Goal: Task Accomplishment & Management: Use online tool/utility

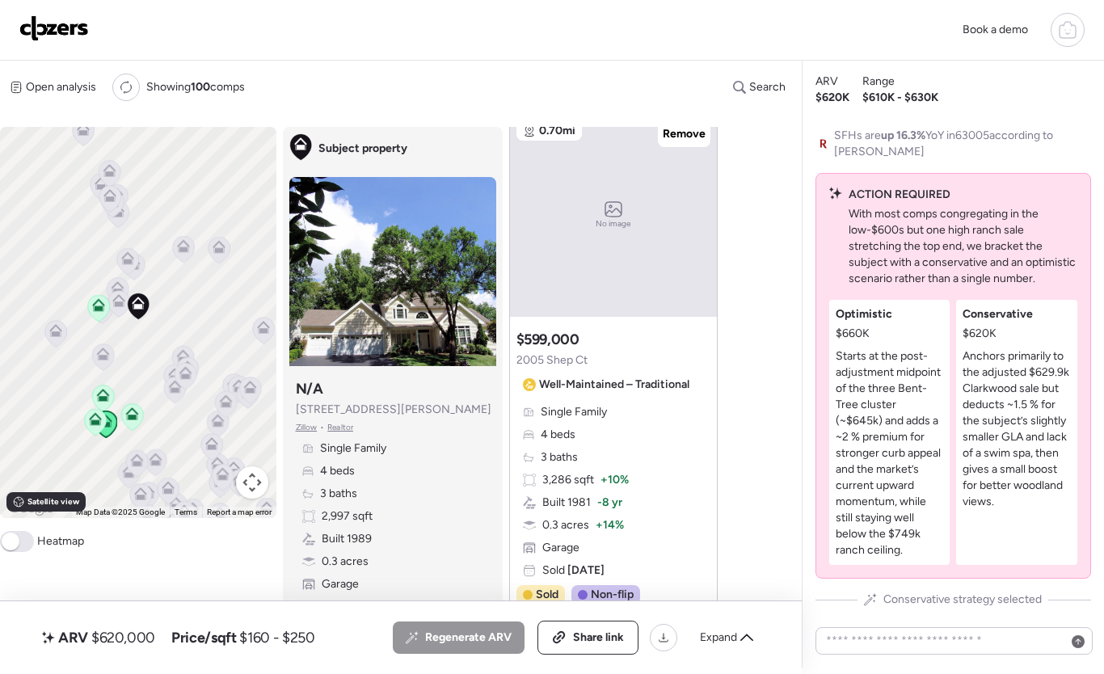
scroll to position [1638, 0]
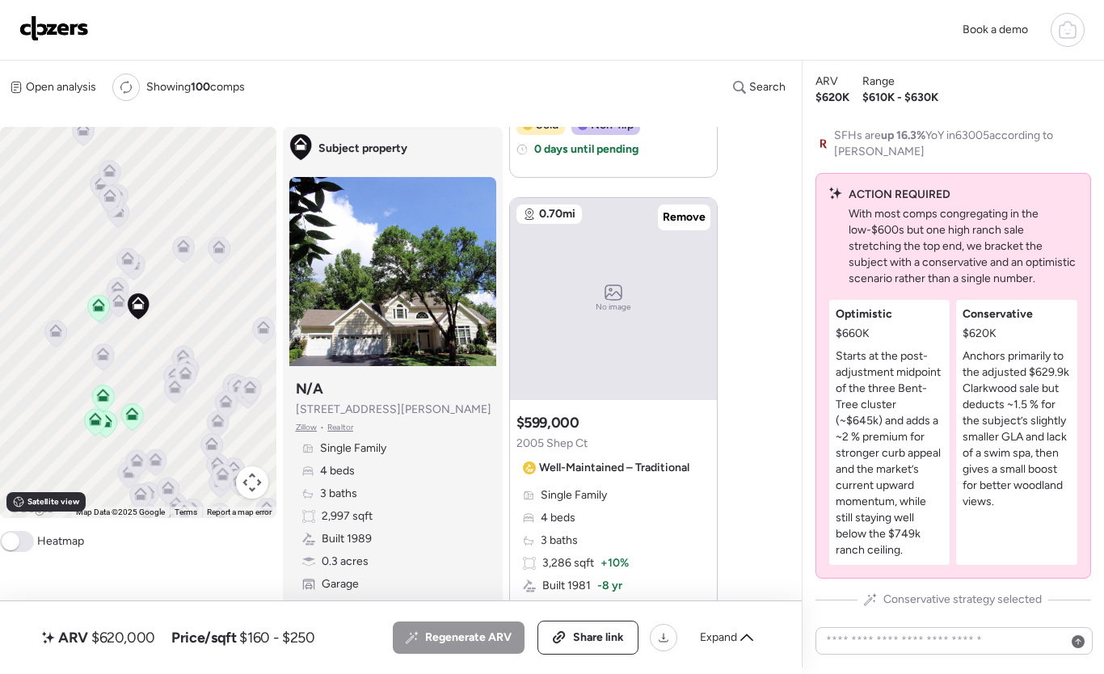
click at [1064, 15] on div at bounding box center [1068, 30] width 34 height 34
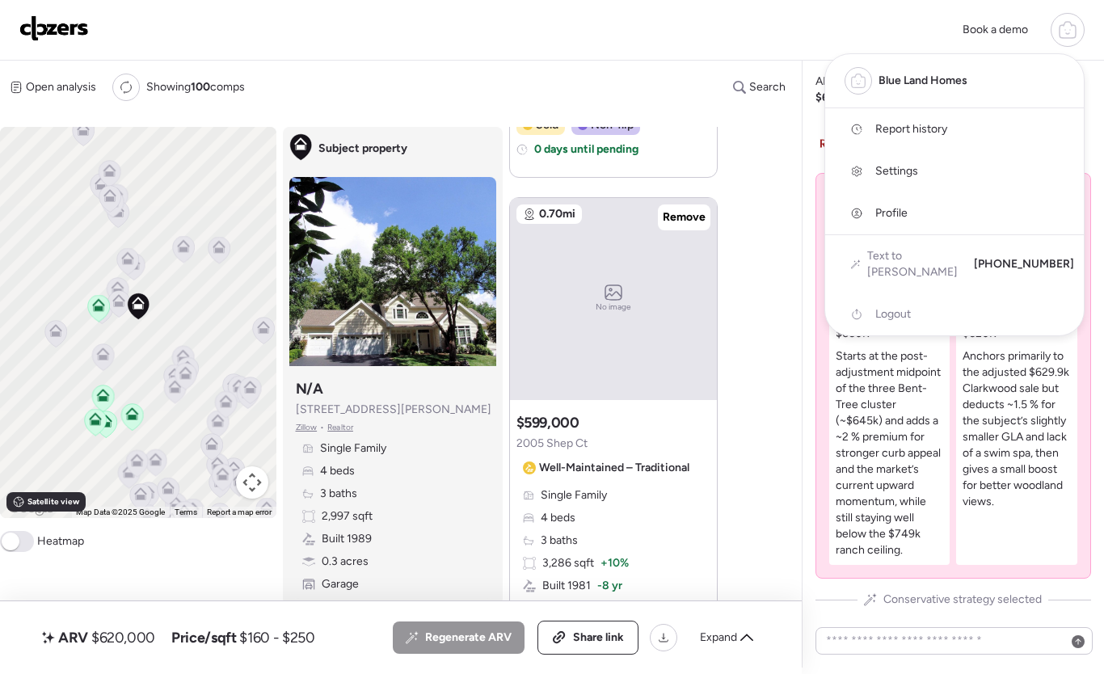
click at [975, 137] on link "Report history" at bounding box center [954, 129] width 259 height 42
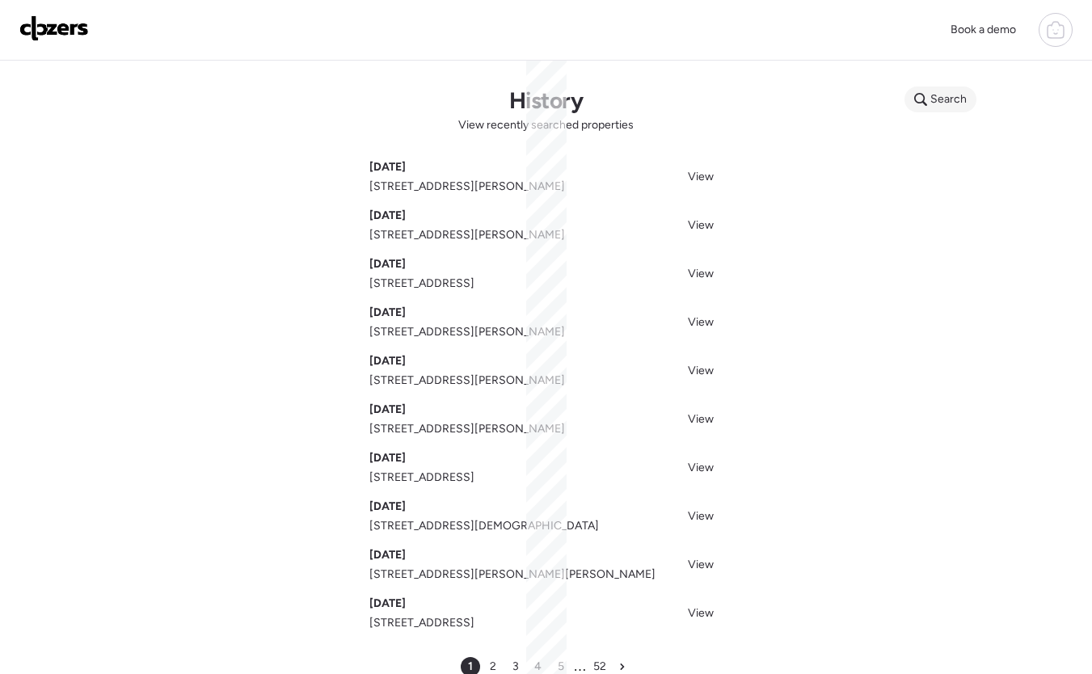
click at [951, 103] on span "Search" at bounding box center [948, 99] width 36 height 16
click at [951, 103] on input "text" at bounding box center [972, 102] width 120 height 23
paste input "**********"
type input "**********"
click at [701, 466] on span "View" at bounding box center [701, 468] width 26 height 14
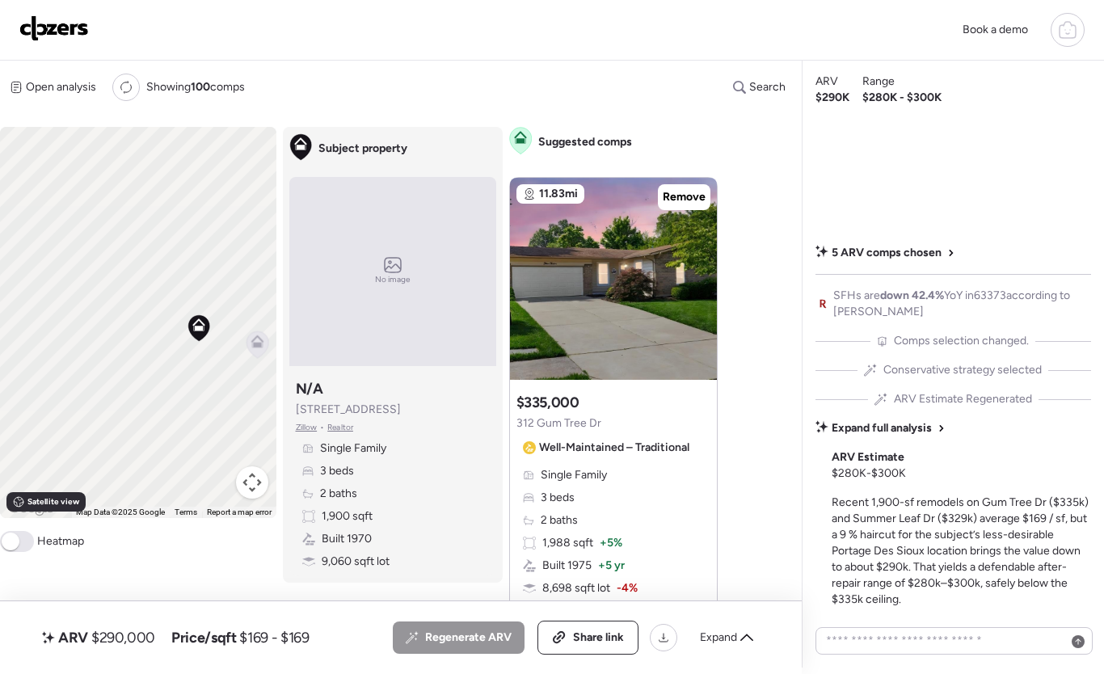
drag, startPoint x: 228, startPoint y: 384, endPoint x: 180, endPoint y: 324, distance: 76.5
click at [180, 324] on div "To activate drag with keyboard, press Alt + Enter. Once in keyboard drag state,…" at bounding box center [138, 322] width 276 height 391
click at [180, 323] on div "To activate drag with keyboard, press Alt + Enter. Once in keyboard drag state,…" at bounding box center [138, 322] width 276 height 391
drag, startPoint x: 175, startPoint y: 234, endPoint x: 186, endPoint y: 319, distance: 85.5
click at [186, 319] on div "To activate drag with keyboard, press Alt + Enter. Once in keyboard drag state,…" at bounding box center [138, 322] width 276 height 391
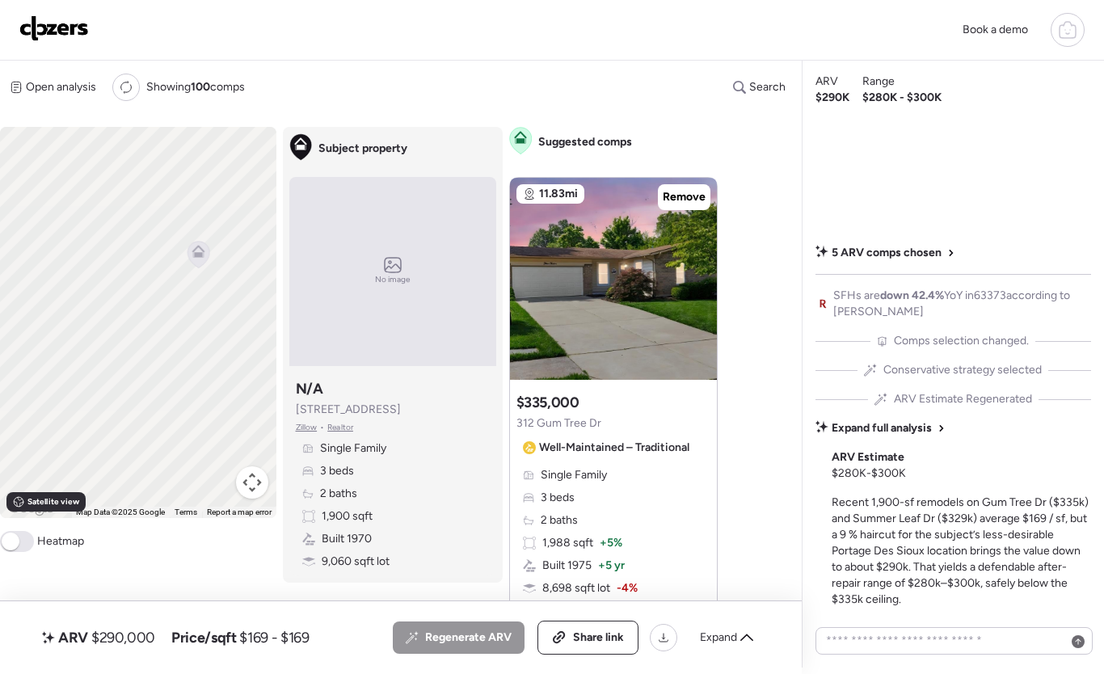
click at [200, 253] on icon at bounding box center [198, 254] width 11 height 5
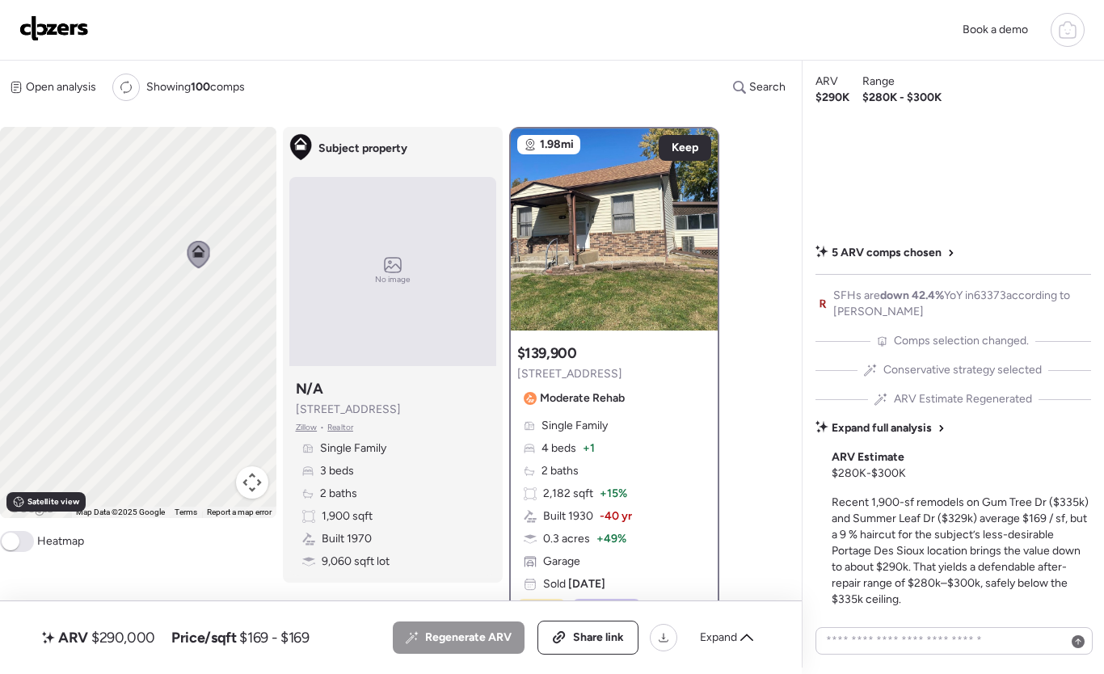
click at [200, 253] on icon at bounding box center [198, 254] width 11 height 5
drag, startPoint x: 101, startPoint y: 298, endPoint x: 231, endPoint y: 298, distance: 130.1
click at [231, 298] on div "To activate drag with keyboard, press Alt + Enter. Once in keyboard drag state,…" at bounding box center [138, 322] width 276 height 391
drag, startPoint x: 190, startPoint y: 318, endPoint x: 116, endPoint y: 264, distance: 92.0
click at [175, 311] on div "To activate drag with keyboard, press Alt + Enter. Once in keyboard drag state,…" at bounding box center [138, 322] width 276 height 391
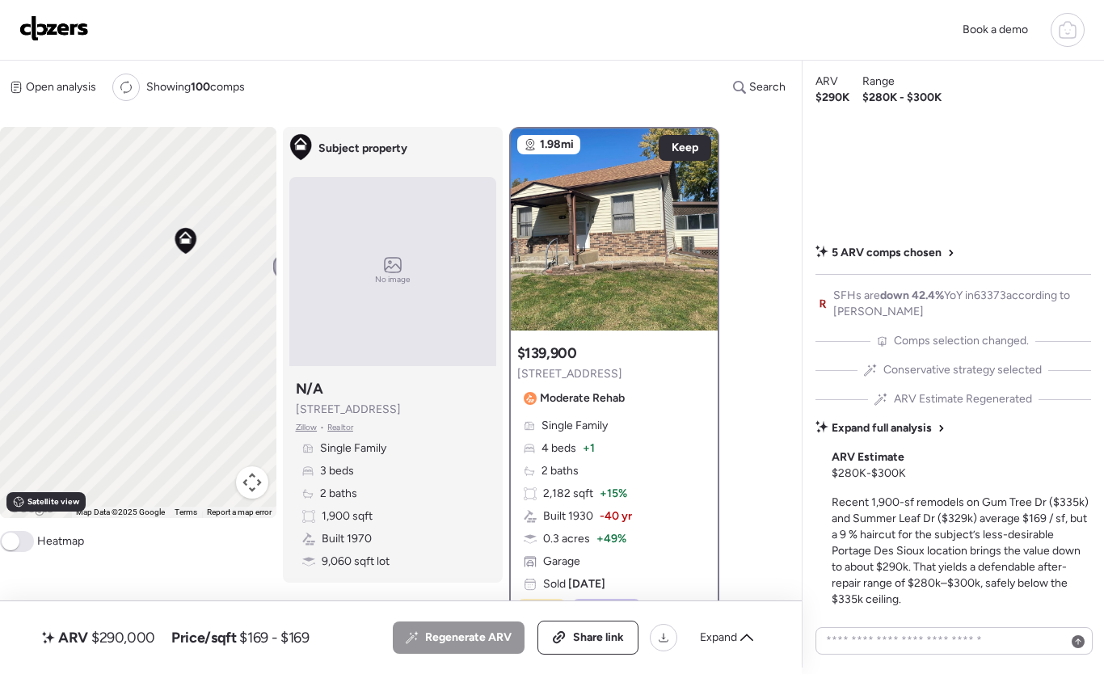
drag, startPoint x: 116, startPoint y: 264, endPoint x: 108, endPoint y: 259, distance: 9.2
click at [108, 259] on div "To activate drag with keyboard, press Alt + Enter. Once in keyboard drag state,…" at bounding box center [138, 322] width 276 height 391
drag, startPoint x: 171, startPoint y: 276, endPoint x: 134, endPoint y: 230, distance: 59.2
click at [134, 230] on div "To activate drag with keyboard, press Alt + Enter. Once in keyboard drag state,…" at bounding box center [138, 322] width 276 height 391
drag, startPoint x: 112, startPoint y: 322, endPoint x: 139, endPoint y: 301, distance: 34.5
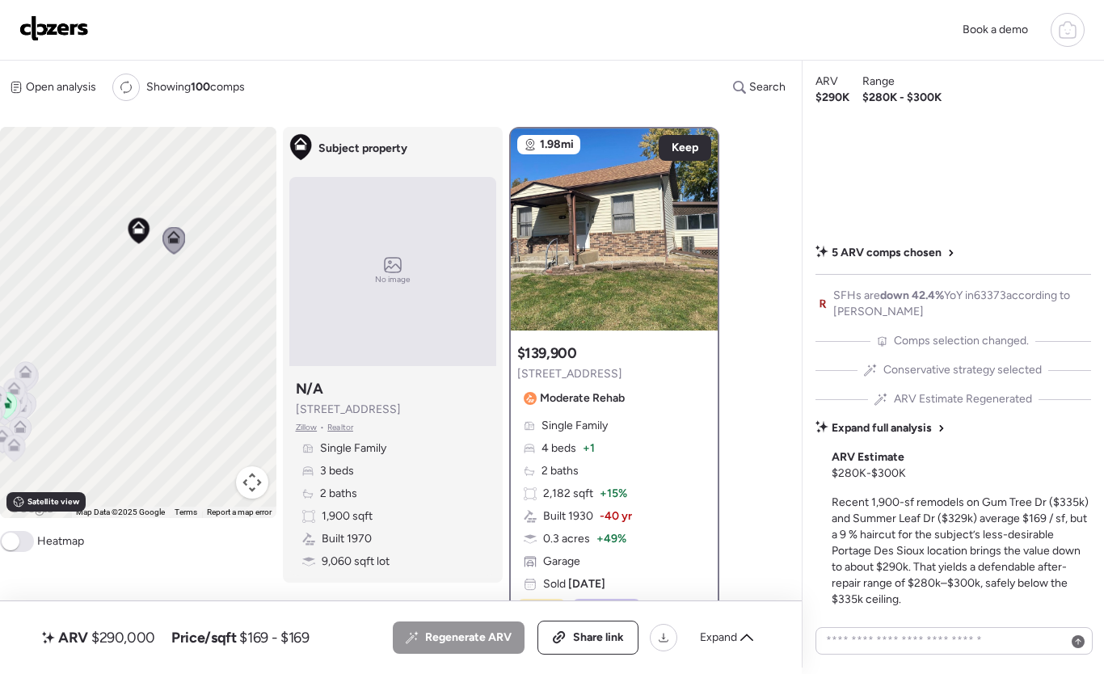
click at [139, 301] on div "To activate drag with keyboard, press Alt + Enter. Once in keyboard drag state,…" at bounding box center [138, 322] width 276 height 391
drag, startPoint x: 73, startPoint y: 326, endPoint x: 206, endPoint y: 297, distance: 136.5
click at [206, 297] on div "To activate drag with keyboard, press Alt + Enter. Once in keyboard drag state,…" at bounding box center [138, 322] width 276 height 391
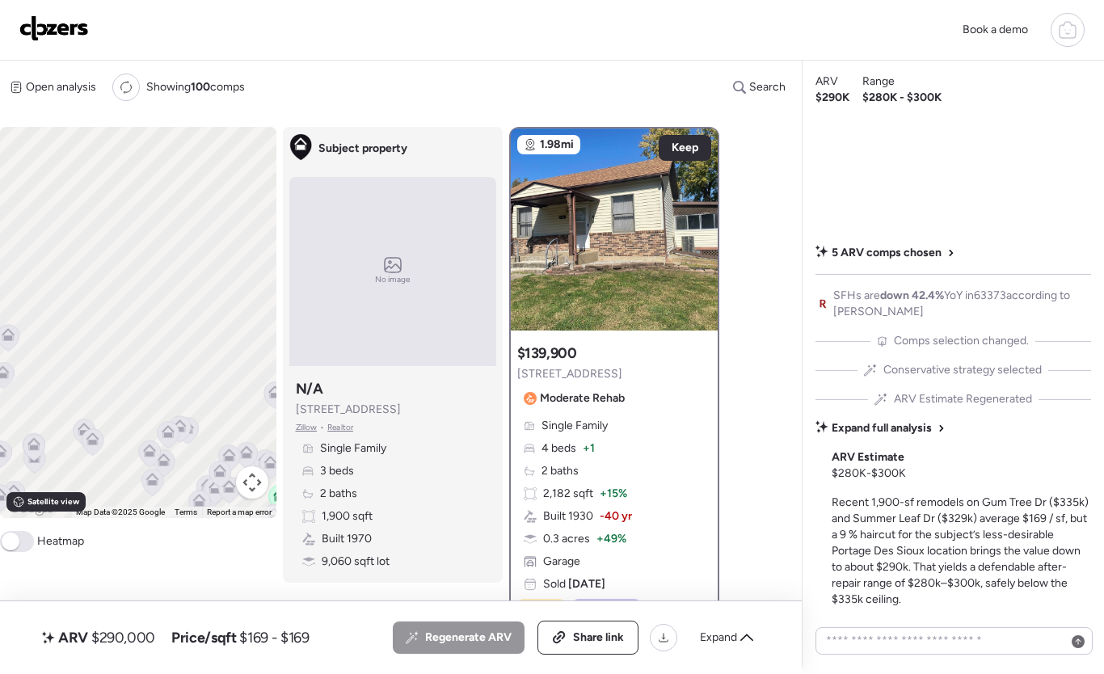
drag, startPoint x: 201, startPoint y: 297, endPoint x: 65, endPoint y: 297, distance: 135.8
click at [69, 297] on div "To activate drag with keyboard, press Alt + Enter. Once in keyboard drag state,…" at bounding box center [138, 322] width 276 height 391
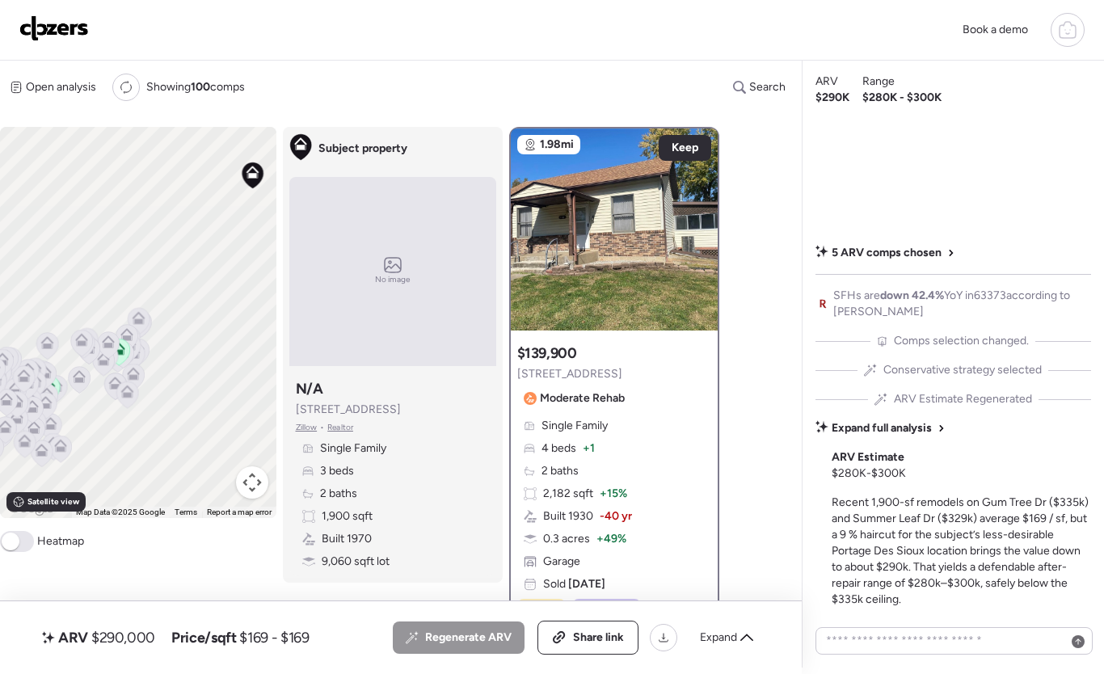
drag, startPoint x: 212, startPoint y: 232, endPoint x: 194, endPoint y: 273, distance: 44.9
click at [194, 273] on div "To activate drag with keyboard, press Alt + Enter. Once in keyboard drag state,…" at bounding box center [138, 322] width 276 height 391
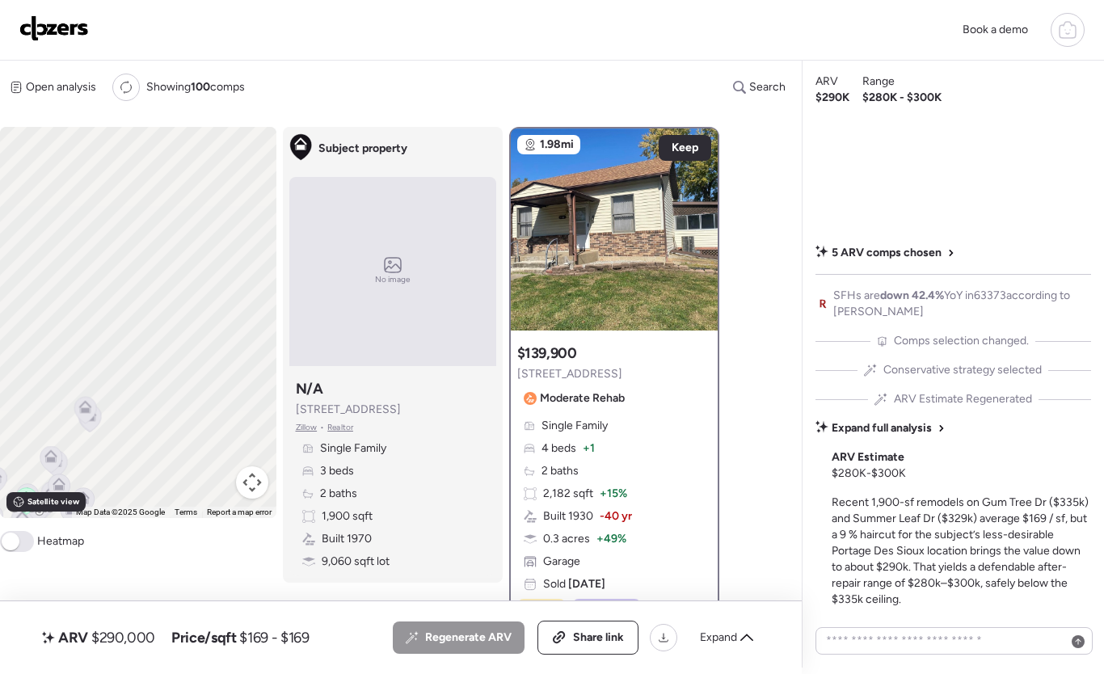
drag, startPoint x: 149, startPoint y: 323, endPoint x: 171, endPoint y: 278, distance: 49.9
click at [171, 278] on div "To activate drag with keyboard, press Alt + Enter. Once in keyboard drag state,…" at bounding box center [138, 322] width 276 height 391
click at [78, 372] on icon at bounding box center [80, 370] width 13 height 13
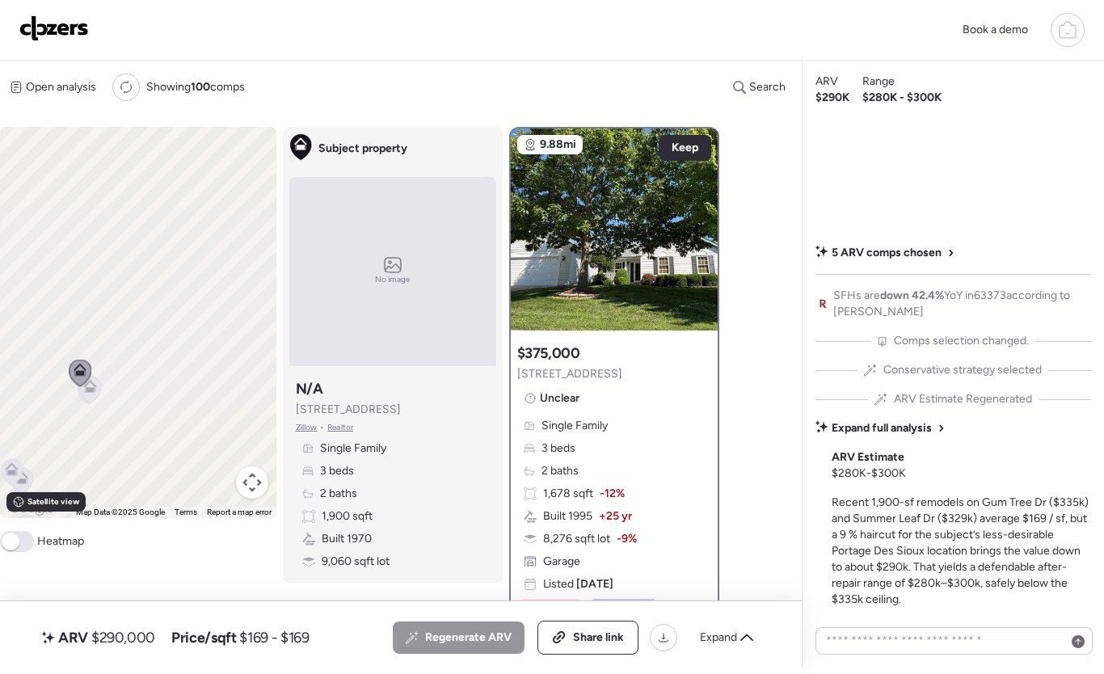
click at [89, 386] on icon at bounding box center [80, 373] width 23 height 27
drag, startPoint x: 165, startPoint y: 273, endPoint x: 97, endPoint y: 370, distance: 118.4
click at [99, 369] on div "To navigate, press the arrow keys. To activate drag with keyboard, press Alt + …" at bounding box center [138, 322] width 276 height 391
drag, startPoint x: 196, startPoint y: 247, endPoint x: 122, endPoint y: 327, distance: 108.7
click at [122, 327] on div "To activate drag with keyboard, press Alt + Enter. Once in keyboard drag state,…" at bounding box center [138, 322] width 276 height 391
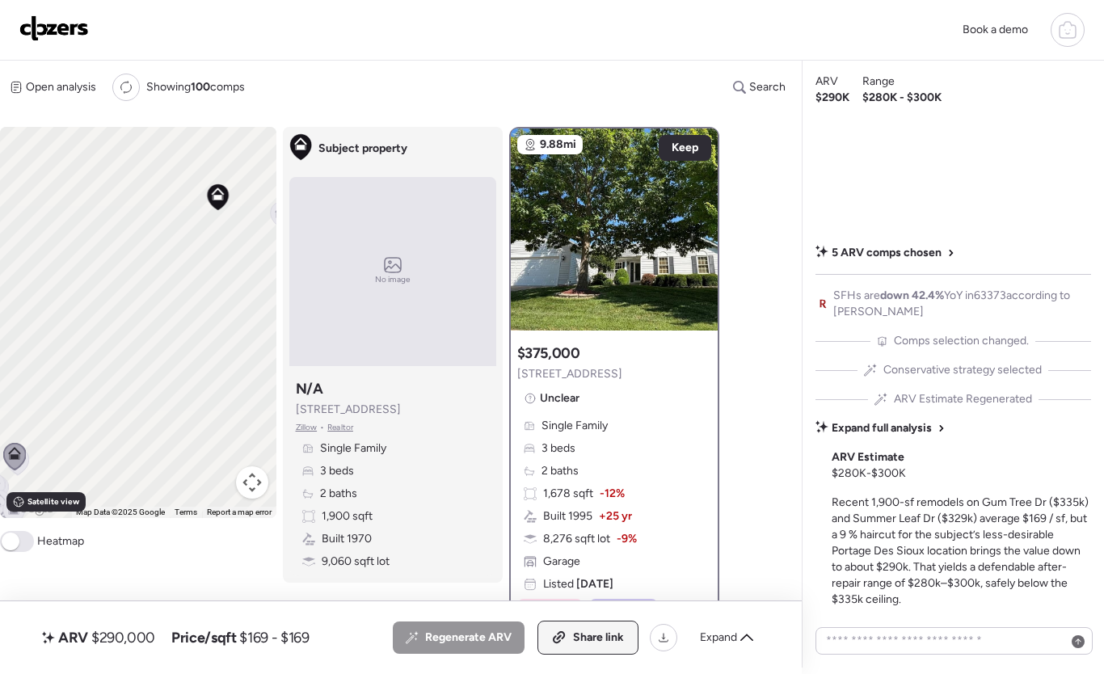
click at [623, 646] on div "Share link" at bounding box center [587, 637] width 99 height 32
click at [1067, 36] on icon at bounding box center [1067, 29] width 19 height 19
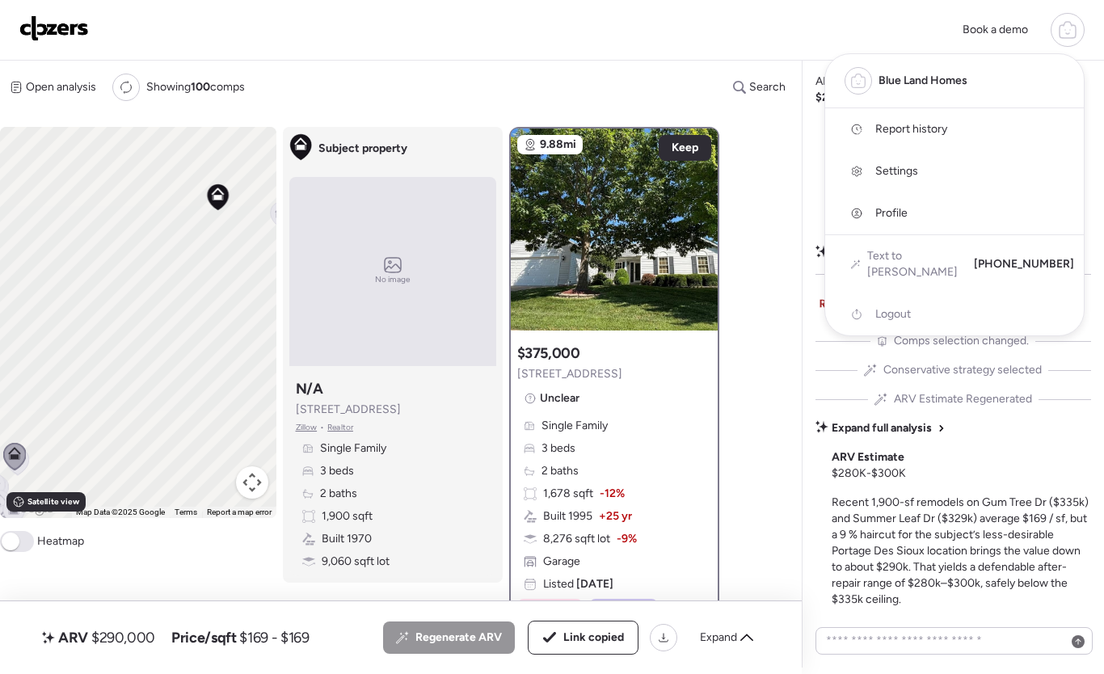
click at [964, 135] on link "Report history" at bounding box center [954, 129] width 259 height 42
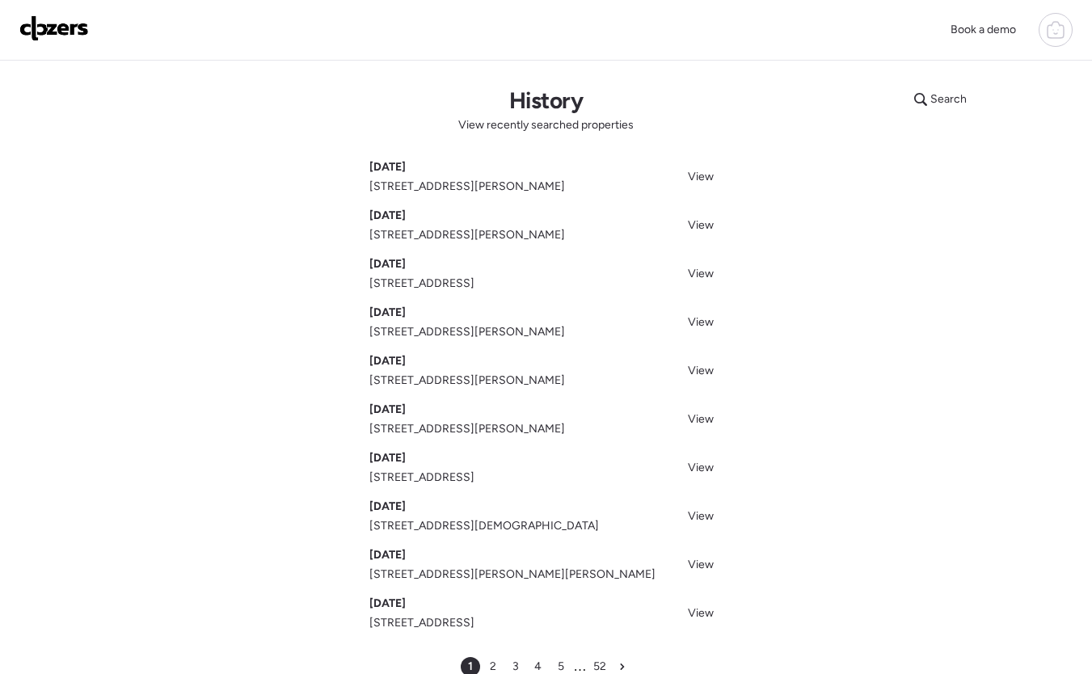
click at [980, 103] on div "Search" at bounding box center [985, 99] width 162 height 26
click at [945, 100] on span "Search" at bounding box center [948, 99] width 36 height 16
click at [951, 103] on input "text" at bounding box center [972, 102] width 120 height 23
paste input "**********"
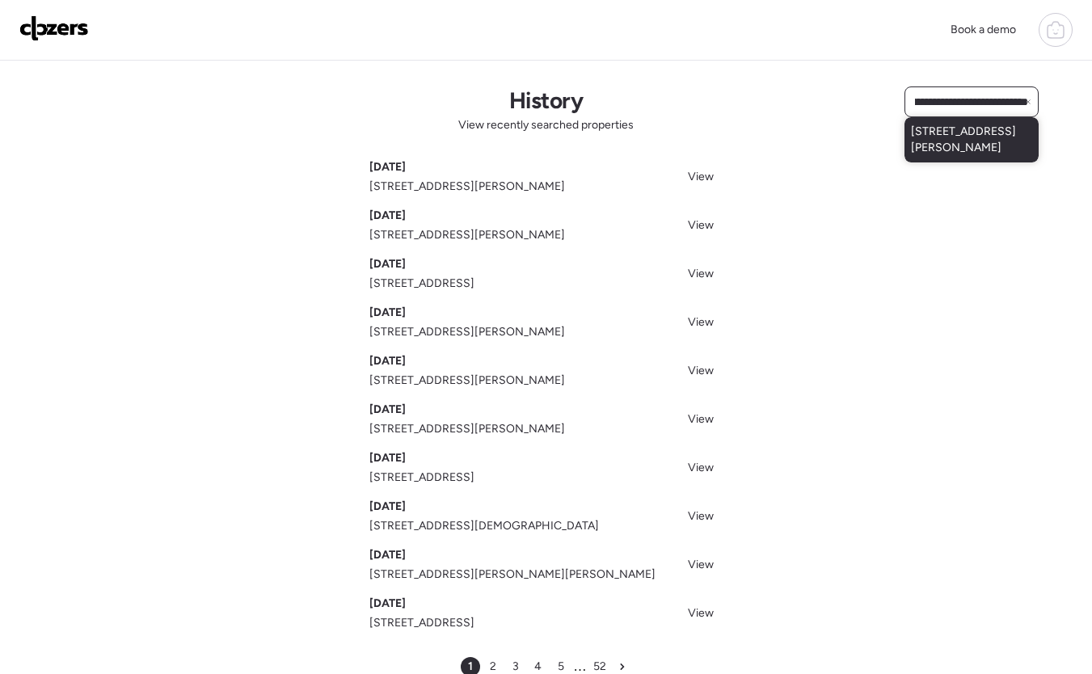
type input "**********"
click at [933, 156] on span "326 Eldridge Ave, Saint Louis, MO, 63119" at bounding box center [971, 140] width 121 height 32
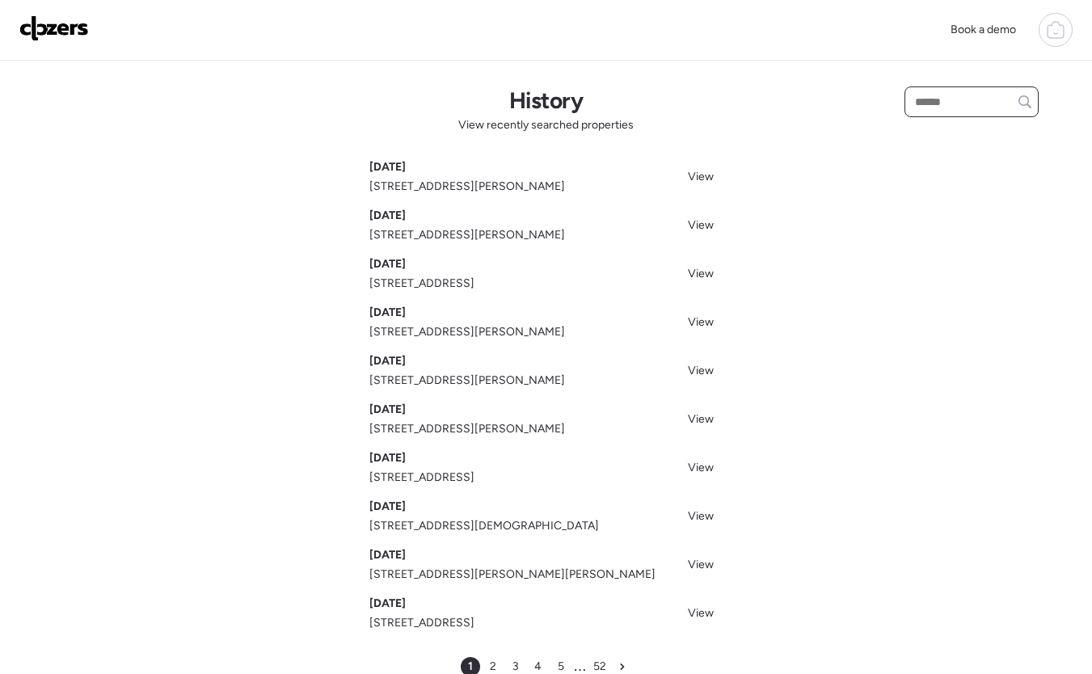
click at [962, 102] on input "text" at bounding box center [972, 102] width 120 height 23
paste input "**********"
click at [978, 124] on div "1020 Hollyleaf Ct, Ballwin, MO, 63021" at bounding box center [971, 131] width 134 height 29
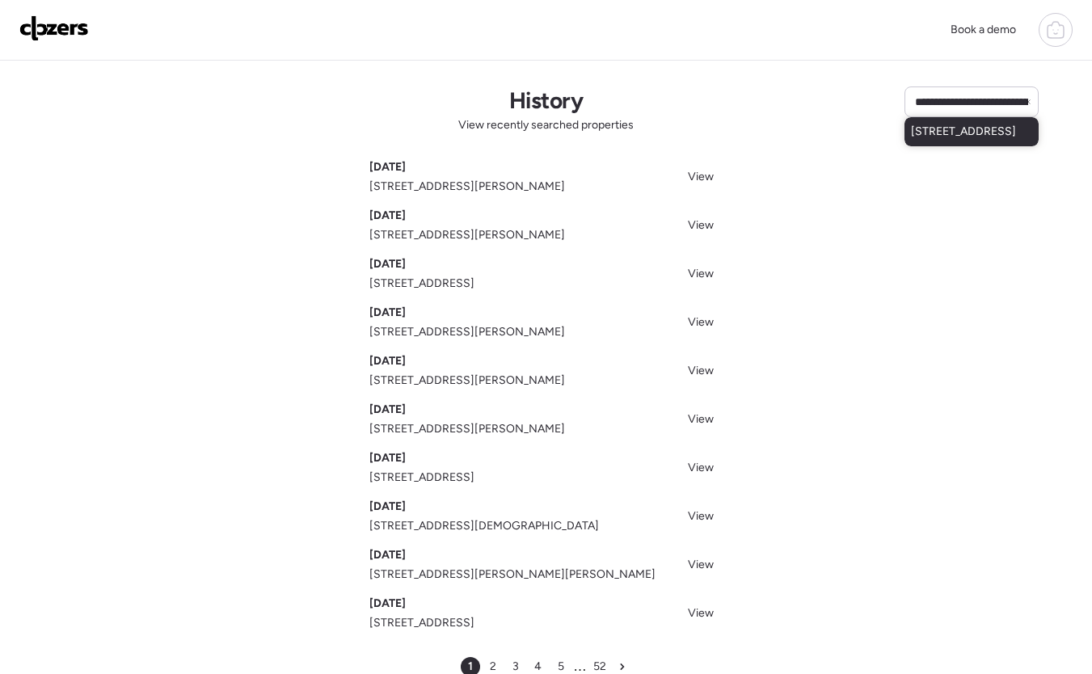
click at [975, 140] on span "1020 Hollyleaf Ct, Ballwin, MO, 63021" at bounding box center [963, 132] width 105 height 16
click at [970, 137] on span "1020 Hollyleaf Ct, Ballwin, MO, 63021" at bounding box center [963, 132] width 105 height 16
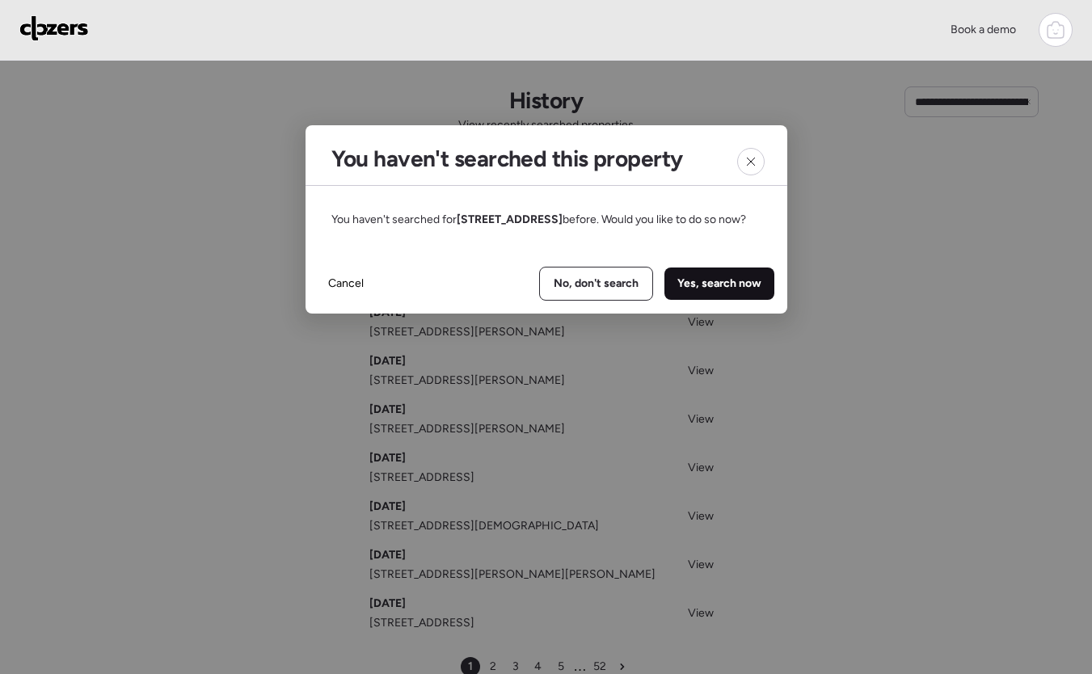
click at [730, 292] on span "Yes, search now" at bounding box center [719, 284] width 84 height 16
type input "**********"
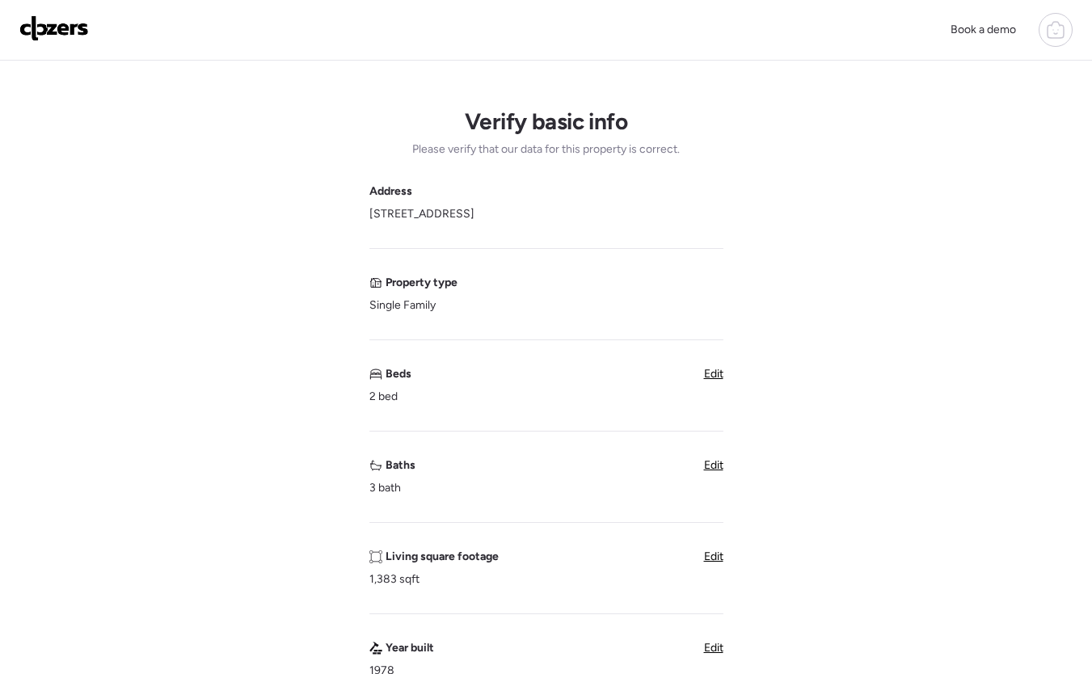
click at [718, 373] on span "Edit" at bounding box center [713, 374] width 19 height 14
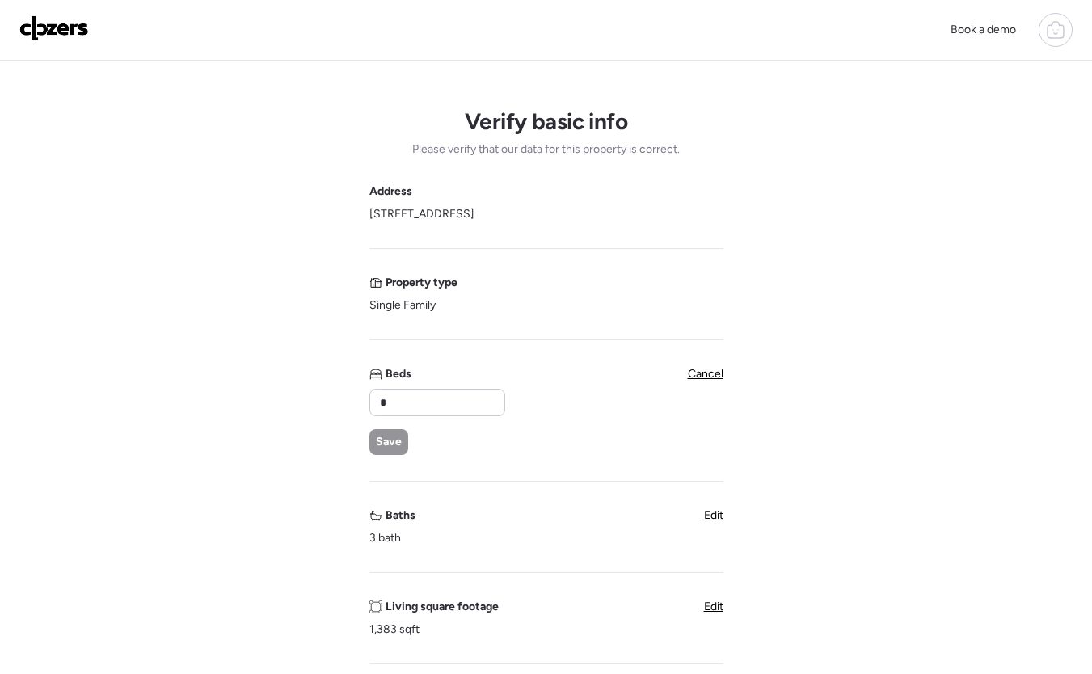
drag, startPoint x: 422, startPoint y: 415, endPoint x: 210, endPoint y: 402, distance: 212.2
click at [210, 402] on div "Verify basic info Please verify that our data for this property is correct. Add…" at bounding box center [546, 668] width 1066 height 1215
drag, startPoint x: 411, startPoint y: 400, endPoint x: 360, endPoint y: 409, distance: 50.9
click at [377, 406] on input "*" at bounding box center [437, 402] width 121 height 23
type input "*"
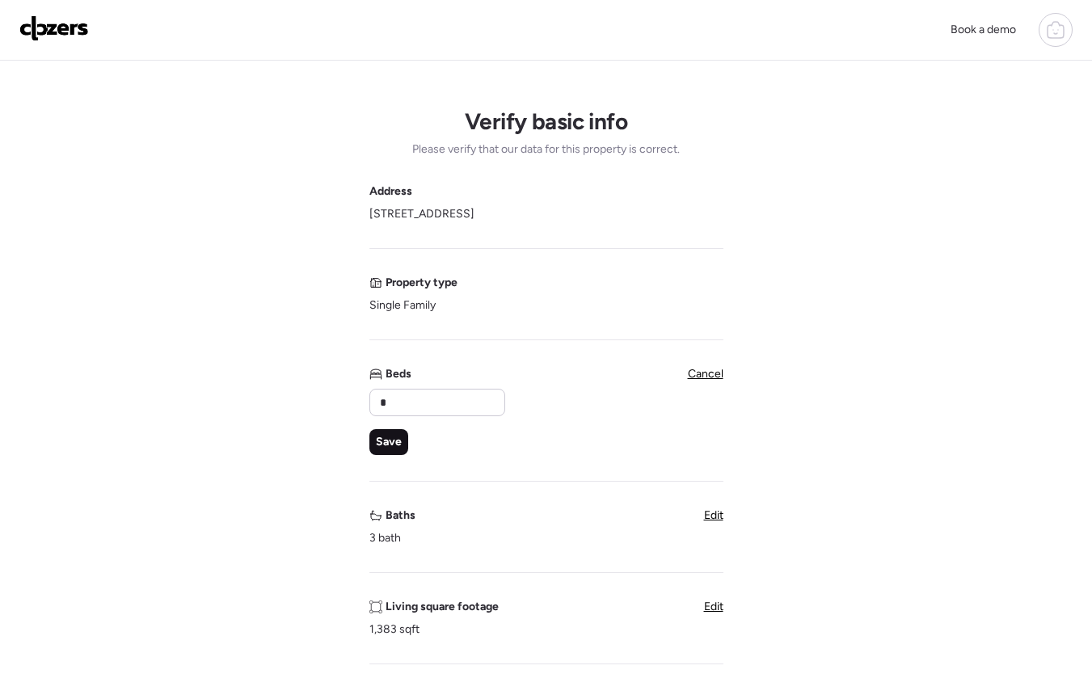
click at [388, 442] on span "Save" at bounding box center [389, 442] width 26 height 16
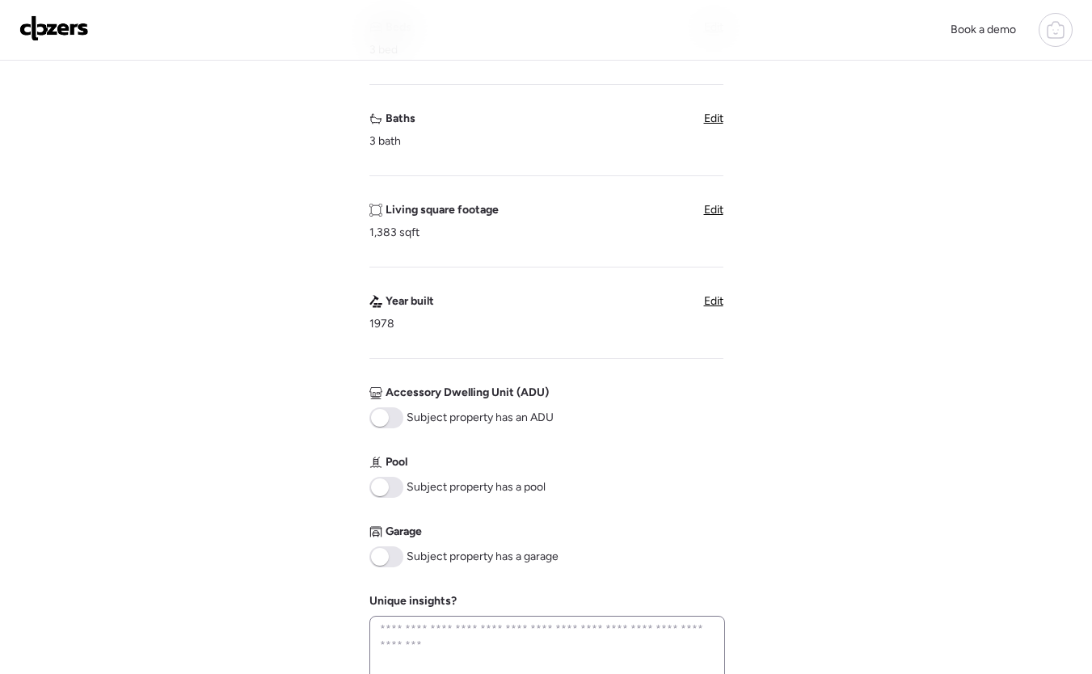
scroll to position [529, 0]
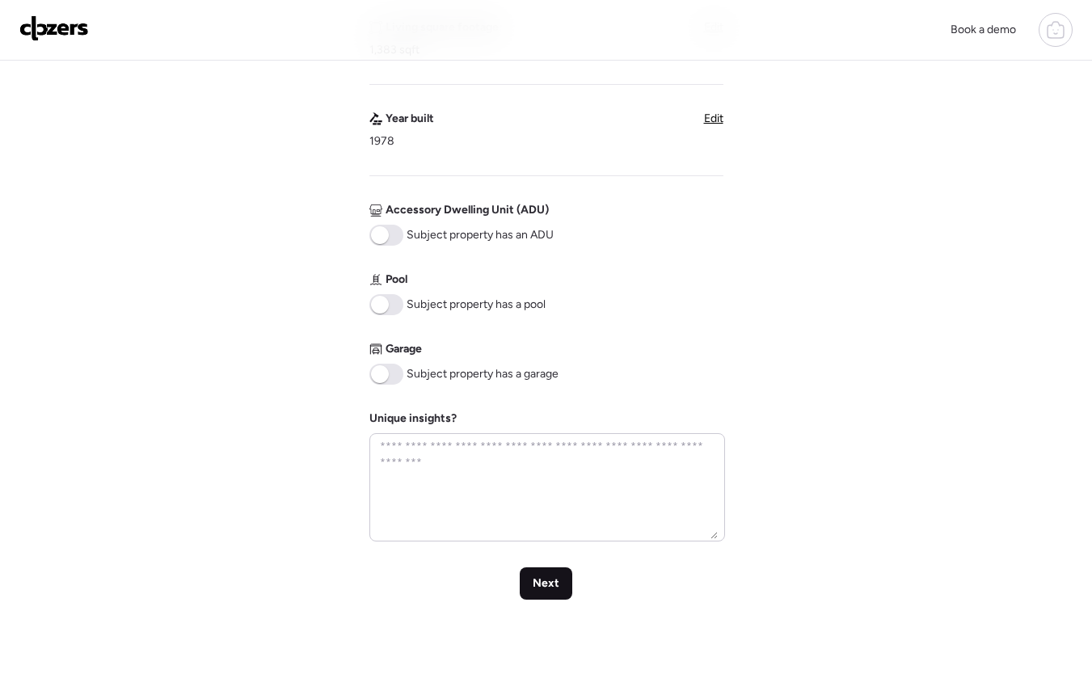
click at [543, 570] on div "Next" at bounding box center [546, 583] width 53 height 32
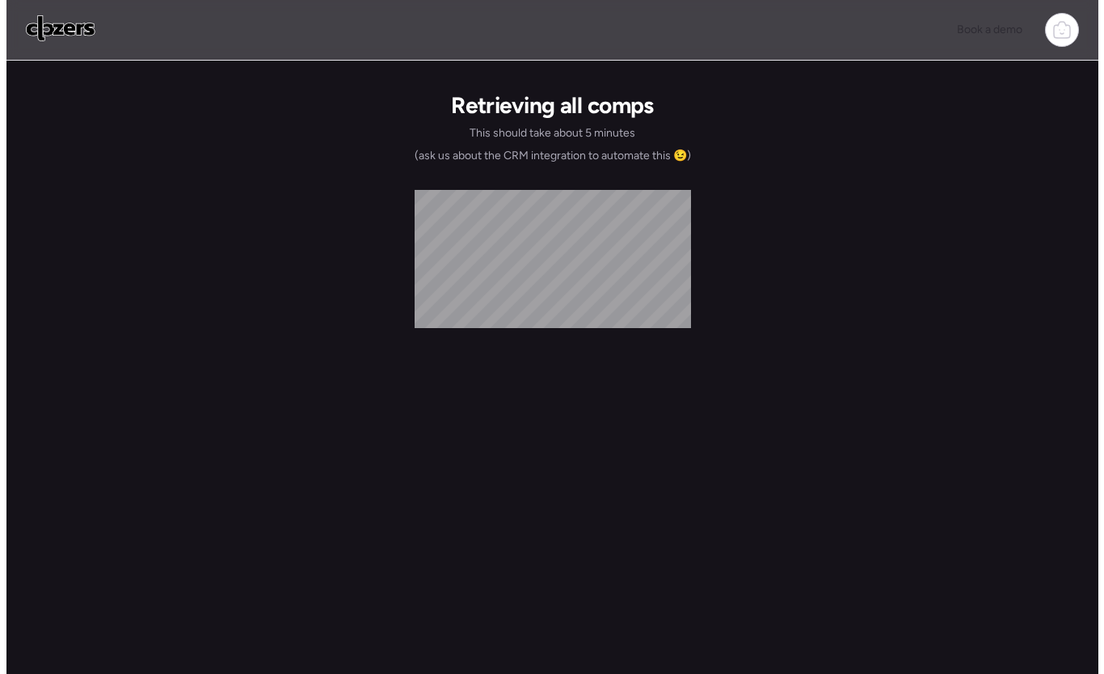
scroll to position [0, 0]
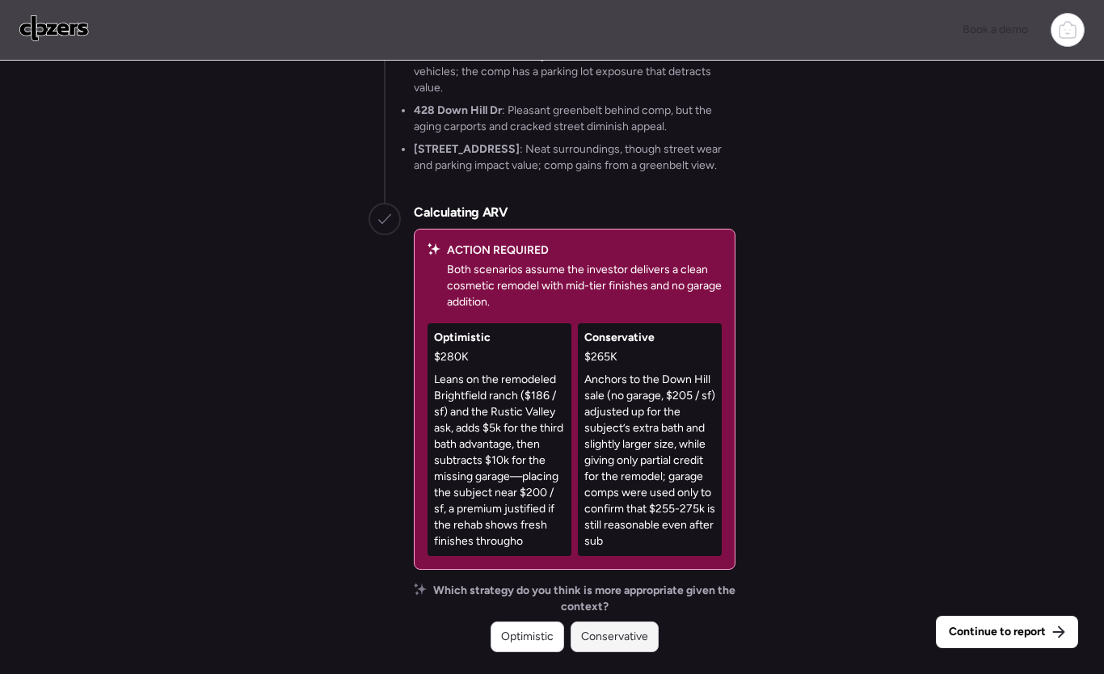
click at [628, 631] on span "Conservative" at bounding box center [614, 637] width 67 height 16
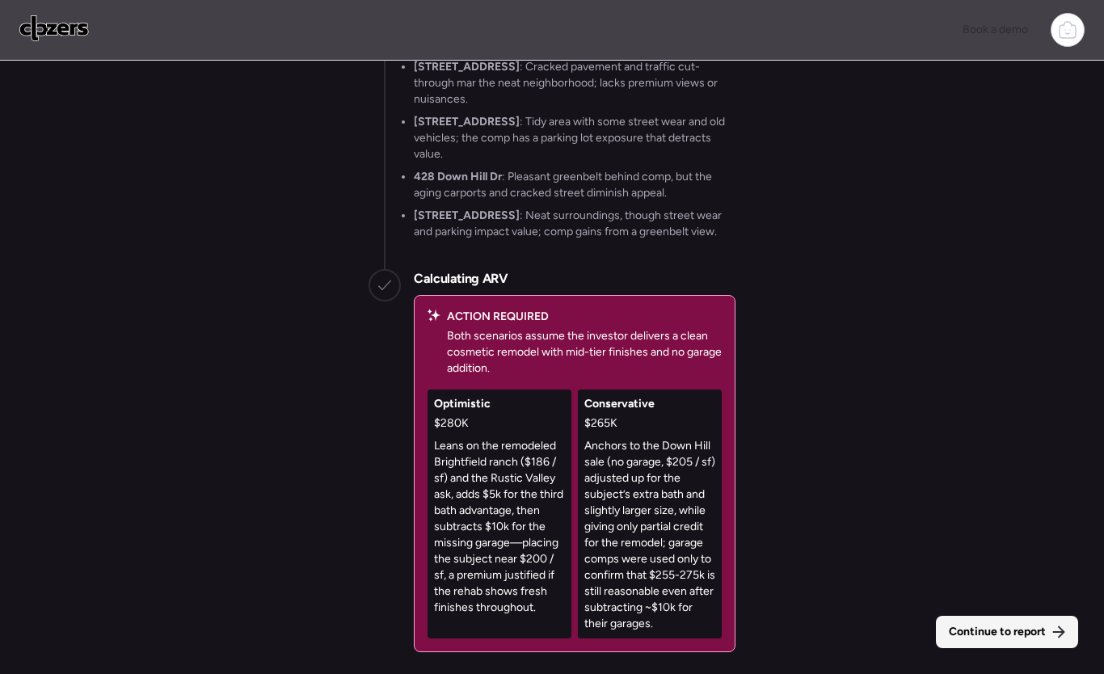
click at [1000, 643] on div "Continue to report" at bounding box center [1007, 632] width 142 height 32
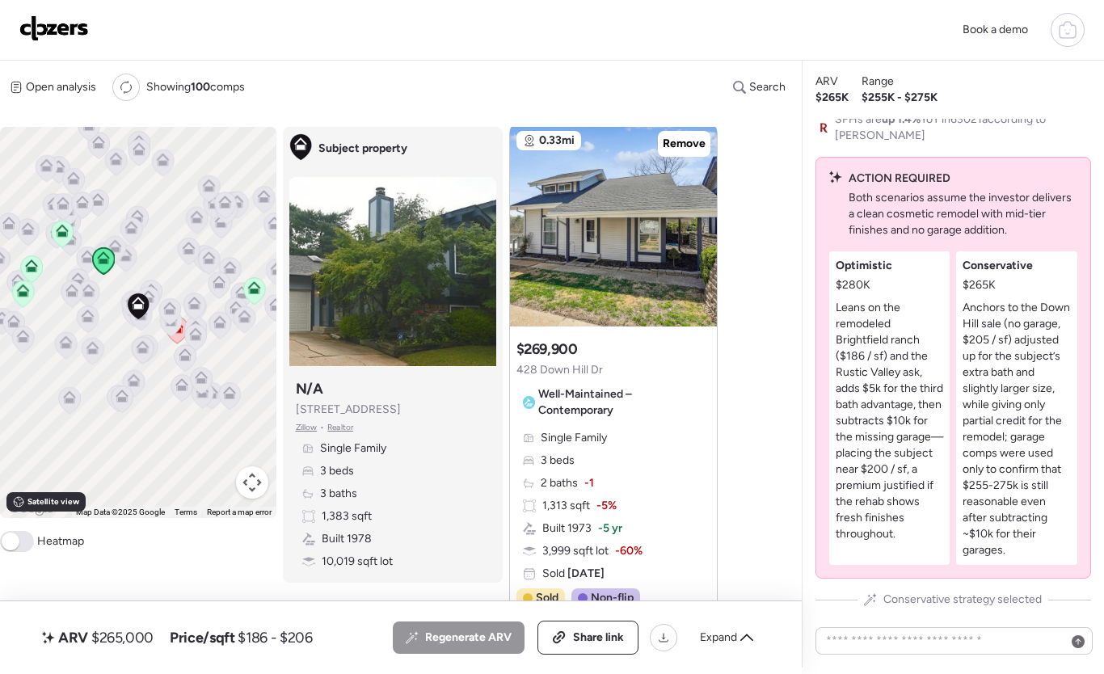
scroll to position [53, 0]
click at [704, 214] on div at bounding box center [698, 217] width 19 height 19
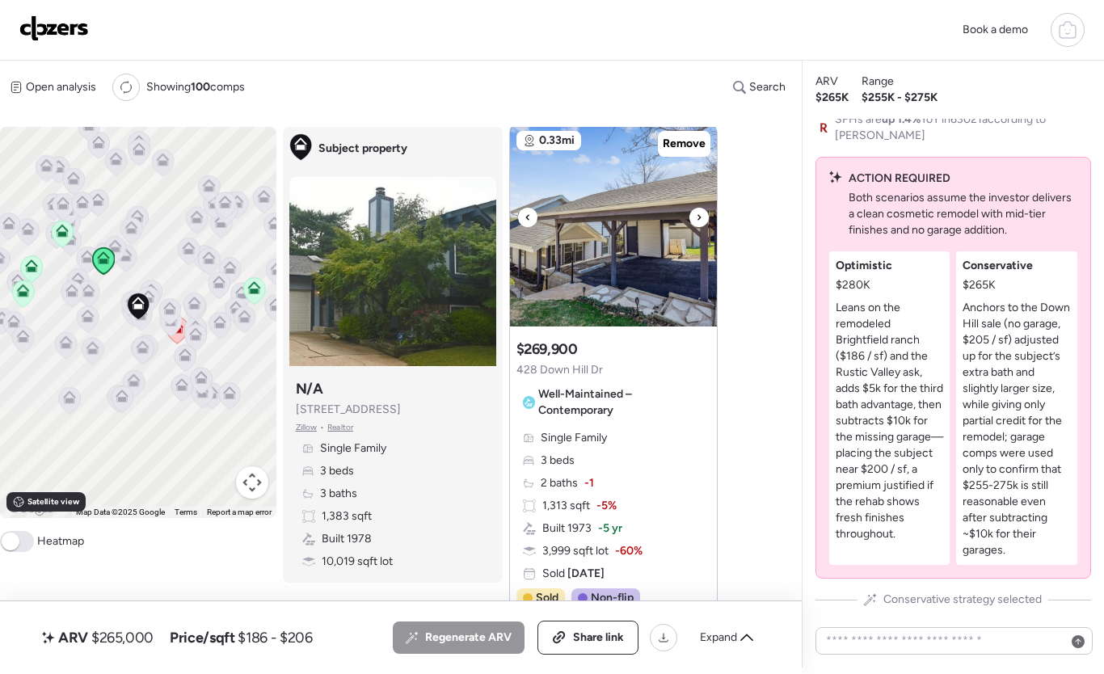
click at [702, 216] on div at bounding box center [698, 217] width 19 height 19
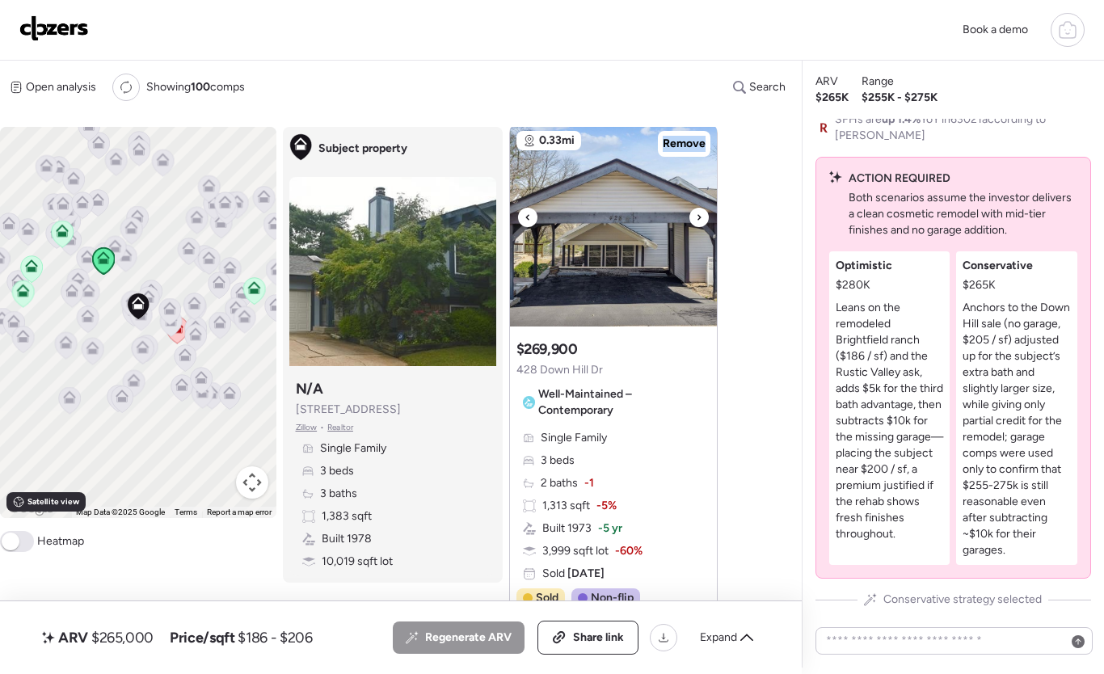
click at [701, 217] on icon at bounding box center [699, 217] width 6 height 19
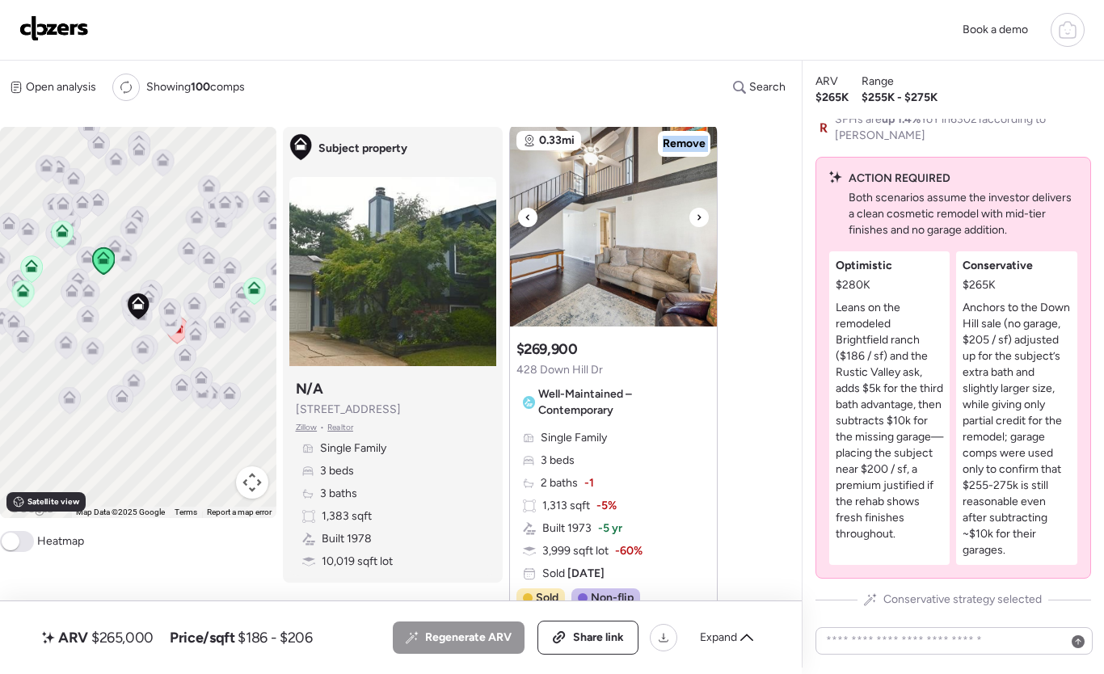
click at [701, 217] on icon at bounding box center [699, 217] width 6 height 19
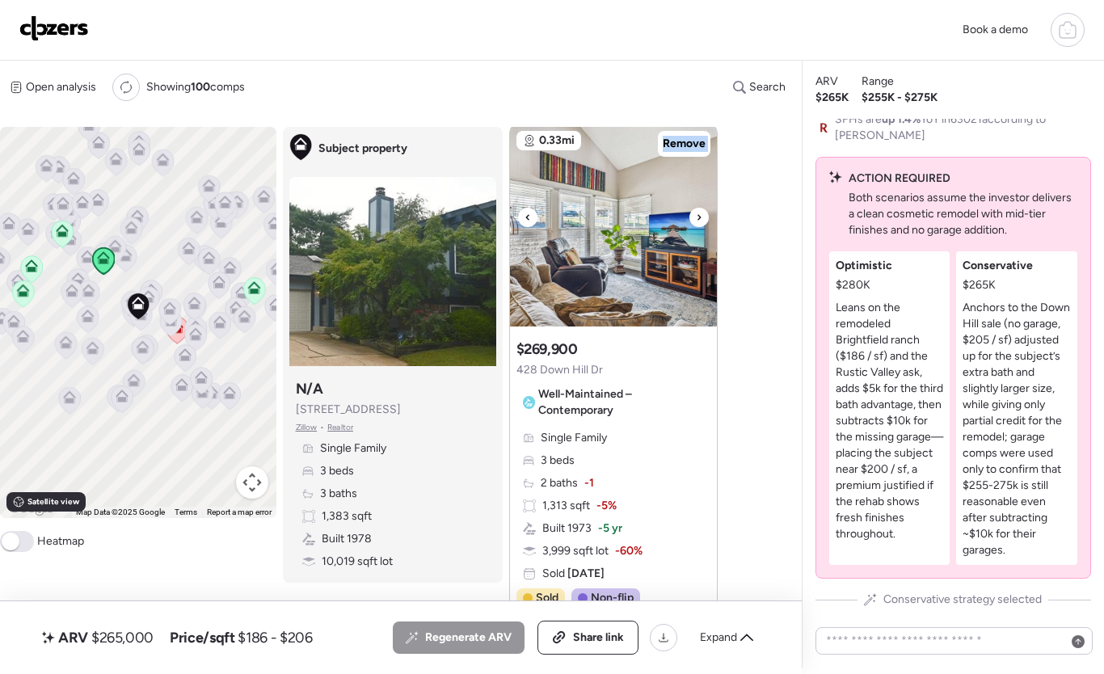
click at [701, 217] on icon at bounding box center [699, 217] width 6 height 19
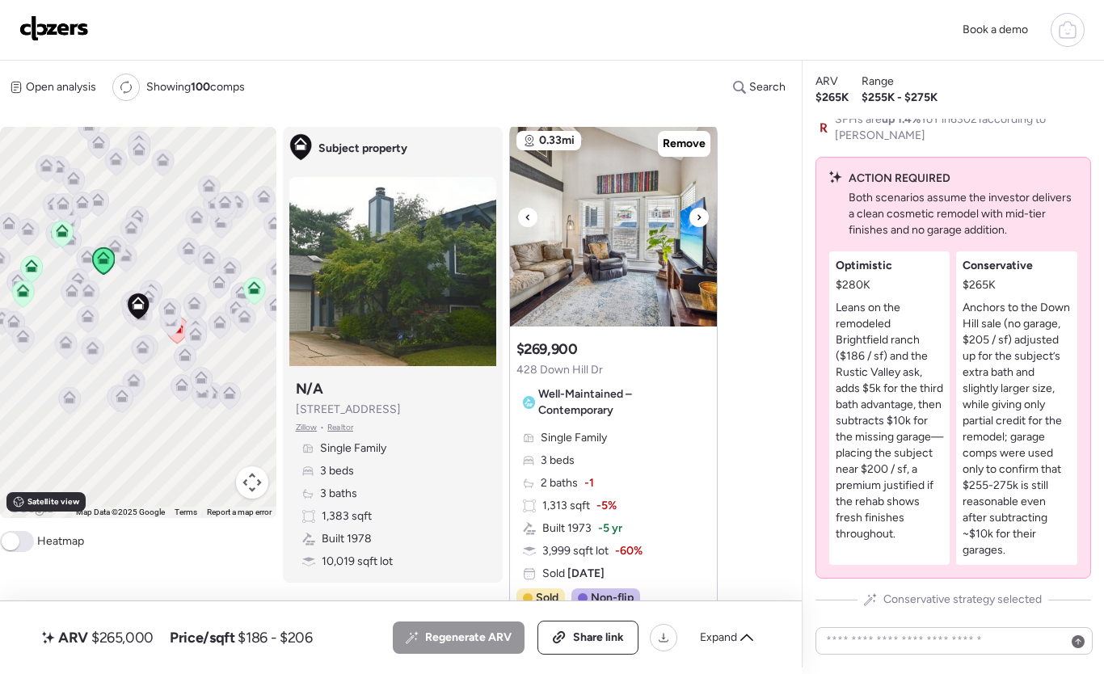
click at [701, 217] on icon at bounding box center [699, 217] width 6 height 19
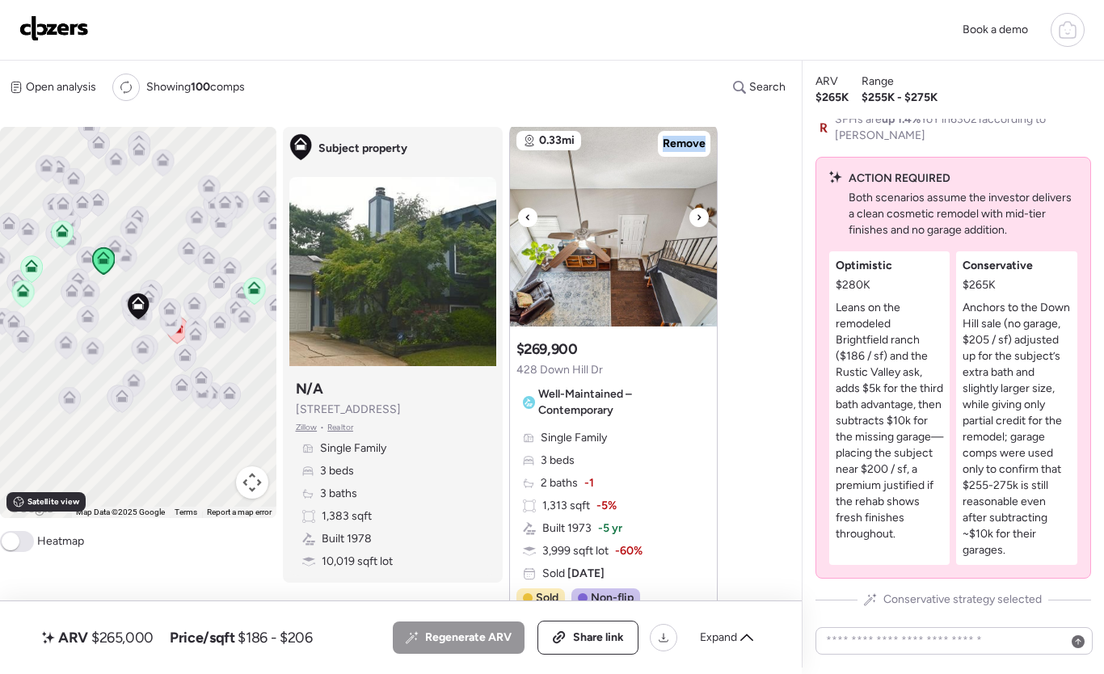
click at [701, 217] on icon at bounding box center [699, 217] width 6 height 19
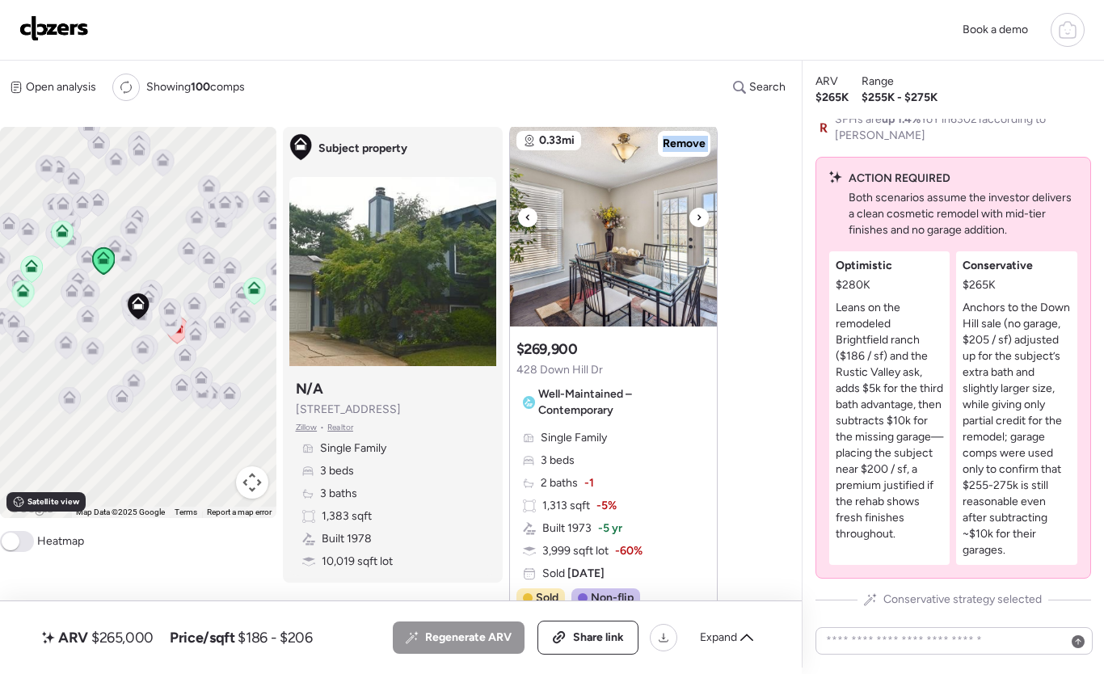
click at [701, 217] on icon at bounding box center [699, 217] width 6 height 19
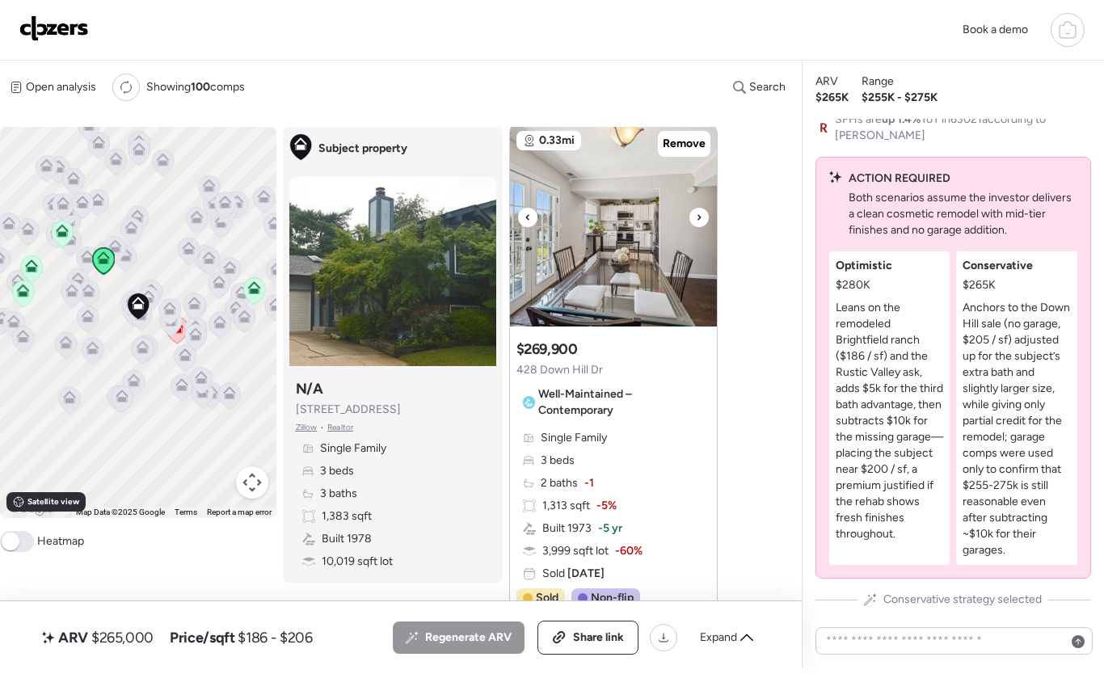
click at [700, 220] on icon at bounding box center [699, 217] width 6 height 19
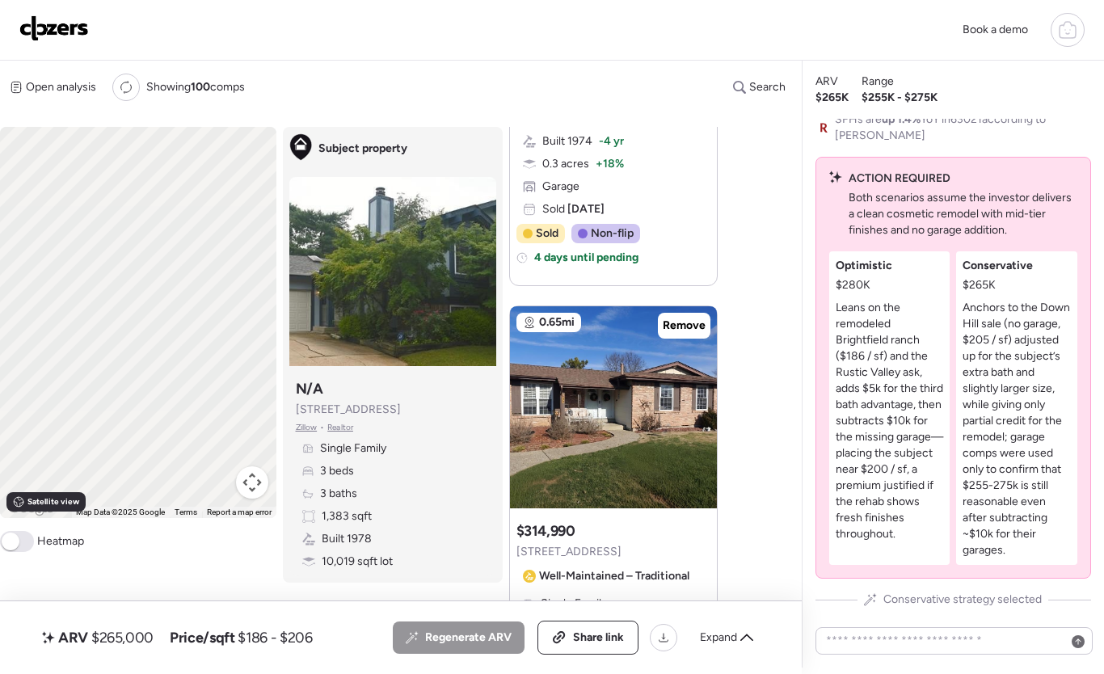
scroll to position [1016, 0]
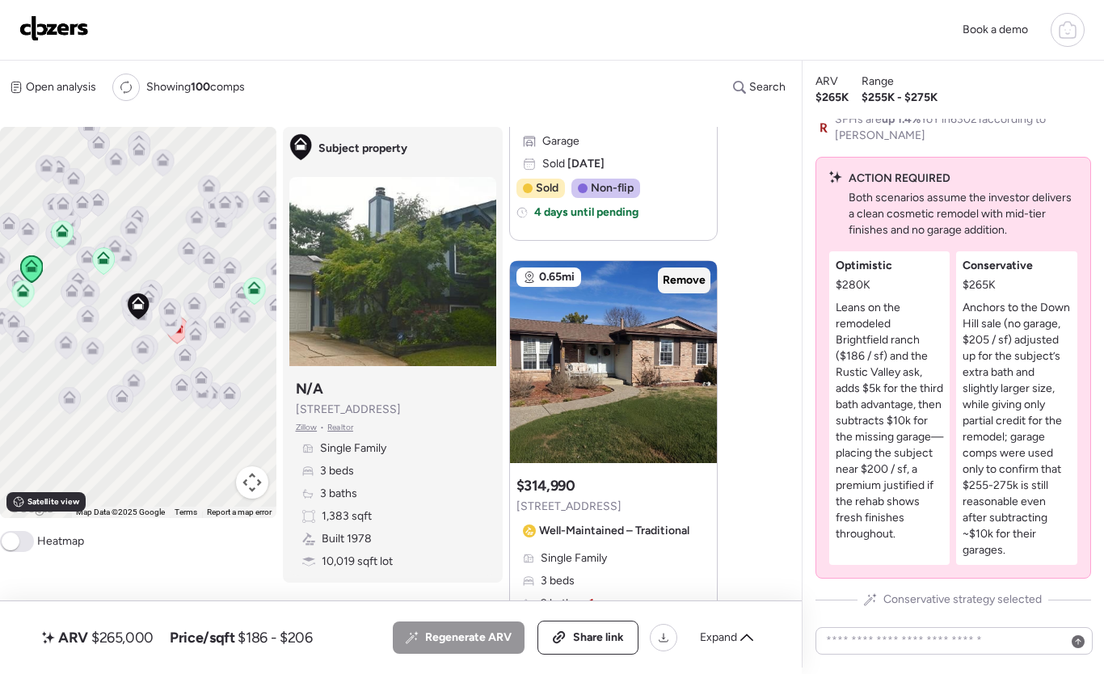
click at [684, 276] on span "Remove" at bounding box center [684, 280] width 43 height 16
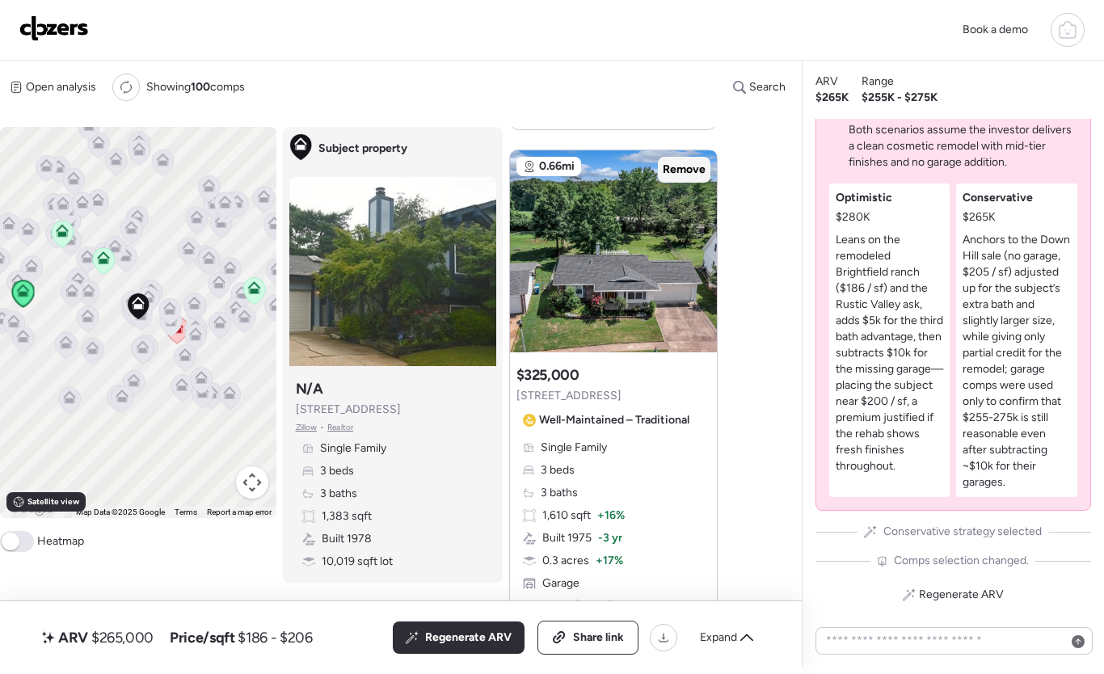
click at [689, 176] on span "Remove" at bounding box center [684, 170] width 43 height 16
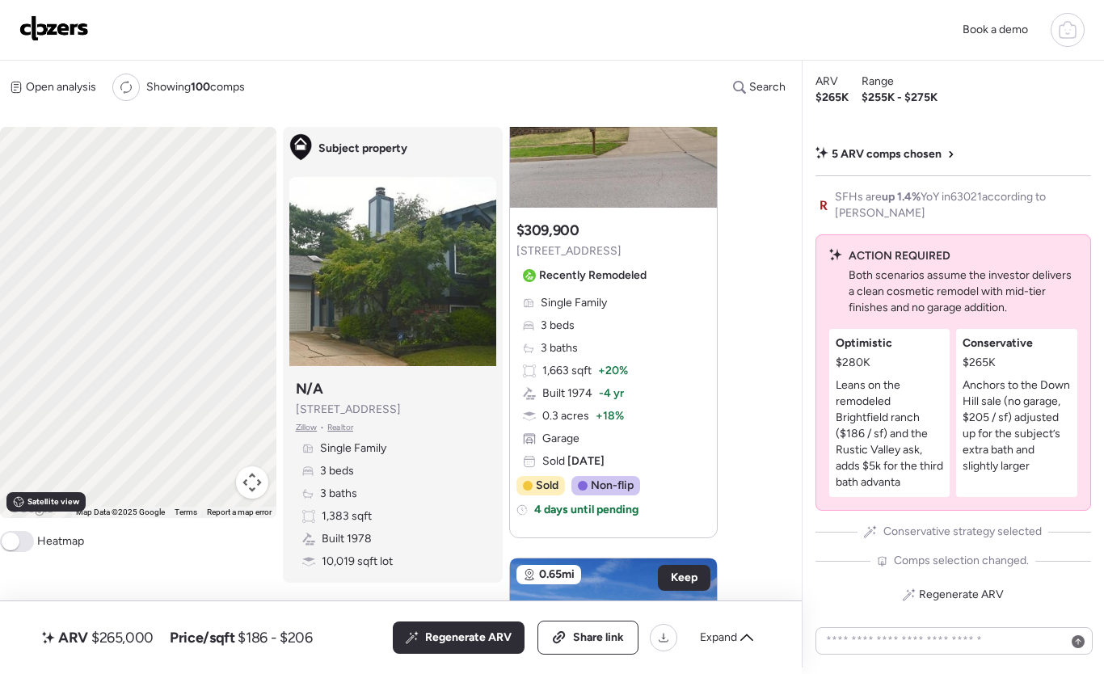
scroll to position [0, 0]
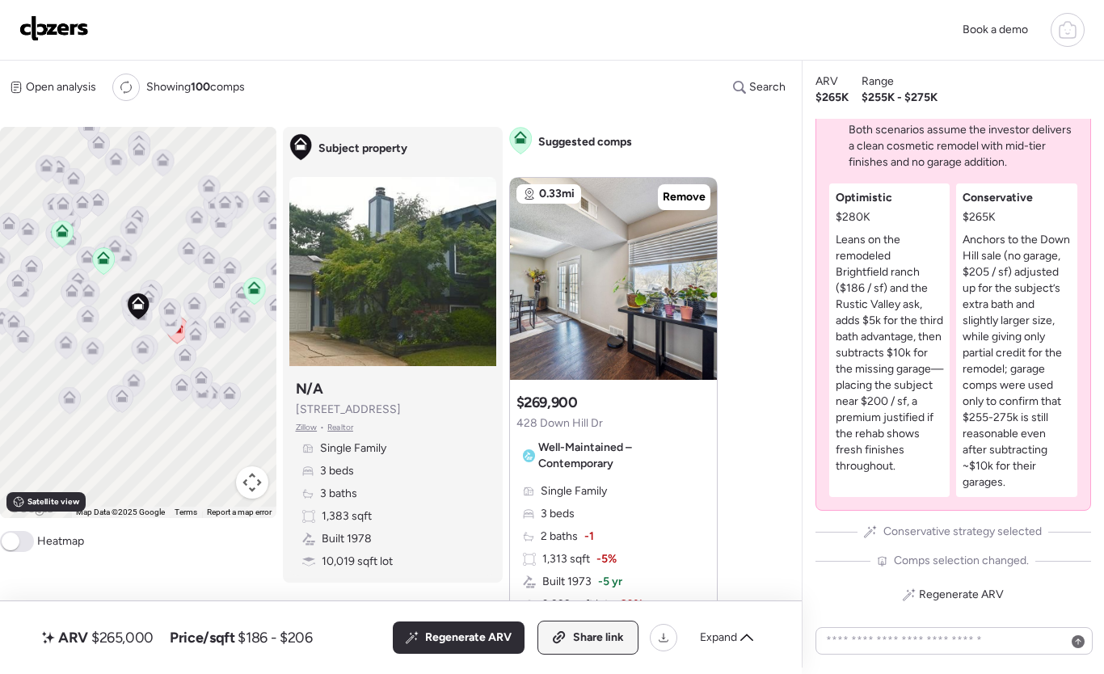
click at [600, 642] on span "Share link" at bounding box center [598, 637] width 51 height 16
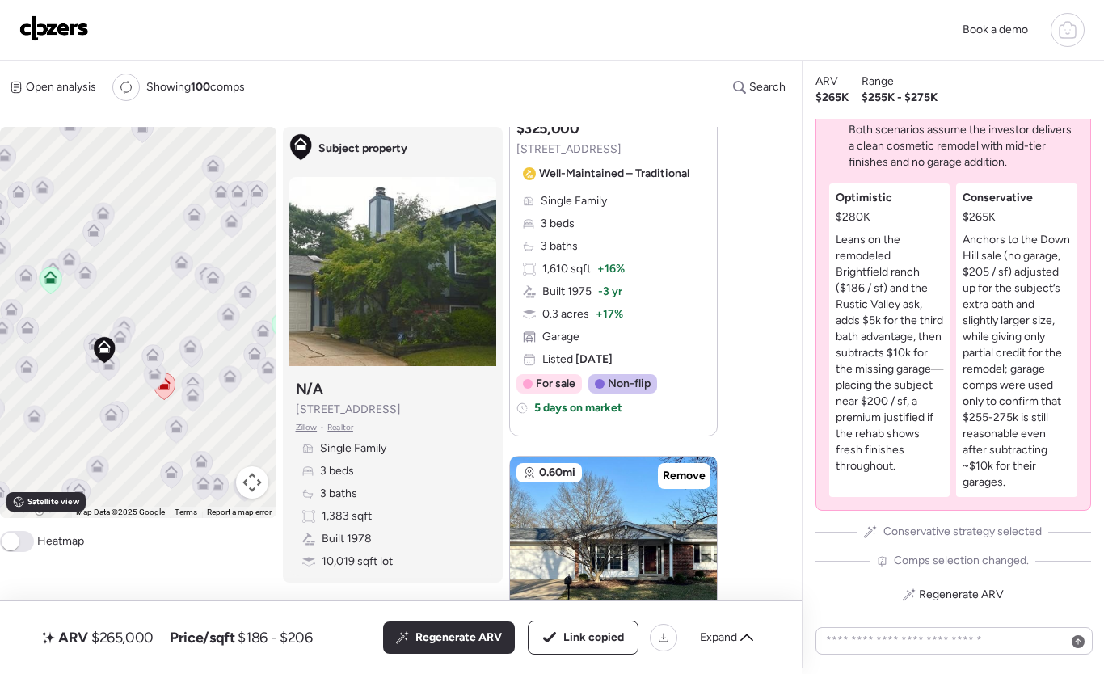
scroll to position [1934, 0]
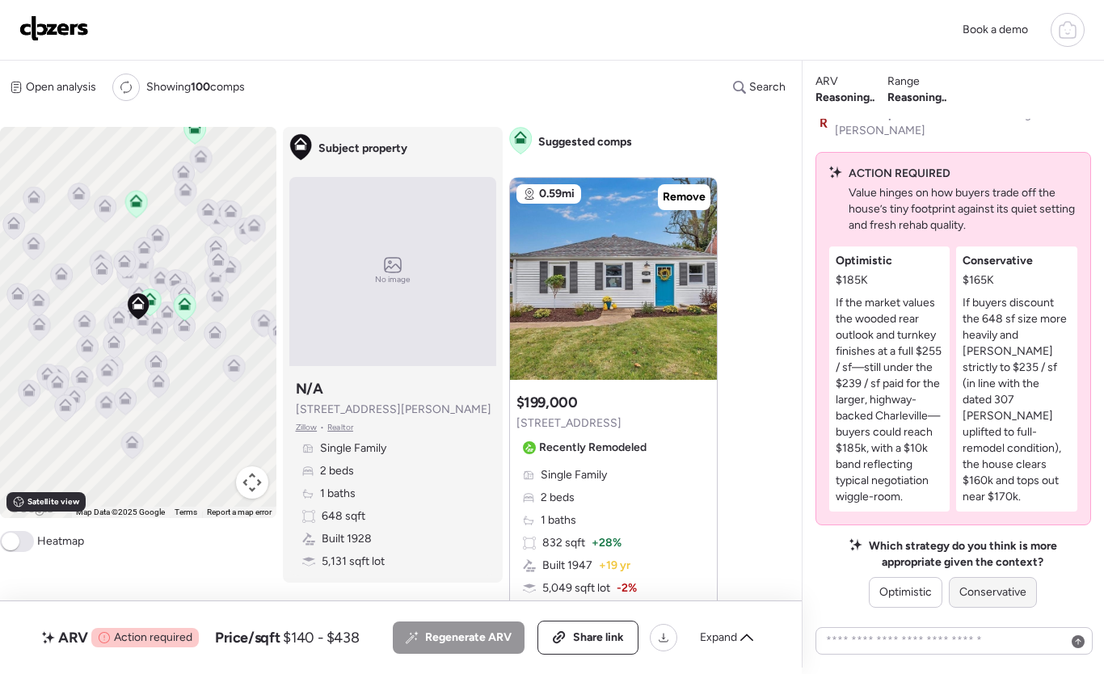
click at [982, 595] on span "Conservative" at bounding box center [992, 592] width 67 height 16
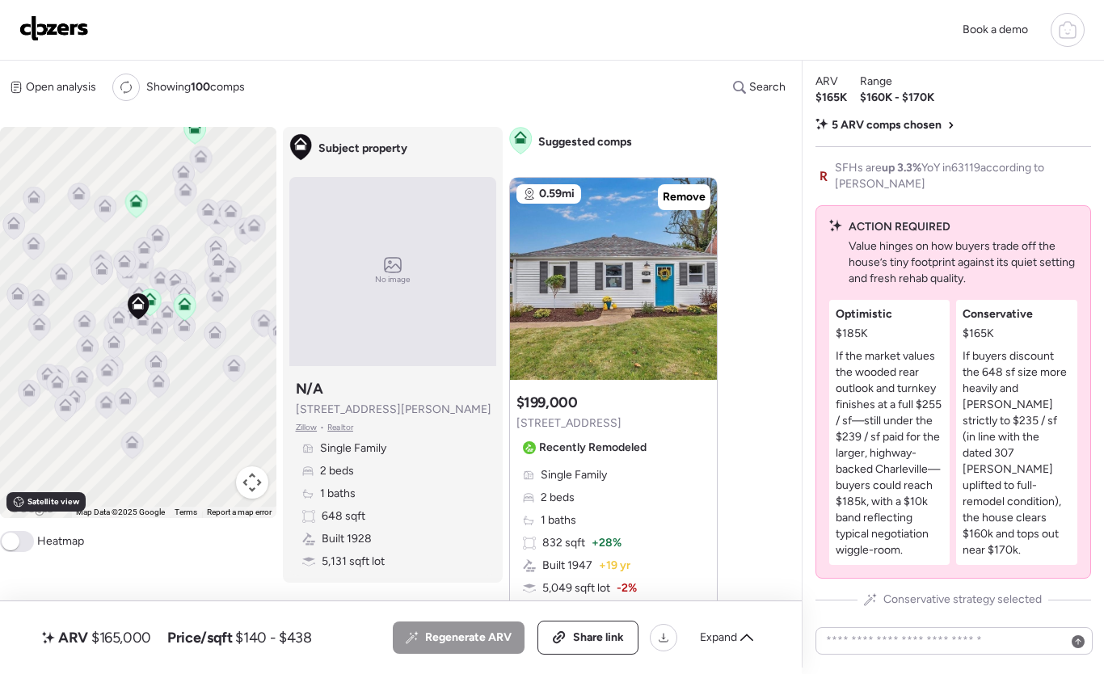
click at [998, 444] on p "If buyers discount the 648 sf size more heavily and [PERSON_NAME] strictly to $…" at bounding box center [1016, 453] width 108 height 210
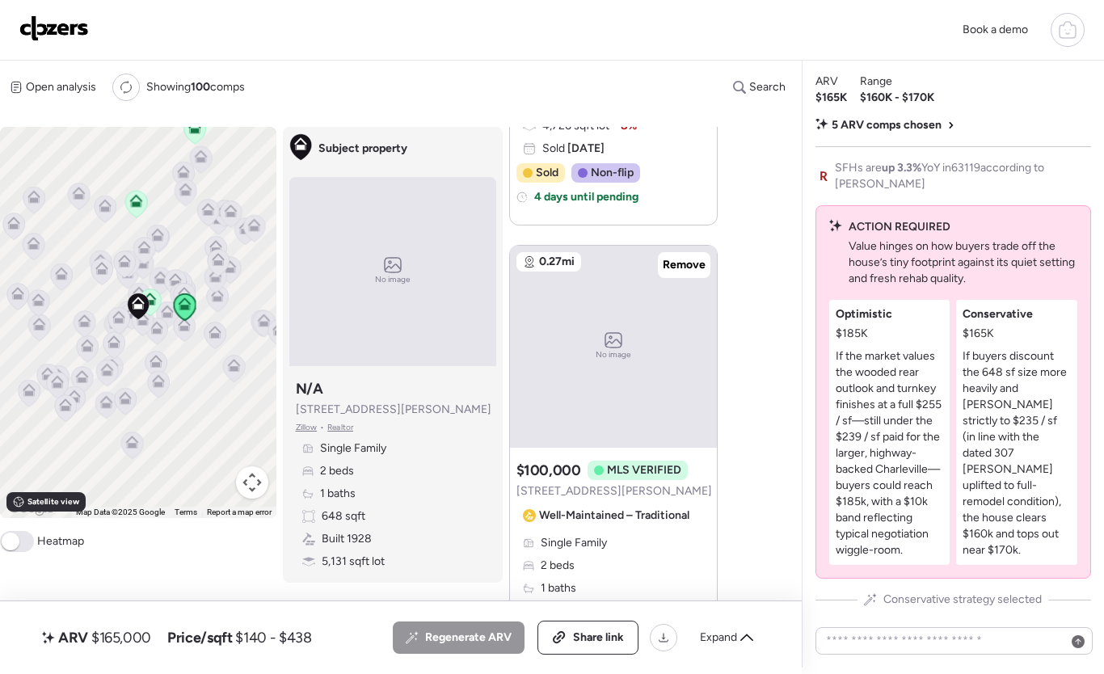
scroll to position [992, 0]
click at [679, 272] on span "Remove" at bounding box center [684, 266] width 43 height 16
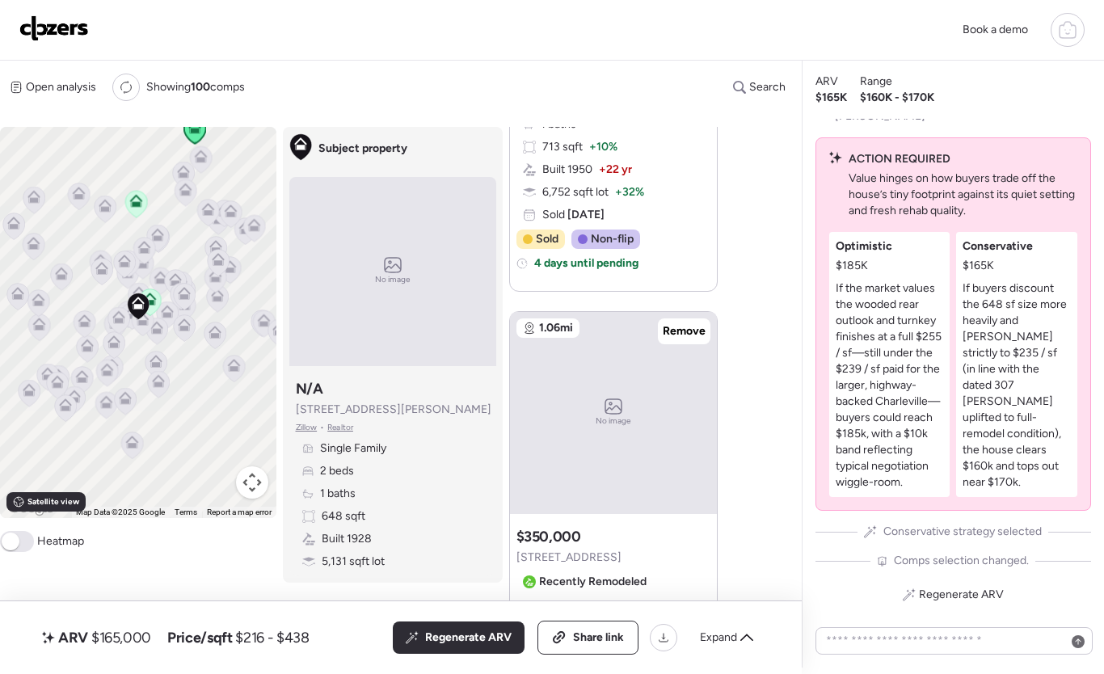
scroll to position [1455, 0]
click at [693, 327] on span "Remove" at bounding box center [684, 332] width 43 height 16
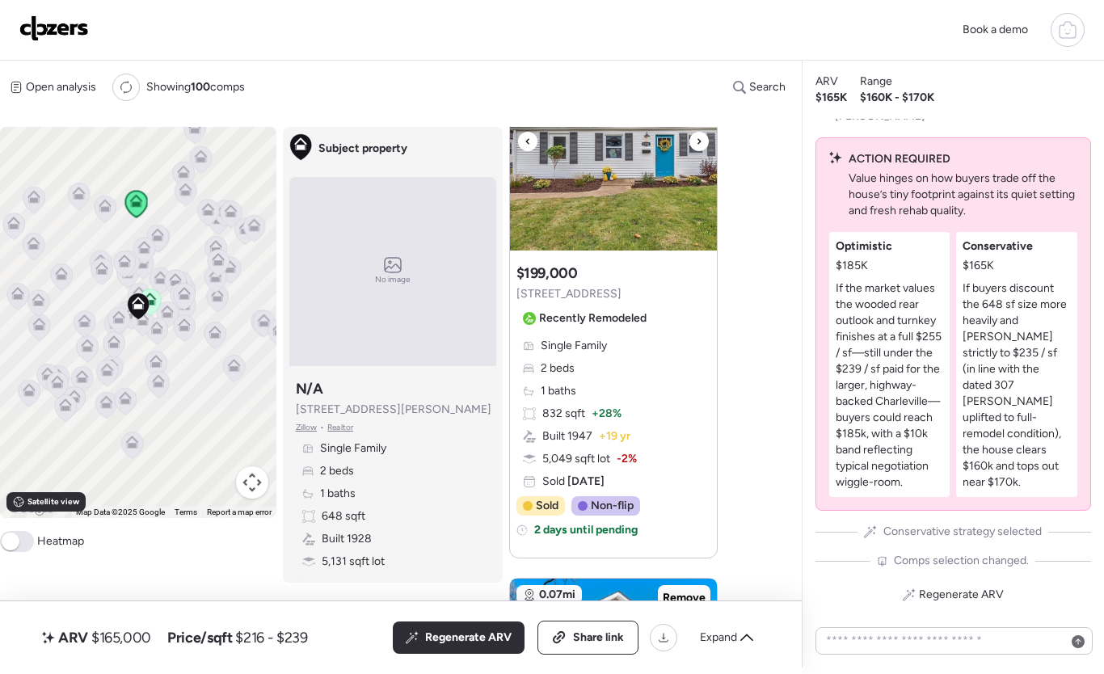
scroll to position [133, 0]
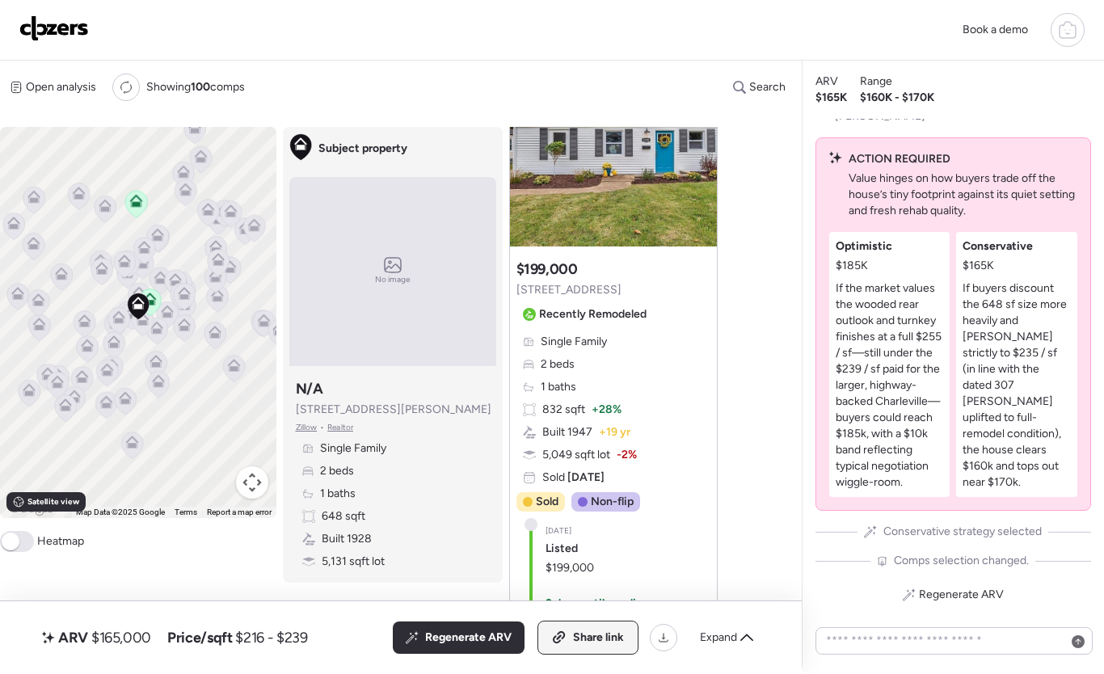
click at [590, 642] on span "Share link" at bounding box center [598, 637] width 51 height 16
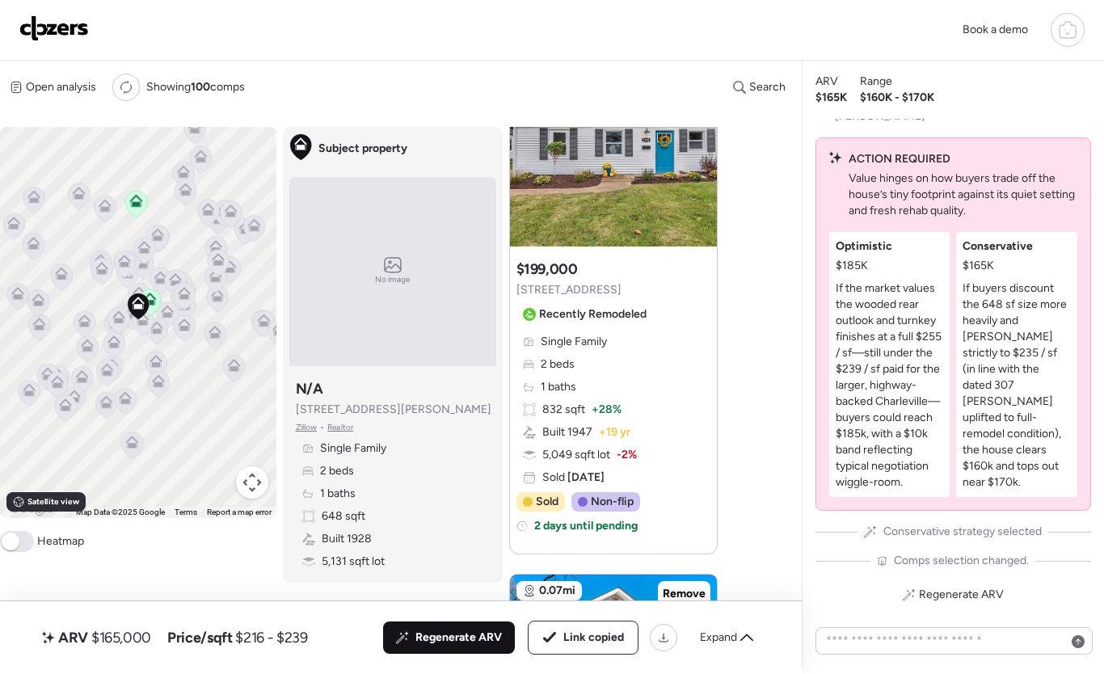
click at [427, 633] on span "Regenerate ARV" at bounding box center [458, 637] width 86 height 16
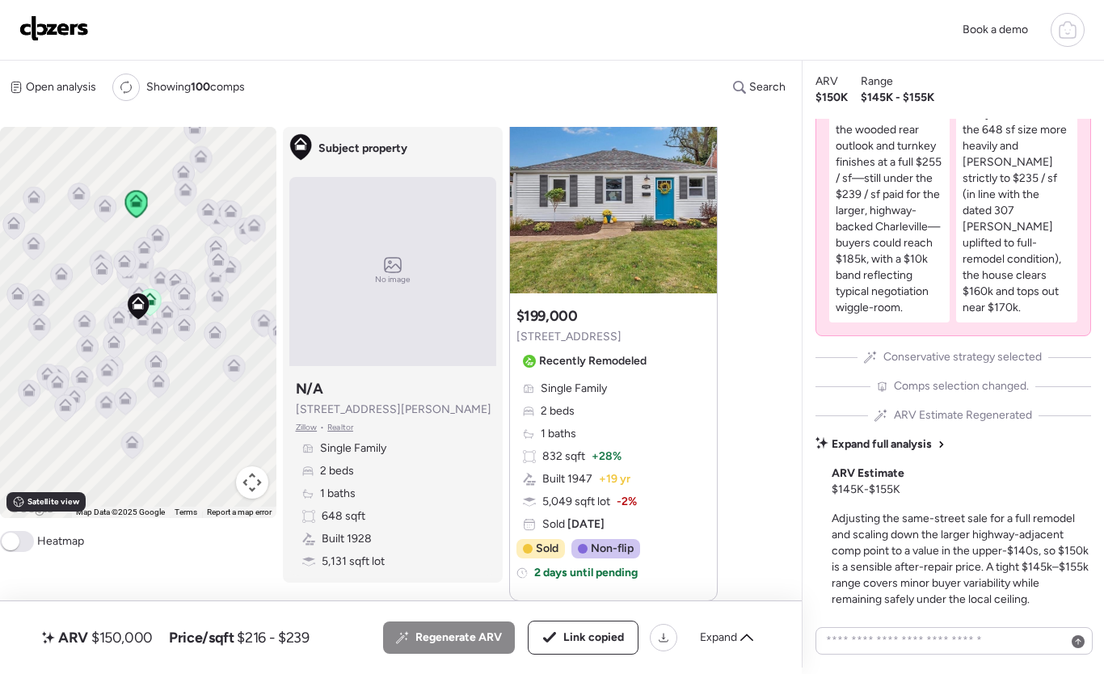
scroll to position [0, 0]
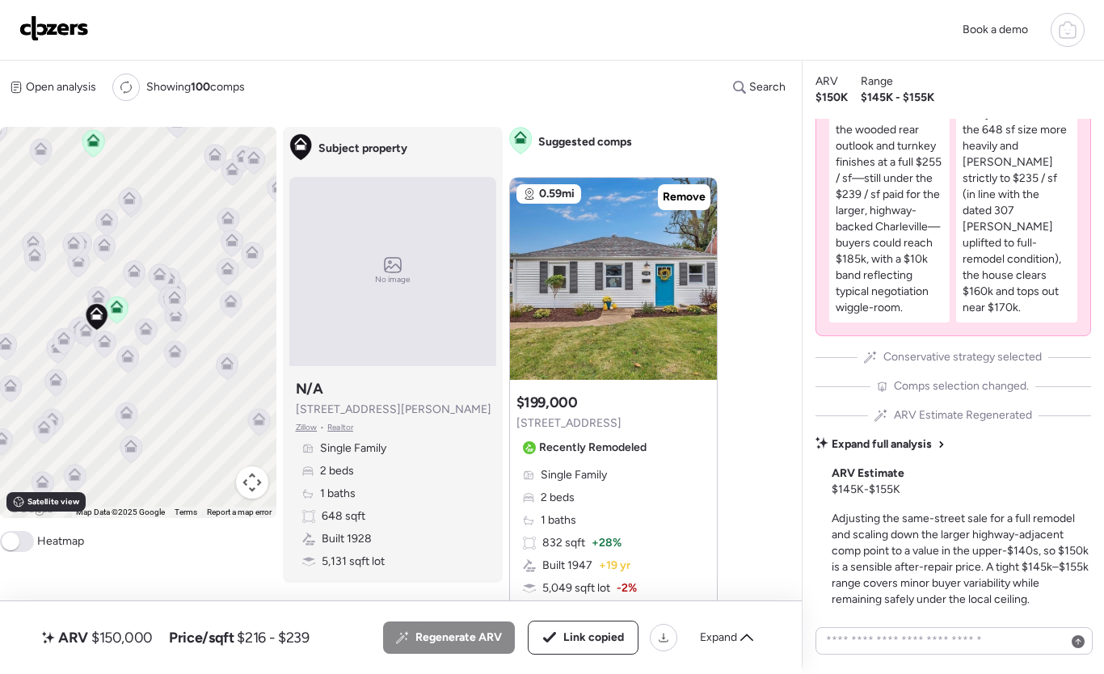
click at [93, 145] on icon at bounding box center [93, 143] width 11 height 5
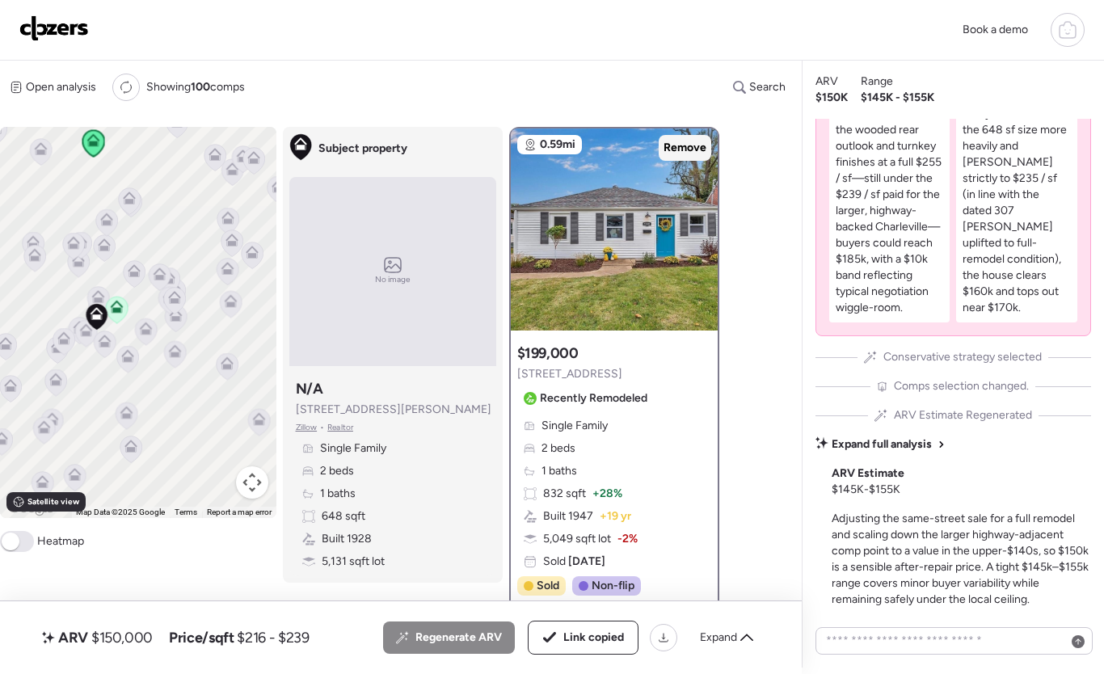
click at [692, 148] on span "Remove" at bounding box center [684, 148] width 43 height 16
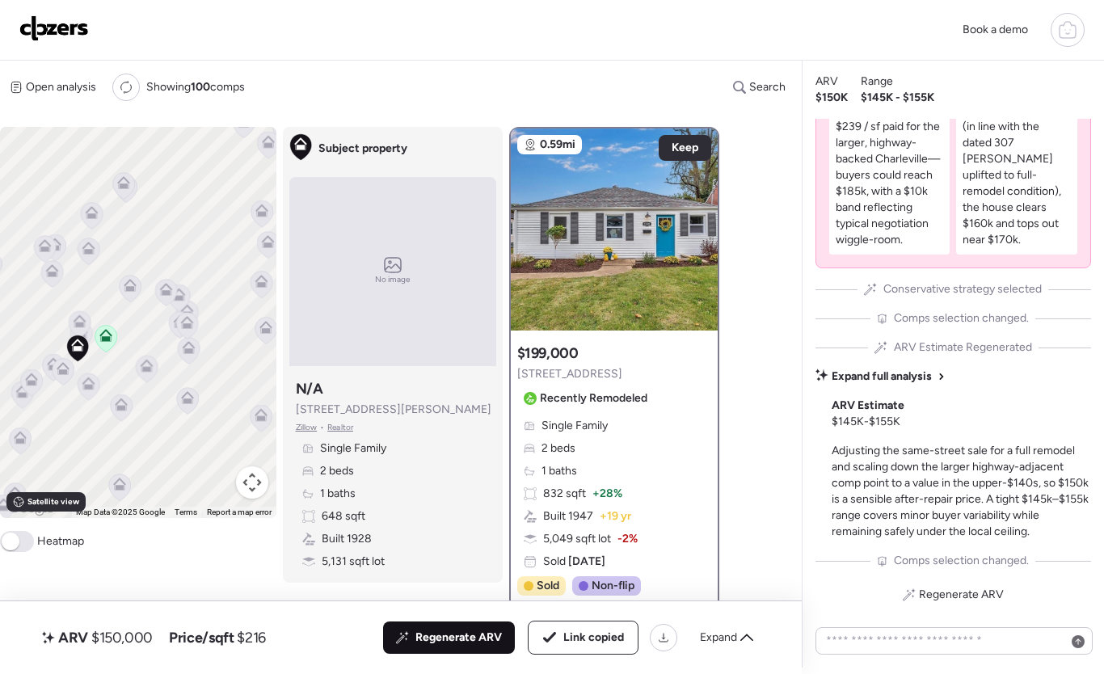
drag, startPoint x: 141, startPoint y: 249, endPoint x: 200, endPoint y: 255, distance: 59.3
click at [200, 255] on div "To activate drag with keyboard, press Alt + Enter. Once in keyboard drag state,…" at bounding box center [138, 322] width 276 height 391
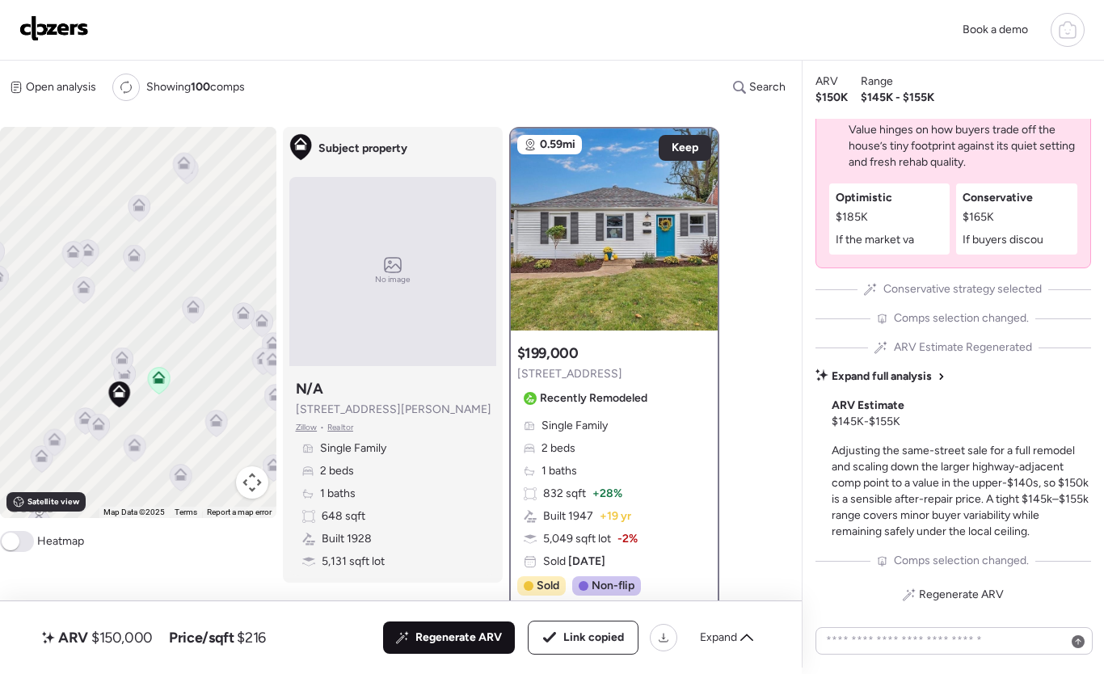
click at [145, 209] on icon at bounding box center [139, 208] width 22 height 27
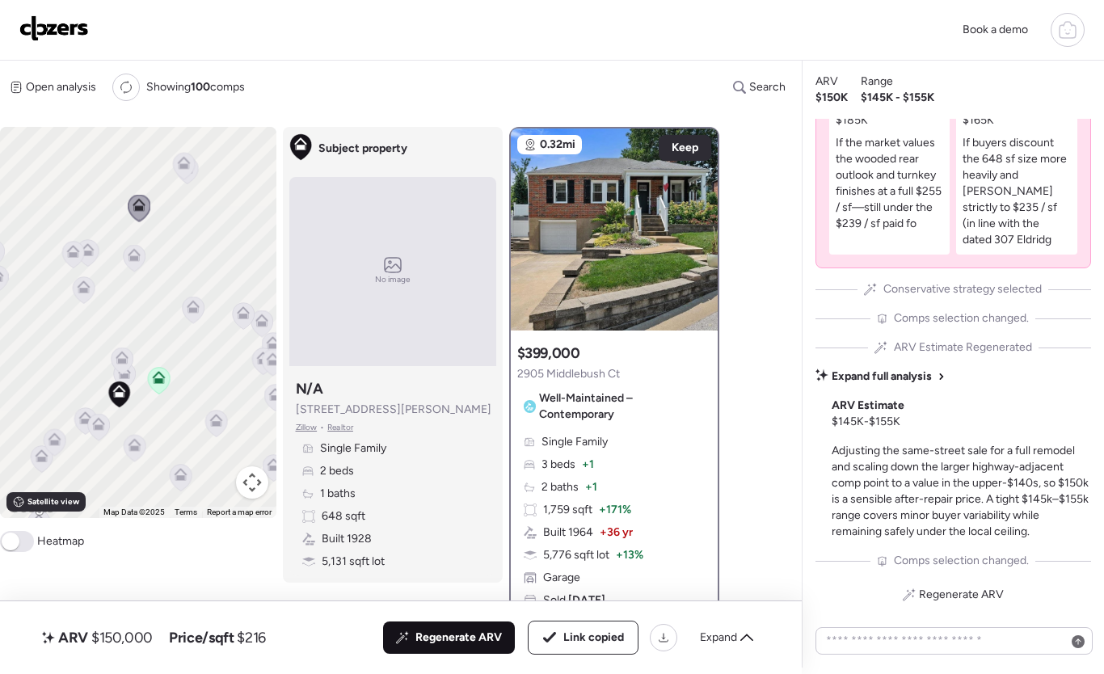
click at [183, 176] on icon at bounding box center [184, 166] width 22 height 27
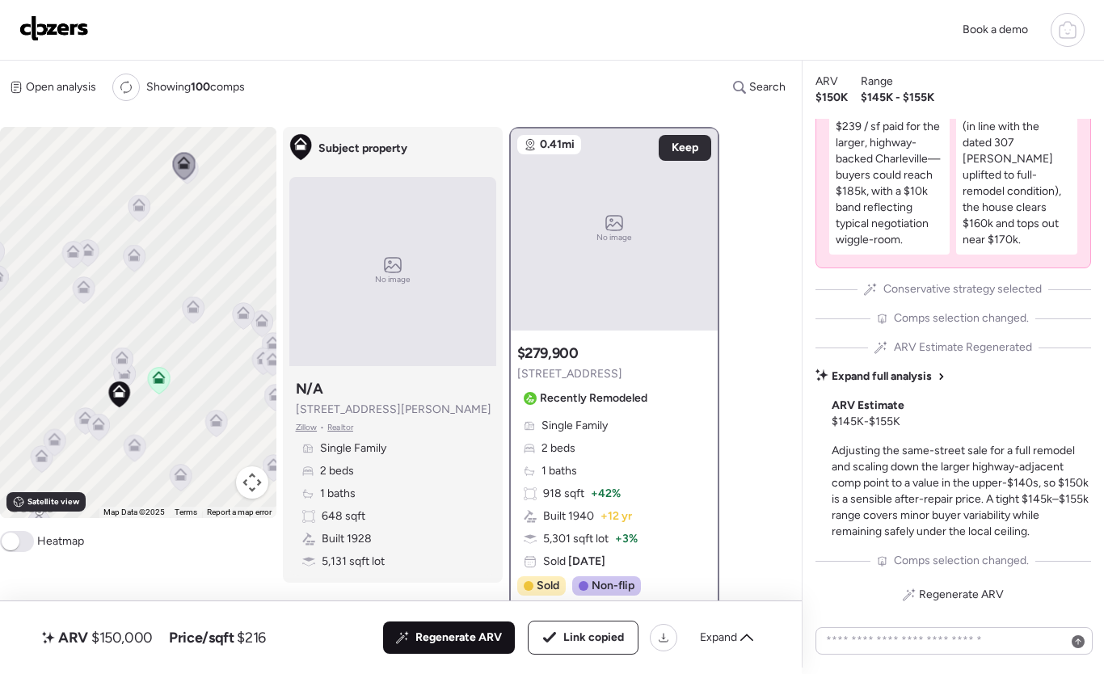
click at [142, 208] on icon at bounding box center [138, 208] width 11 height 5
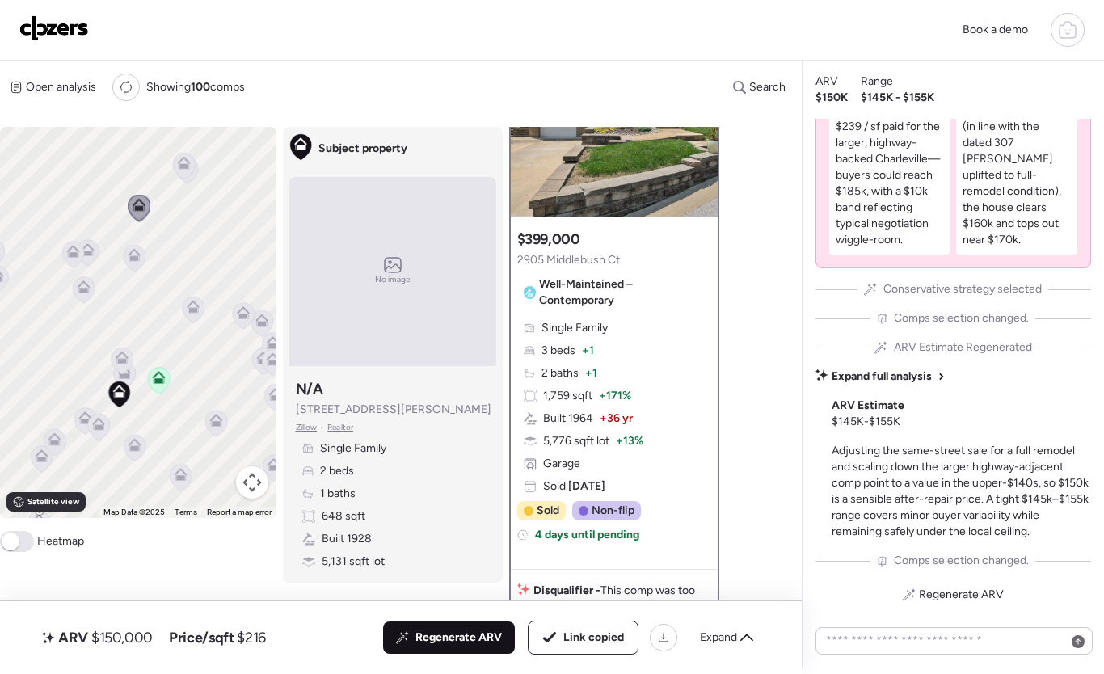
scroll to position [115, 0]
click at [144, 263] on icon at bounding box center [134, 258] width 23 height 27
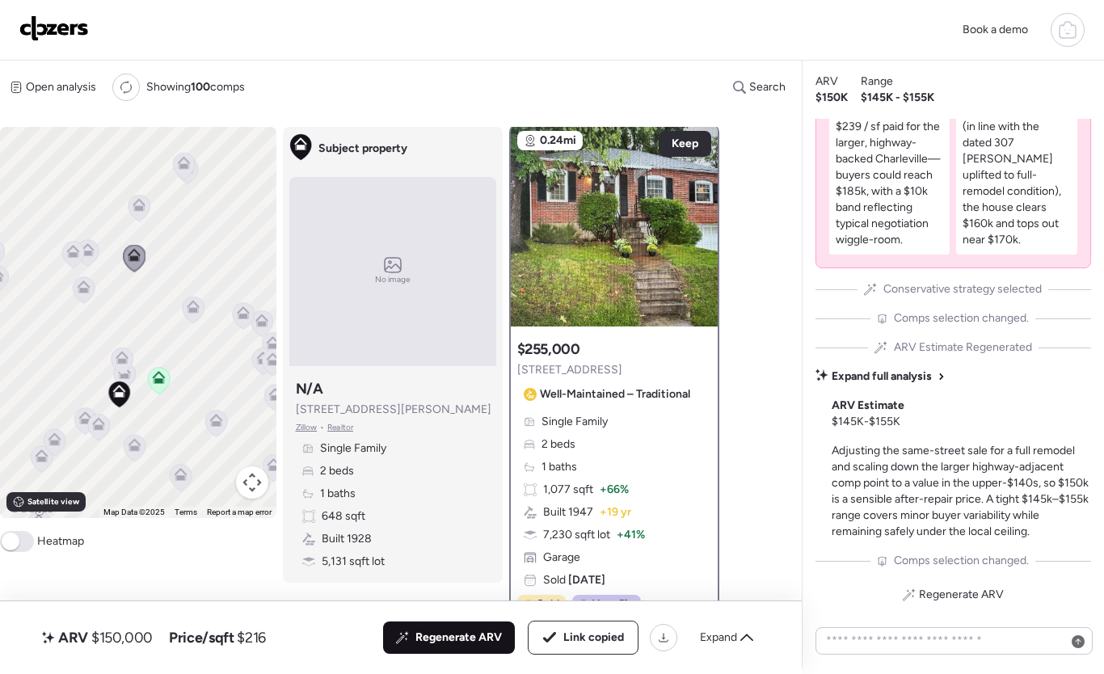
scroll to position [0, 0]
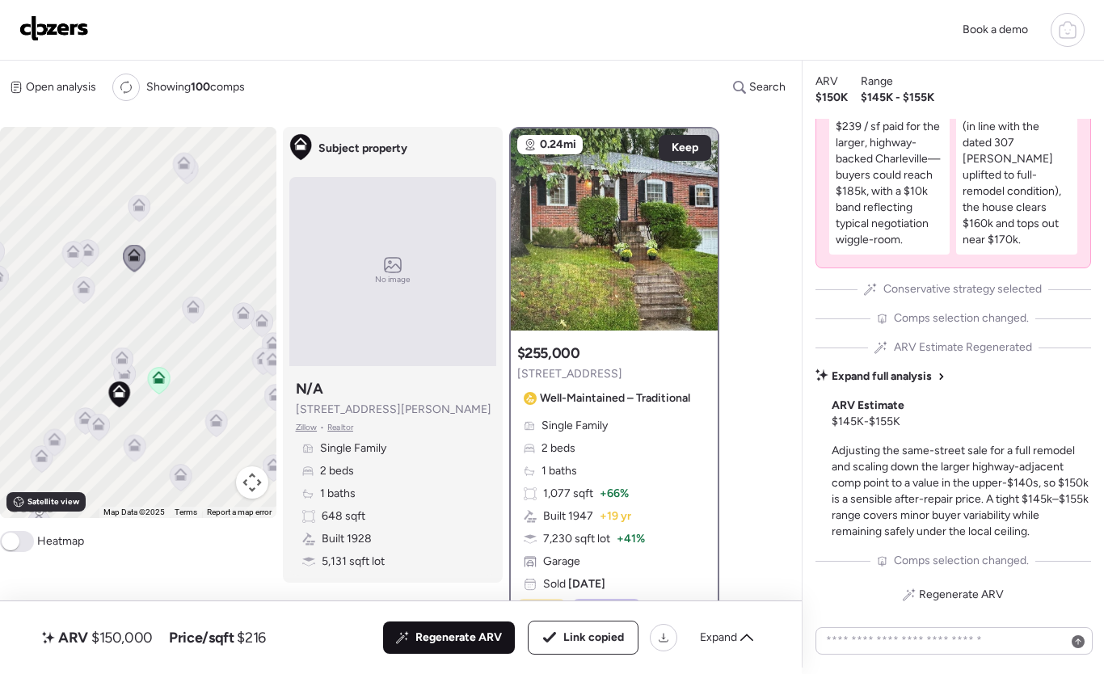
click at [128, 359] on icon at bounding box center [122, 358] width 13 height 13
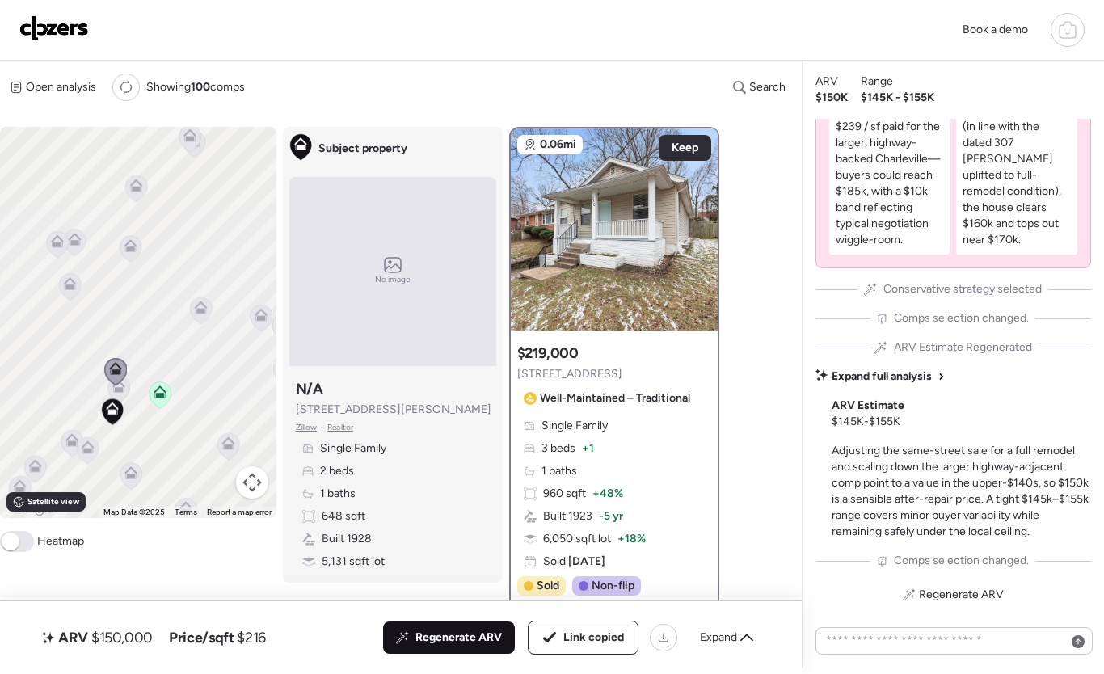
click at [128, 391] on icon at bounding box center [119, 390] width 22 height 27
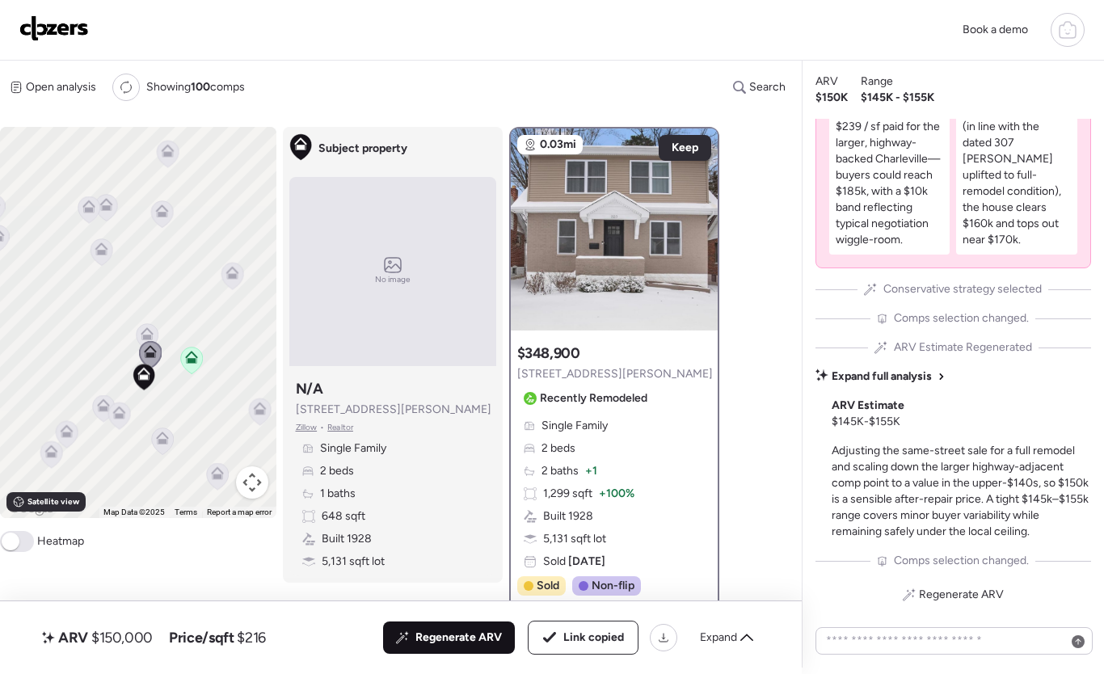
drag, startPoint x: 167, startPoint y: 323, endPoint x: 175, endPoint y: 309, distance: 15.9
click at [175, 309] on div "To activate drag with keyboard, press Alt + Enter. Once in keyboard drag state,…" at bounding box center [138, 322] width 276 height 391
click at [107, 396] on icon at bounding box center [105, 400] width 13 height 13
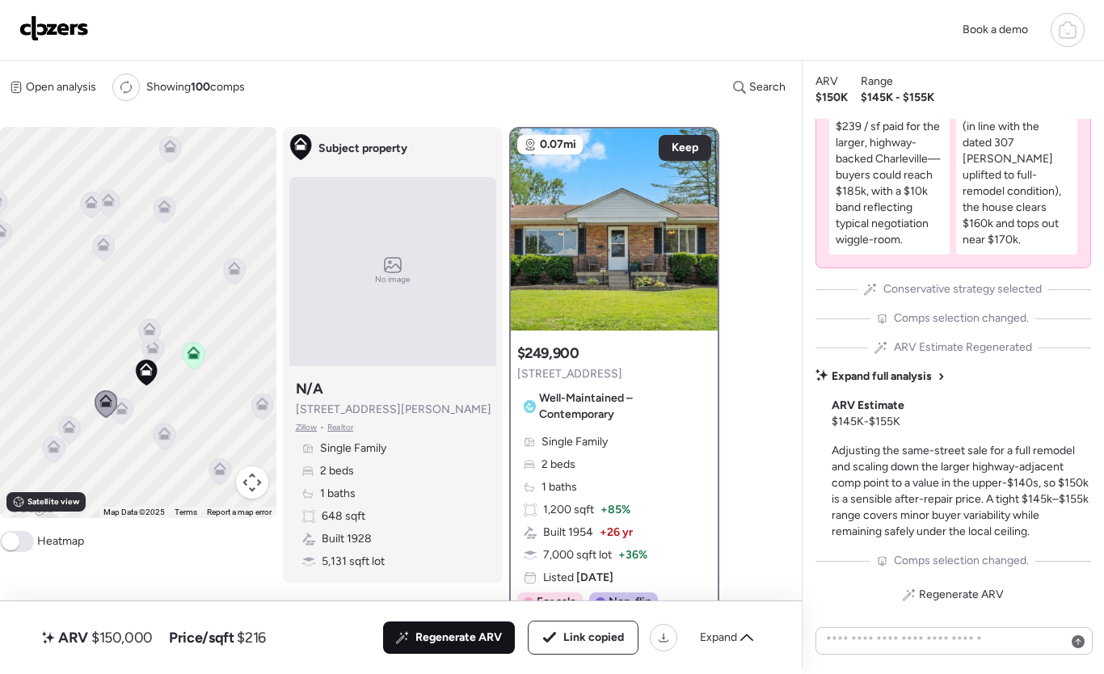
click at [120, 402] on icon at bounding box center [121, 408] width 13 height 13
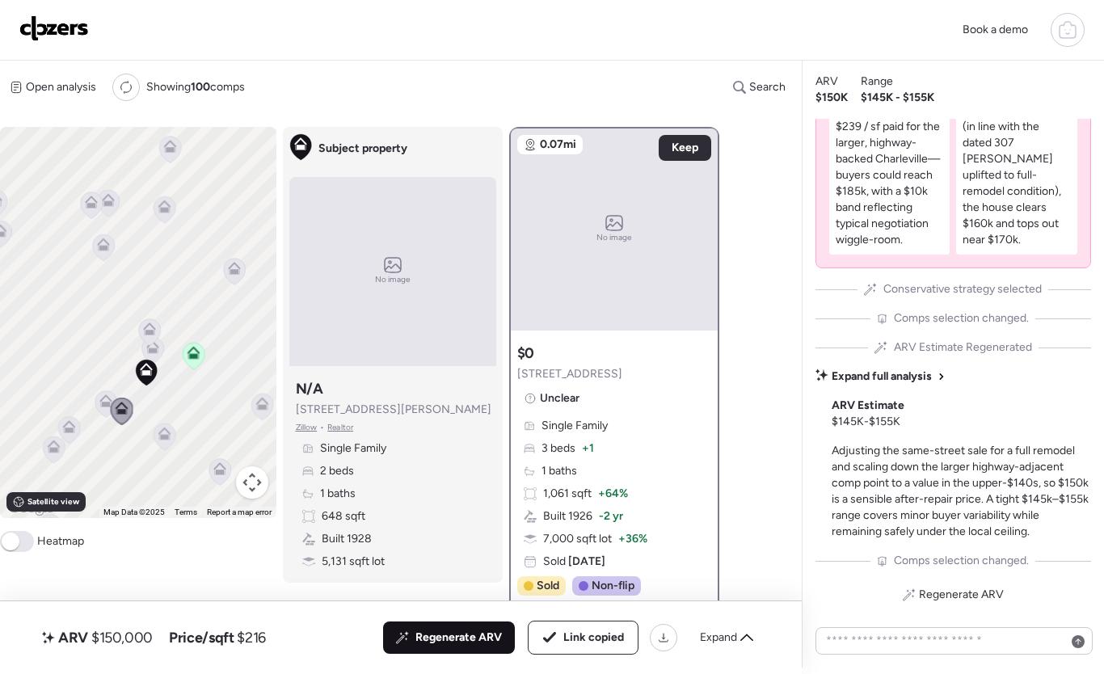
click at [159, 433] on icon at bounding box center [164, 433] width 13 height 13
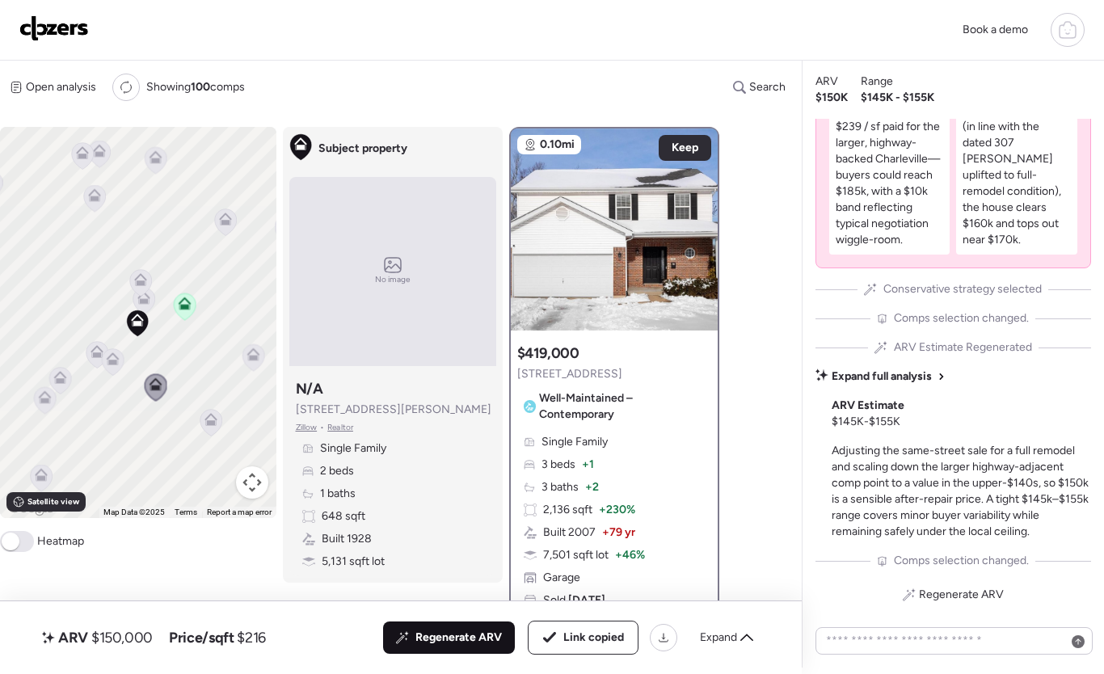
drag, startPoint x: 176, startPoint y: 404, endPoint x: 171, endPoint y: 361, distance: 43.2
click at [171, 361] on div "To activate drag with keyboard, press Alt + Enter. Once in keyboard drag state,…" at bounding box center [138, 322] width 276 height 391
click at [211, 421] on icon at bounding box center [210, 421] width 11 height 5
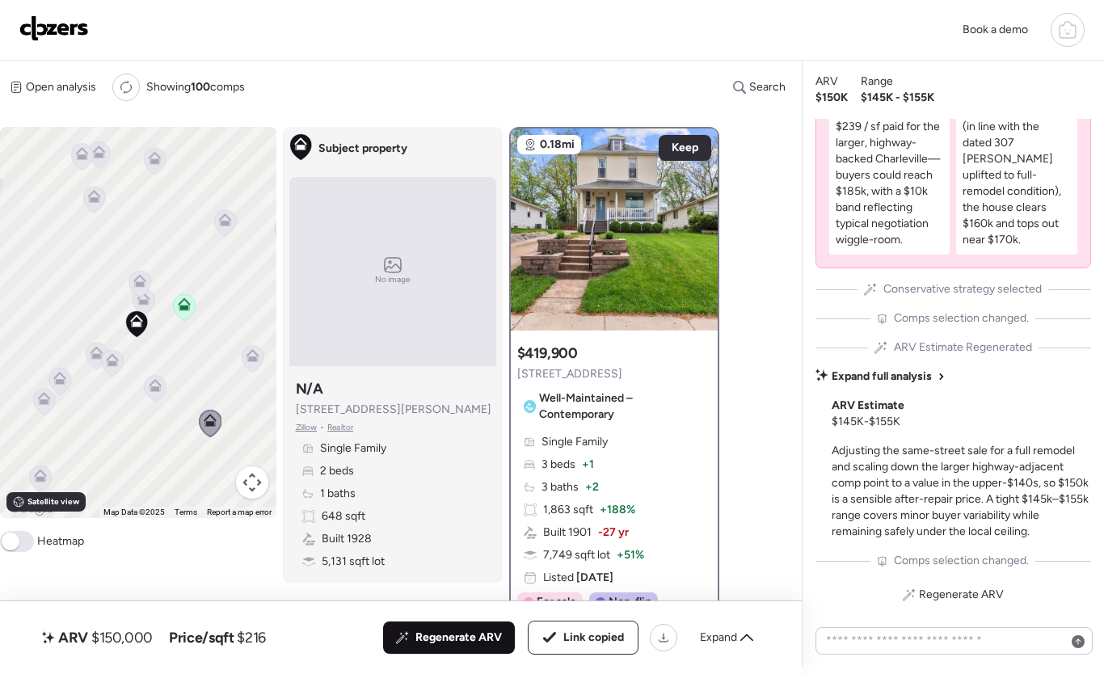
drag, startPoint x: 218, startPoint y: 377, endPoint x: 209, endPoint y: 395, distance: 19.9
click at [208, 397] on div "To activate drag with keyboard, press Alt + Enter. Once in keyboard drag state,…" at bounding box center [138, 322] width 276 height 391
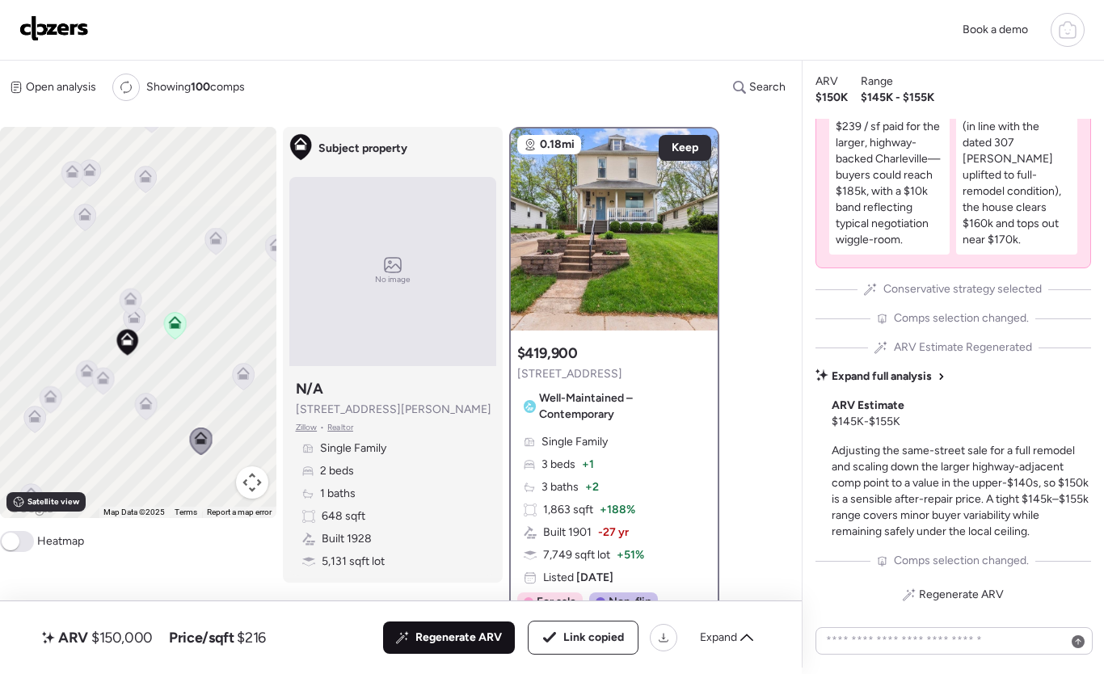
click at [240, 377] on icon at bounding box center [243, 376] width 11 height 5
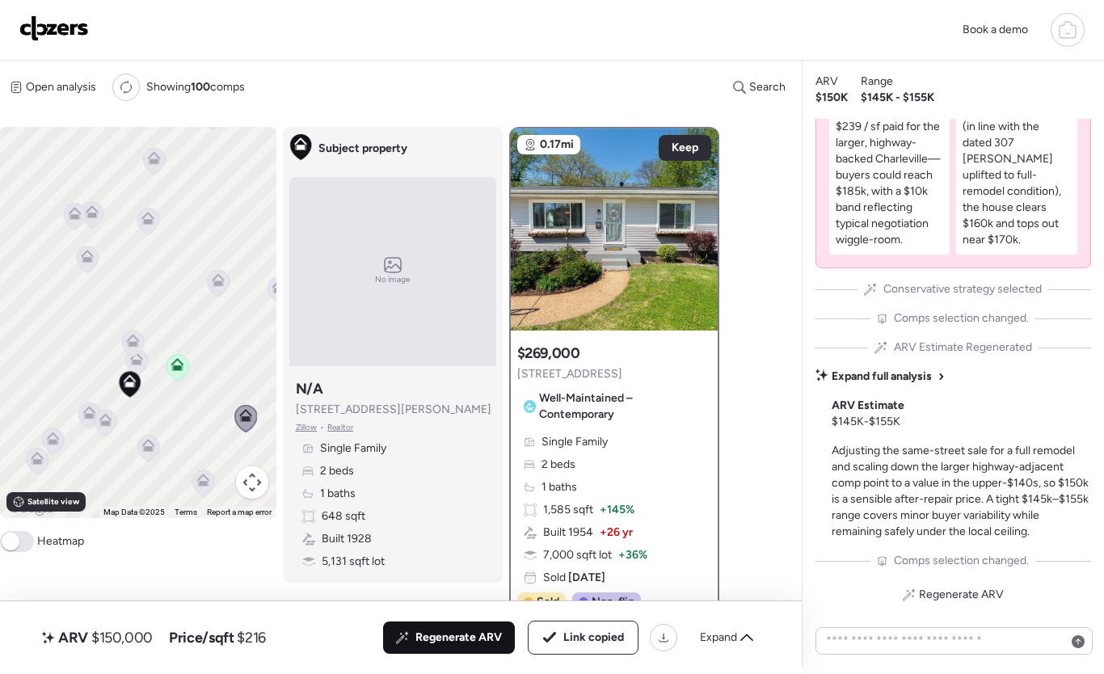
drag, startPoint x: 208, startPoint y: 375, endPoint x: 211, endPoint y: 419, distance: 43.7
click at [211, 419] on div "To activate drag with keyboard, press Alt + Enter. Once in keyboard drag state,…" at bounding box center [138, 322] width 276 height 391
click at [217, 289] on icon at bounding box center [219, 283] width 22 height 27
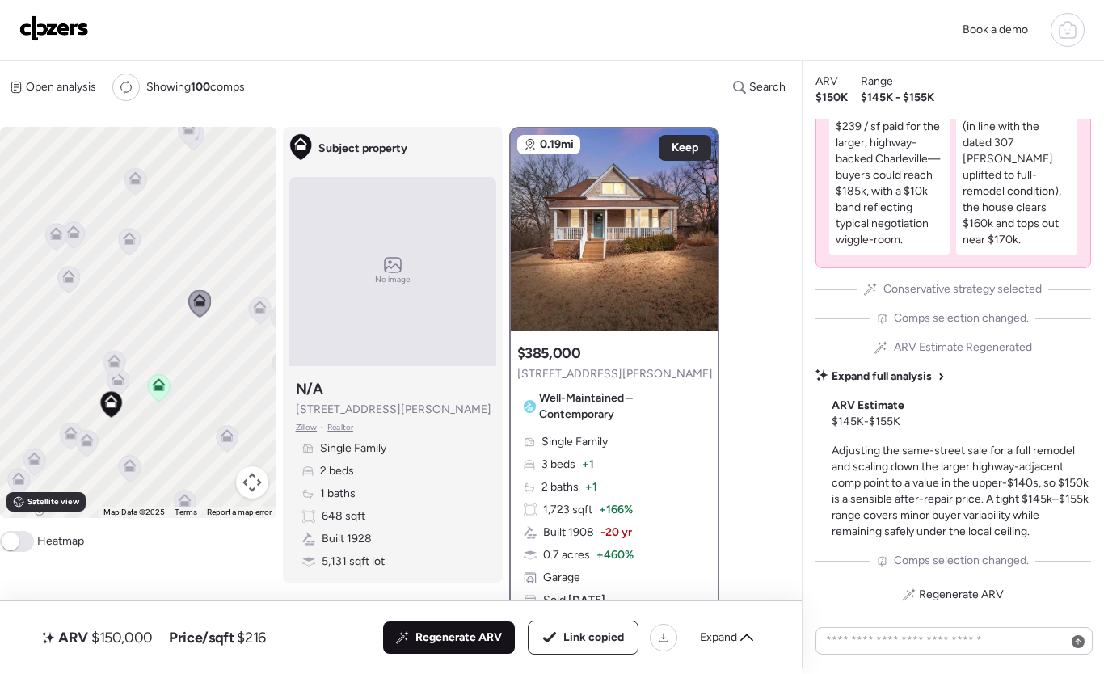
drag, startPoint x: 217, startPoint y: 347, endPoint x: 197, endPoint y: 368, distance: 28.6
click at [197, 368] on div "To activate drag with keyboard, press Alt + Enter. Once in keyboard drag state,…" at bounding box center [138, 322] width 276 height 391
drag, startPoint x: 208, startPoint y: 348, endPoint x: 175, endPoint y: 343, distance: 33.5
click at [171, 347] on div "To activate drag with keyboard, press Alt + Enter. Once in keyboard drag state,…" at bounding box center [138, 322] width 276 height 391
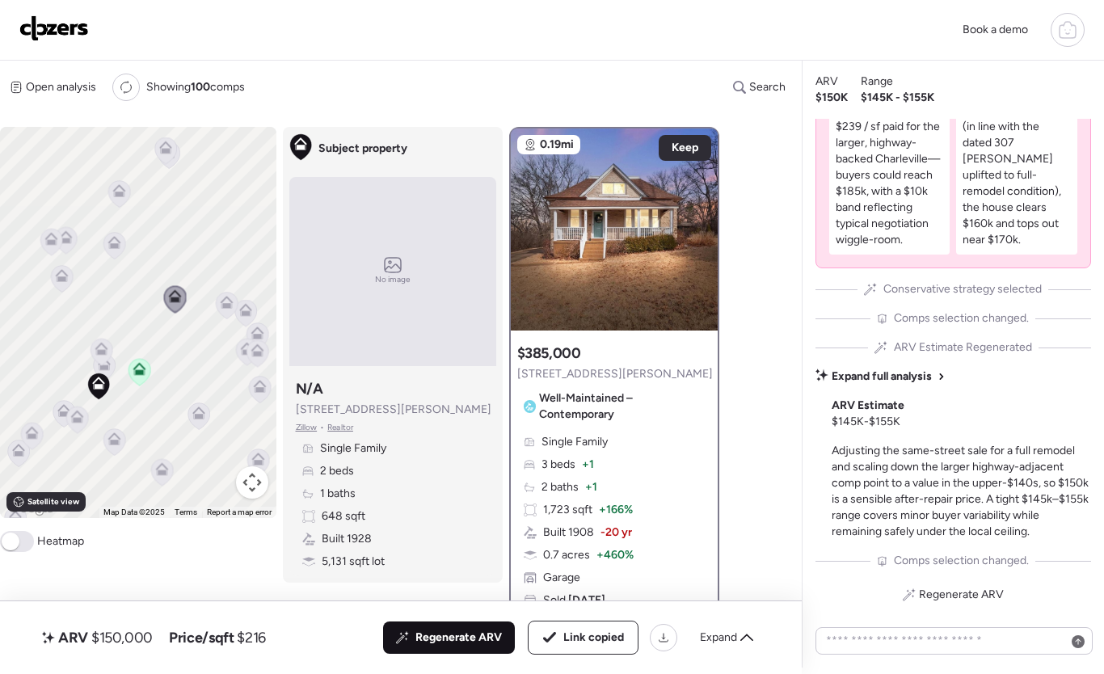
click at [225, 302] on icon at bounding box center [226, 302] width 13 height 13
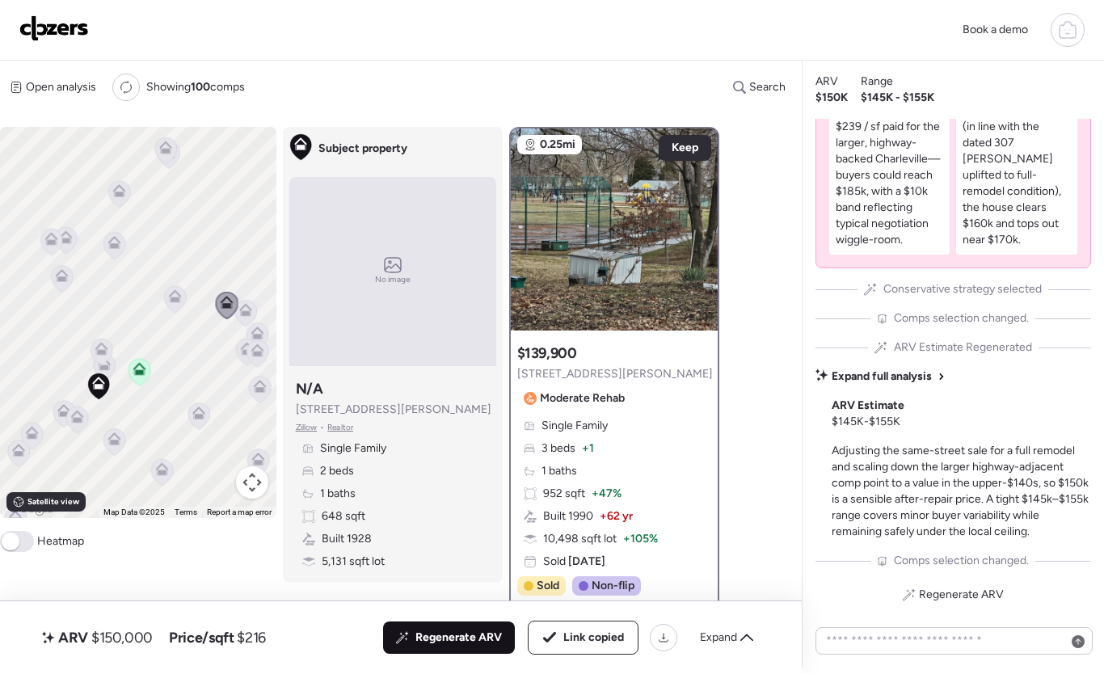
click at [239, 312] on icon at bounding box center [245, 310] width 13 height 13
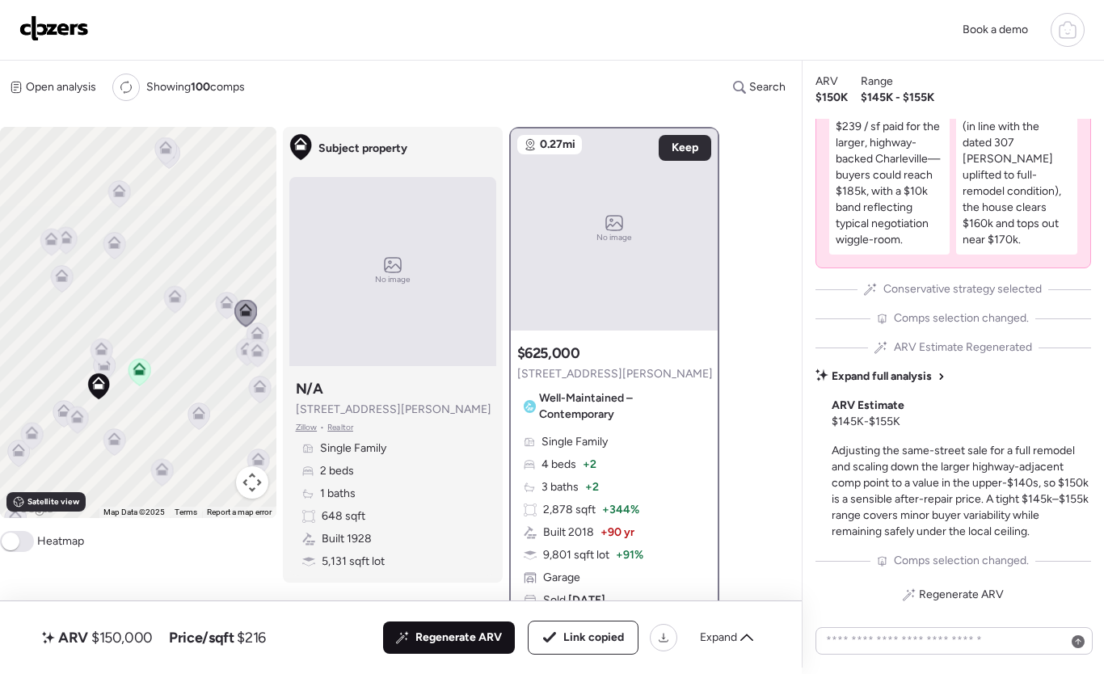
click at [249, 334] on icon at bounding box center [257, 336] width 22 height 27
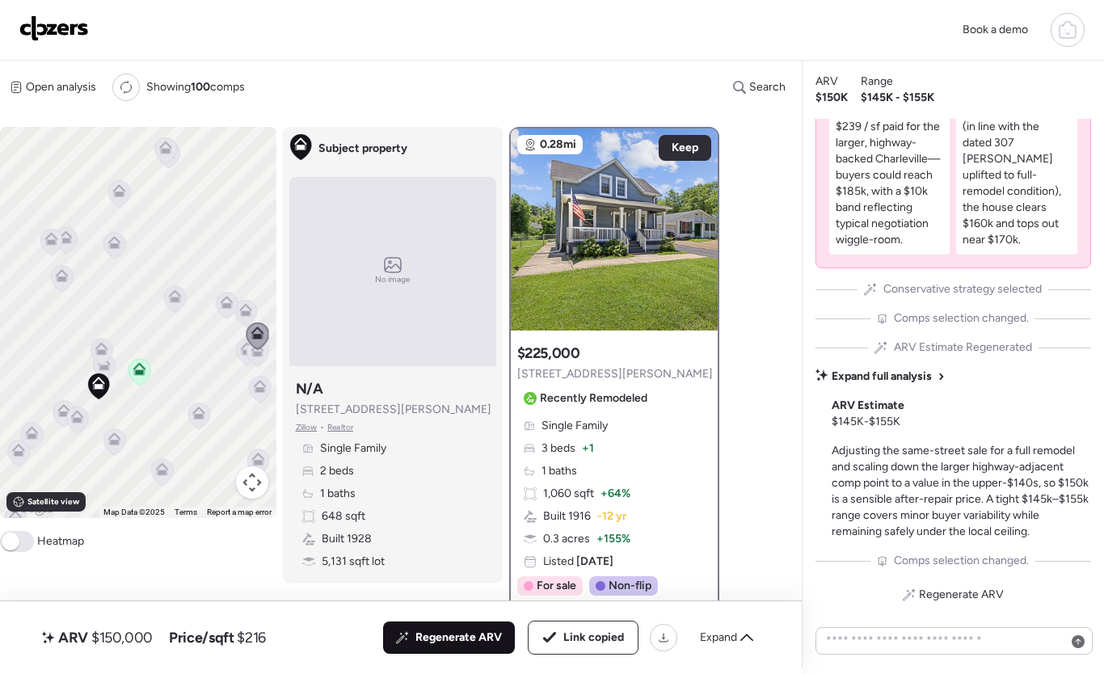
click at [241, 349] on icon at bounding box center [247, 346] width 12 height 7
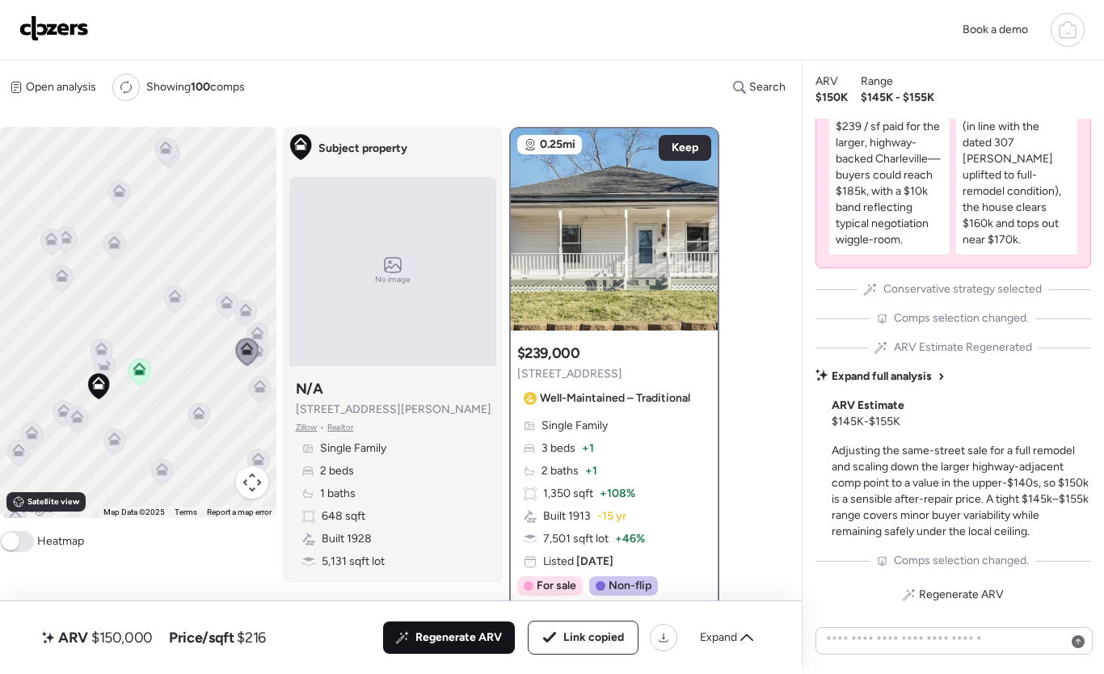
click at [263, 349] on icon at bounding box center [257, 350] width 13 height 13
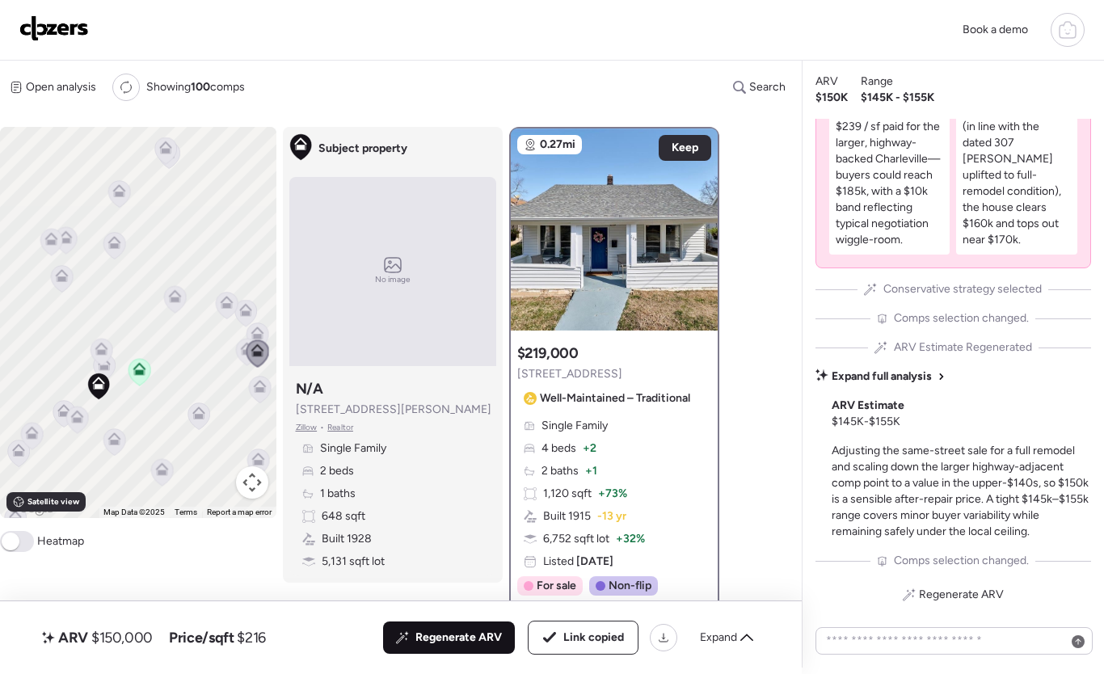
click at [252, 385] on icon at bounding box center [260, 390] width 22 height 27
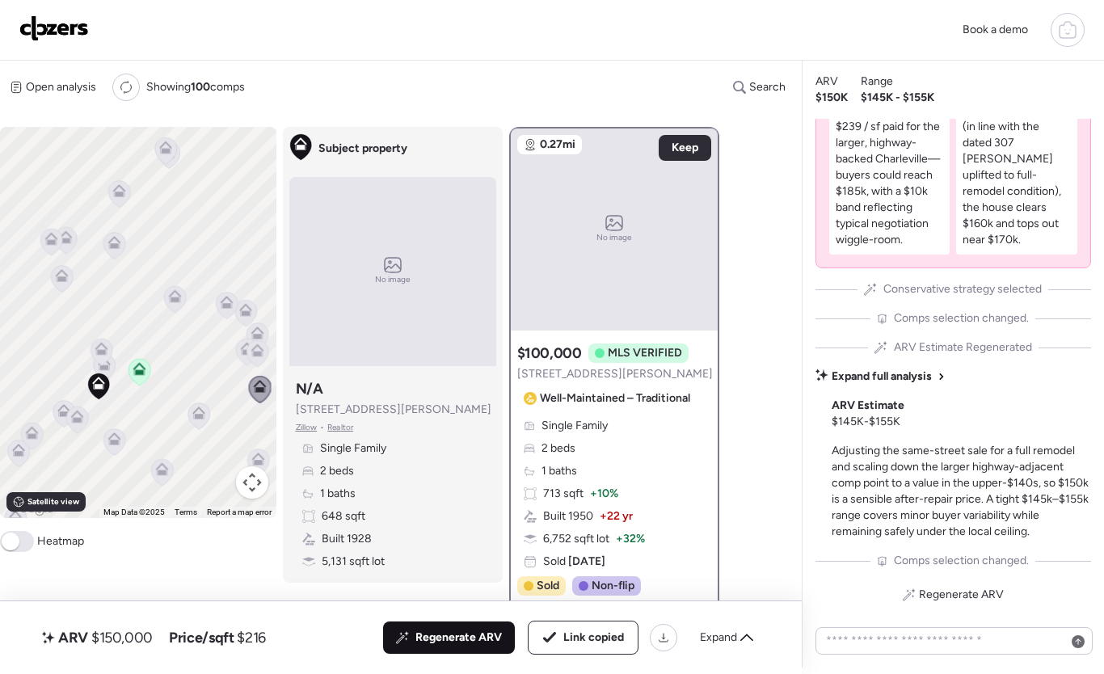
click at [197, 418] on icon at bounding box center [198, 416] width 11 height 5
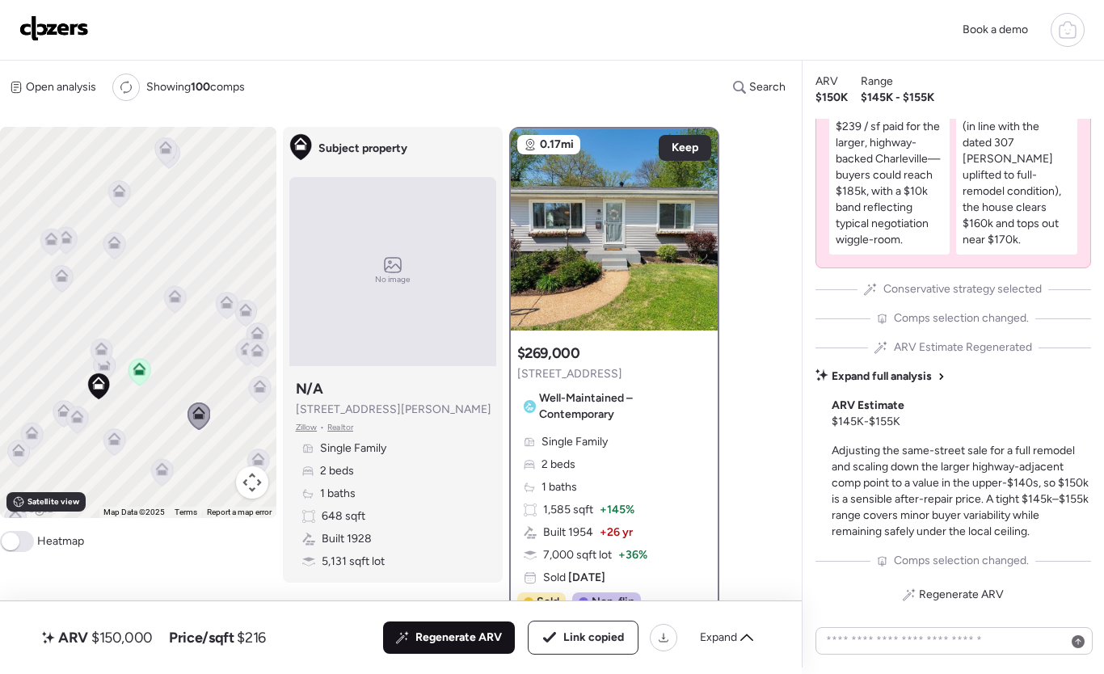
click at [159, 479] on icon at bounding box center [162, 472] width 22 height 27
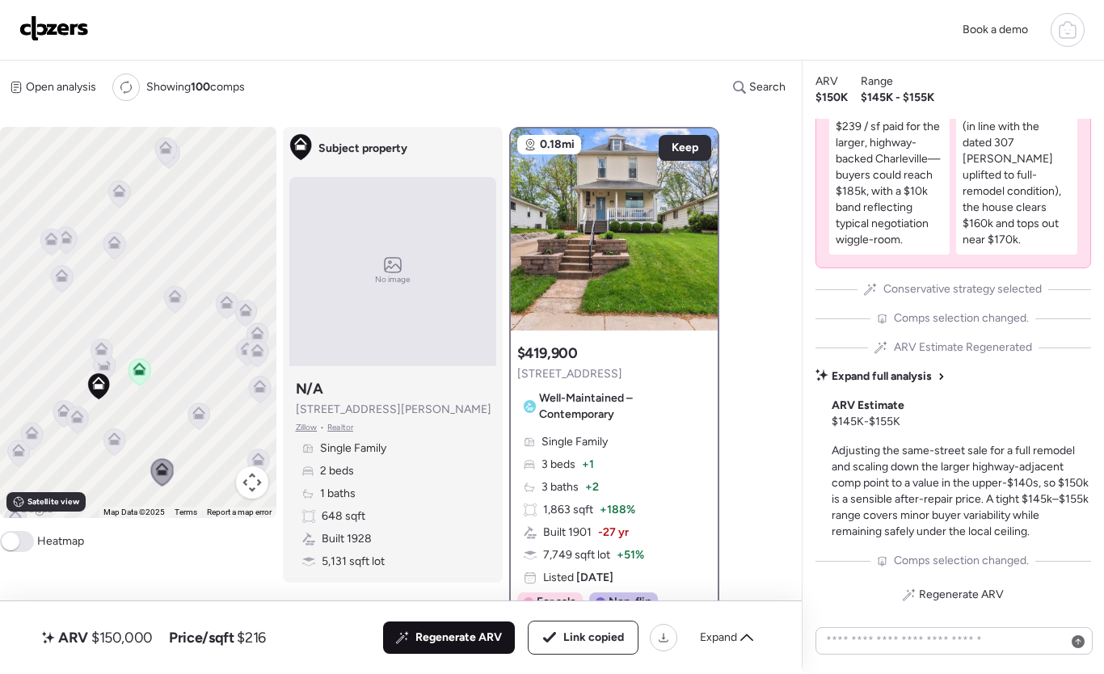
click at [120, 441] on icon at bounding box center [113, 438] width 13 height 13
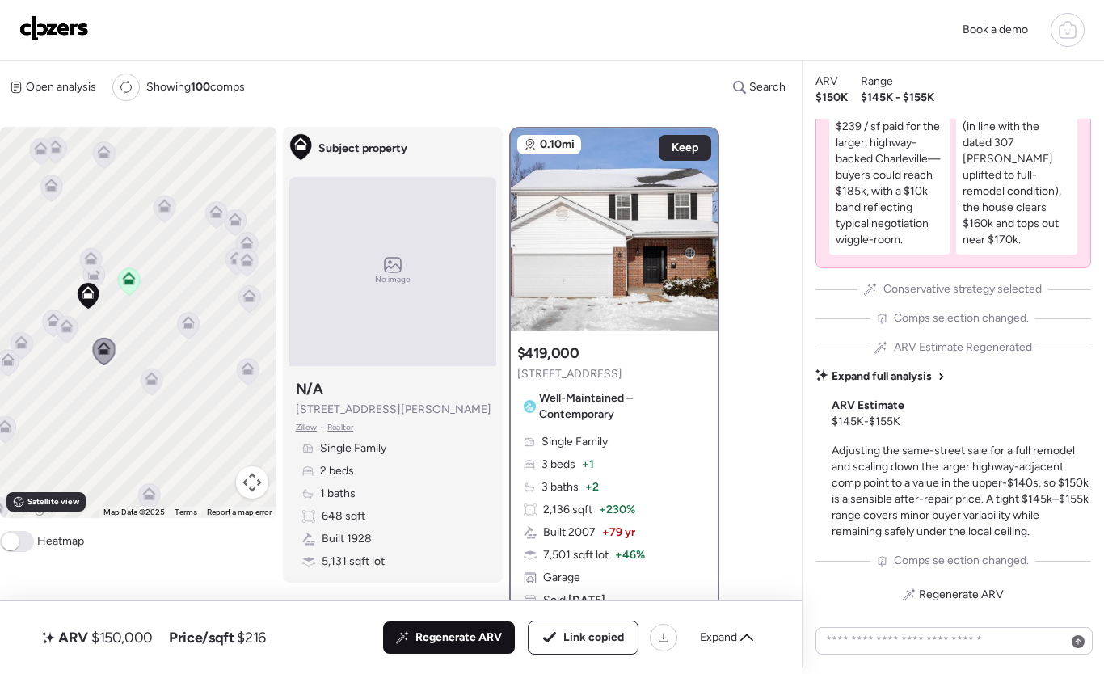
drag, startPoint x: 156, startPoint y: 424, endPoint x: 145, endPoint y: 327, distance: 97.6
click at [145, 327] on div "To activate drag with keyboard, press Alt + Enter. Once in keyboard drag state,…" at bounding box center [138, 322] width 276 height 391
click at [246, 368] on icon at bounding box center [246, 367] width 11 height 5
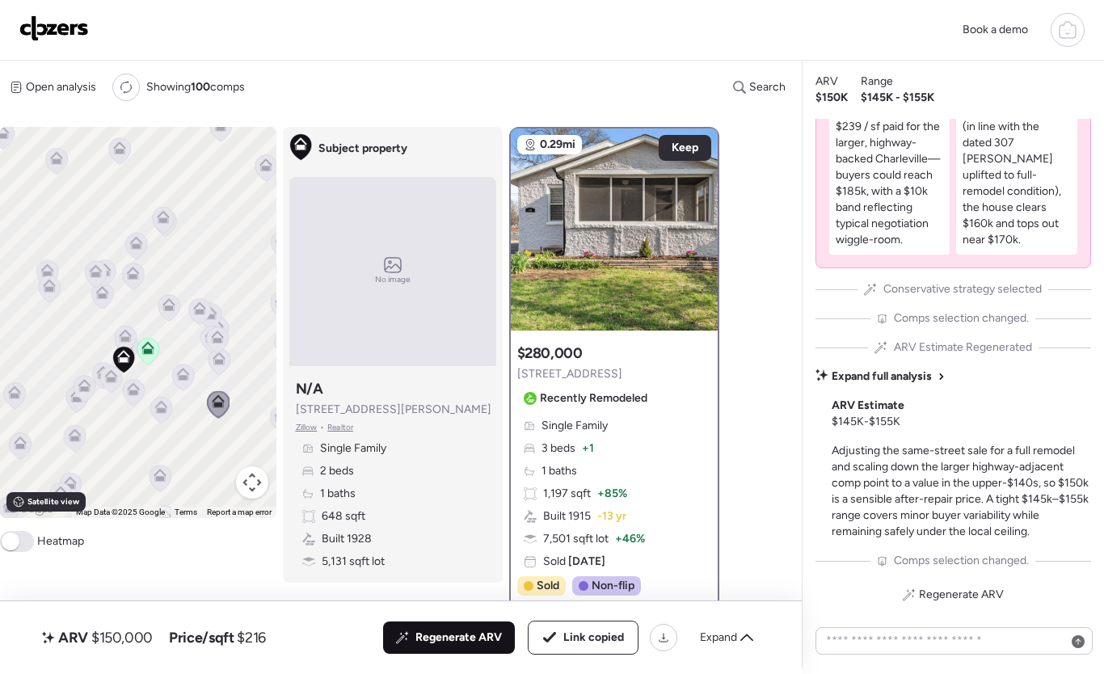
drag, startPoint x: 180, startPoint y: 426, endPoint x: 179, endPoint y: 434, distance: 8.2
click at [179, 434] on div "To activate drag with keyboard, press Alt + Enter. Once in keyboard drag state,…" at bounding box center [138, 322] width 276 height 391
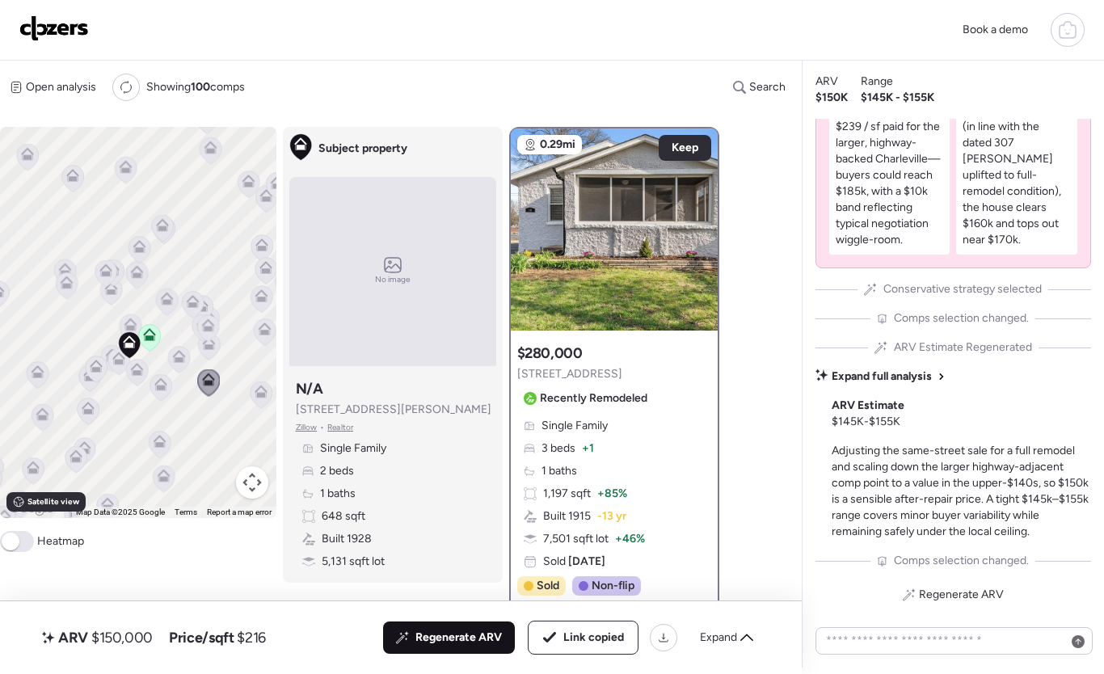
click at [121, 268] on icon at bounding box center [114, 272] width 22 height 27
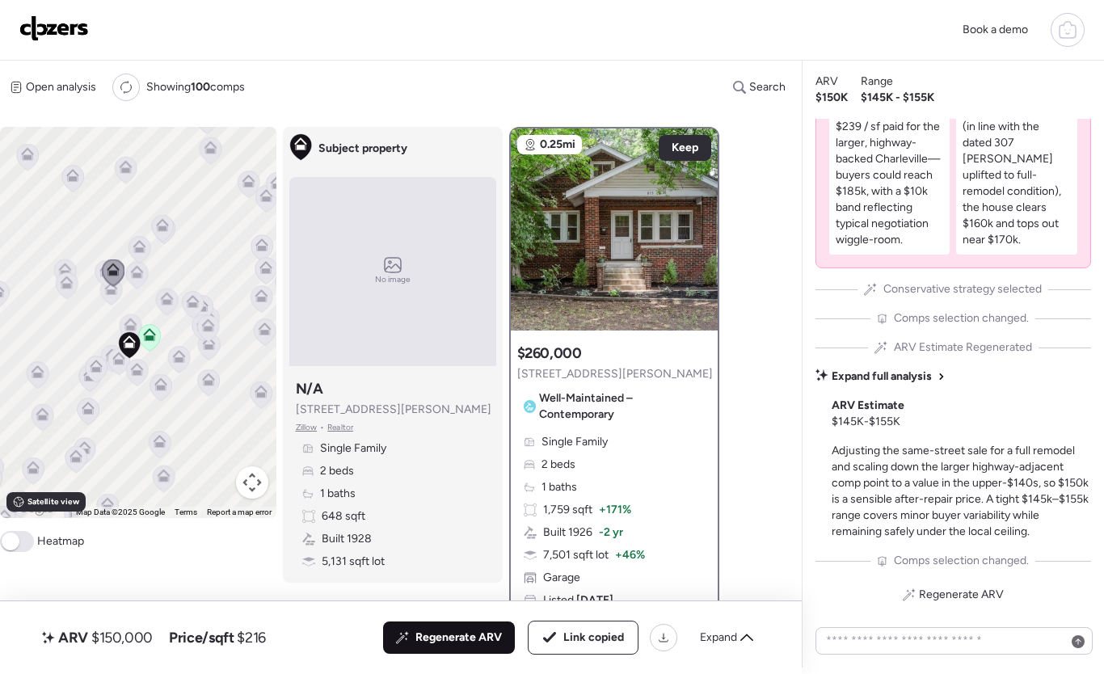
click at [15, 540] on span at bounding box center [11, 542] width 18 height 18
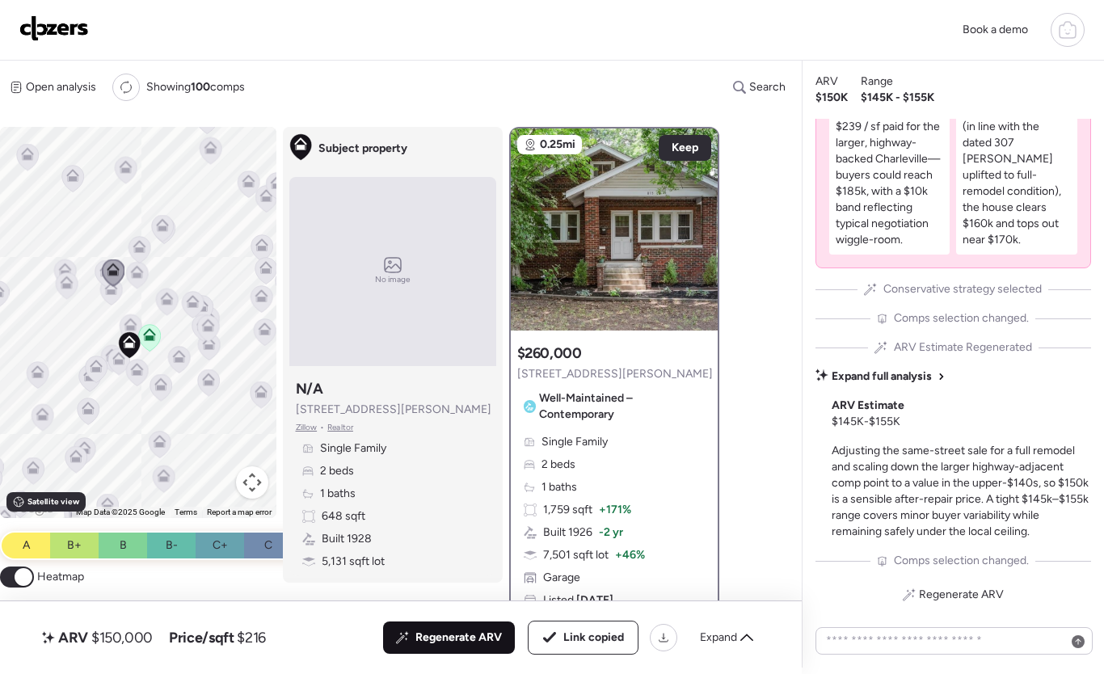
click at [21, 573] on span at bounding box center [24, 577] width 18 height 18
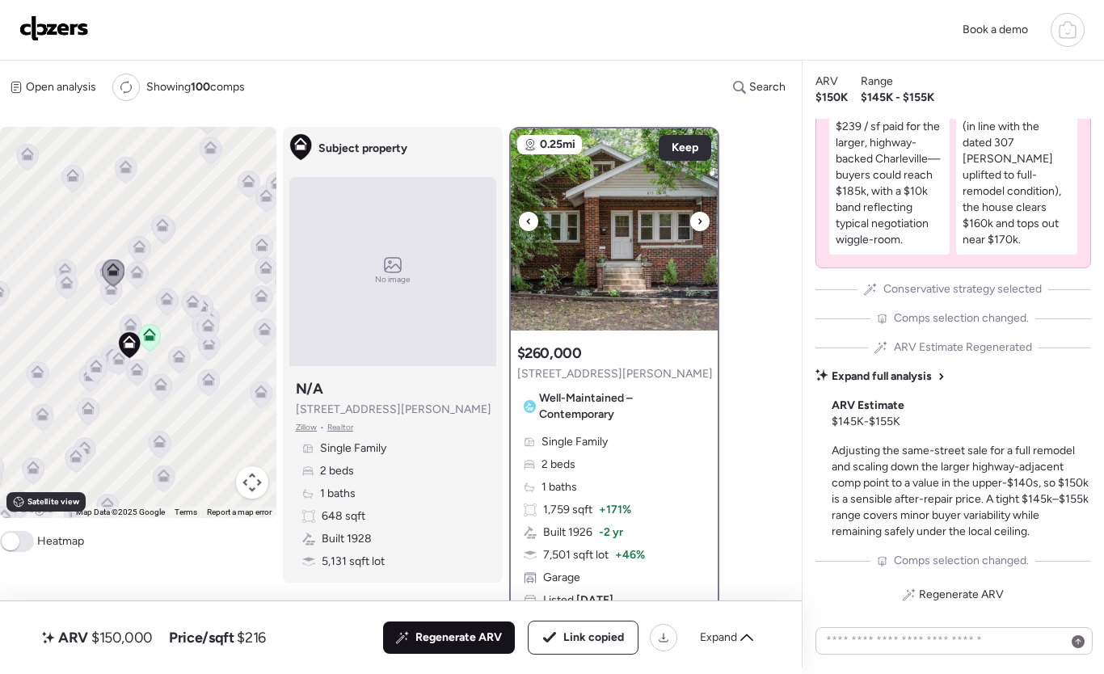
click at [697, 226] on icon at bounding box center [700, 221] width 6 height 19
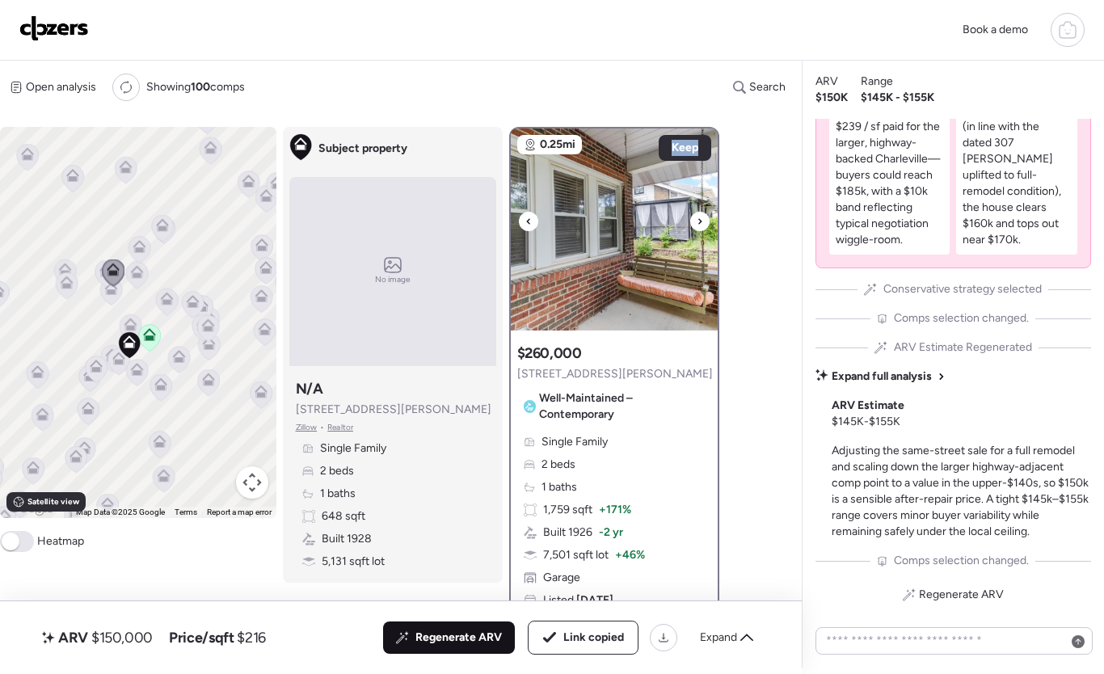
click at [697, 226] on icon at bounding box center [700, 221] width 6 height 19
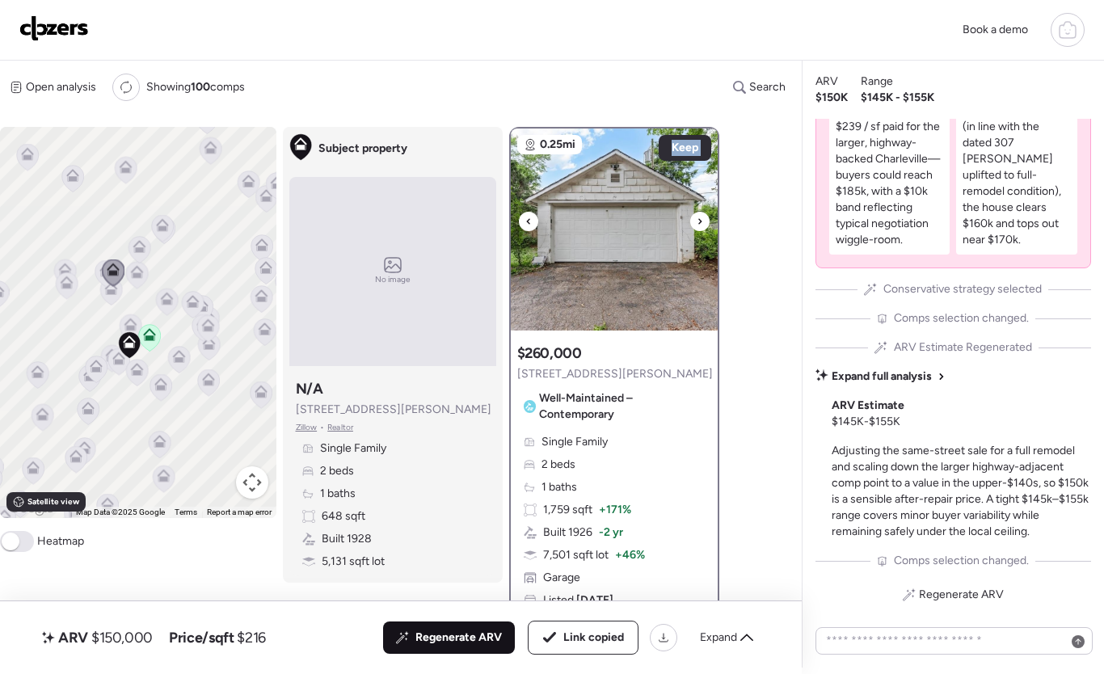
click at [697, 226] on icon at bounding box center [700, 221] width 6 height 19
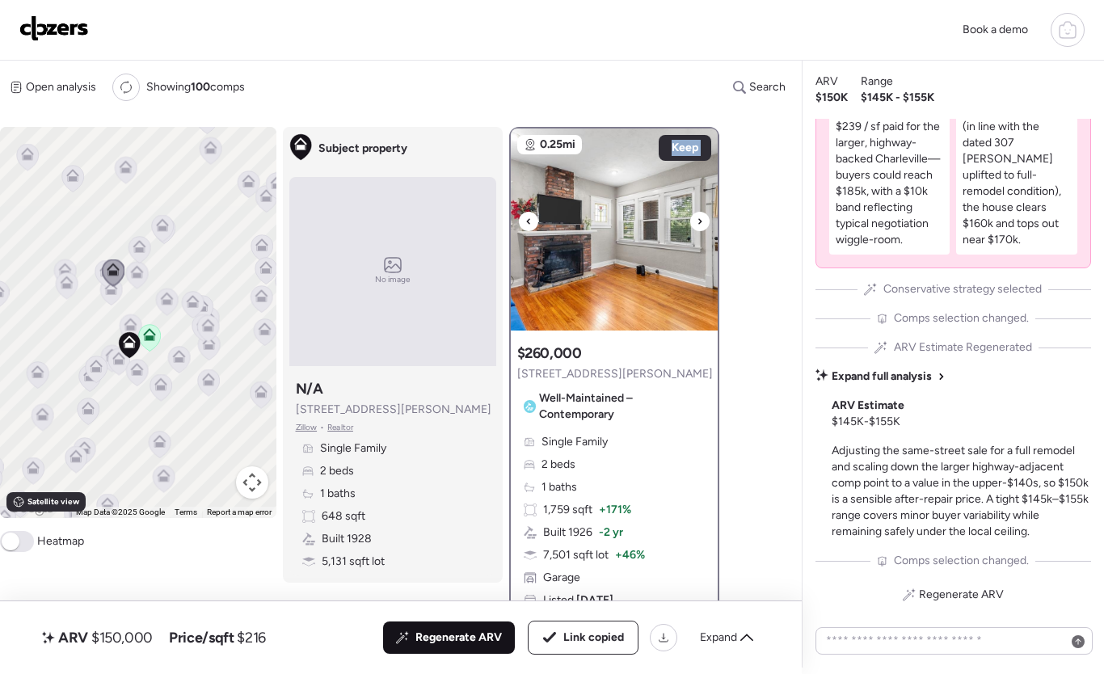
click at [697, 226] on icon at bounding box center [700, 221] width 6 height 19
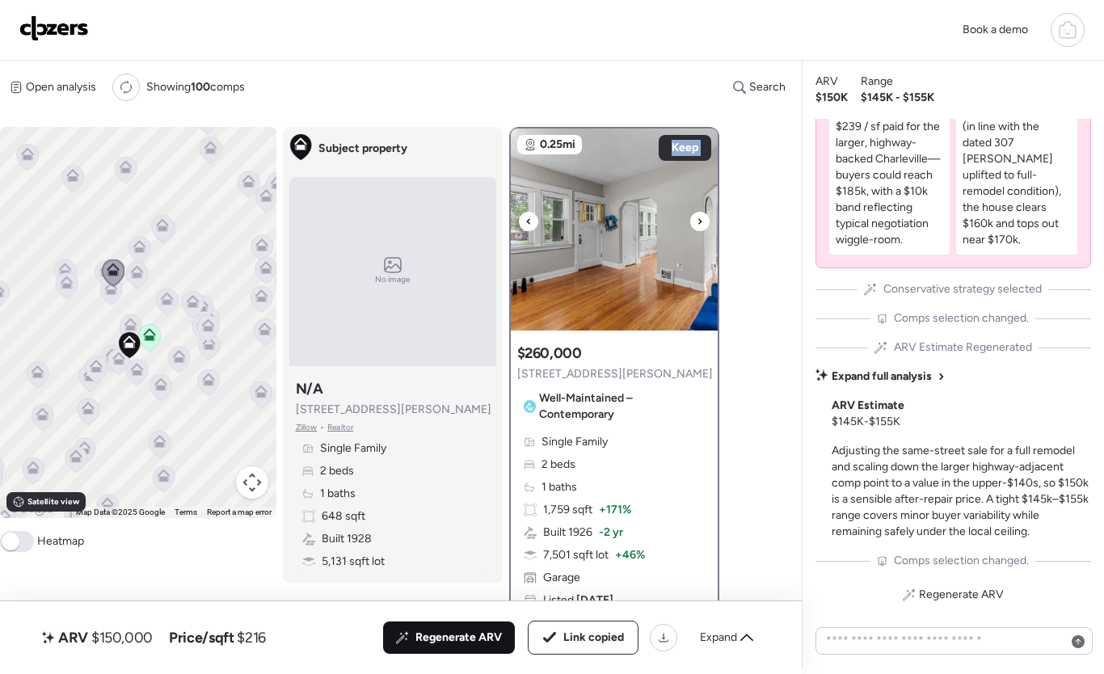
click at [697, 226] on icon at bounding box center [700, 221] width 6 height 19
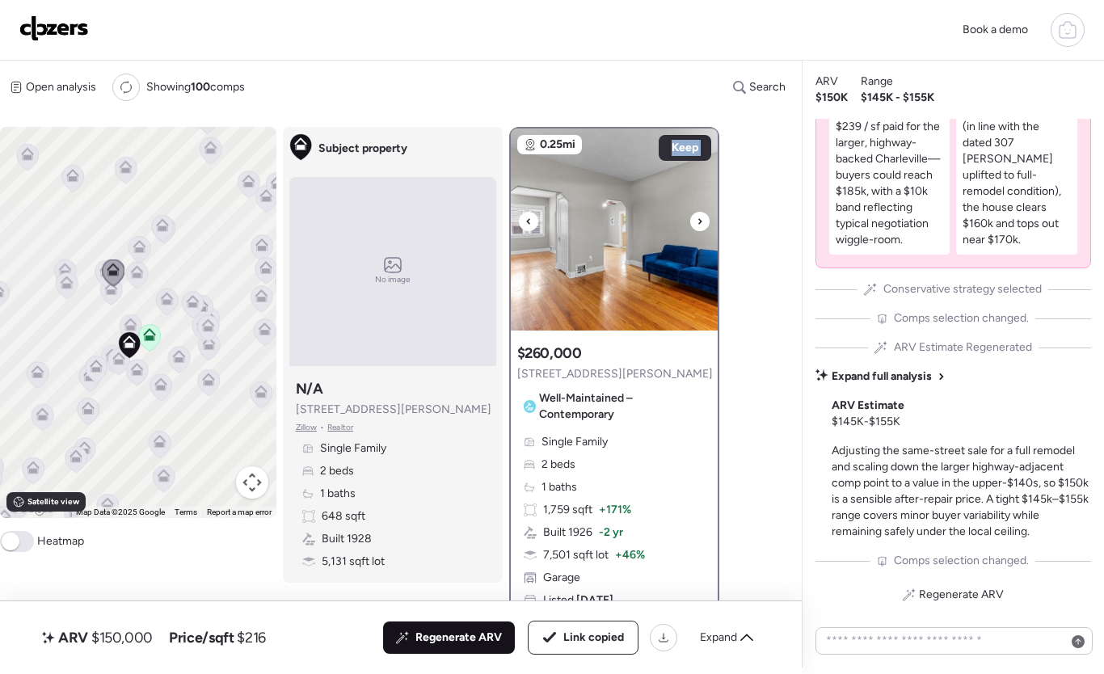
click at [697, 226] on icon at bounding box center [700, 221] width 6 height 19
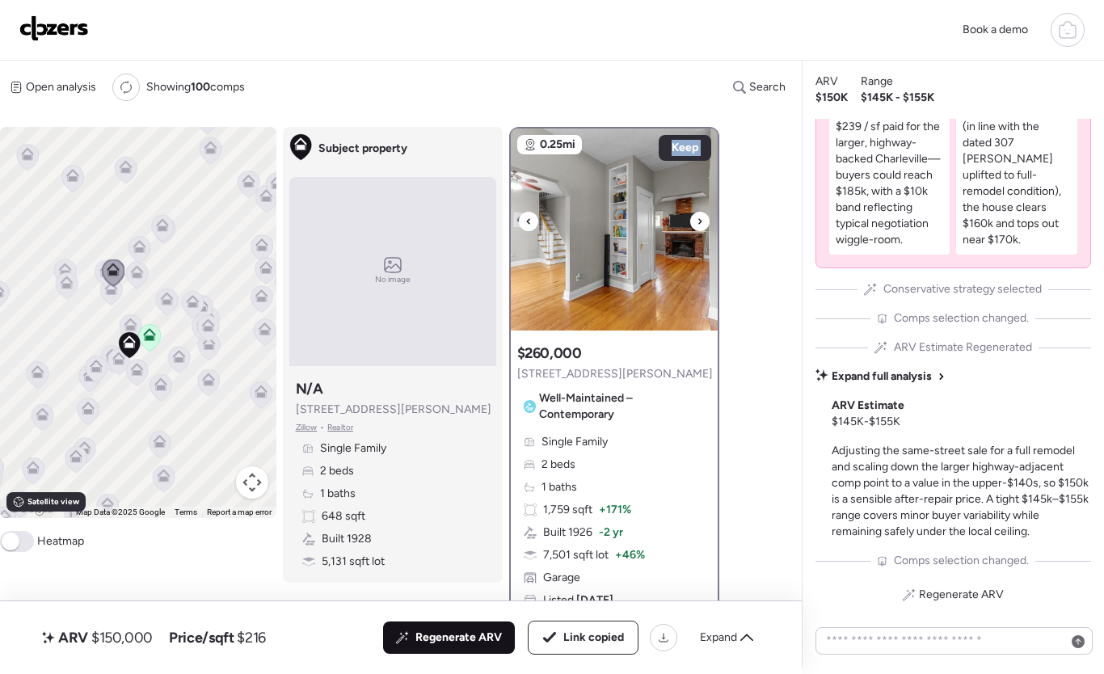
click at [697, 226] on icon at bounding box center [700, 221] width 6 height 19
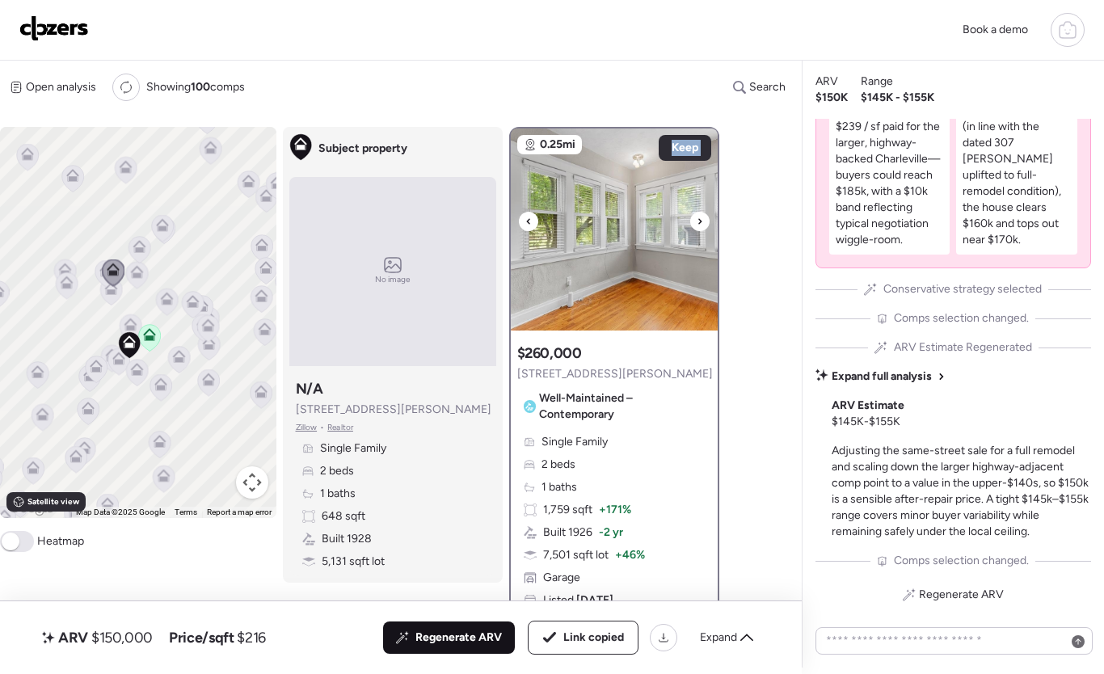
click at [697, 226] on icon at bounding box center [700, 221] width 6 height 19
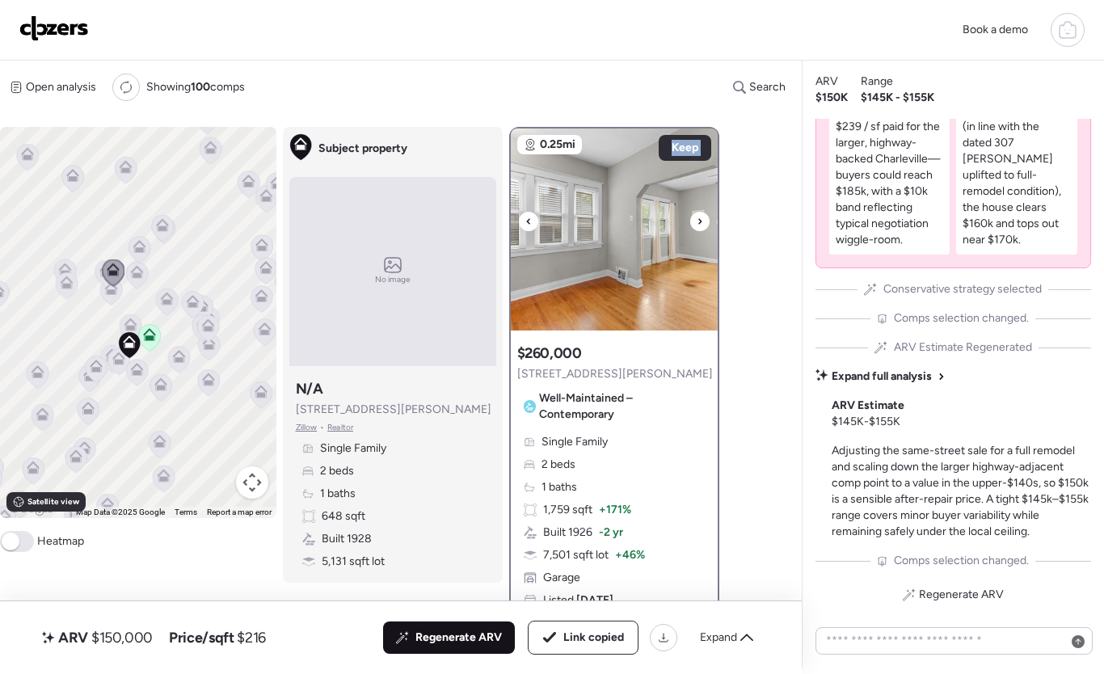
click at [697, 226] on icon at bounding box center [700, 221] width 6 height 19
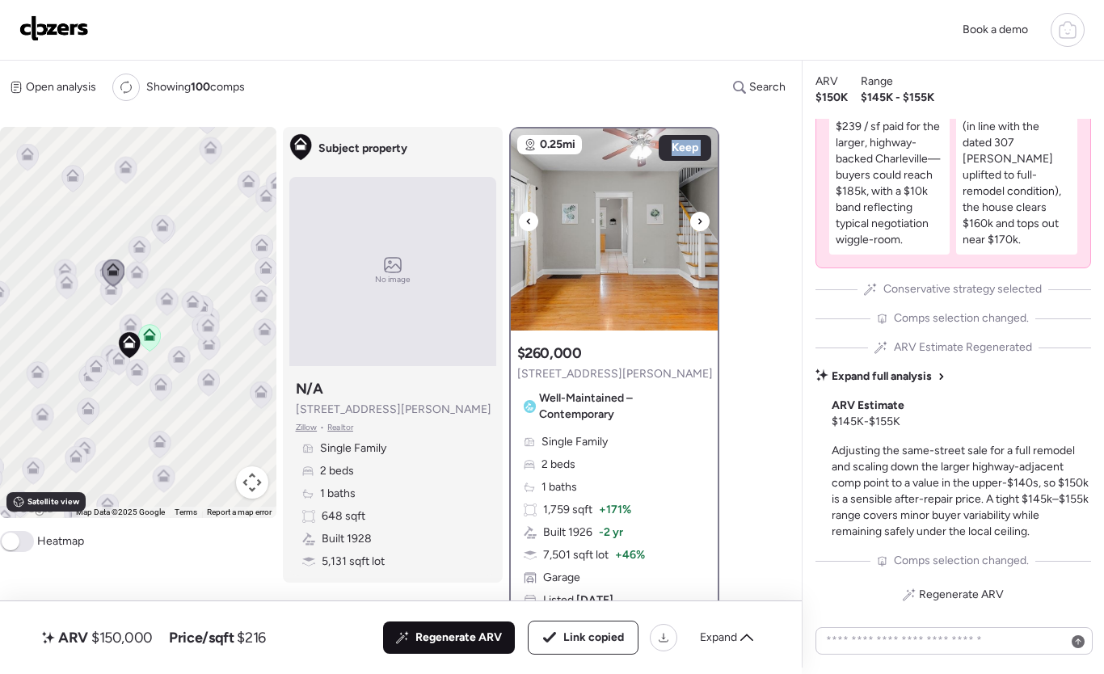
click at [697, 226] on icon at bounding box center [700, 221] width 6 height 19
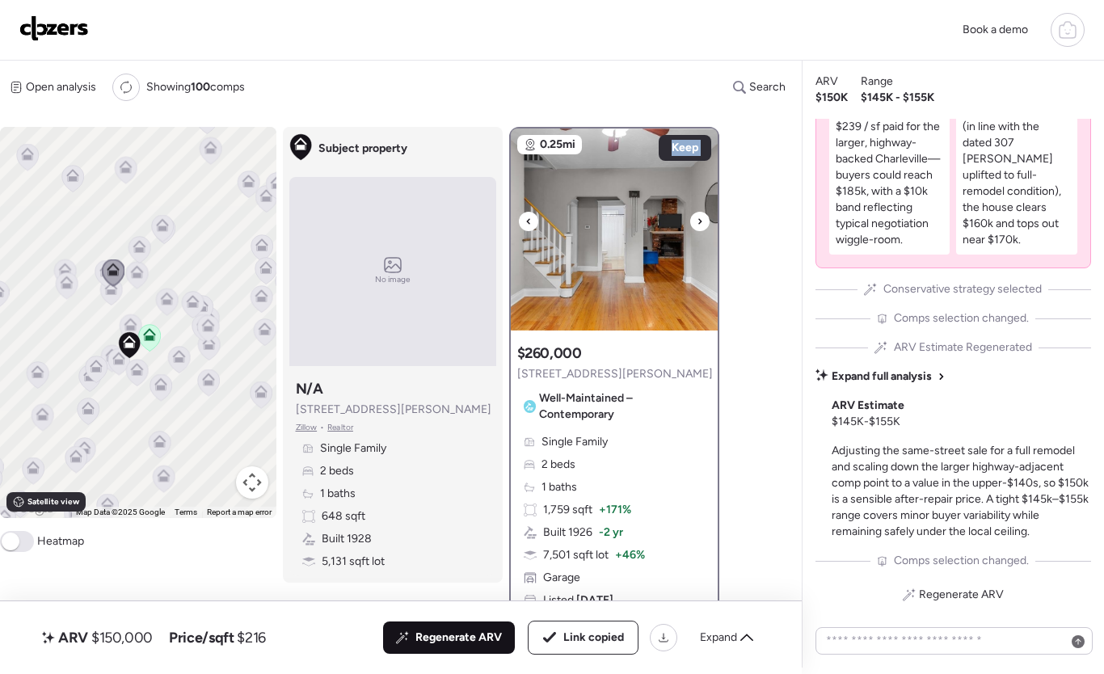
click at [697, 226] on icon at bounding box center [700, 221] width 6 height 19
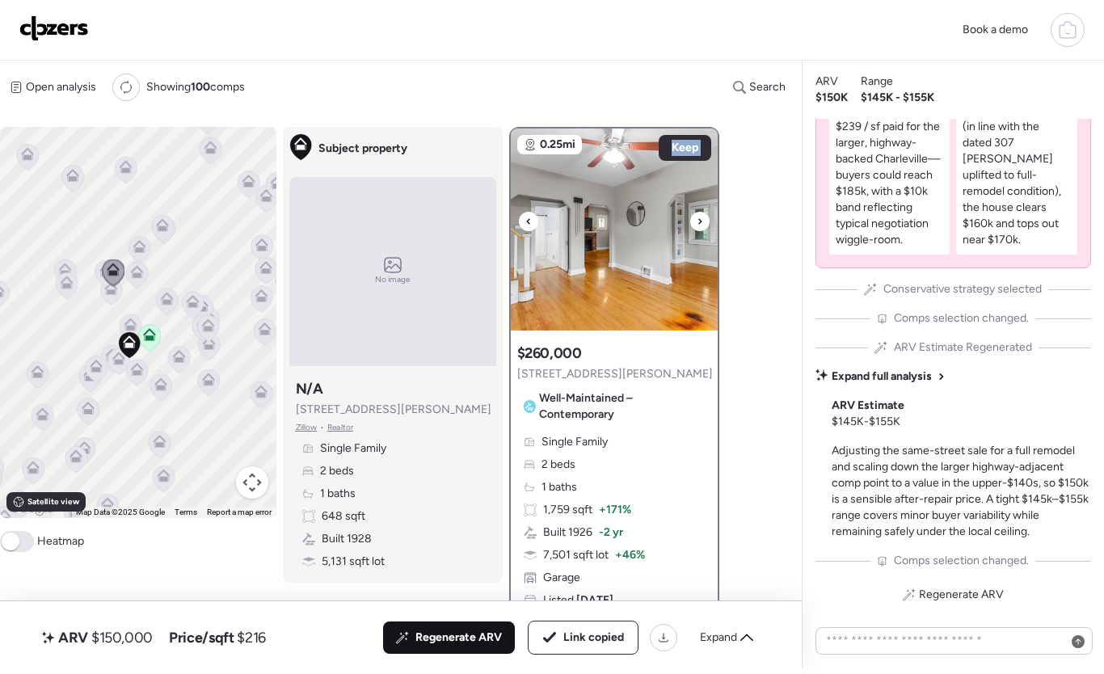
click at [697, 226] on icon at bounding box center [700, 221] width 6 height 19
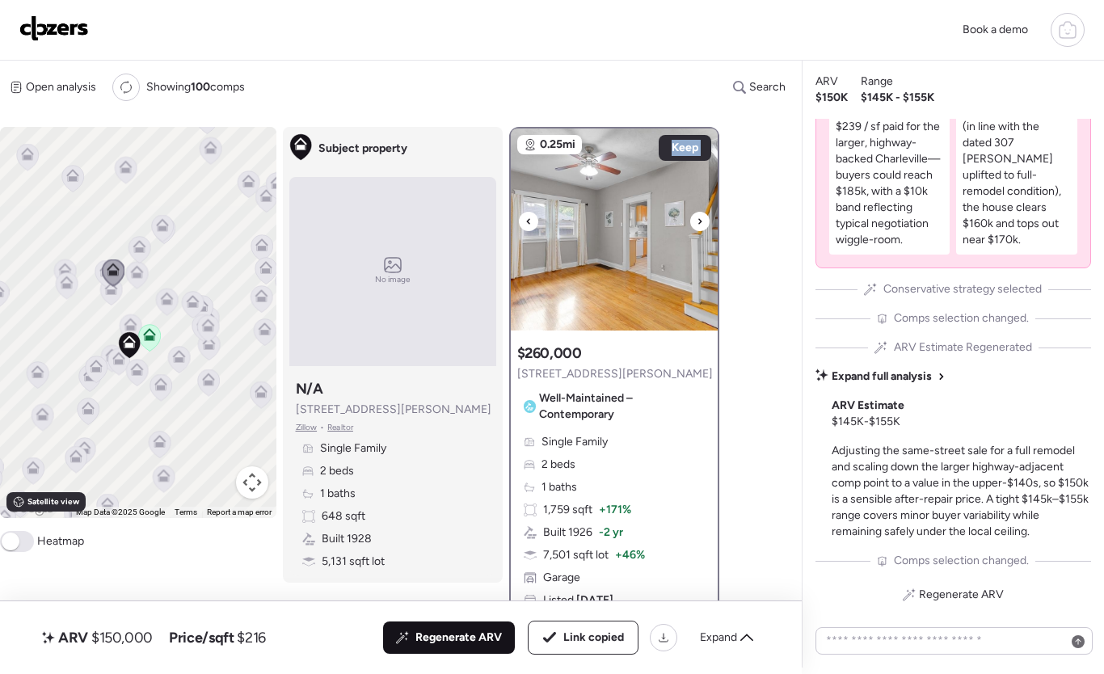
click at [697, 226] on icon at bounding box center [700, 221] width 6 height 19
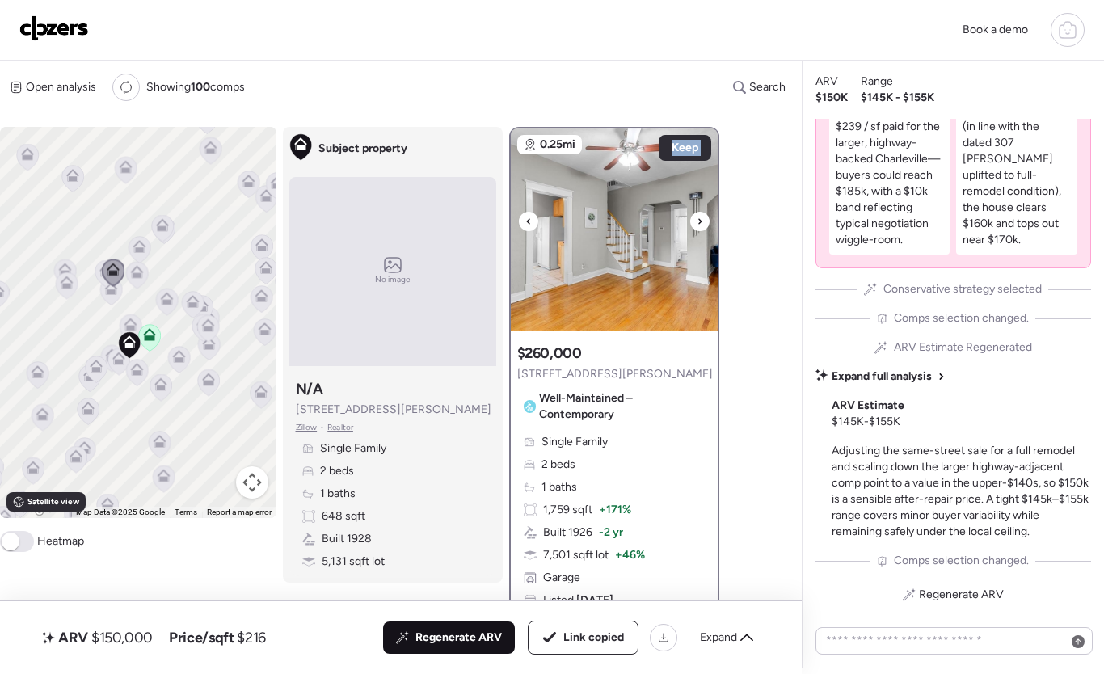
click at [697, 226] on icon at bounding box center [700, 221] width 6 height 19
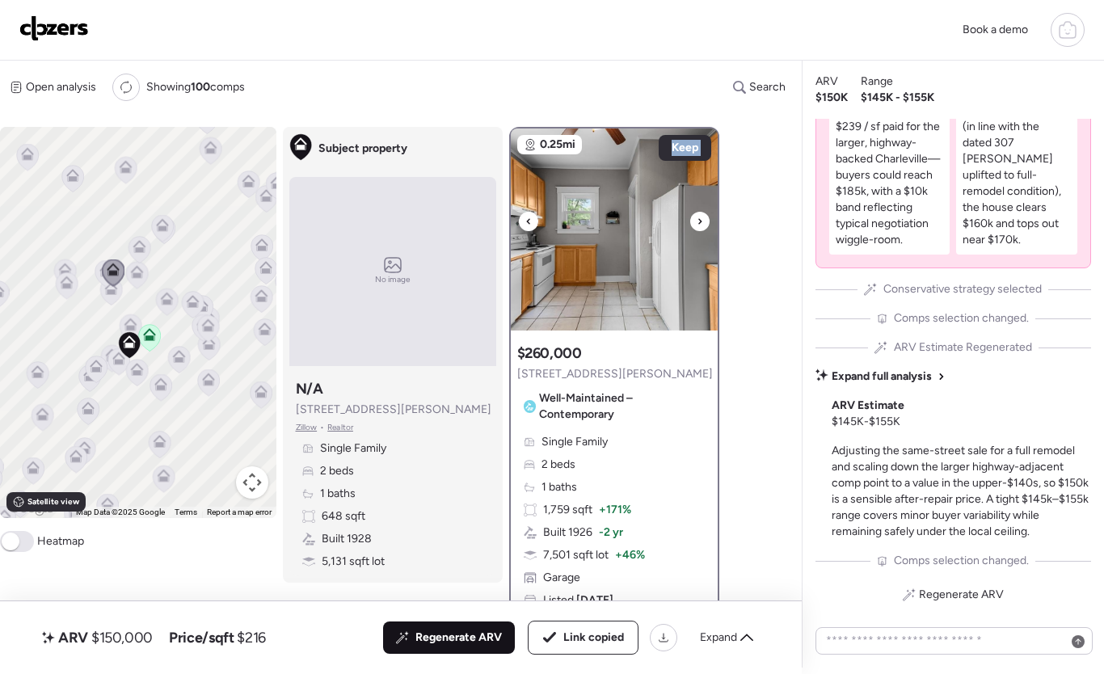
click at [697, 226] on icon at bounding box center [700, 221] width 6 height 19
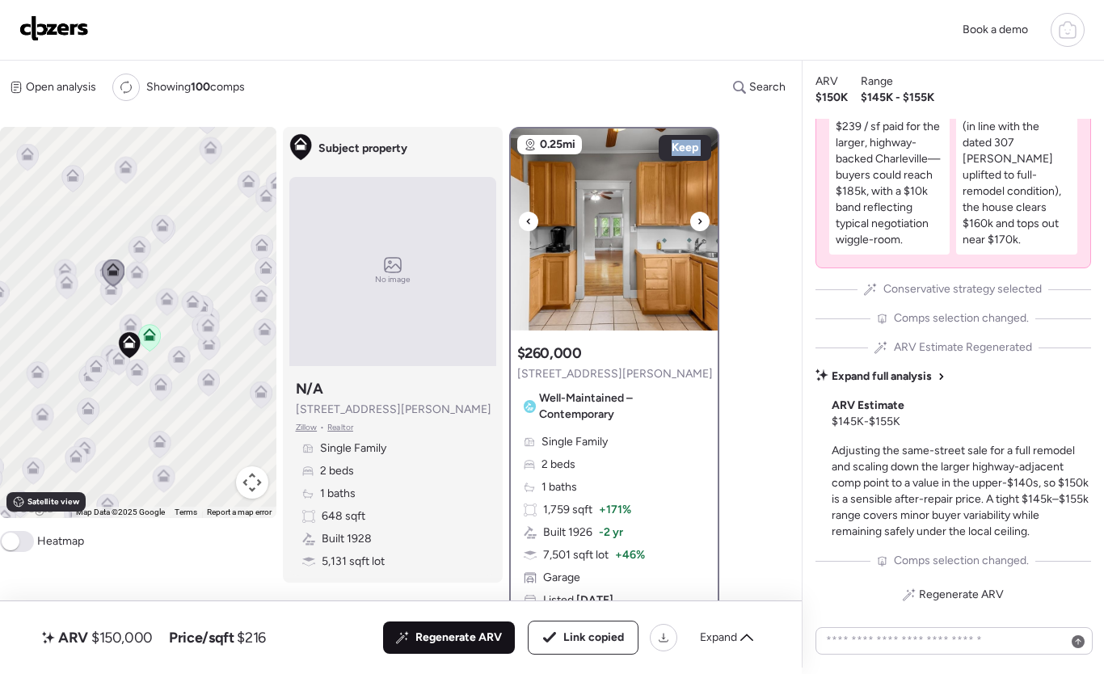
click at [697, 226] on icon at bounding box center [700, 221] width 6 height 19
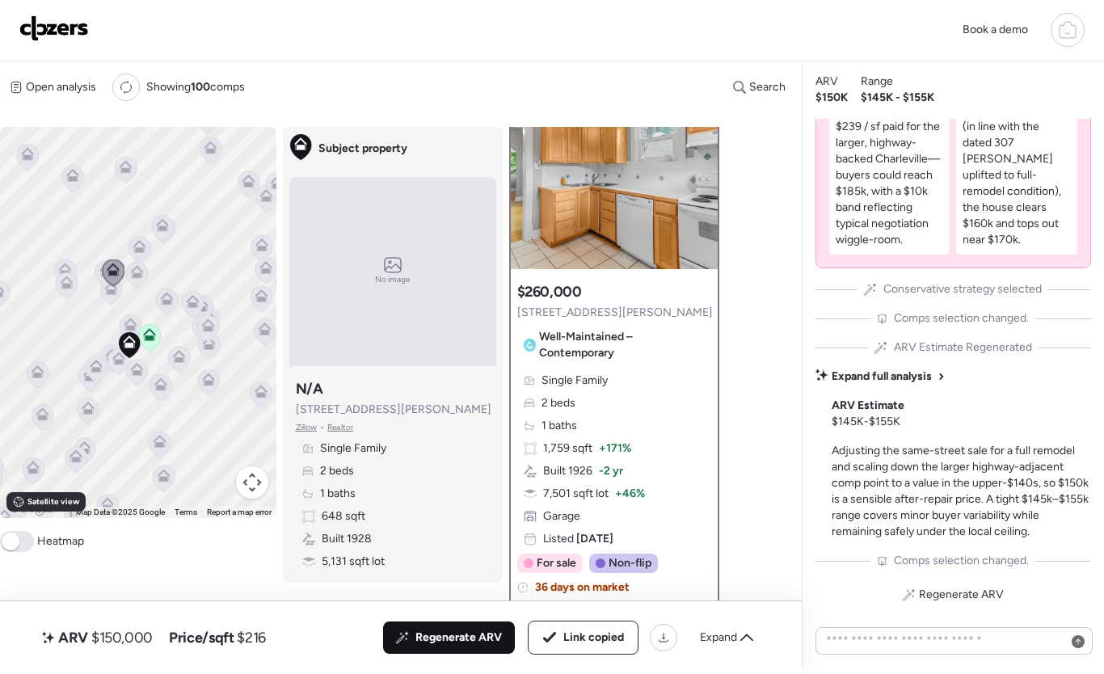
scroll to position [62, 0]
click at [103, 274] on icon at bounding box center [114, 272] width 22 height 27
click at [100, 276] on icon at bounding box center [105, 274] width 11 height 5
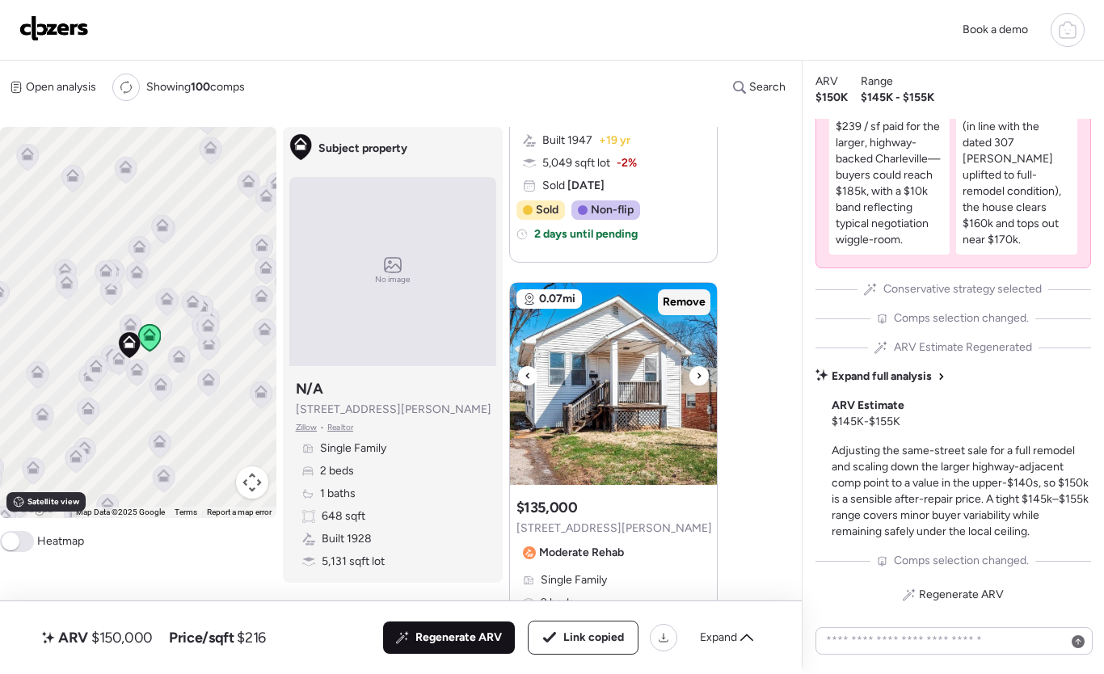
scroll to position [1061, 0]
click at [686, 291] on div "Remove" at bounding box center [684, 302] width 53 height 26
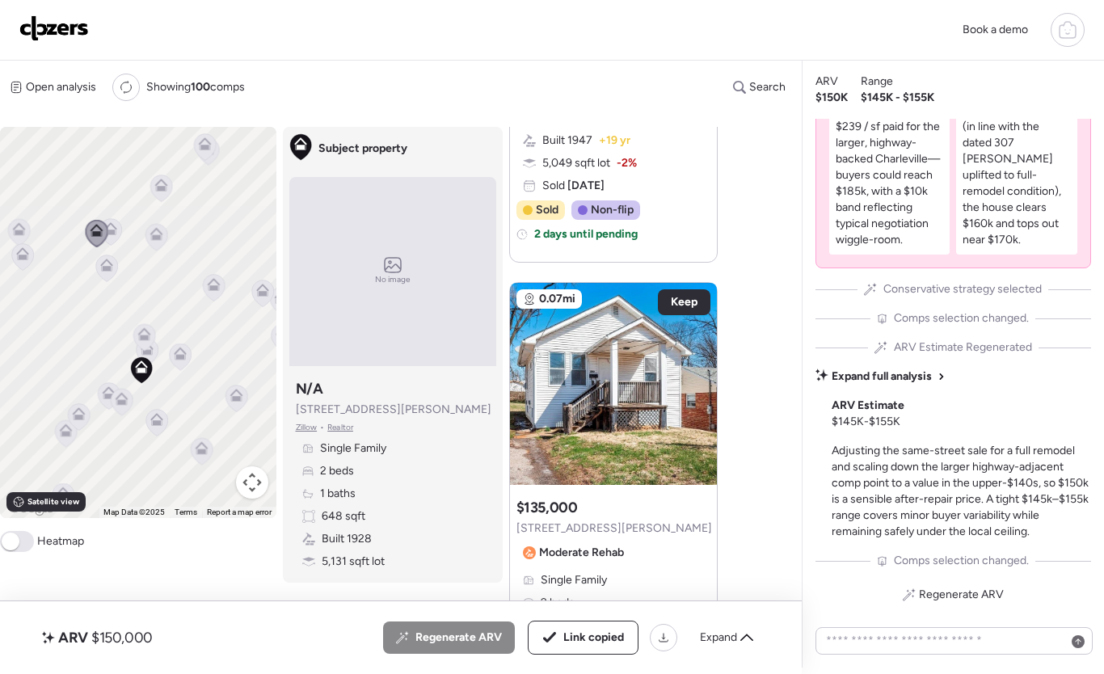
drag, startPoint x: 162, startPoint y: 296, endPoint x: 176, endPoint y: 340, distance: 46.8
click at [217, 297] on icon at bounding box center [213, 287] width 23 height 27
click at [89, 409] on icon at bounding box center [85, 407] width 12 height 7
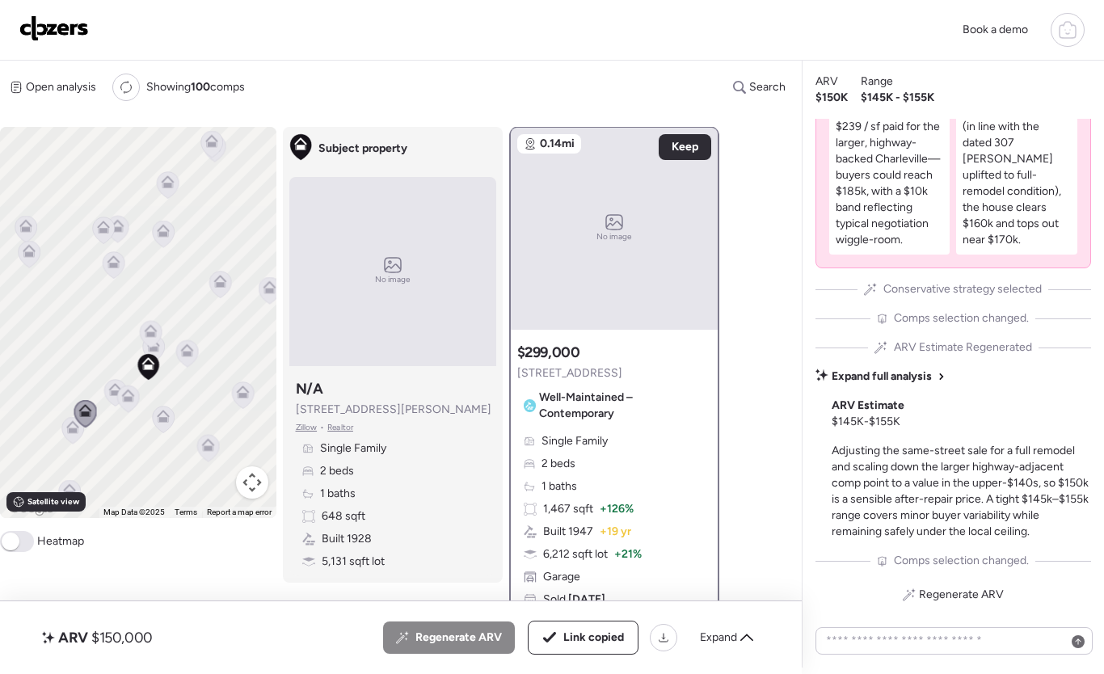
scroll to position [0, 0]
click at [69, 432] on icon at bounding box center [72, 430] width 11 height 5
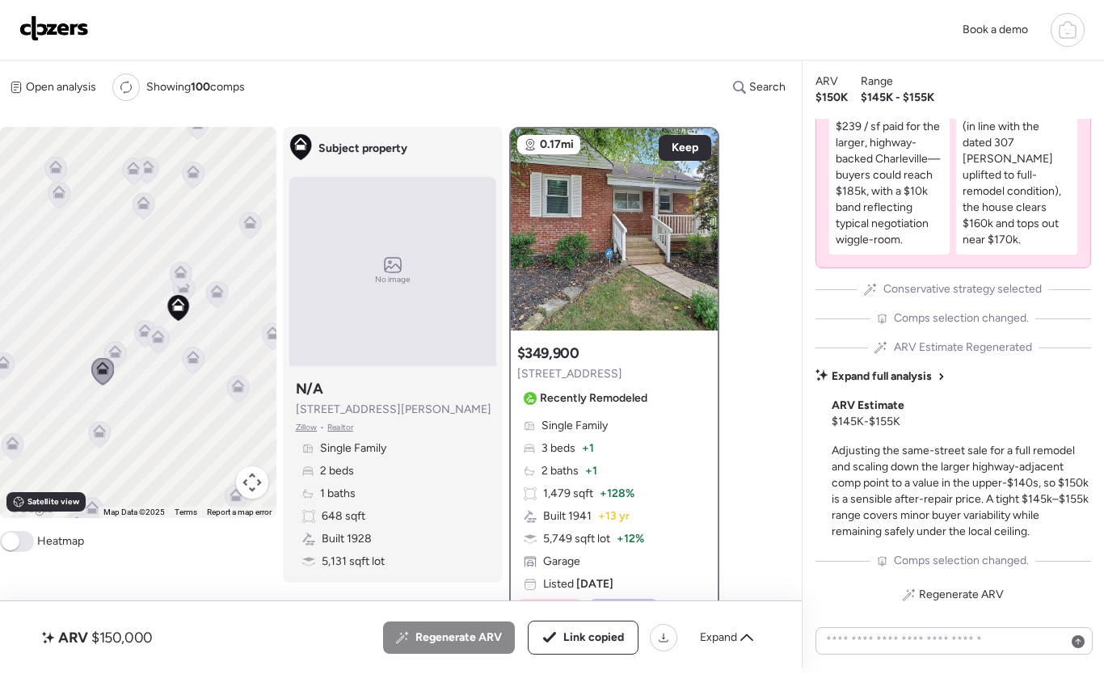
drag, startPoint x: 84, startPoint y: 448, endPoint x: 114, endPoint y: 389, distance: 66.1
click at [114, 389] on div "To activate drag with keyboard, press Alt + Enter. Once in keyboard drag state,…" at bounding box center [138, 322] width 276 height 391
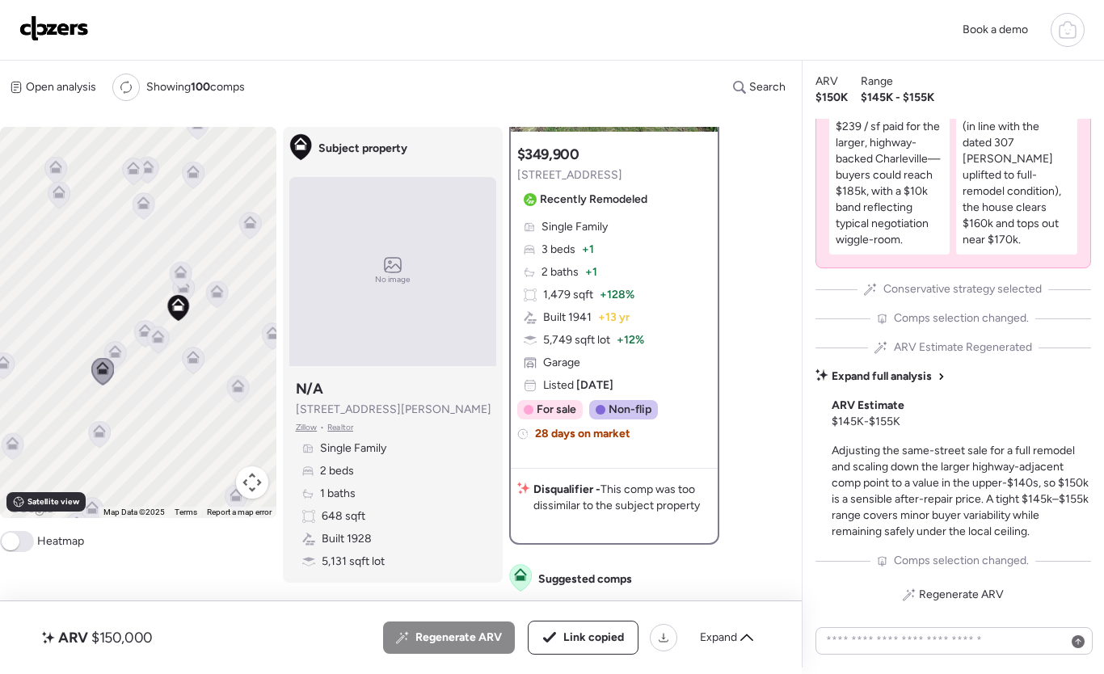
scroll to position [196, 0]
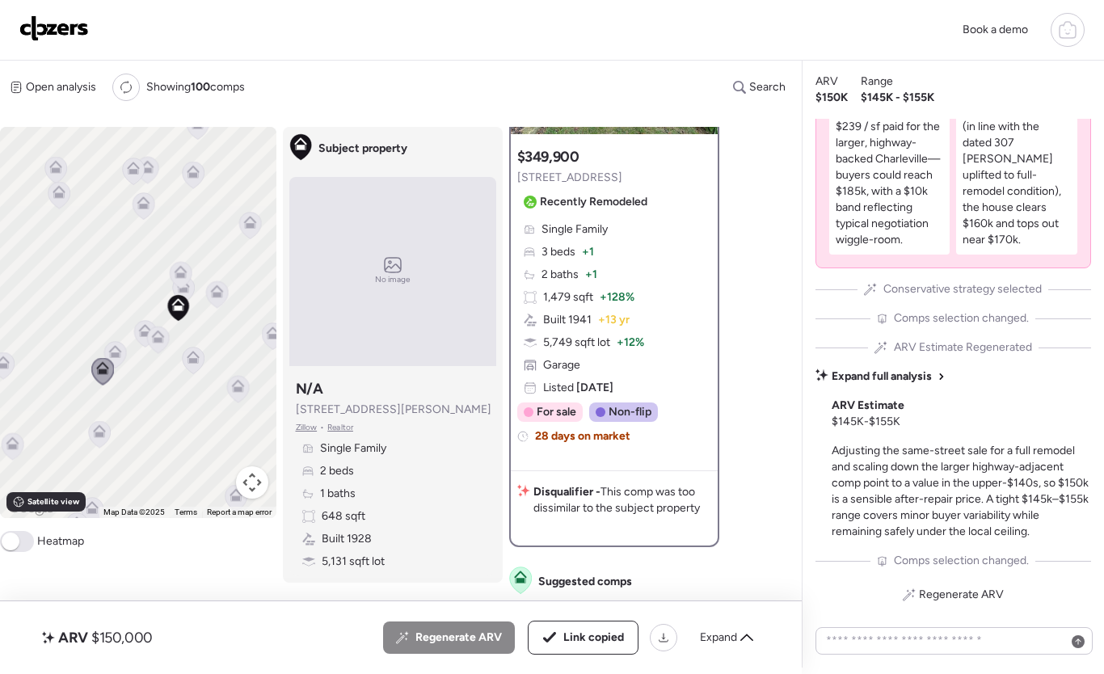
click at [93, 432] on icon at bounding box center [99, 431] width 13 height 13
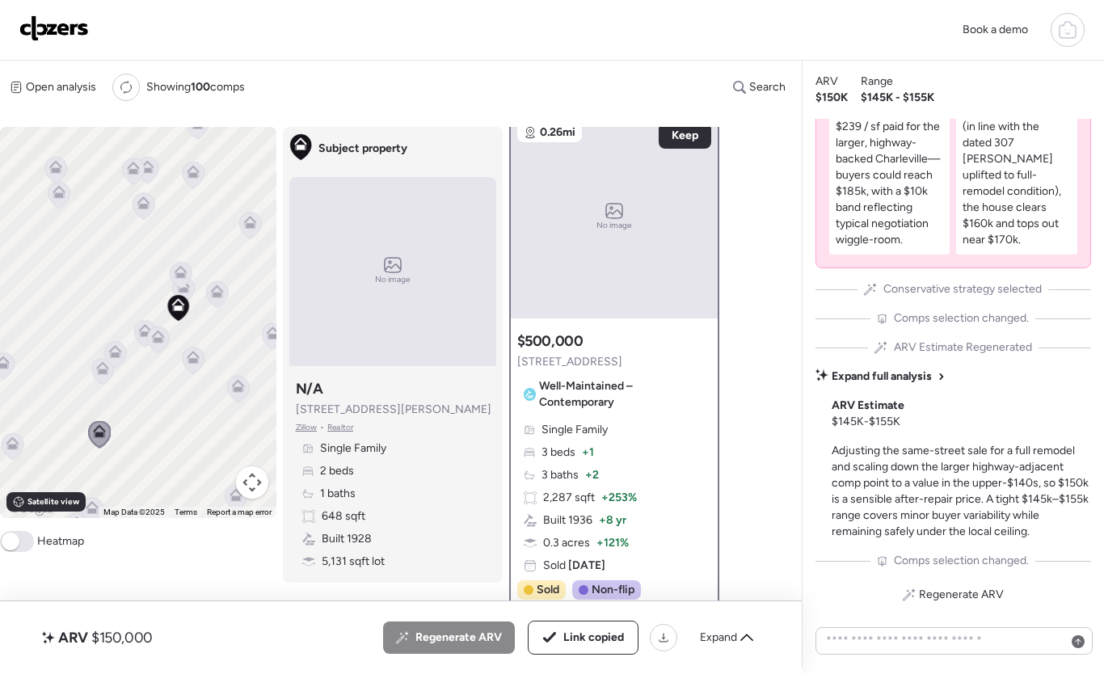
scroll to position [0, 0]
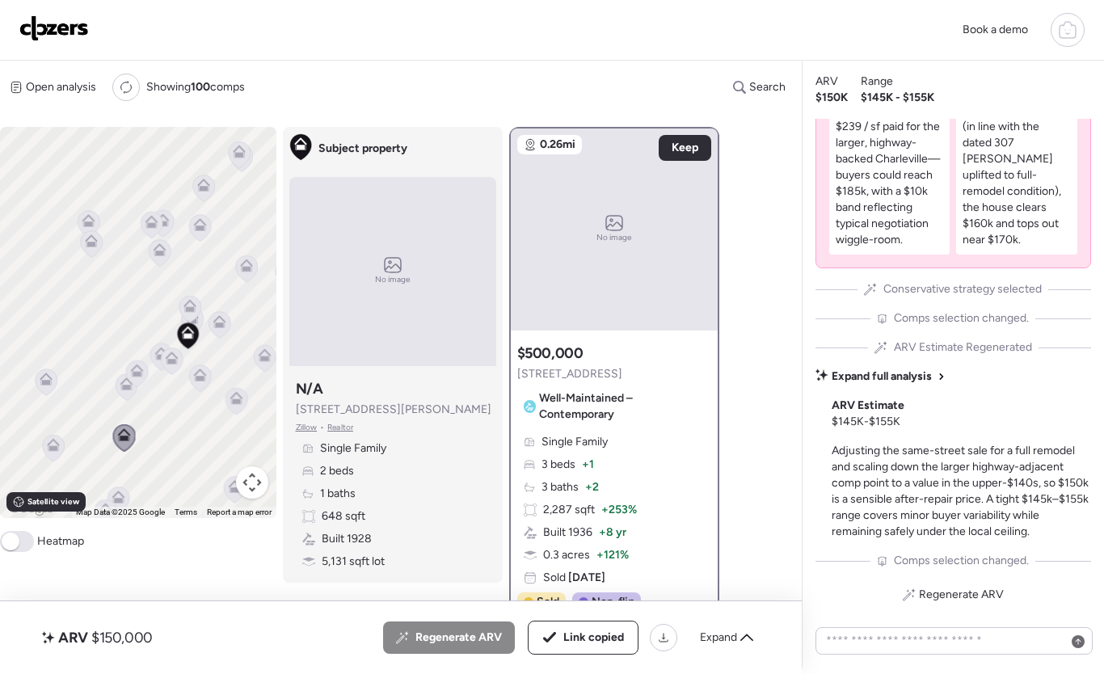
drag, startPoint x: 66, startPoint y: 399, endPoint x: 87, endPoint y: 411, distance: 23.9
click at [87, 411] on div "To activate drag with keyboard, press Alt + Enter. Once in keyboard drag state,…" at bounding box center [138, 322] width 276 height 391
click at [32, 372] on div "To activate drag with keyboard, press Alt + Enter. Once in keyboard drag state,…" at bounding box center [138, 322] width 276 height 391
click at [44, 383] on icon at bounding box center [46, 383] width 11 height 5
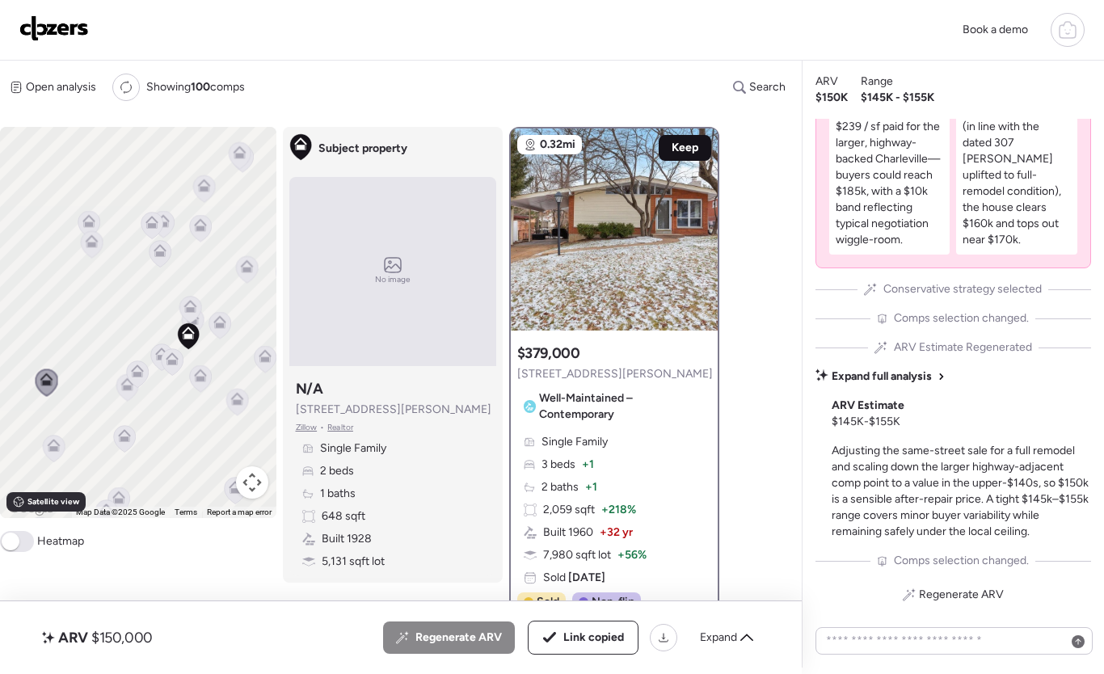
click at [692, 136] on div "Keep" at bounding box center [685, 148] width 53 height 26
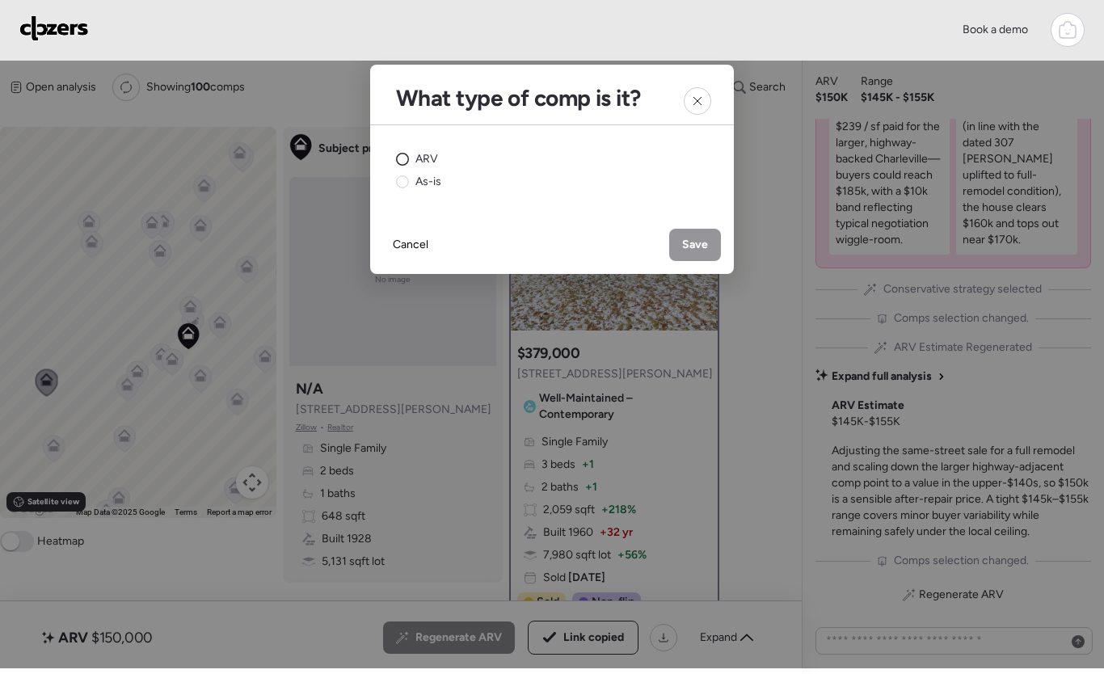
click at [423, 162] on span "ARV" at bounding box center [426, 159] width 23 height 16
click at [693, 103] on icon at bounding box center [697, 101] width 13 height 13
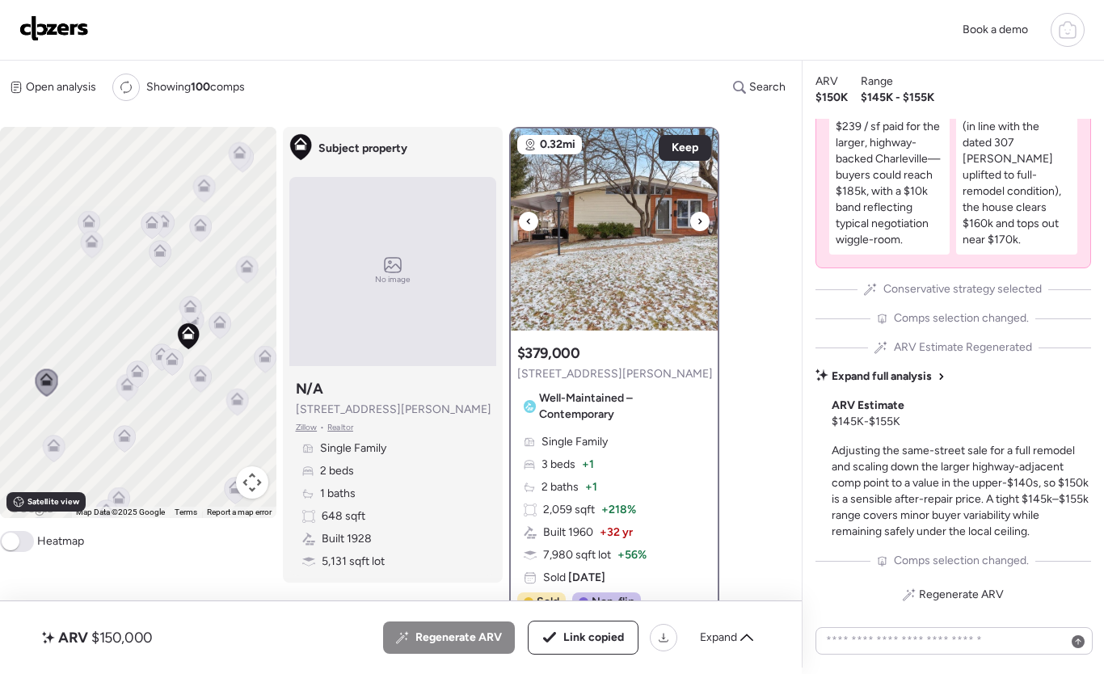
click at [695, 223] on div at bounding box center [699, 221] width 19 height 19
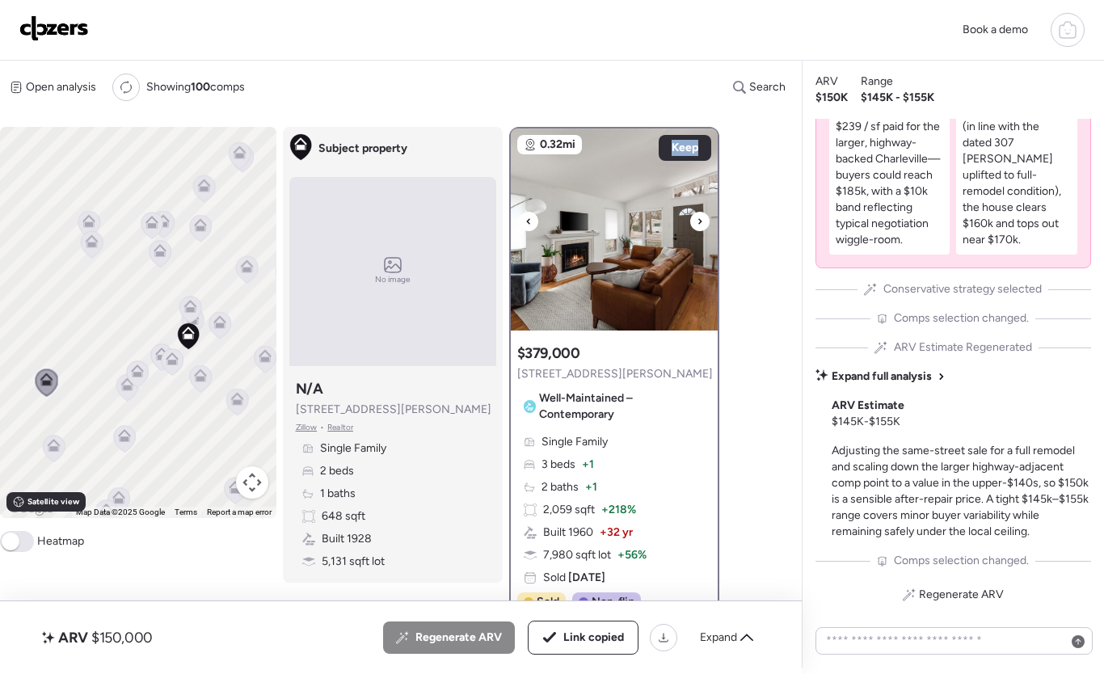
click at [695, 223] on div at bounding box center [699, 221] width 19 height 19
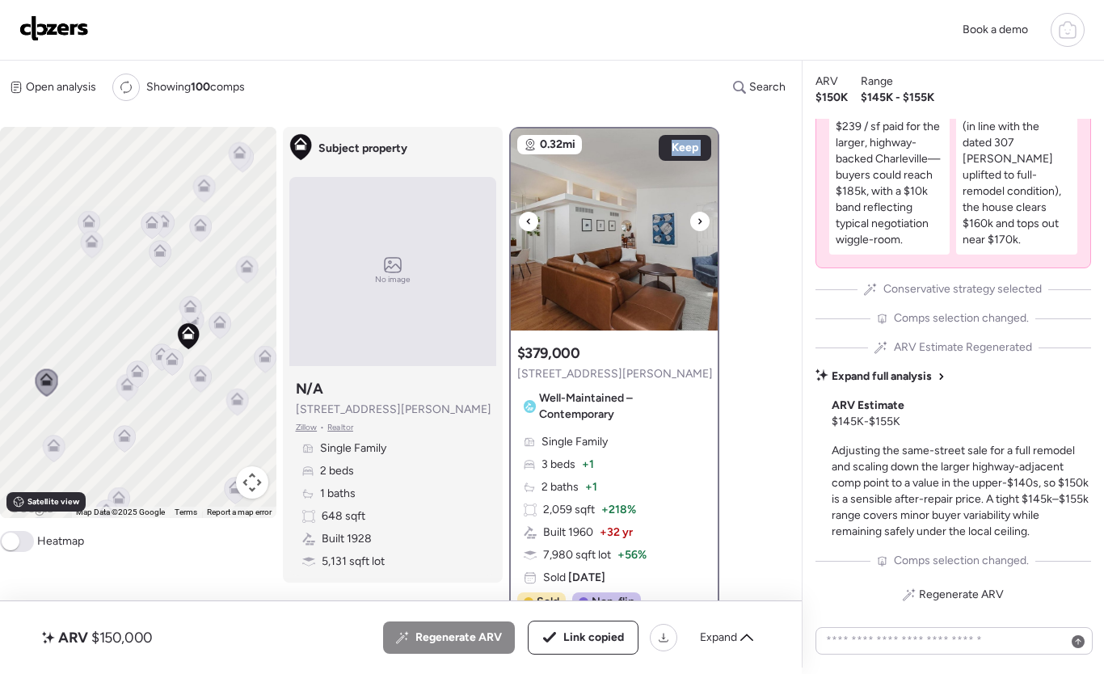
click at [695, 223] on div at bounding box center [699, 221] width 19 height 19
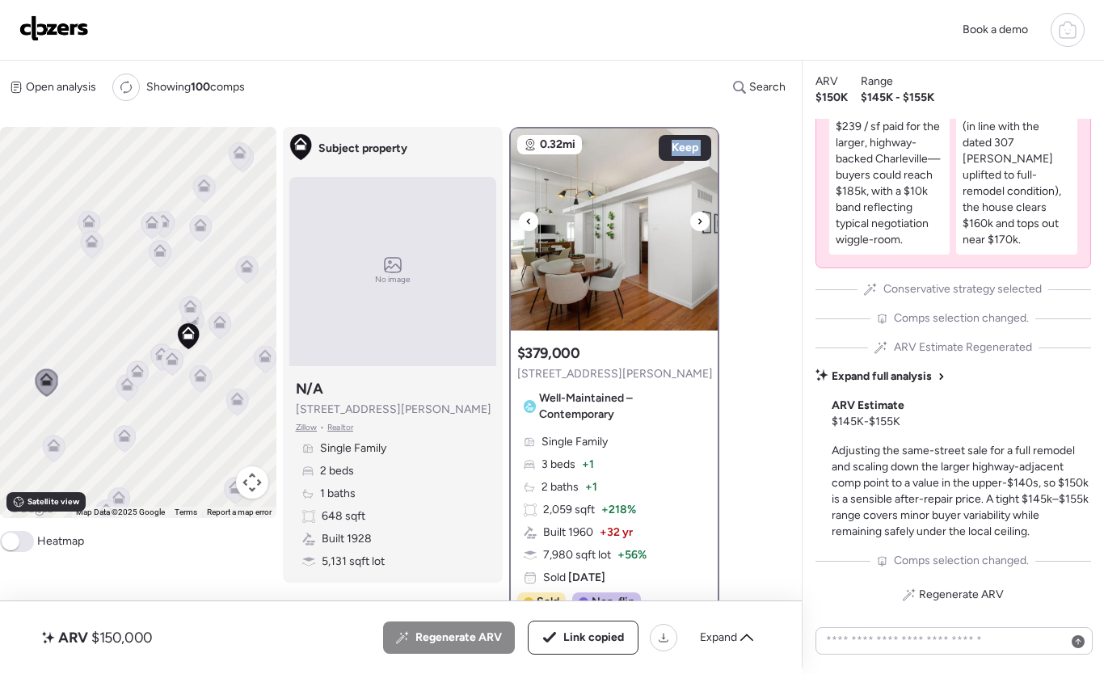
click at [695, 223] on div at bounding box center [699, 221] width 19 height 19
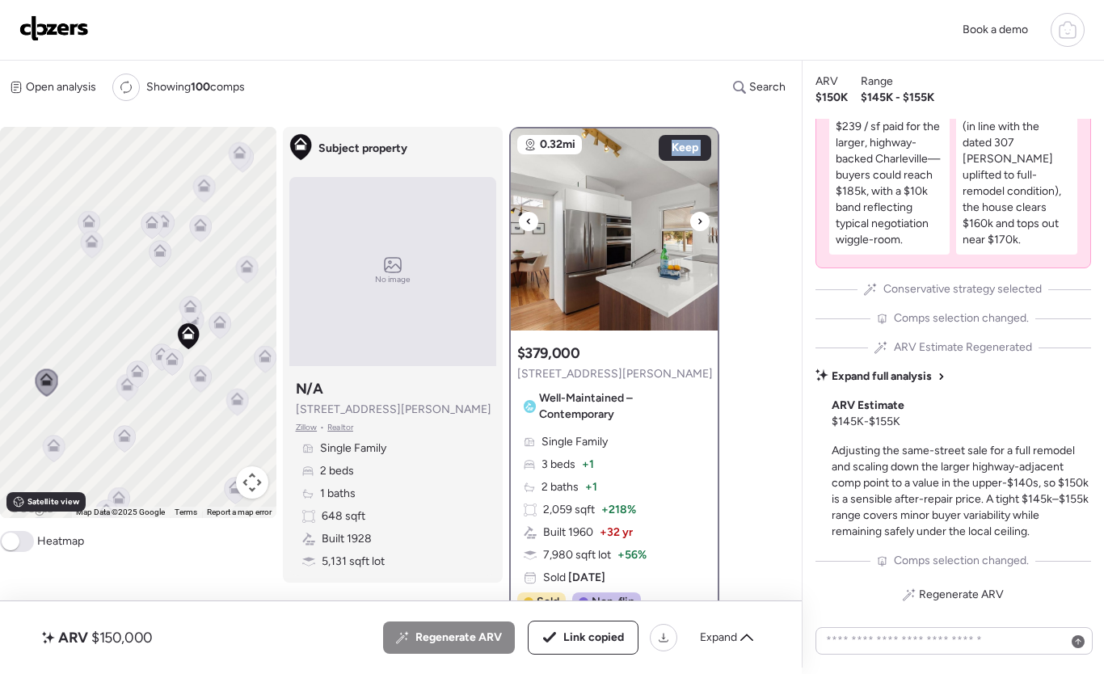
click at [695, 223] on div at bounding box center [699, 221] width 19 height 19
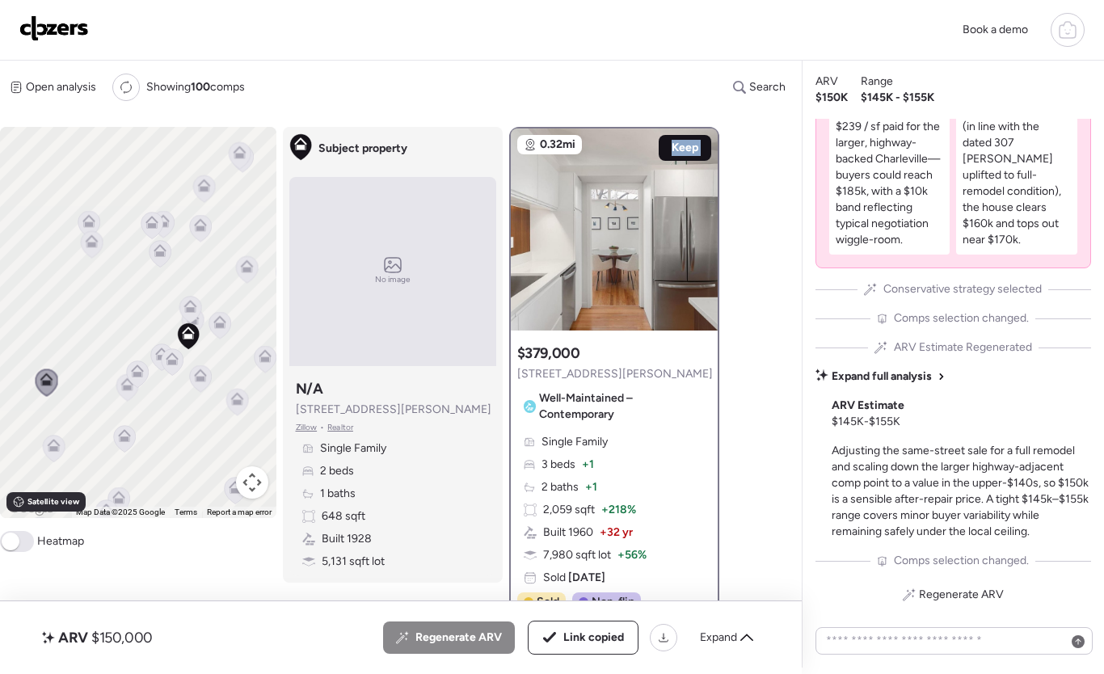
click at [688, 153] on span "Keep" at bounding box center [685, 148] width 27 height 16
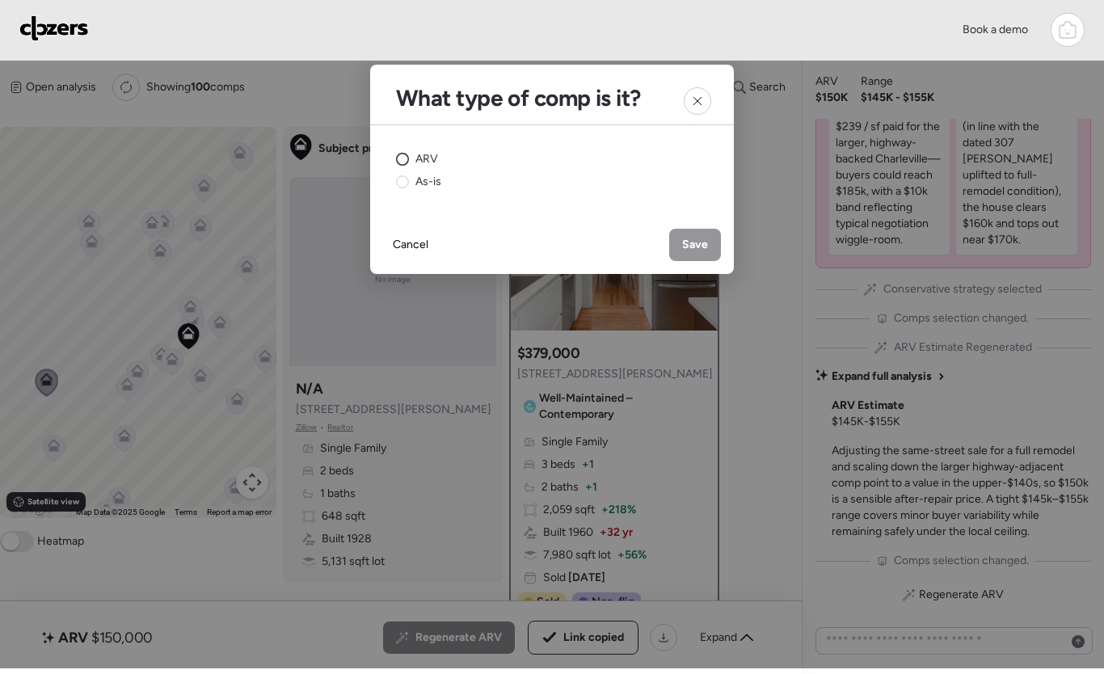
click at [403, 160] on circle at bounding box center [403, 160] width 12 height 12
click at [687, 246] on span "Save" at bounding box center [695, 245] width 26 height 16
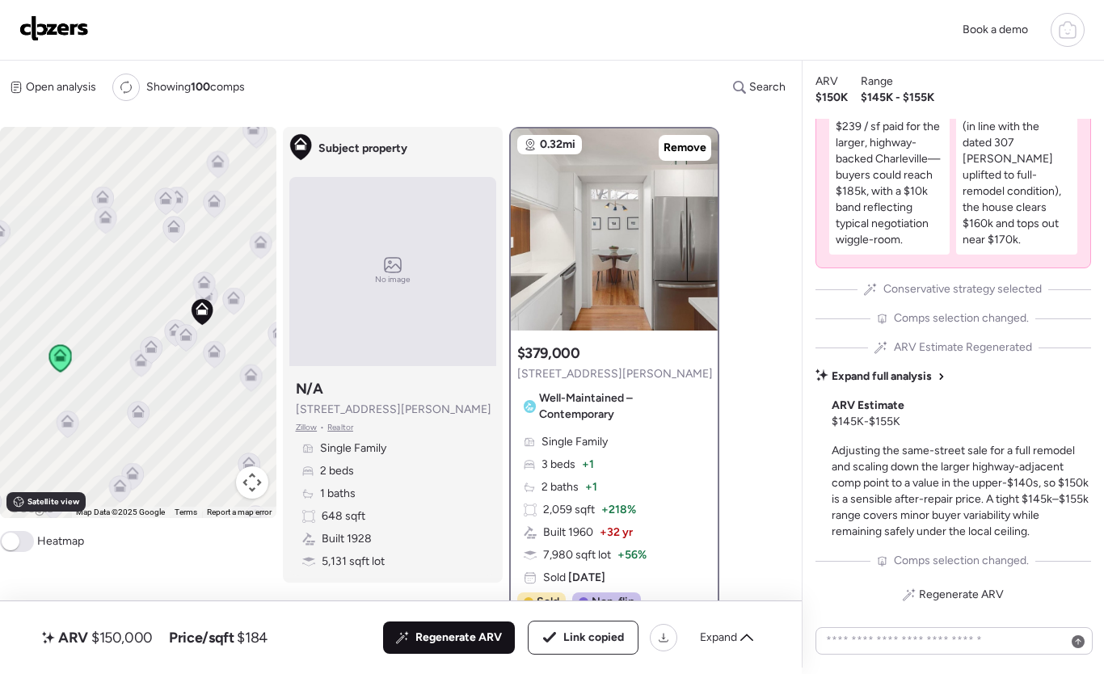
click at [110, 316] on div "To activate drag with keyboard, press Alt + Enter. Once in keyboard drag state,…" at bounding box center [138, 322] width 276 height 391
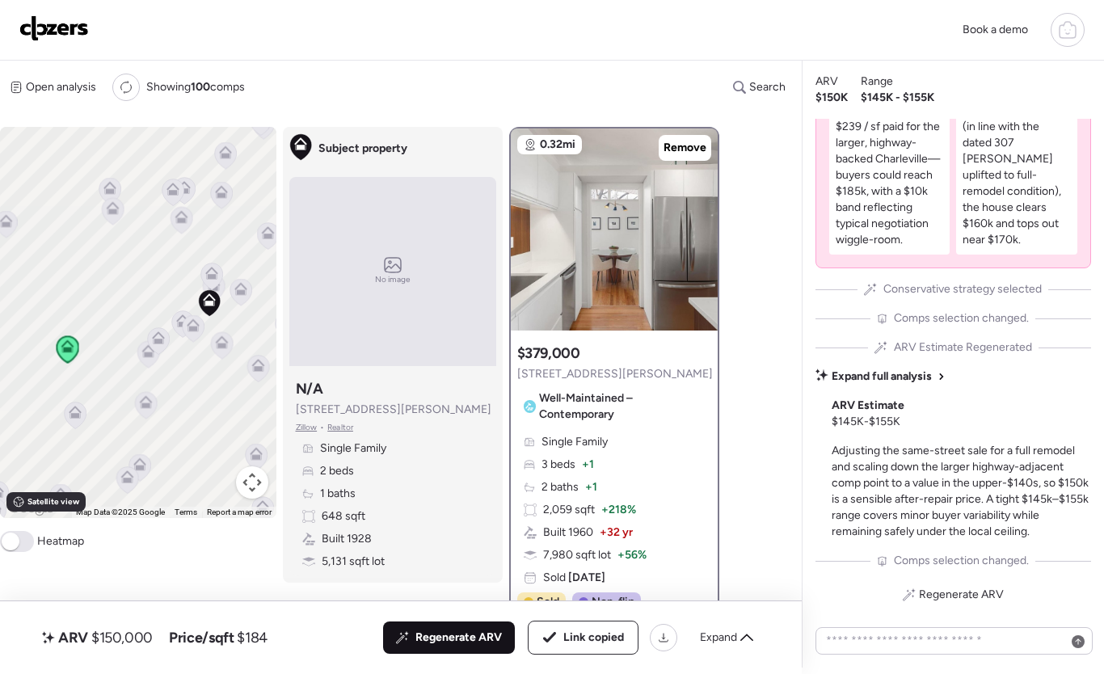
click at [142, 402] on icon at bounding box center [146, 399] width 12 height 7
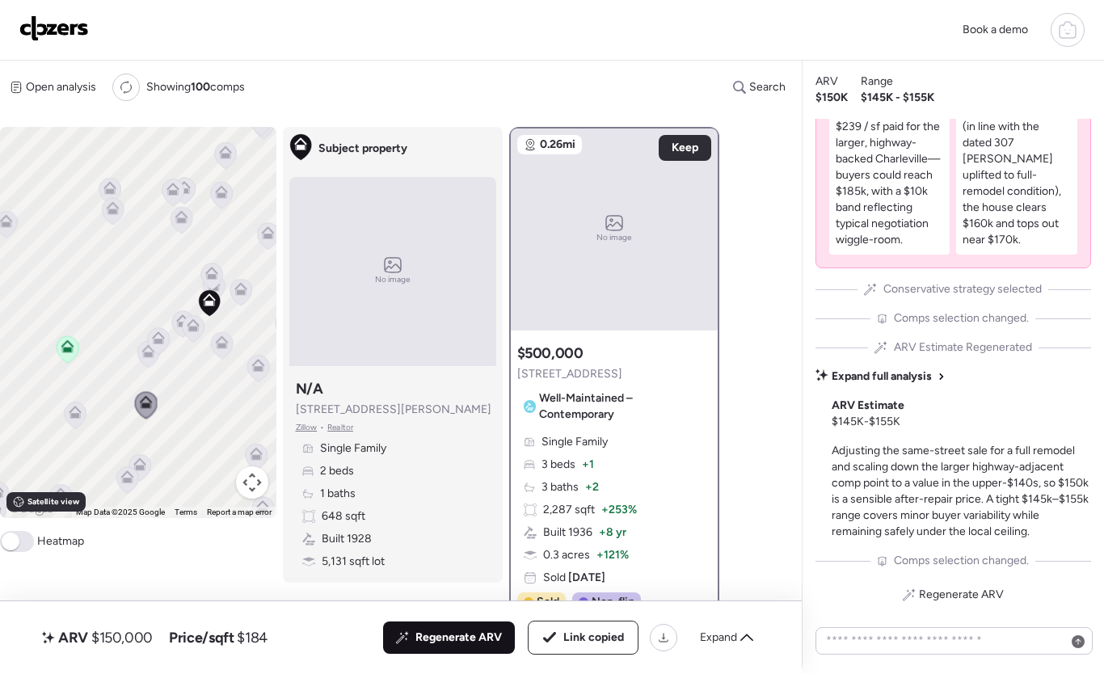
click at [70, 413] on icon at bounding box center [75, 409] width 12 height 7
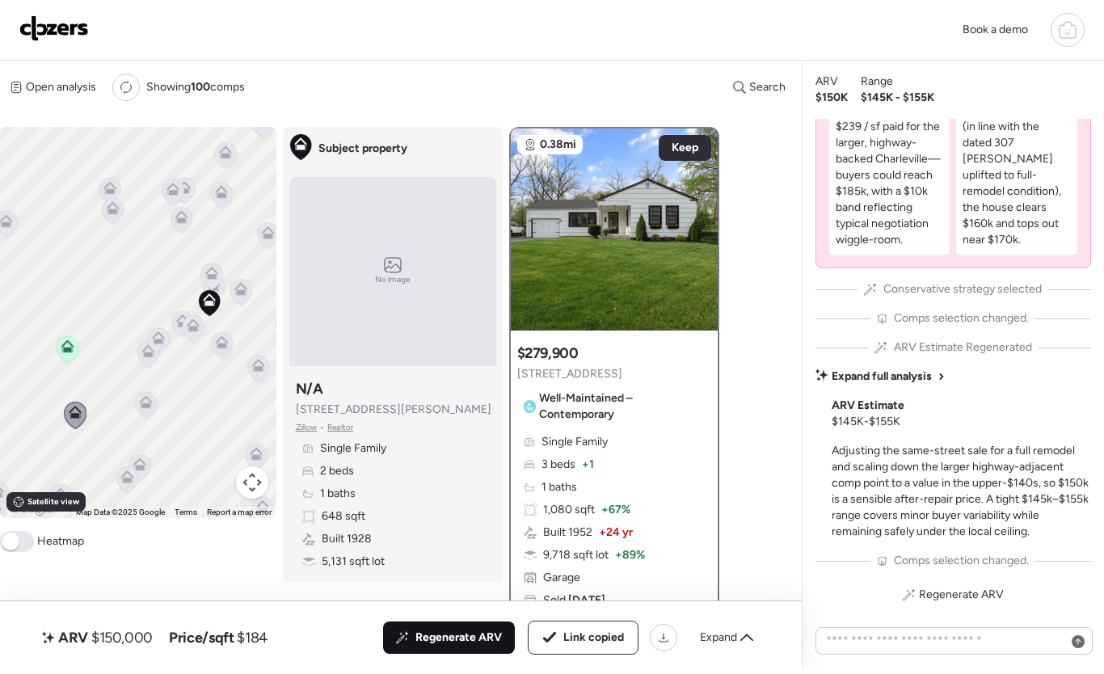
click at [151, 463] on div "To activate drag with keyboard, press Alt + Enter. Once in keyboard drag state,…" at bounding box center [138, 322] width 276 height 391
click at [142, 467] on icon at bounding box center [139, 467] width 11 height 5
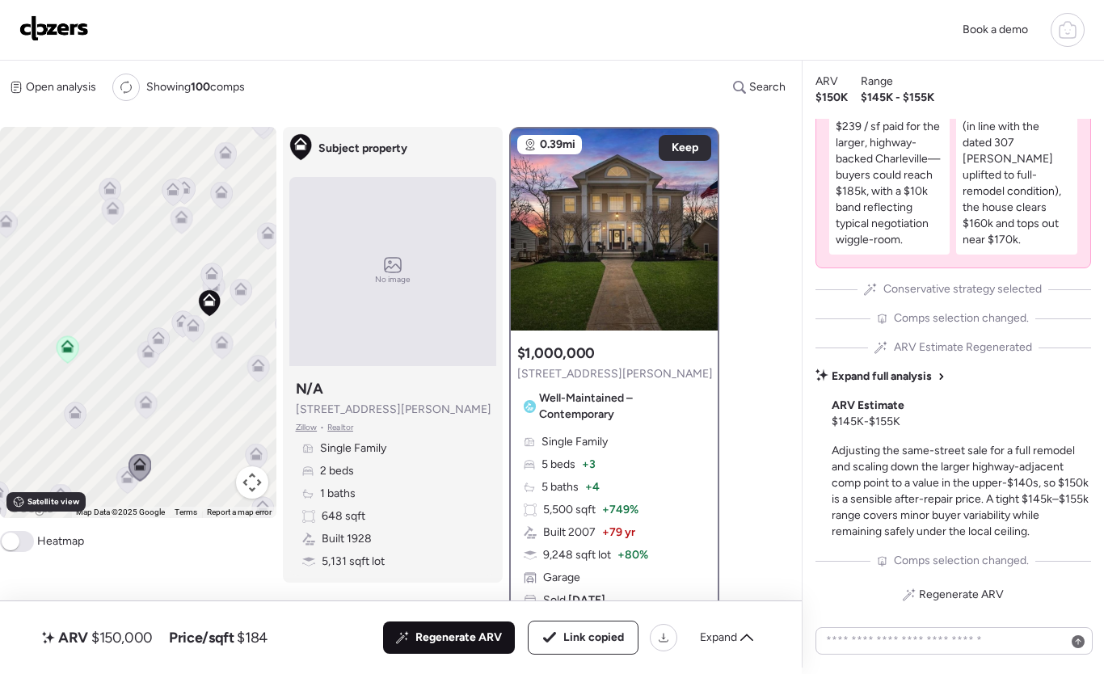
click at [128, 480] on icon at bounding box center [139, 467] width 23 height 27
click at [144, 398] on icon at bounding box center [145, 402] width 13 height 13
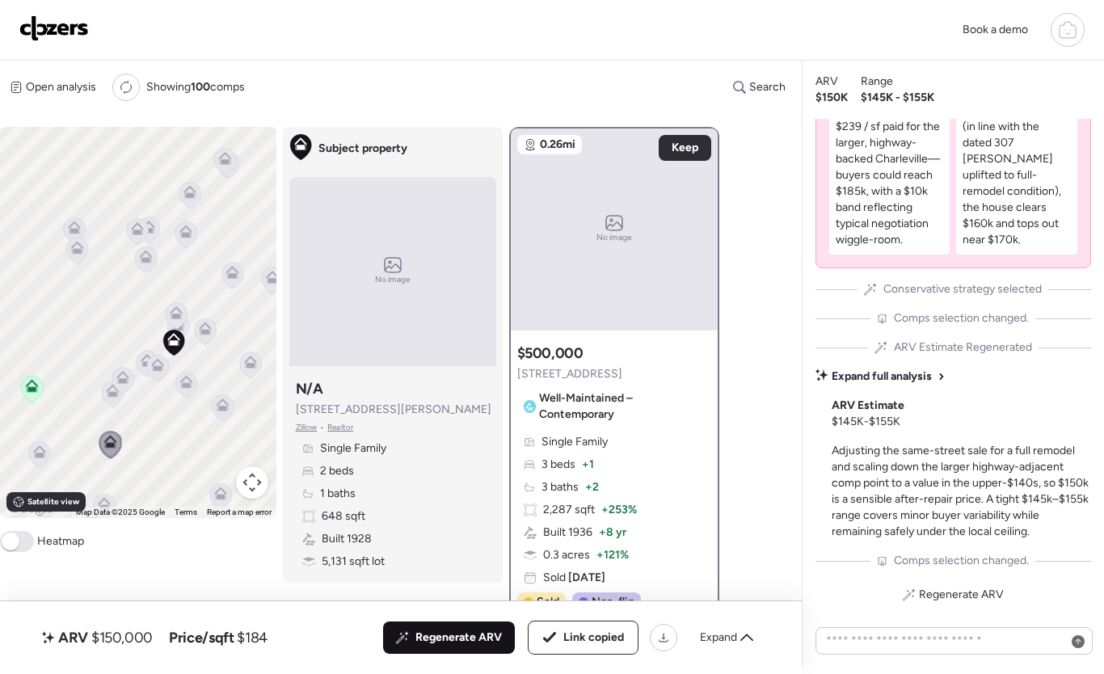
drag, startPoint x: 157, startPoint y: 264, endPoint x: 134, endPoint y: 293, distance: 36.2
click at [131, 297] on div "To activate drag with keyboard, press Alt + Enter. Once in keyboard drag state,…" at bounding box center [138, 322] width 276 height 391
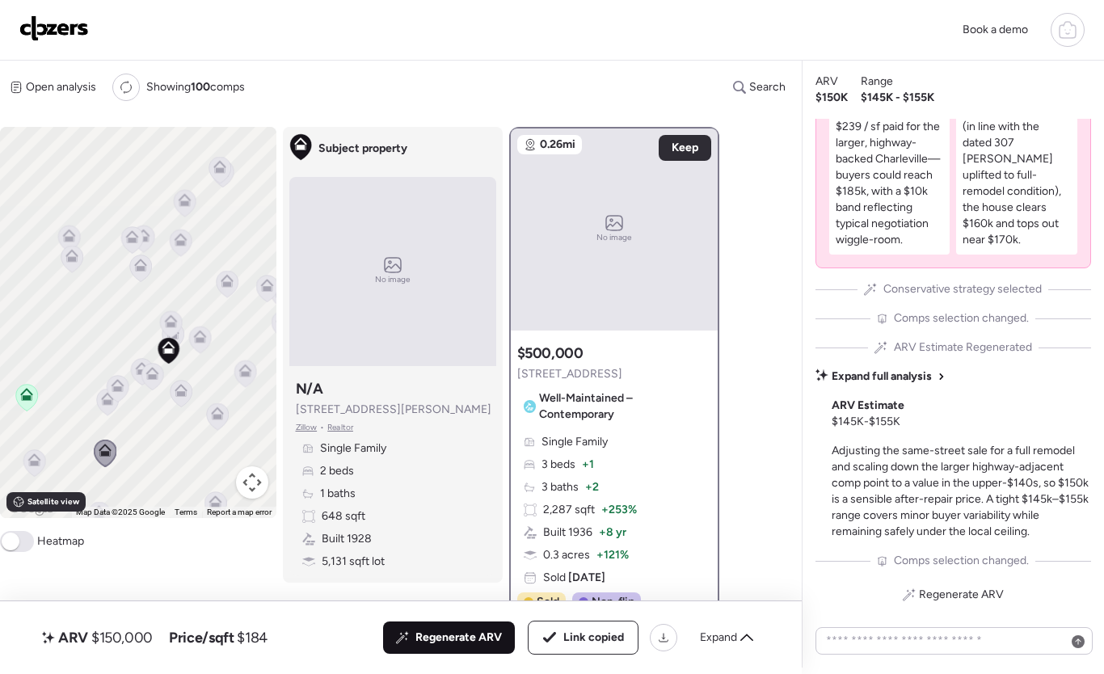
click at [194, 339] on icon at bounding box center [199, 337] width 13 height 13
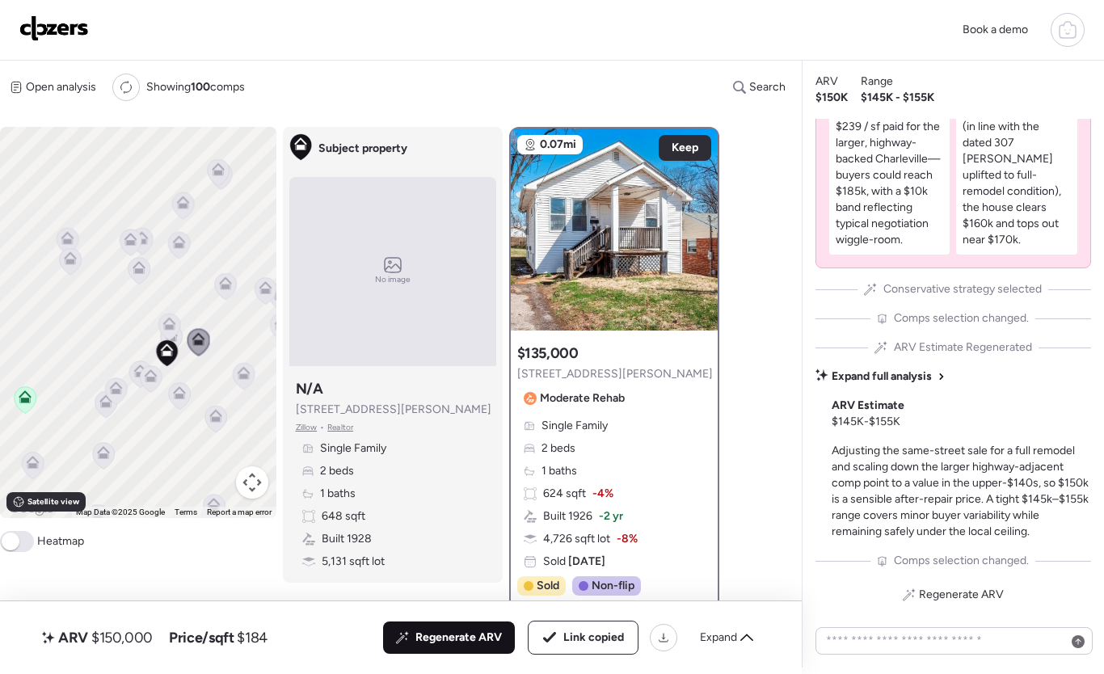
drag, startPoint x: 196, startPoint y: 293, endPoint x: 178, endPoint y: 308, distance: 23.5
click at [178, 308] on div "To activate drag with keyboard, press Alt + Enter. Once in keyboard drag state,…" at bounding box center [138, 322] width 276 height 391
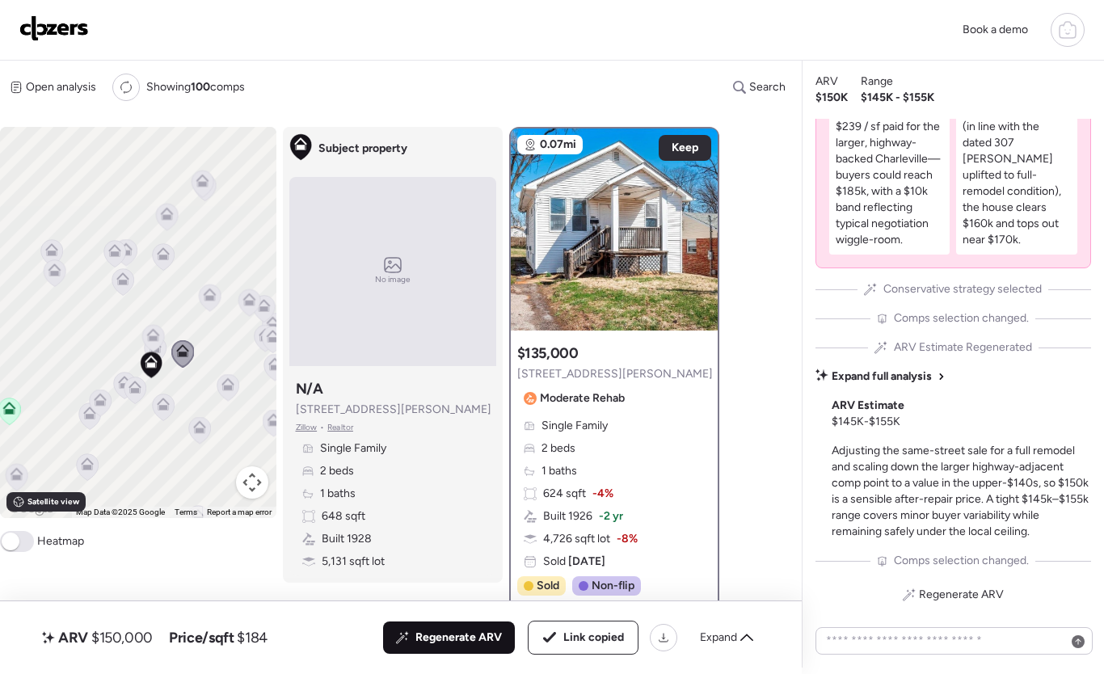
click at [159, 333] on div at bounding box center [152, 340] width 23 height 30
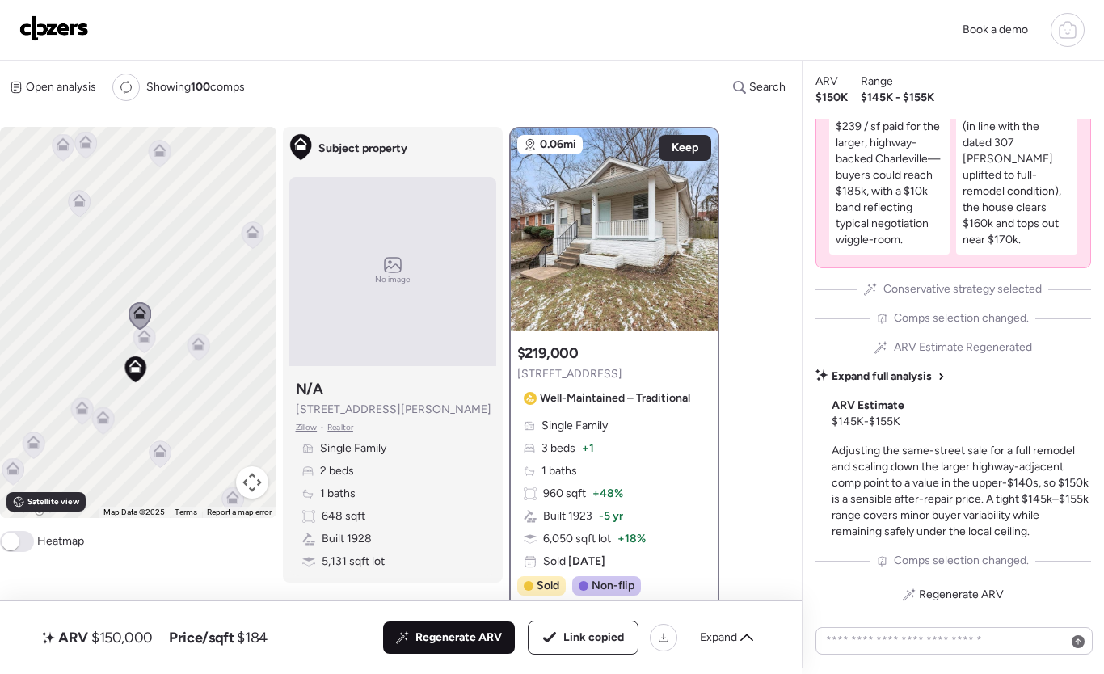
drag, startPoint x: 166, startPoint y: 331, endPoint x: 175, endPoint y: 259, distance: 73.2
click at [175, 258] on div "To activate drag with keyboard, press Alt + Enter. Once in keyboard drag state,…" at bounding box center [138, 322] width 276 height 391
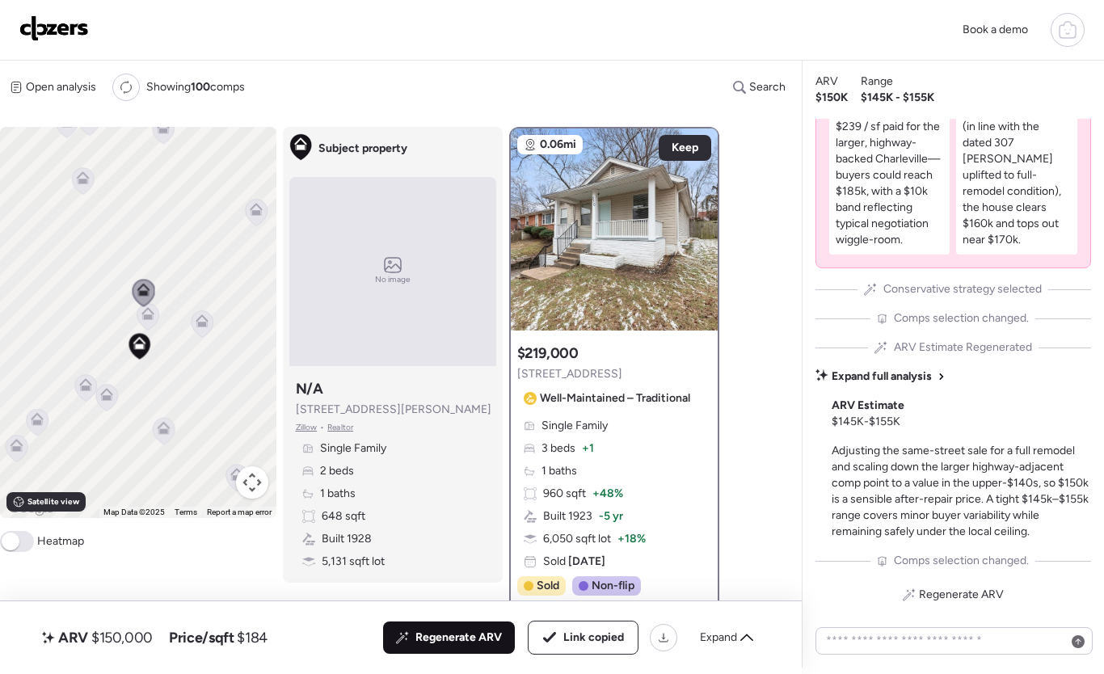
click at [91, 389] on icon at bounding box center [85, 387] width 11 height 5
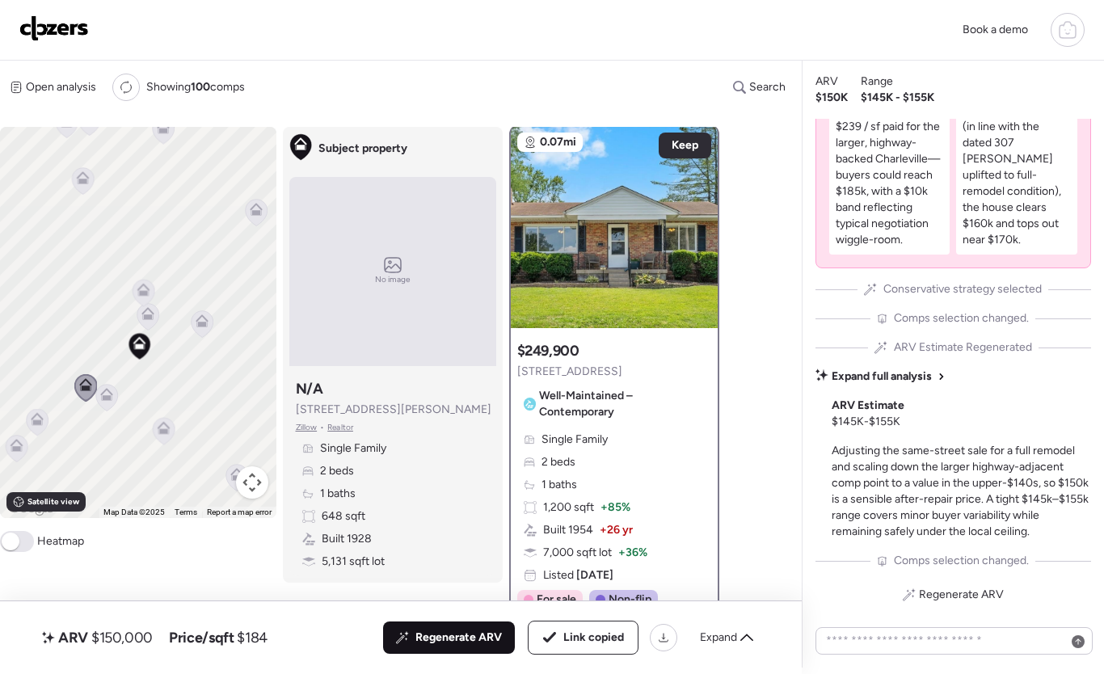
scroll to position [3, 0]
click at [108, 400] on icon at bounding box center [106, 397] width 11 height 5
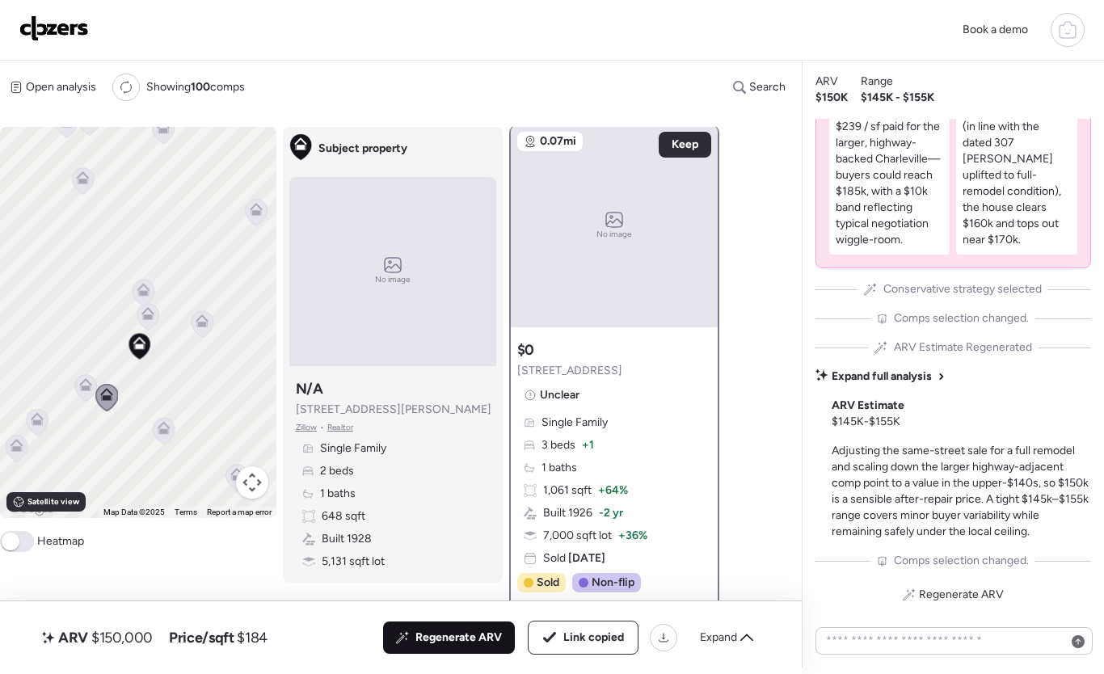
scroll to position [0, 0]
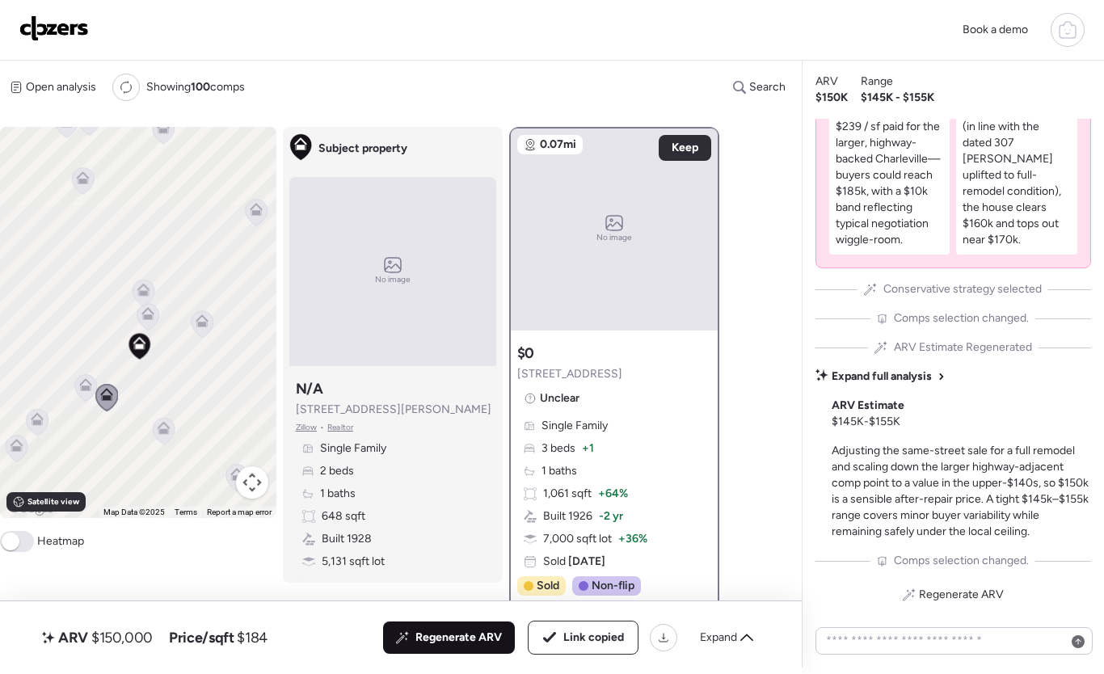
click at [161, 426] on icon at bounding box center [164, 425] width 12 height 7
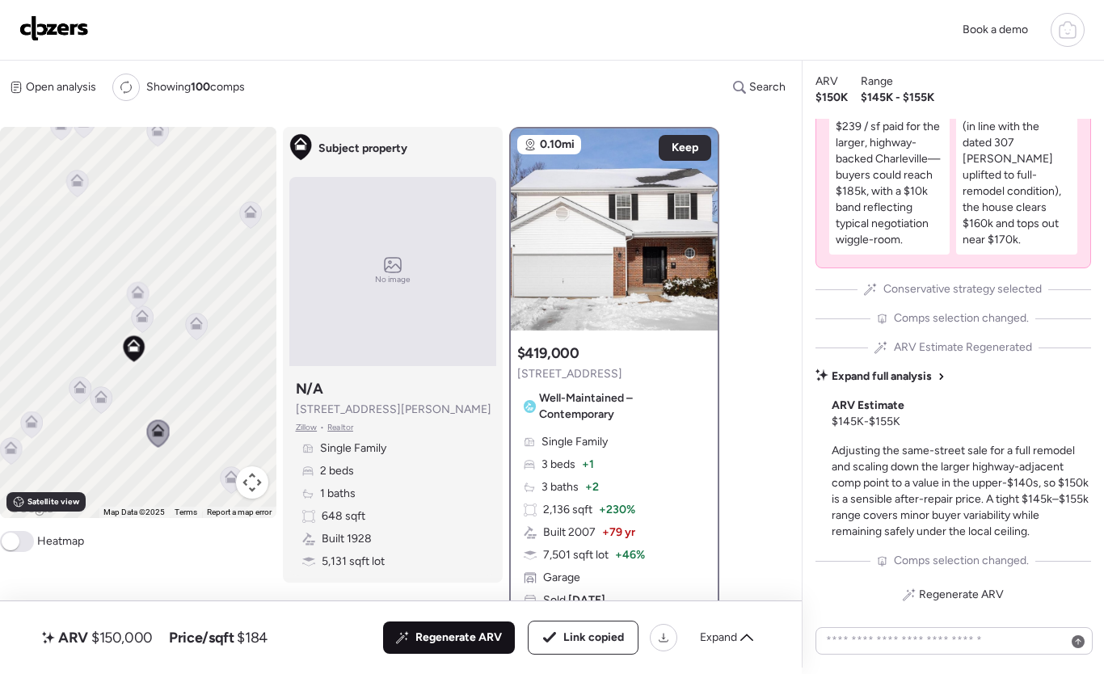
drag, startPoint x: 199, startPoint y: 402, endPoint x: 192, endPoint y: 406, distance: 8.3
click at [192, 406] on div "To activate drag with keyboard, press Alt + Enter. Once in keyboard drag state,…" at bounding box center [138, 322] width 276 height 391
click at [693, 220] on div at bounding box center [699, 221] width 19 height 19
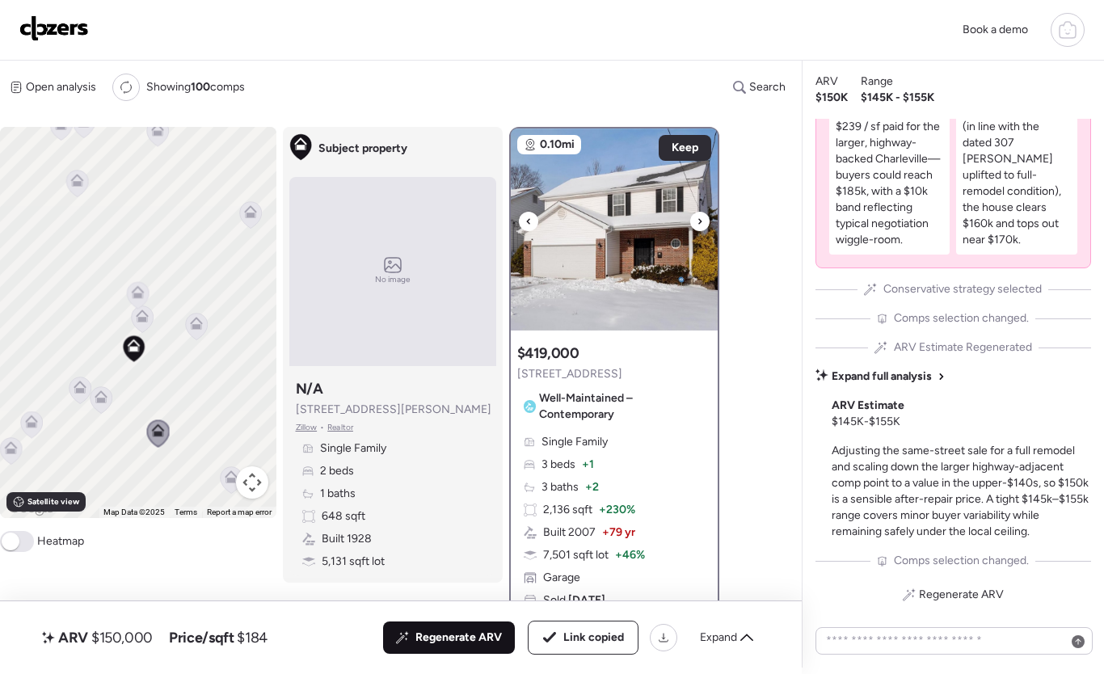
click at [698, 220] on icon at bounding box center [699, 221] width 3 height 6
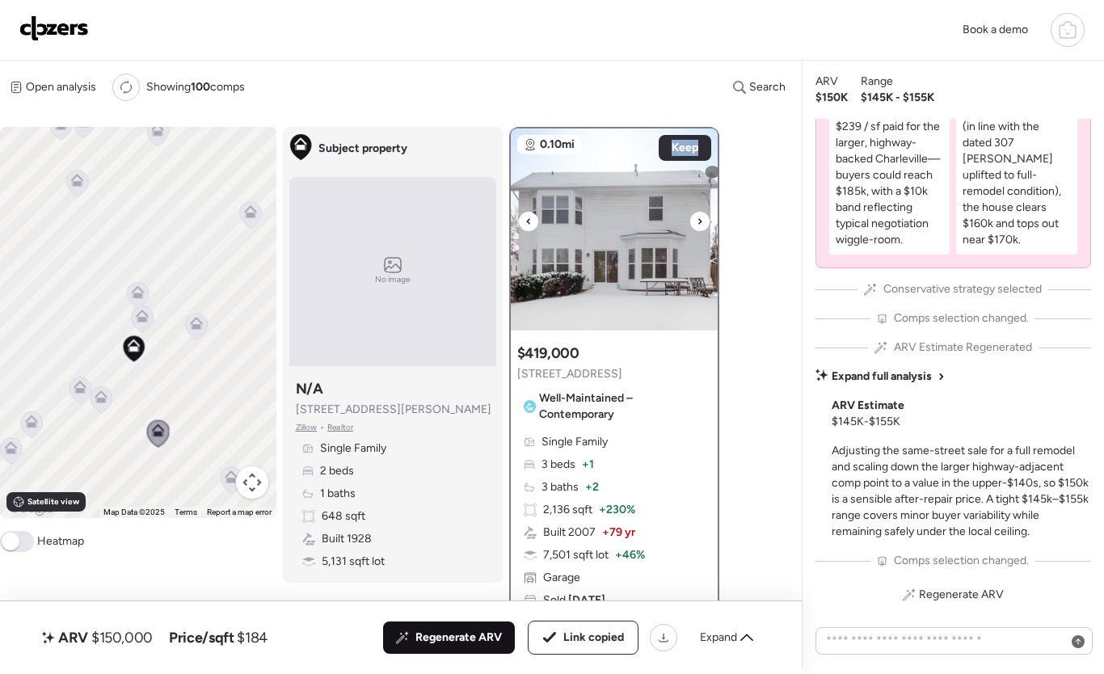
click at [698, 220] on icon at bounding box center [699, 221] width 3 height 6
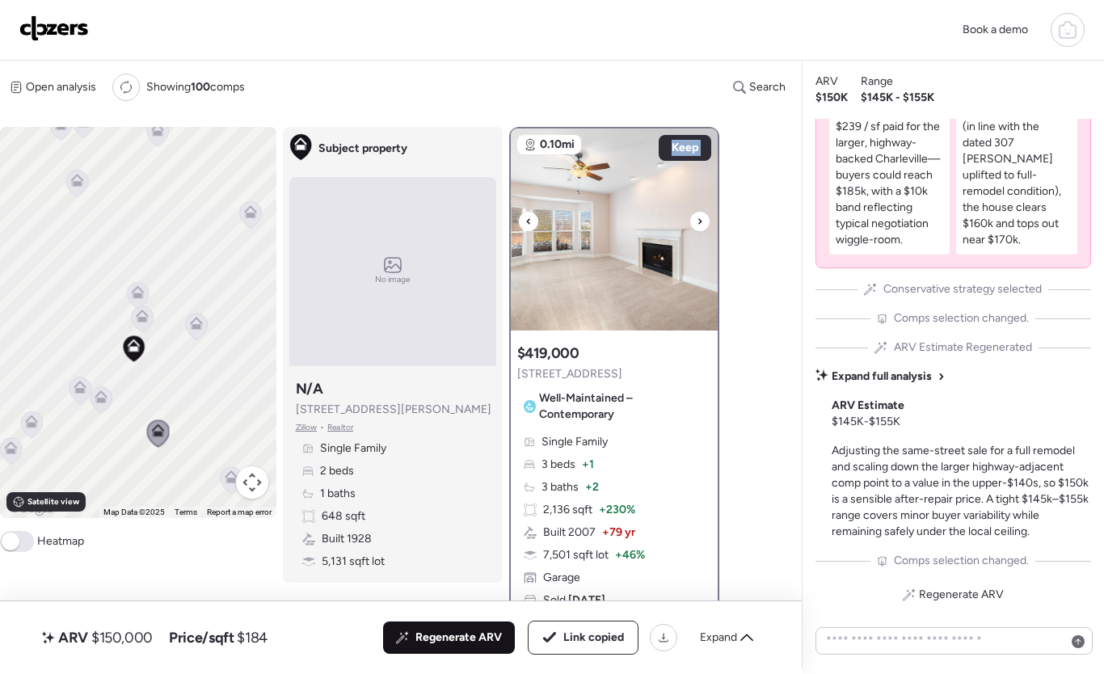
click at [698, 220] on icon at bounding box center [699, 221] width 3 height 6
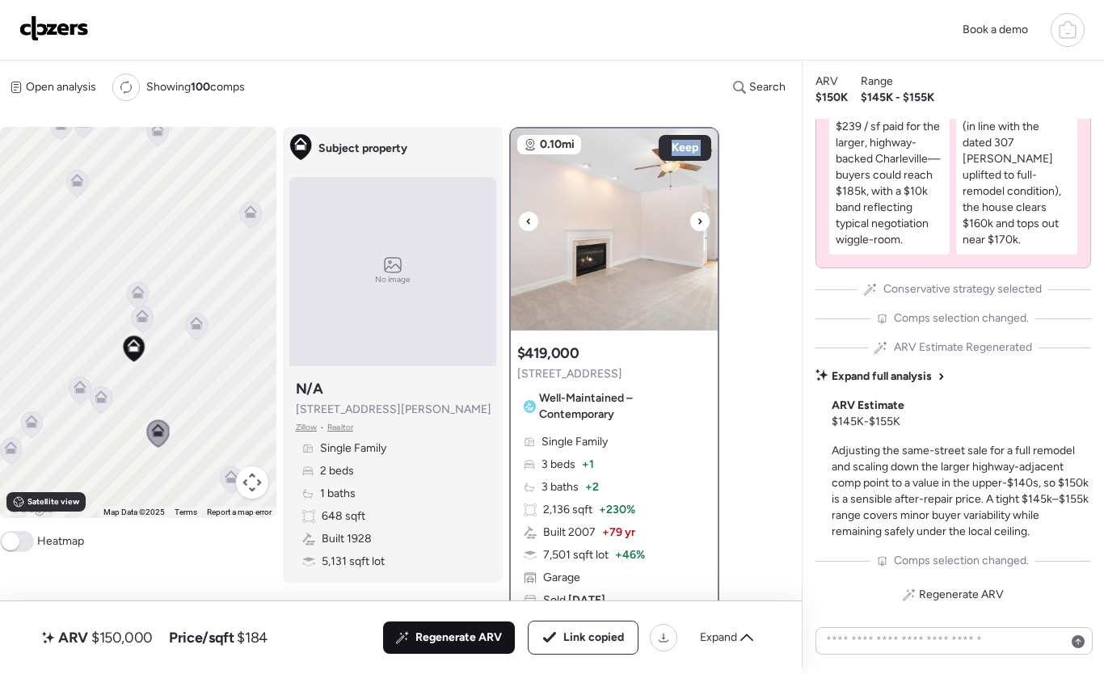
click at [698, 220] on icon at bounding box center [699, 221] width 3 height 6
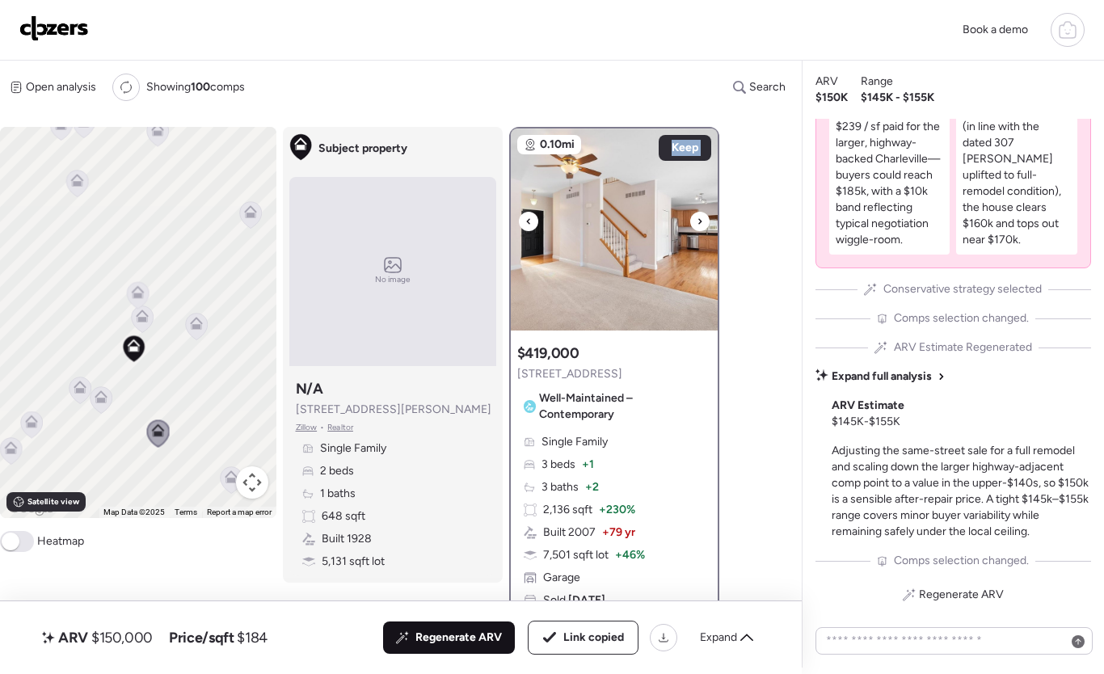
click at [698, 220] on icon at bounding box center [699, 221] width 3 height 6
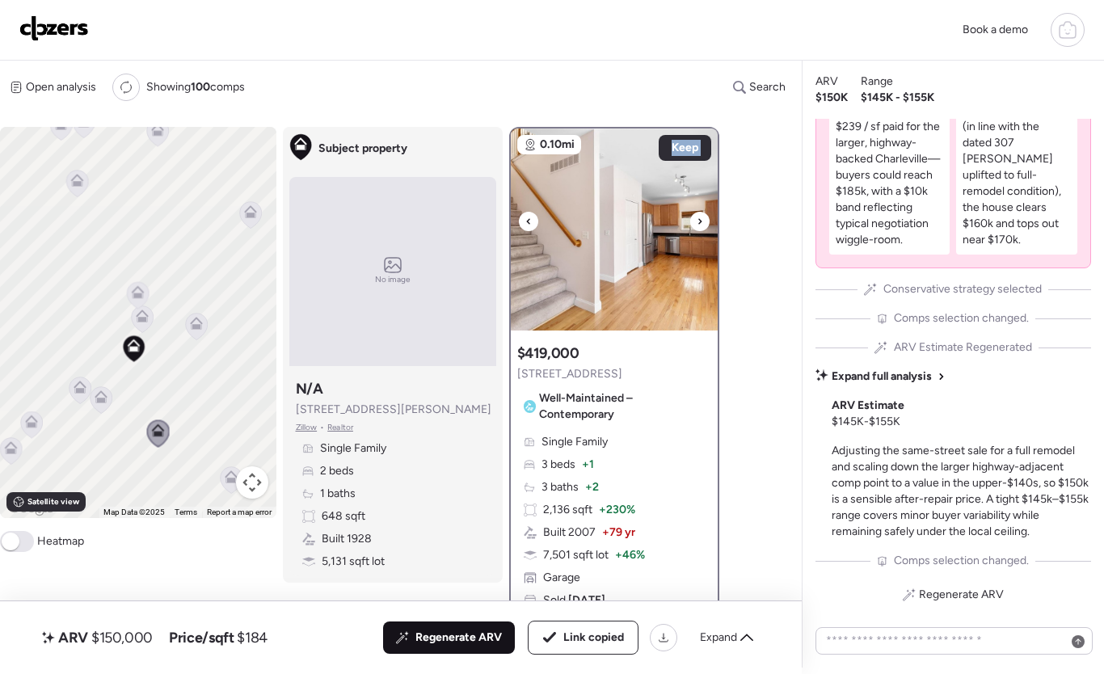
click at [698, 220] on icon at bounding box center [699, 221] width 3 height 6
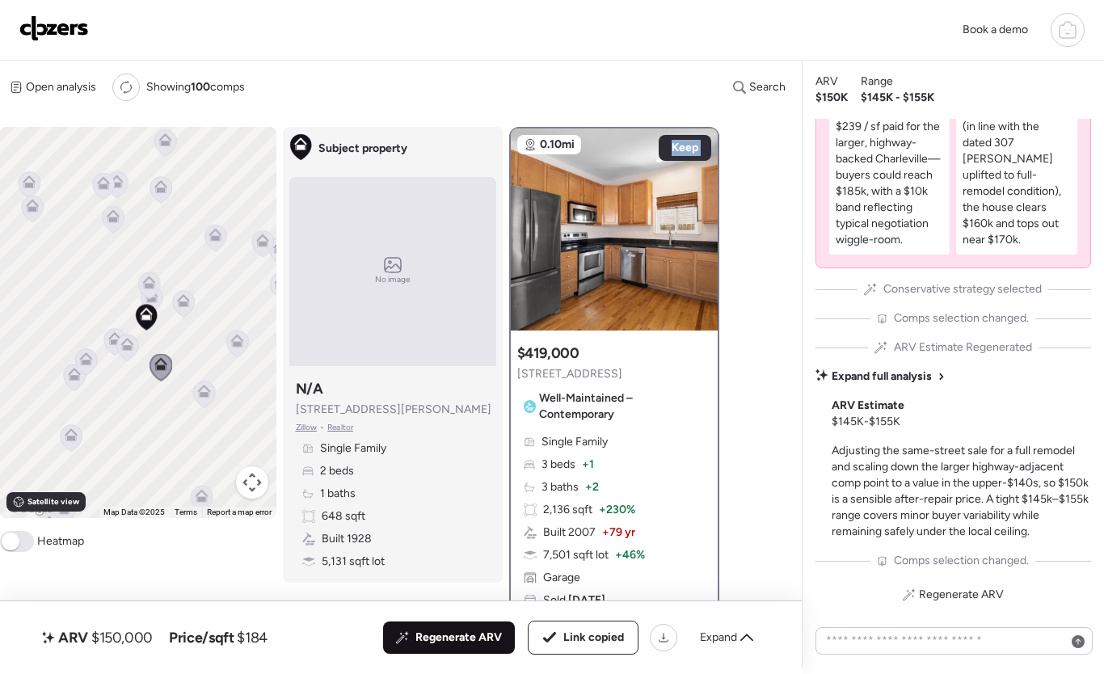
click at [204, 394] on icon at bounding box center [204, 394] width 11 height 5
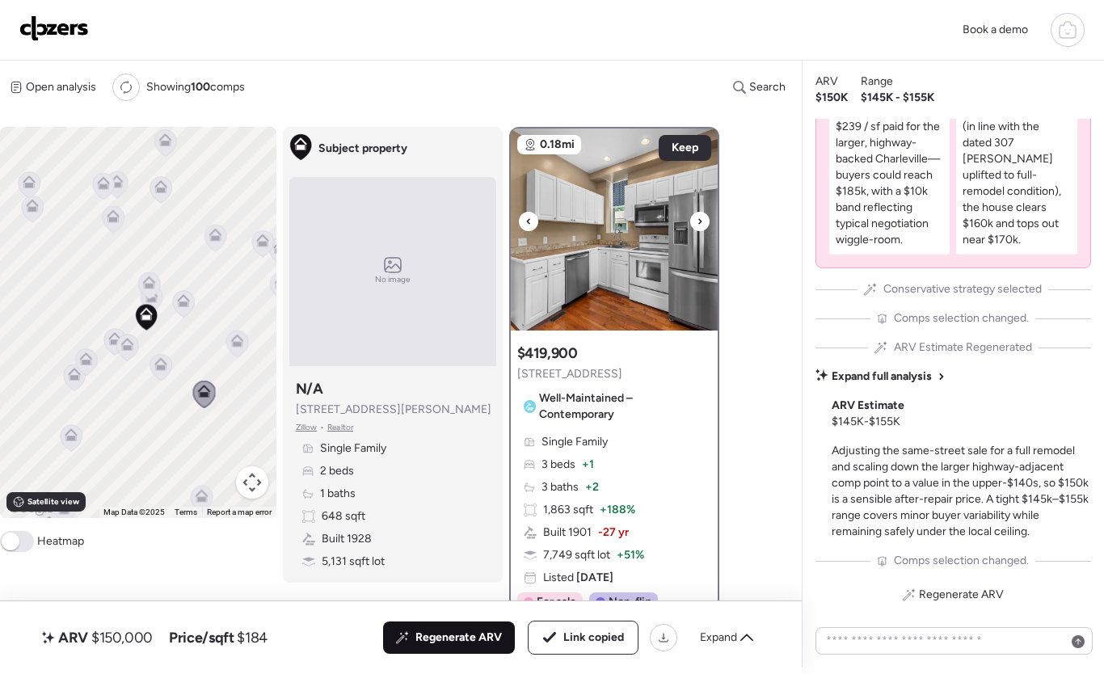
click at [532, 220] on div at bounding box center [528, 221] width 19 height 19
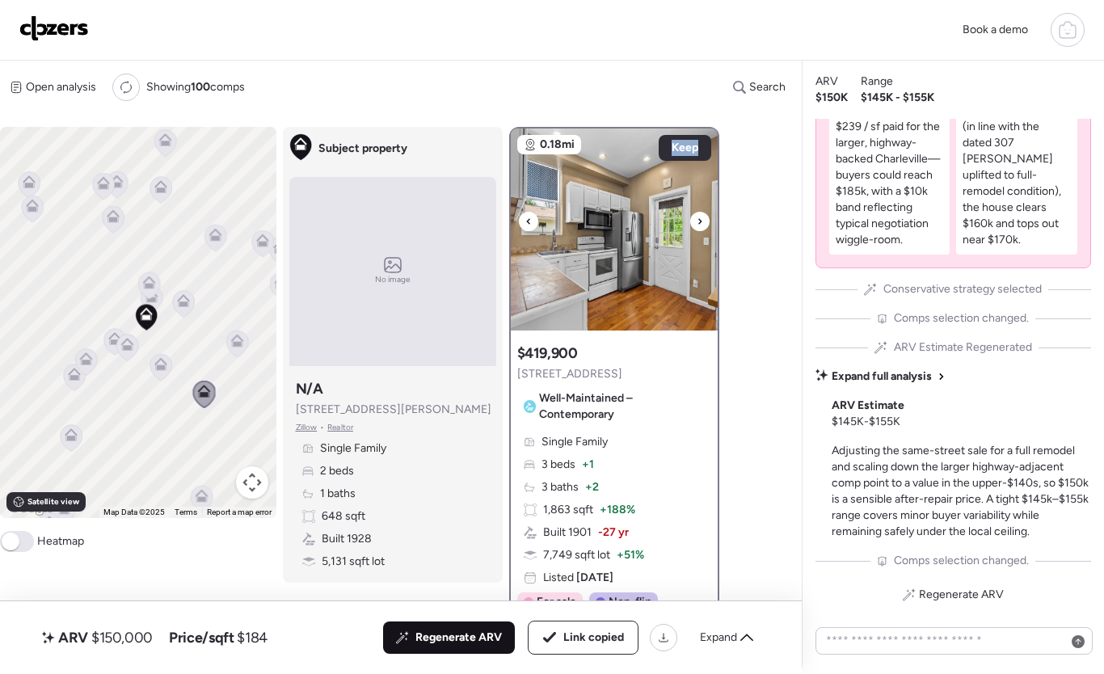
click at [532, 220] on div at bounding box center [528, 221] width 19 height 19
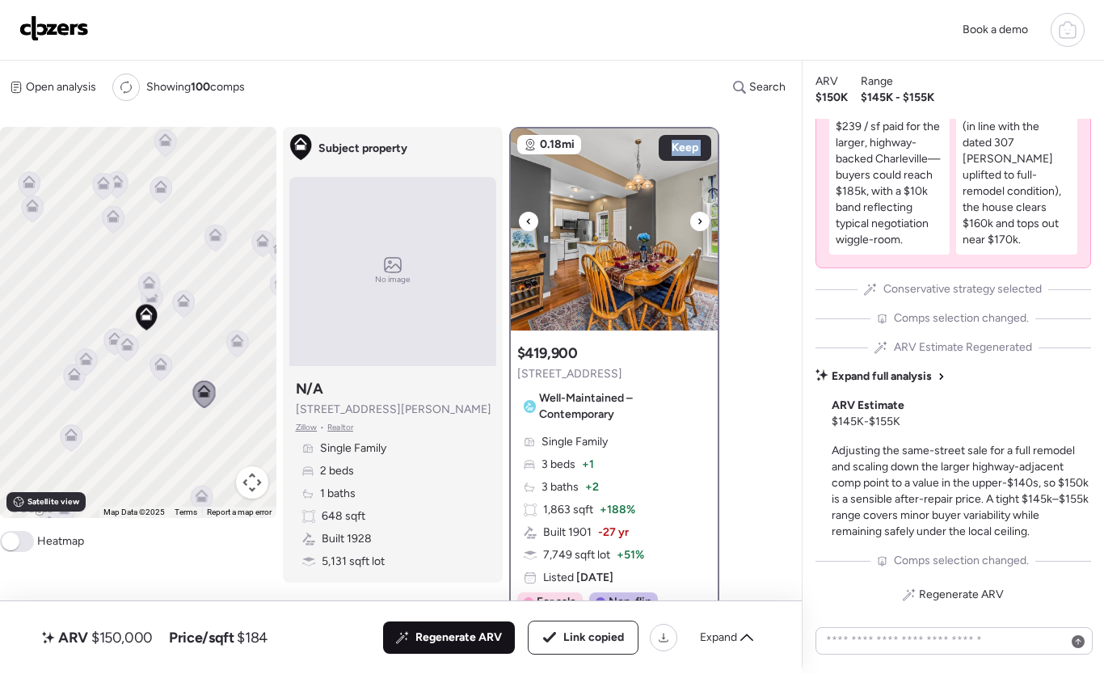
click at [532, 220] on div at bounding box center [528, 221] width 19 height 19
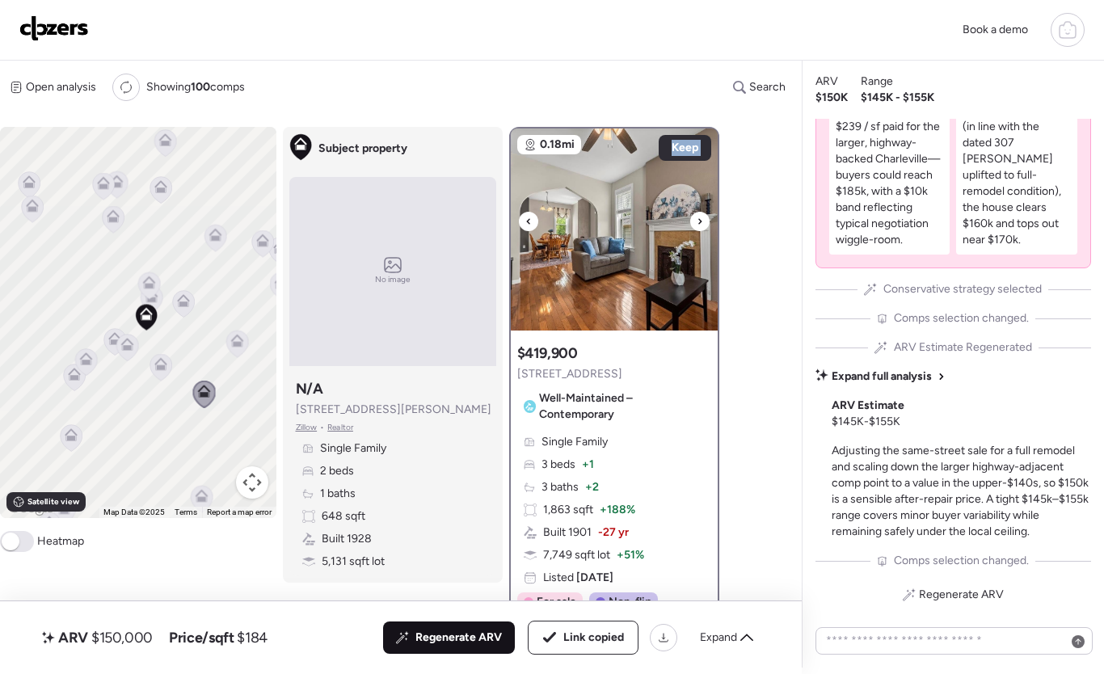
click at [532, 220] on div at bounding box center [528, 221] width 19 height 19
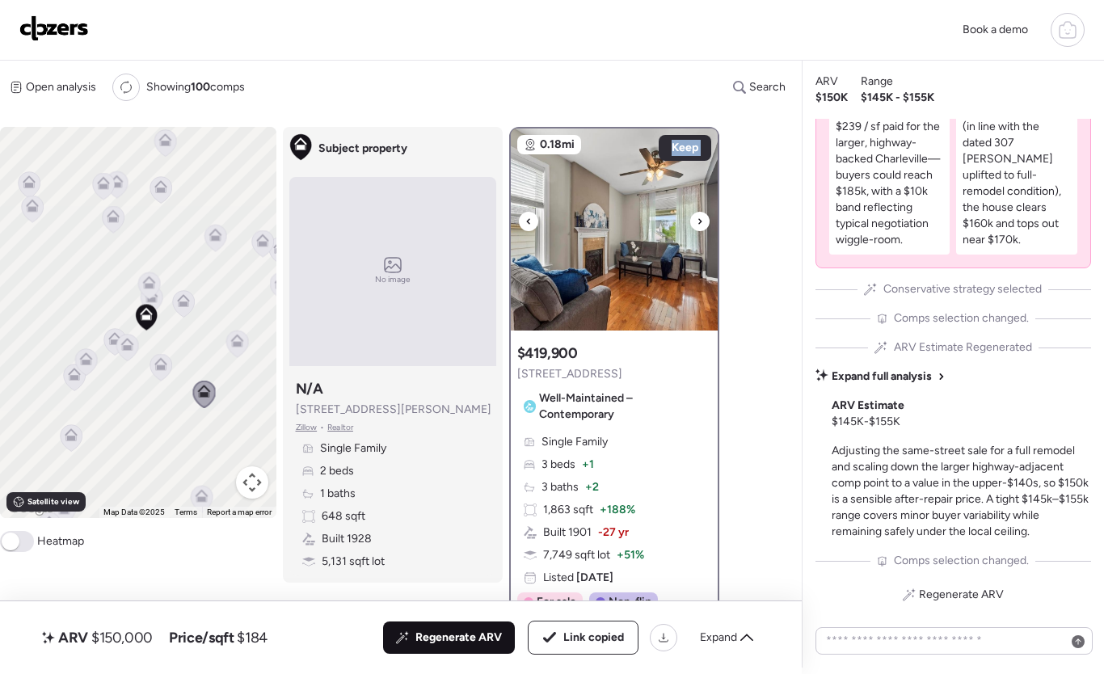
click at [532, 220] on div at bounding box center [528, 221] width 19 height 19
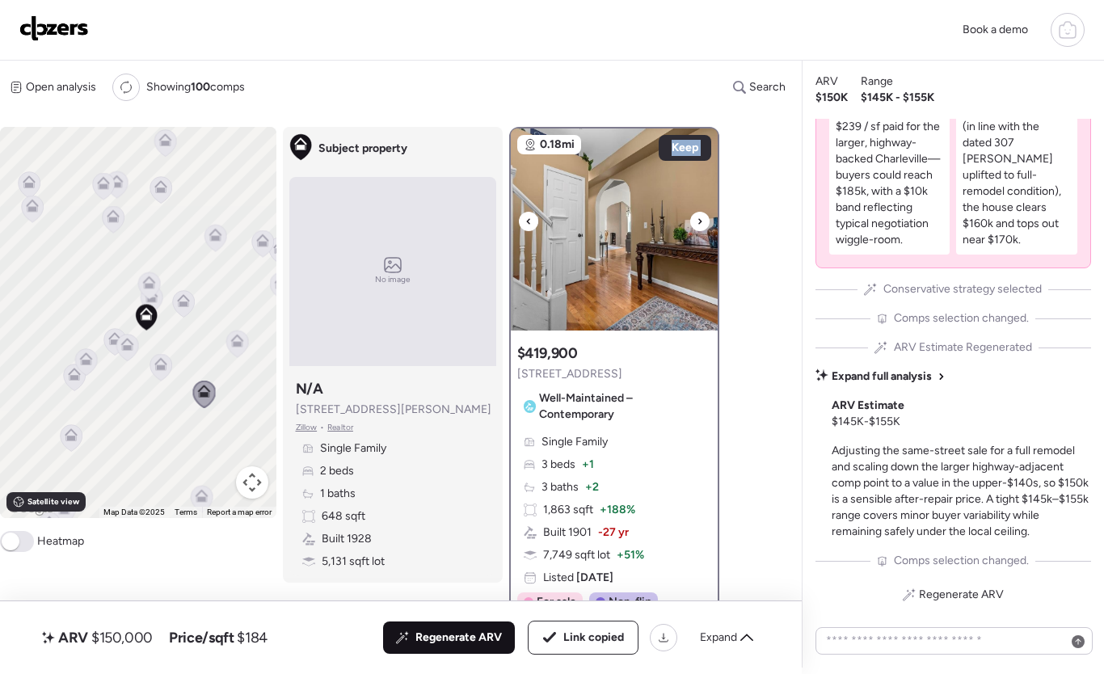
click at [532, 220] on div at bounding box center [528, 221] width 19 height 19
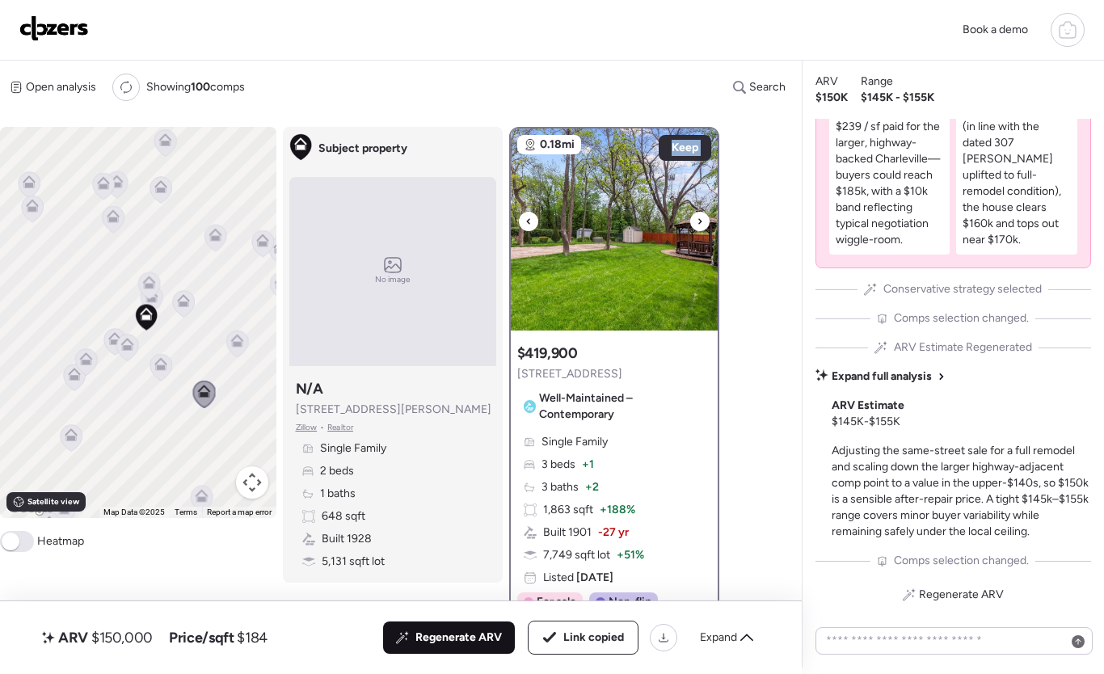
click at [532, 220] on div at bounding box center [528, 221] width 19 height 19
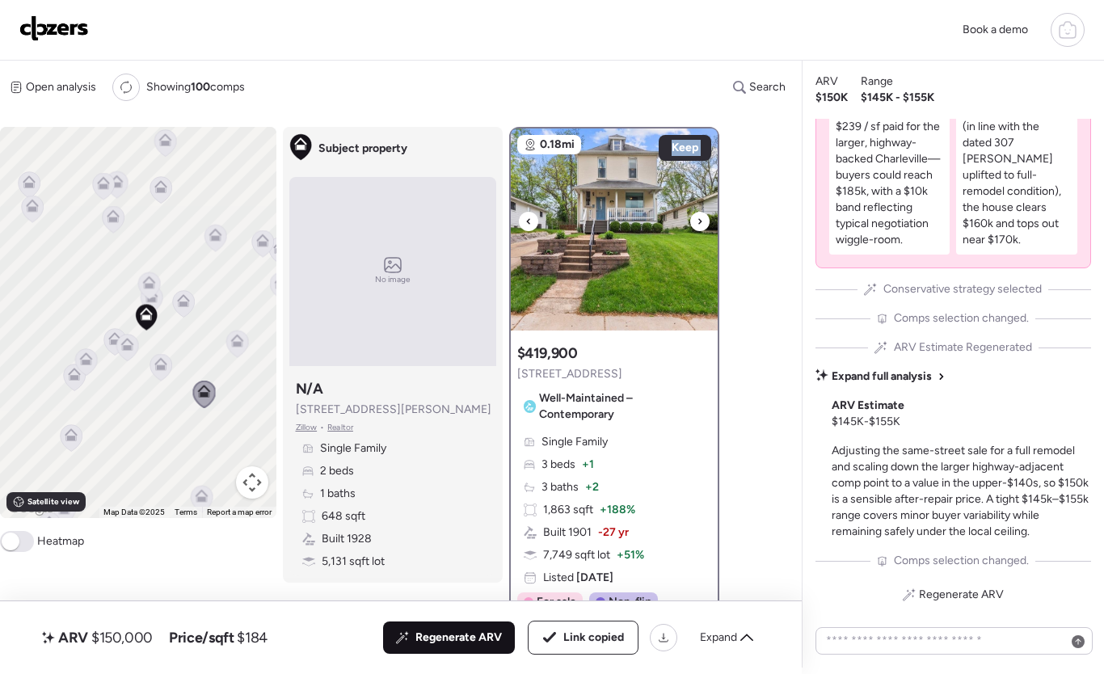
click at [532, 220] on div at bounding box center [528, 221] width 19 height 19
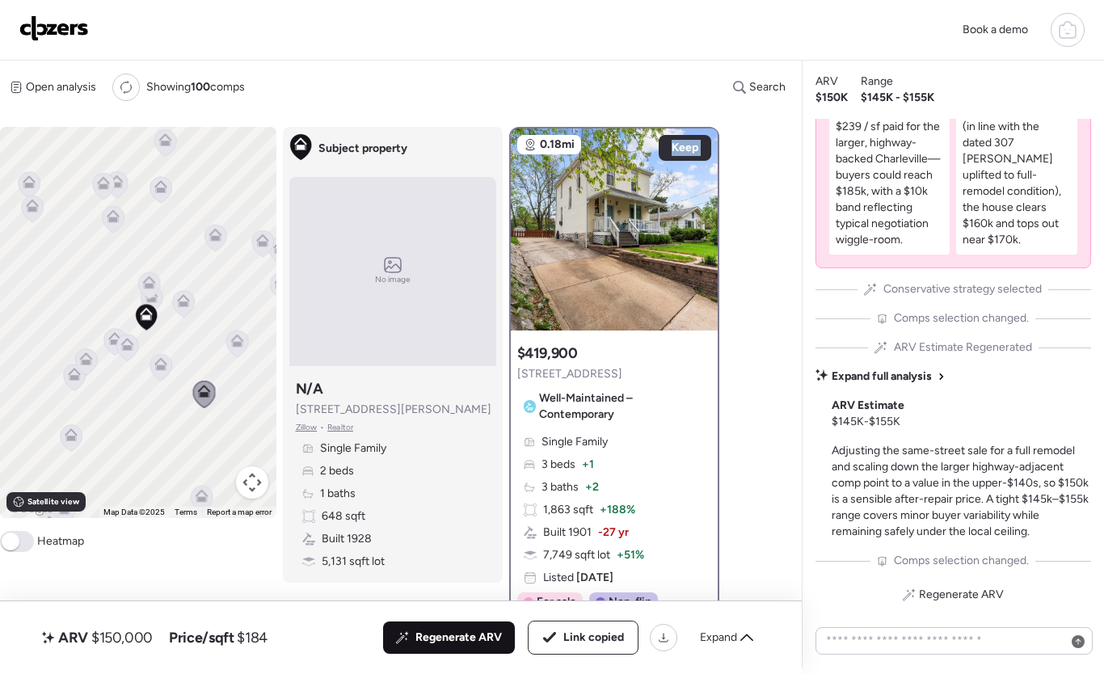
click at [235, 345] on icon at bounding box center [237, 344] width 11 height 5
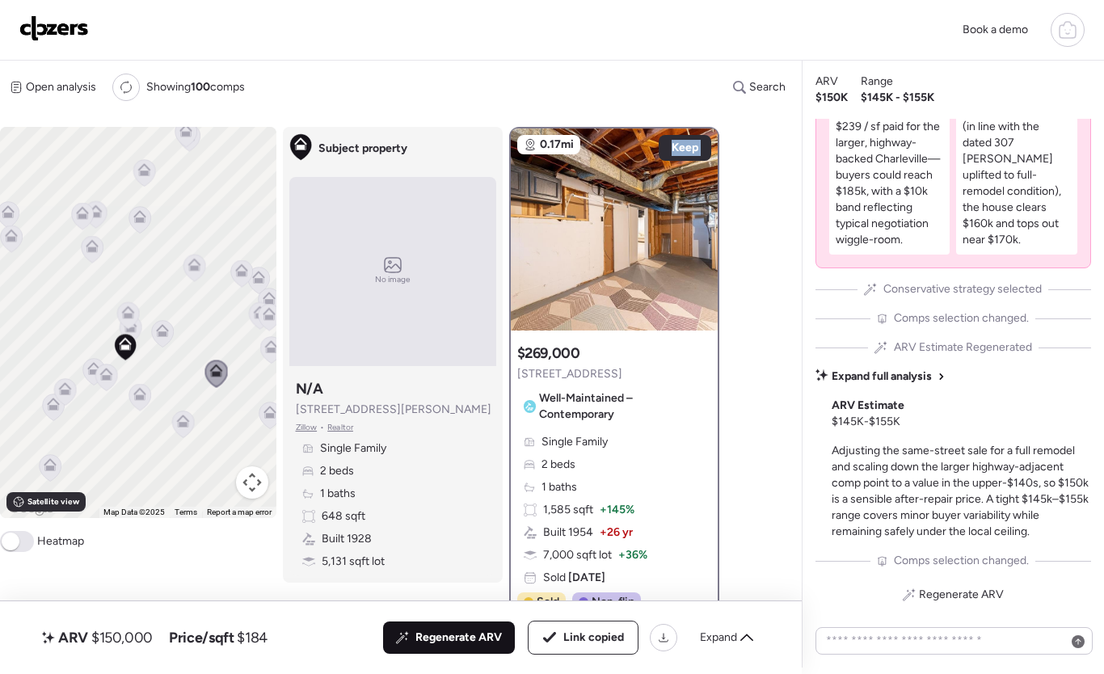
drag, startPoint x: 229, startPoint y: 305, endPoint x: 189, endPoint y: 357, distance: 65.1
click at [189, 357] on div "To activate drag with keyboard, press Alt + Enter. Once in keyboard drag state,…" at bounding box center [138, 322] width 276 height 391
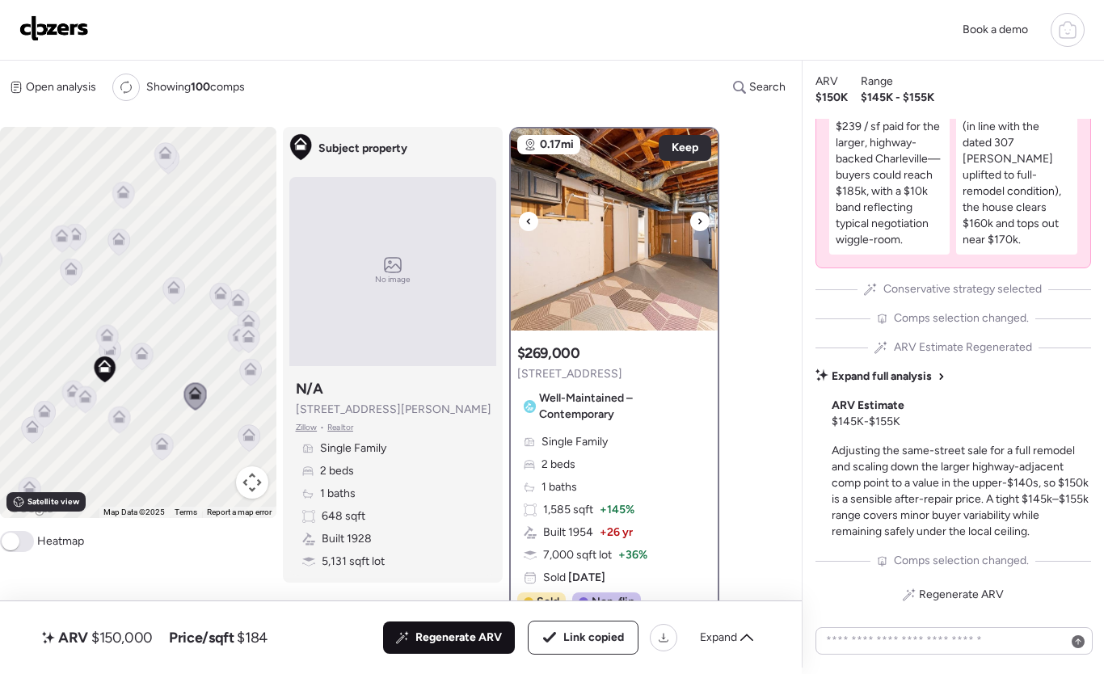
click at [529, 221] on icon at bounding box center [528, 221] width 6 height 19
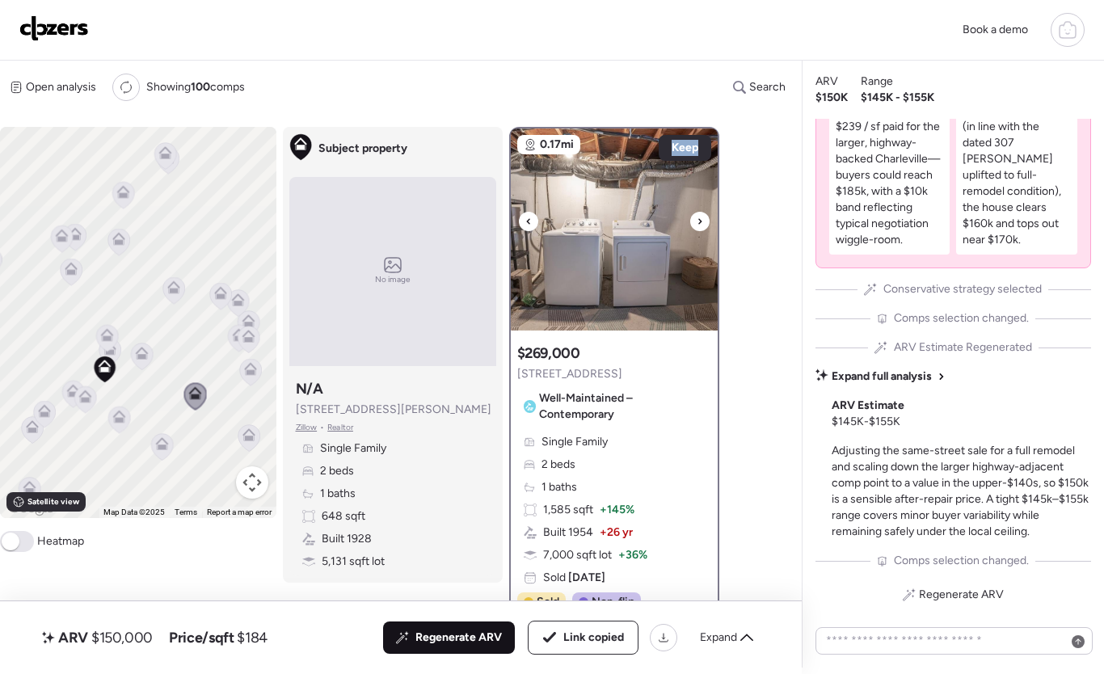
click at [529, 221] on icon at bounding box center [528, 221] width 6 height 19
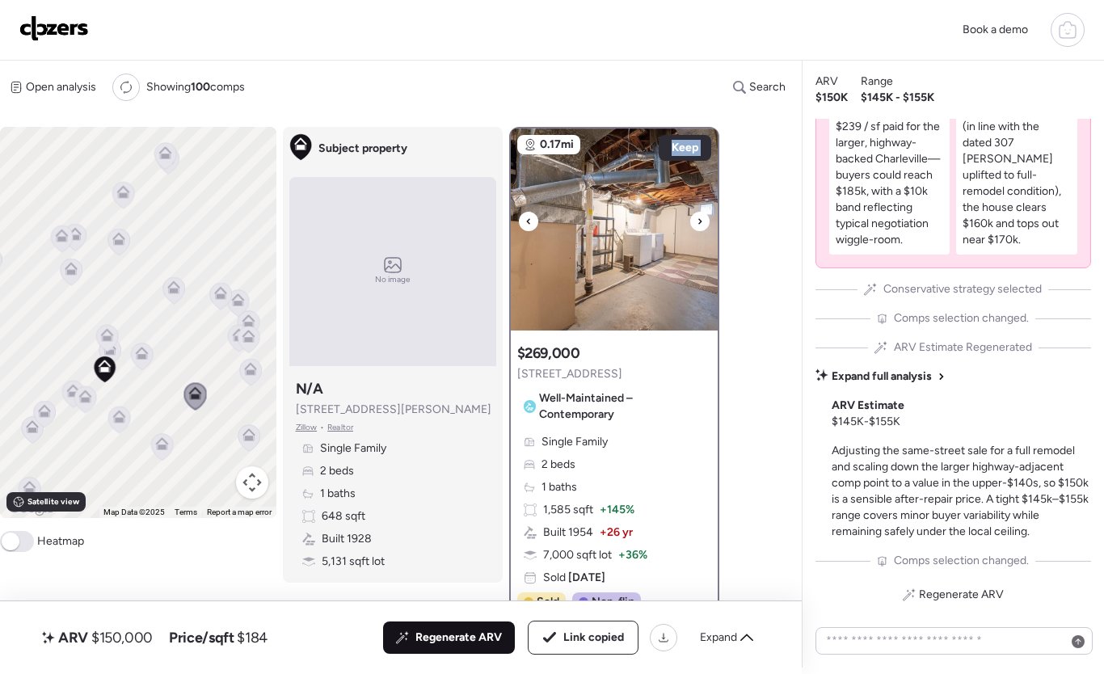
click at [529, 221] on icon at bounding box center [528, 221] width 6 height 19
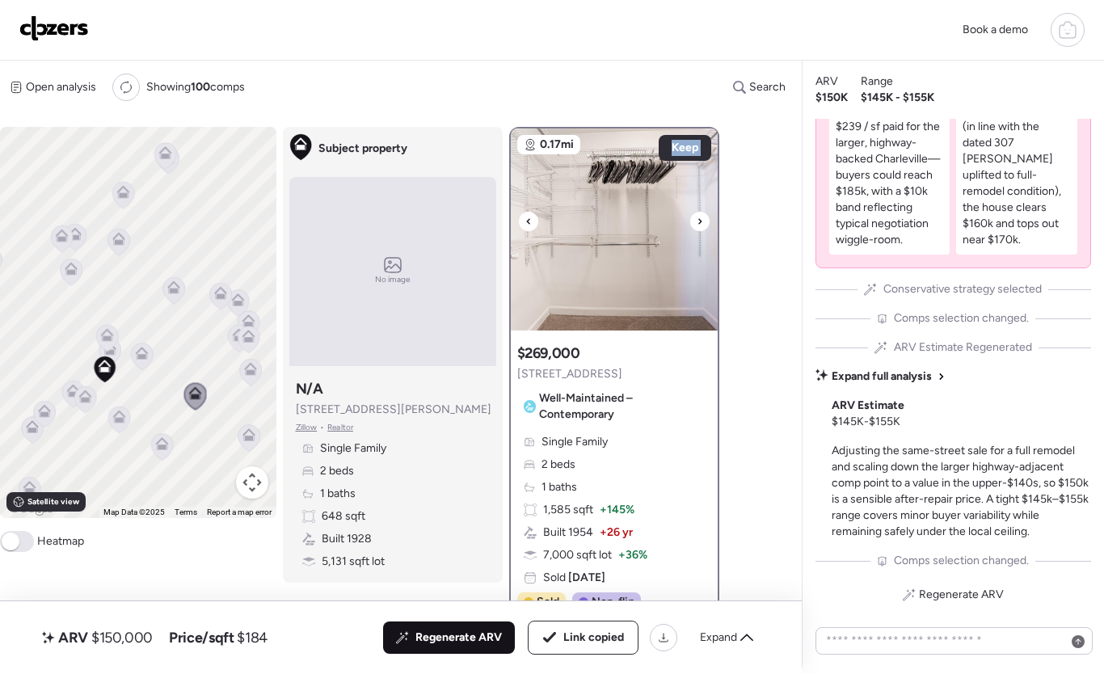
click at [529, 221] on icon at bounding box center [528, 221] width 6 height 19
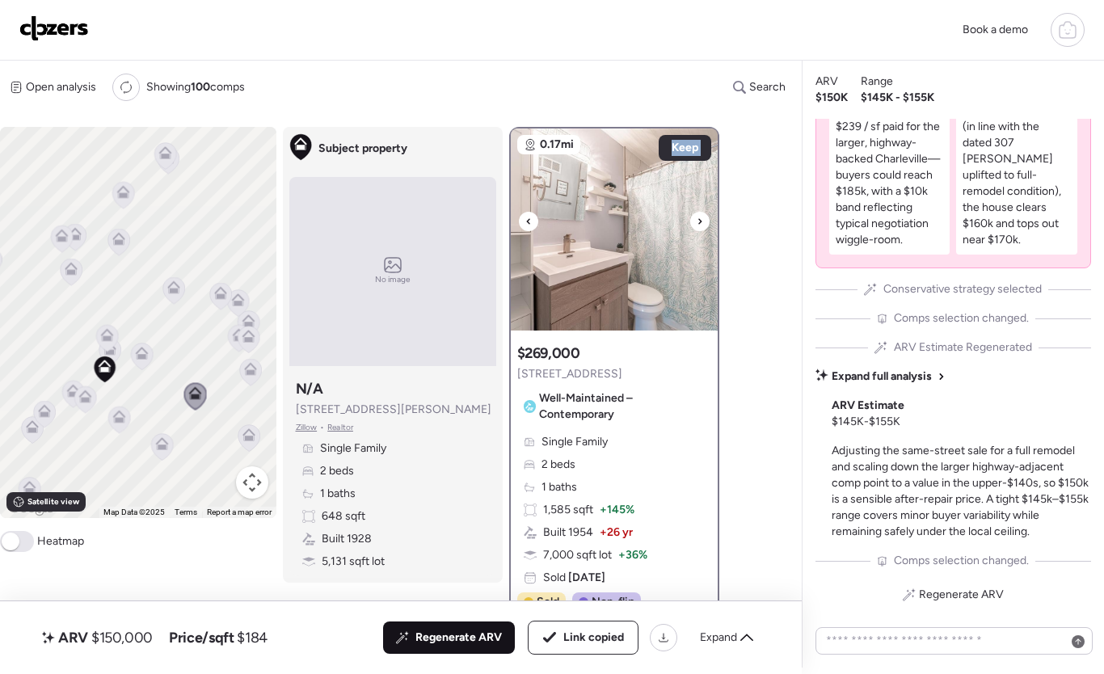
click at [529, 221] on icon at bounding box center [528, 221] width 6 height 19
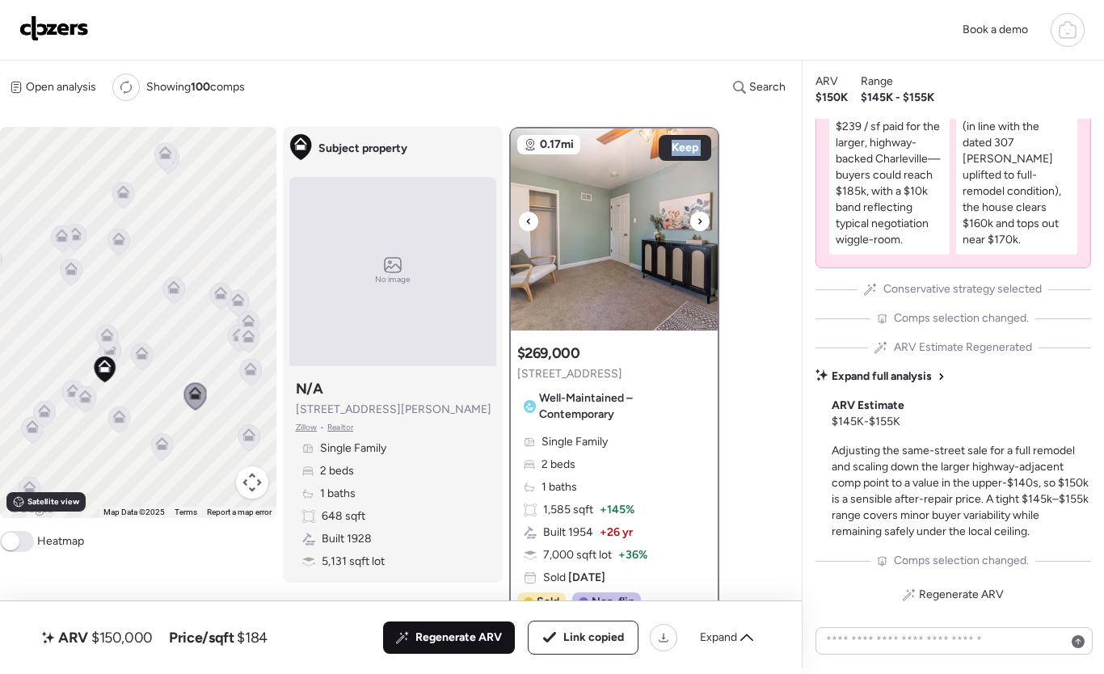
click at [529, 221] on icon at bounding box center [528, 221] width 6 height 19
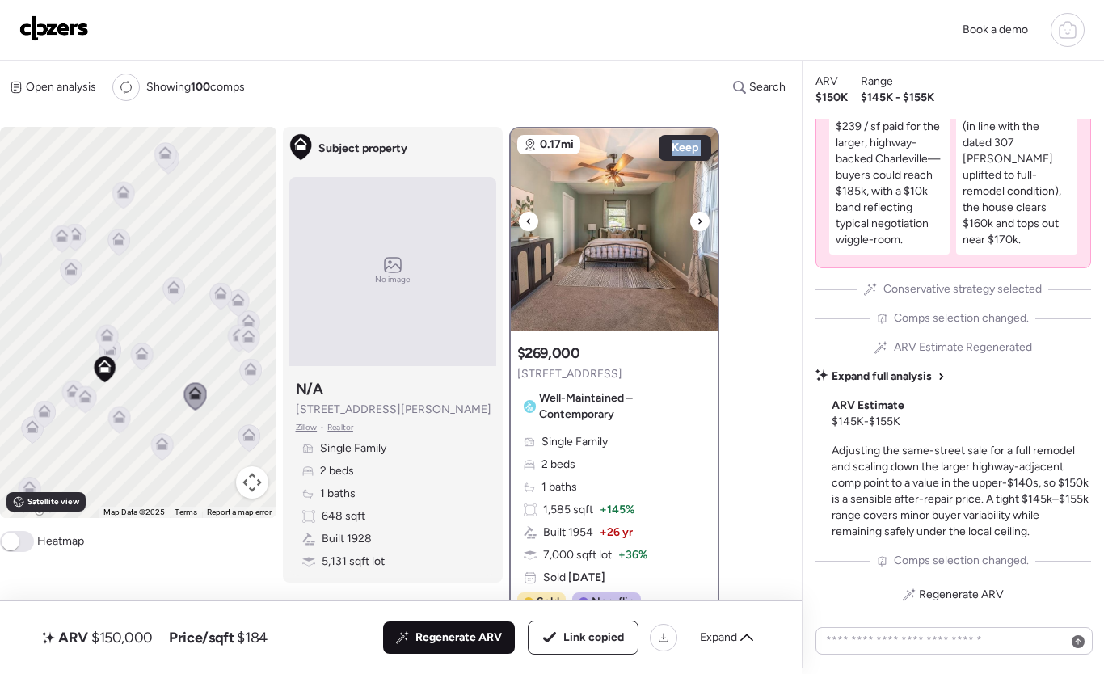
click at [529, 221] on icon at bounding box center [528, 221] width 6 height 19
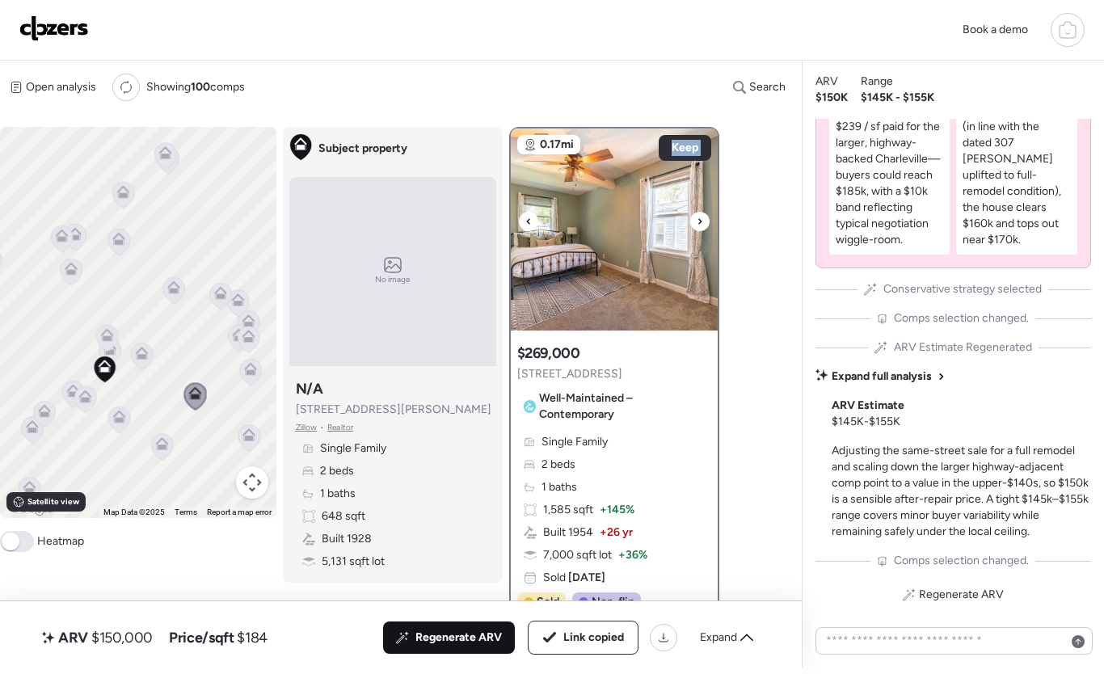
click at [529, 221] on icon at bounding box center [528, 221] width 6 height 19
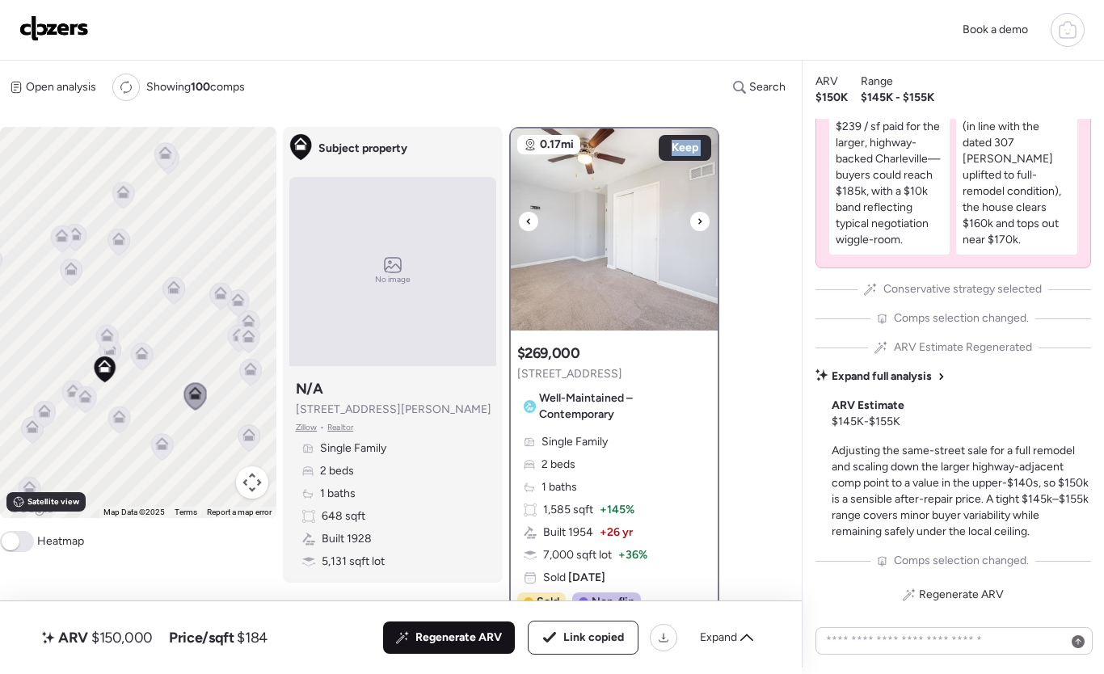
click at [529, 221] on icon at bounding box center [528, 221] width 6 height 19
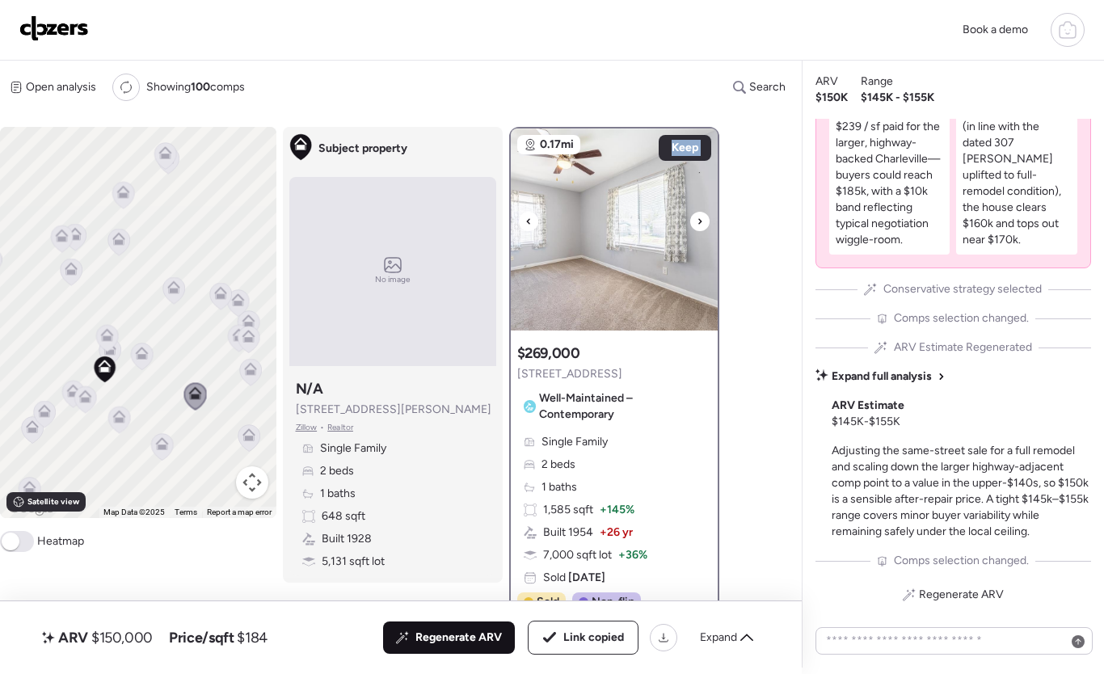
click at [529, 221] on icon at bounding box center [528, 221] width 6 height 19
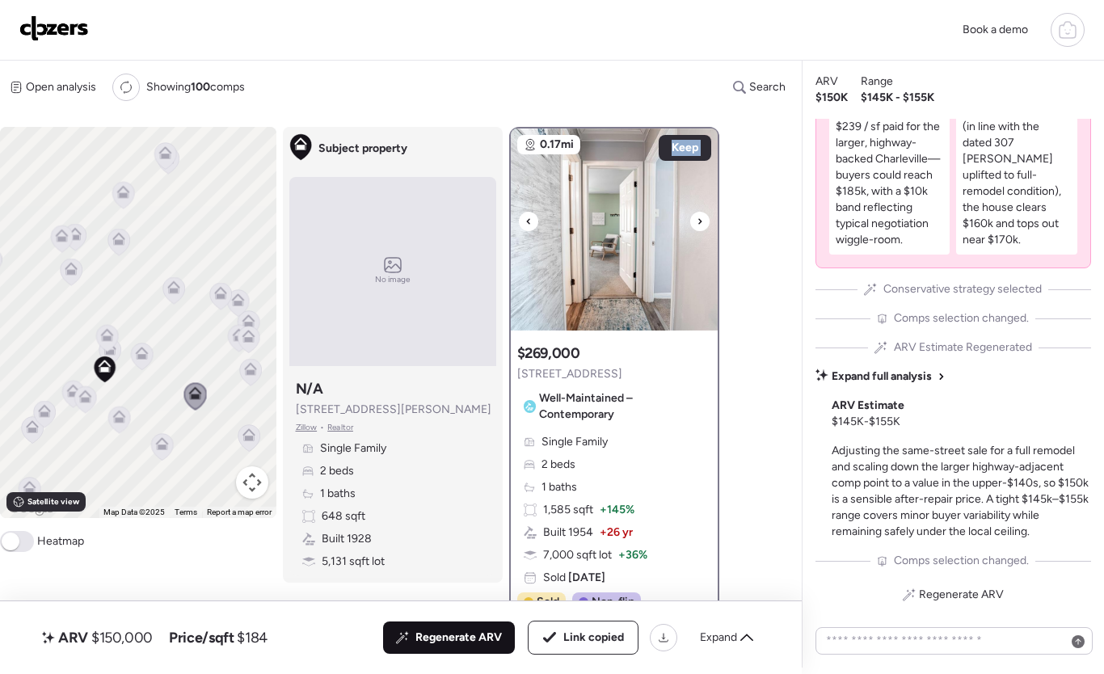
click at [529, 221] on icon at bounding box center [528, 221] width 6 height 19
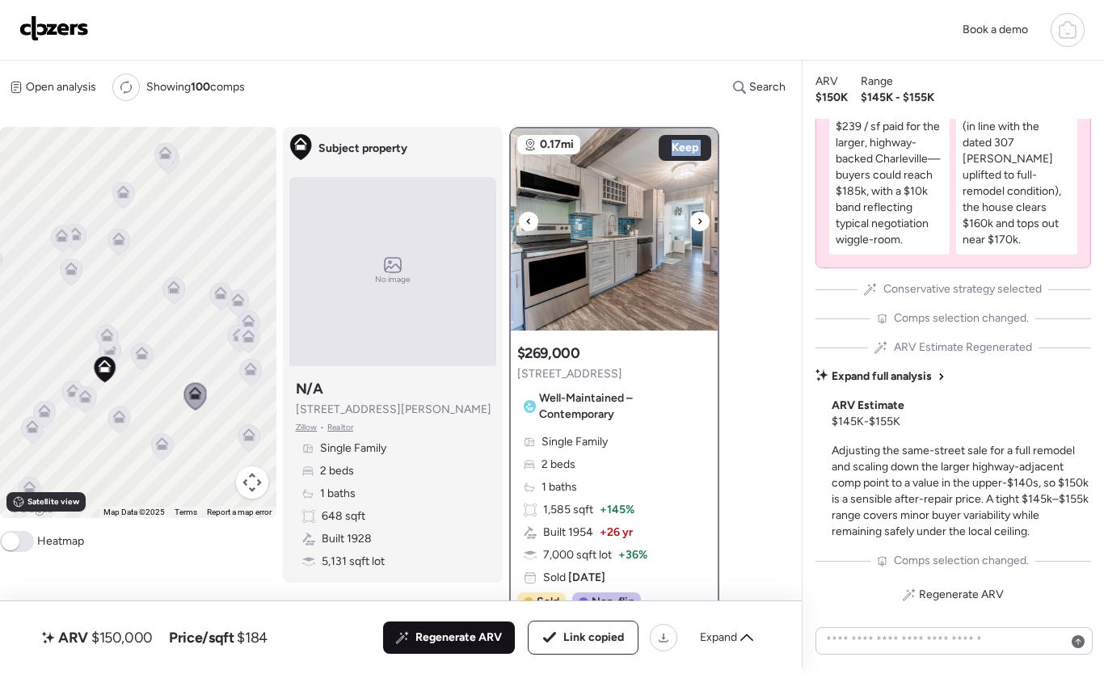
click at [529, 221] on icon at bounding box center [528, 221] width 6 height 19
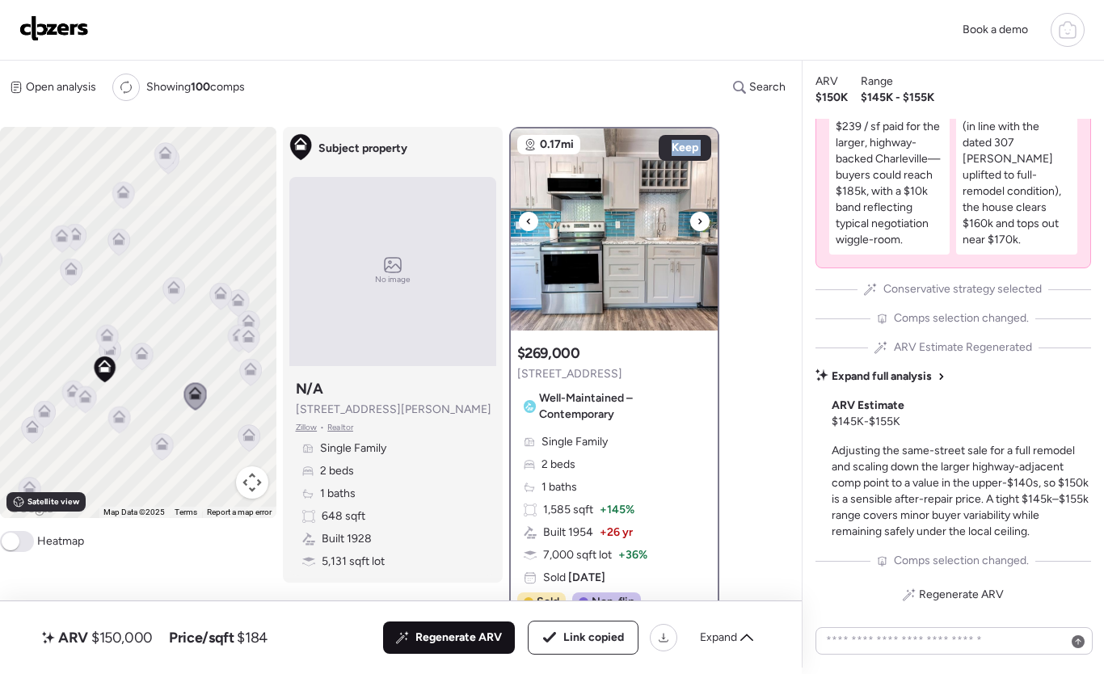
click at [529, 221] on icon at bounding box center [528, 221] width 6 height 19
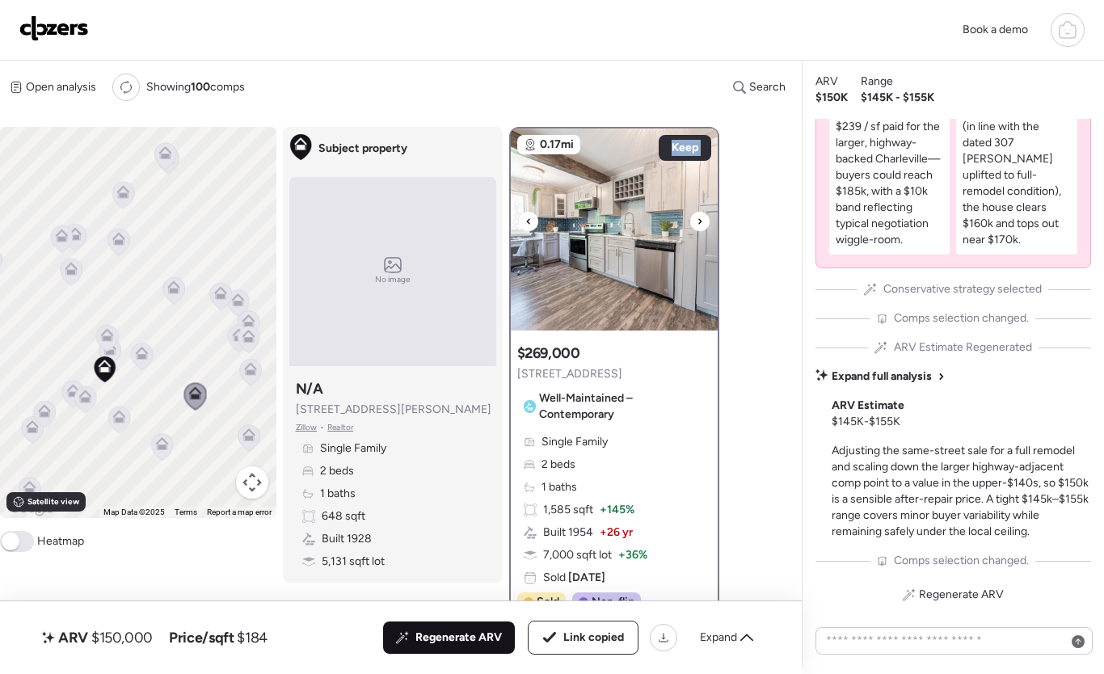
click at [529, 221] on icon at bounding box center [528, 221] width 6 height 19
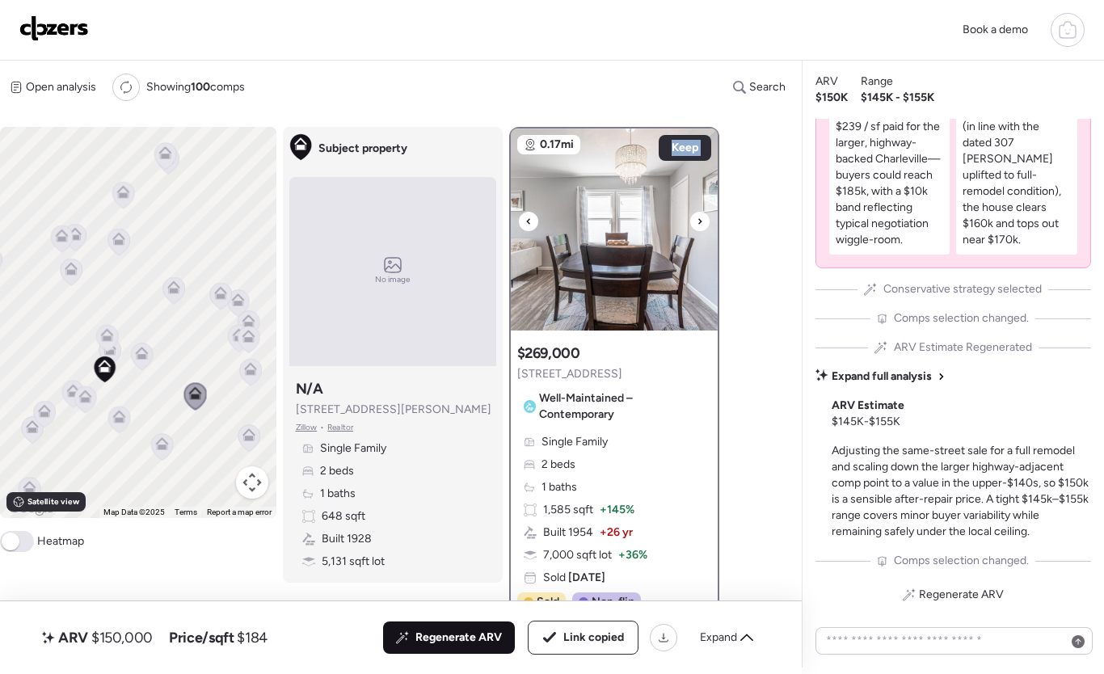
click at [529, 221] on icon at bounding box center [528, 221] width 6 height 19
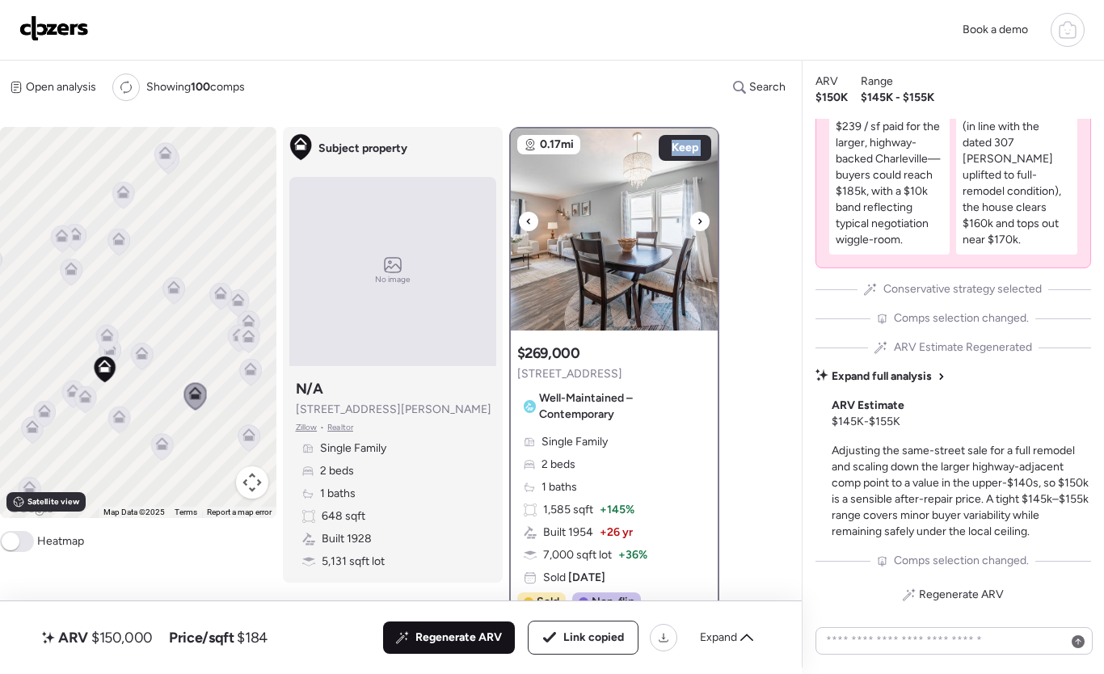
click at [529, 221] on icon at bounding box center [528, 221] width 6 height 19
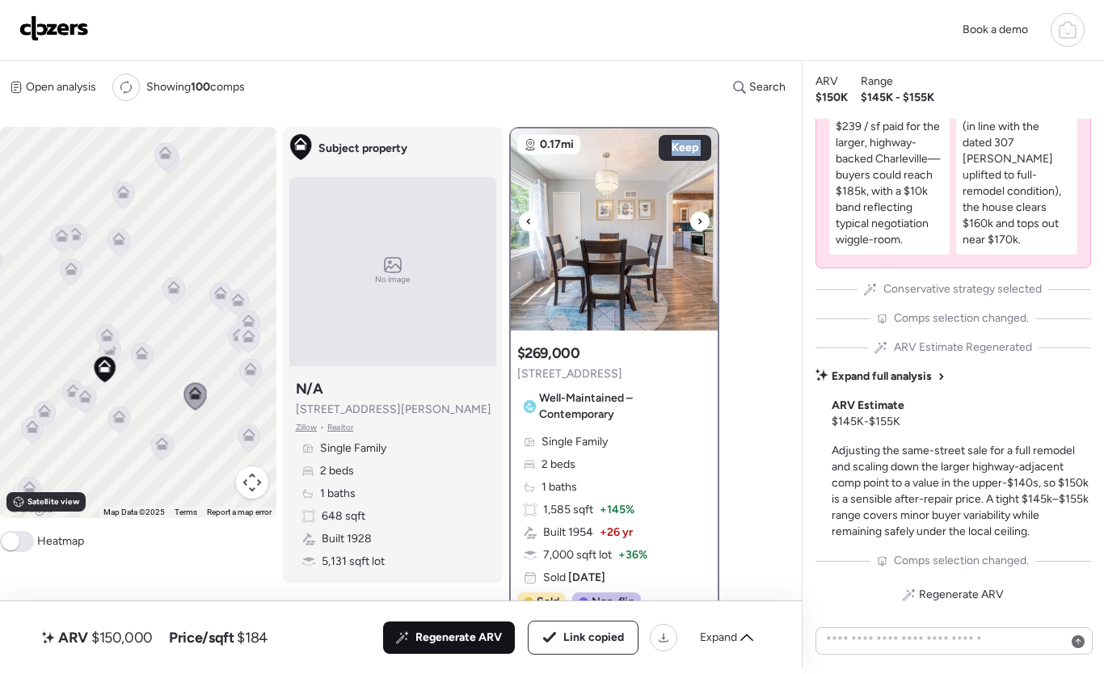
click at [529, 221] on icon at bounding box center [528, 221] width 6 height 19
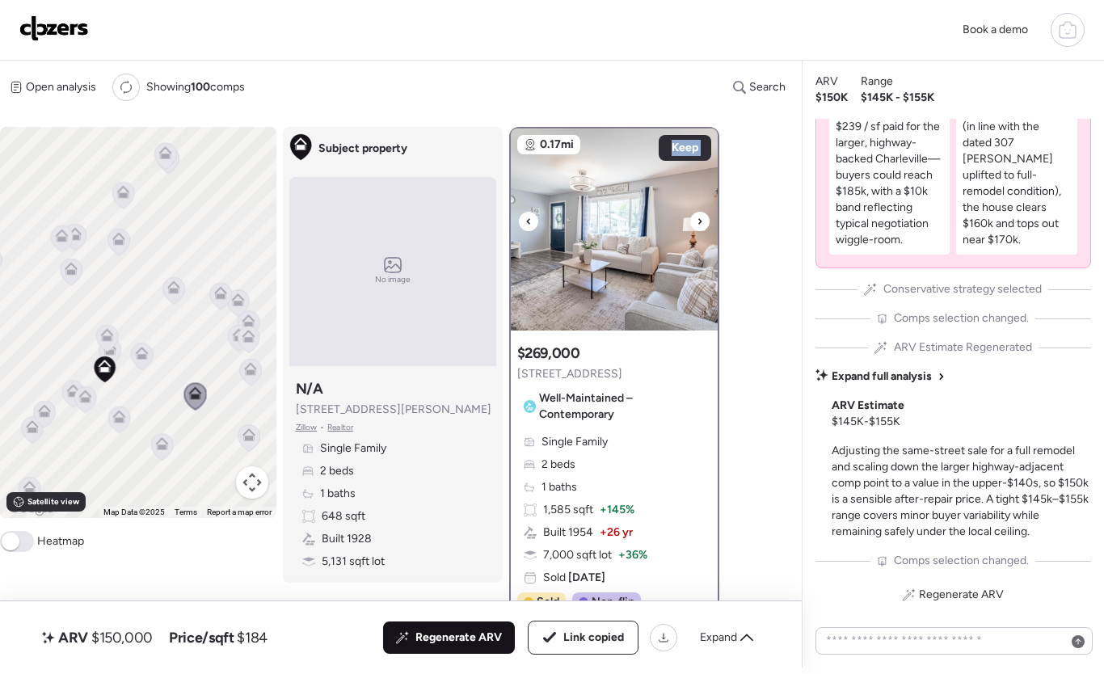
click at [529, 221] on icon at bounding box center [528, 221] width 6 height 19
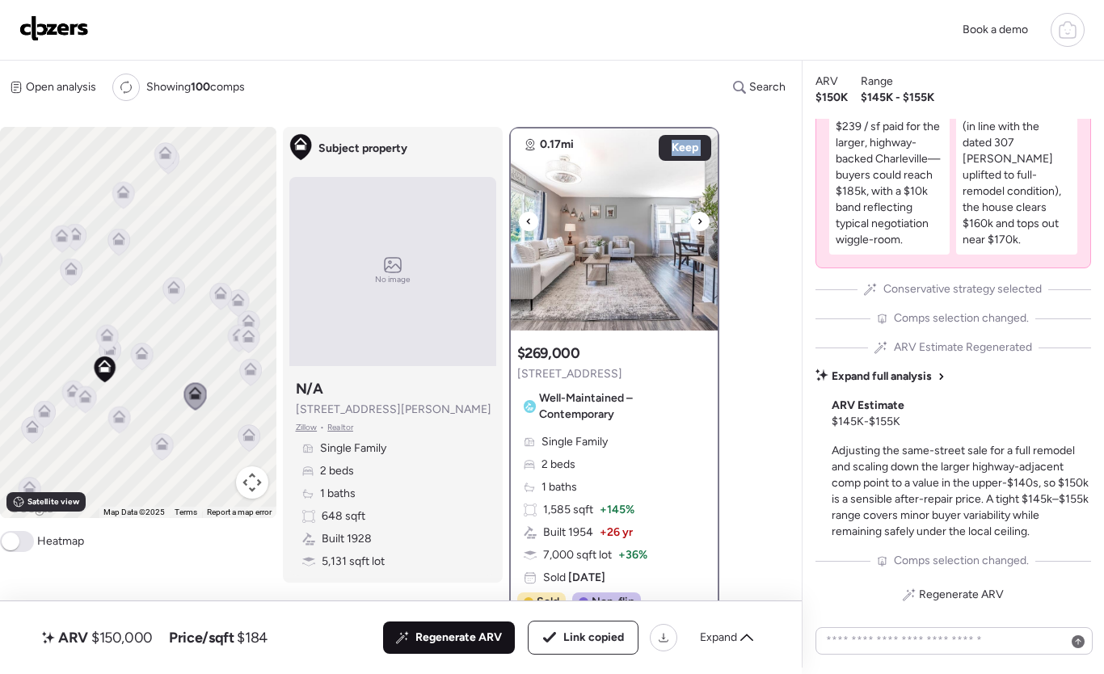
click at [529, 221] on icon at bounding box center [528, 221] width 6 height 19
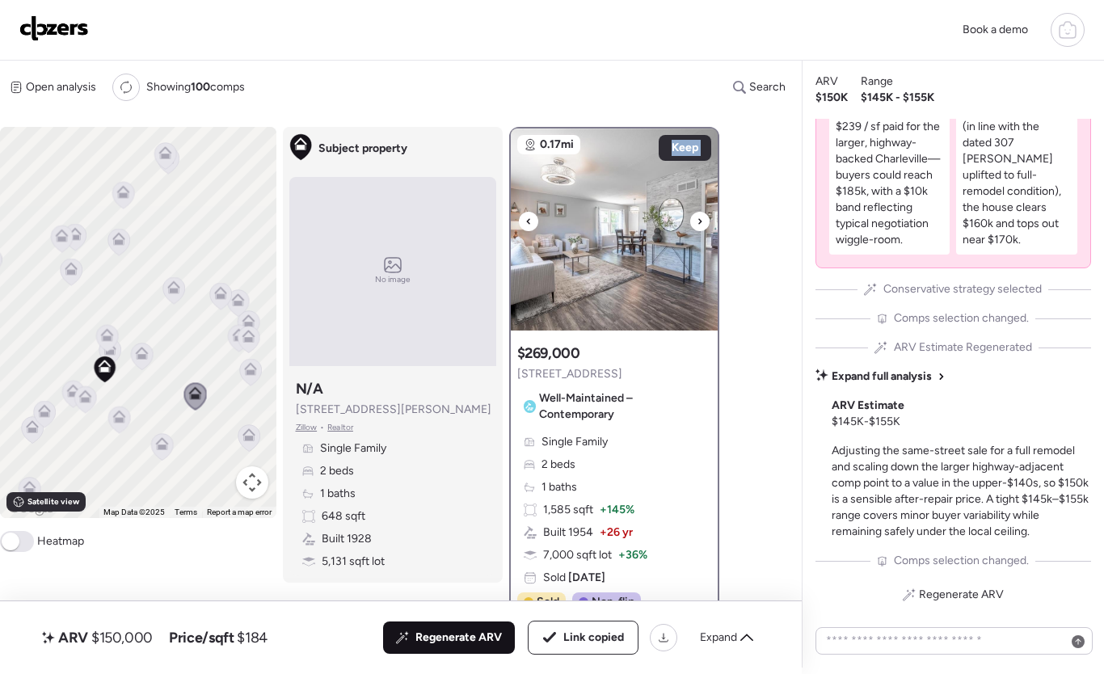
click at [529, 221] on icon at bounding box center [528, 221] width 6 height 19
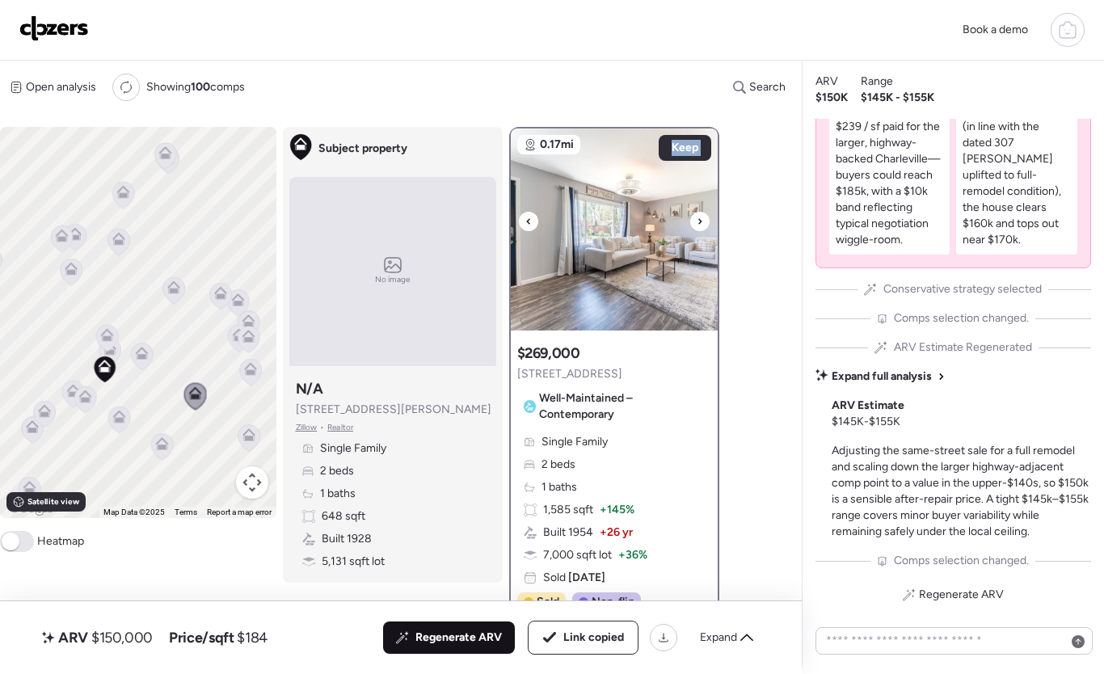
click at [529, 221] on icon at bounding box center [528, 221] width 6 height 19
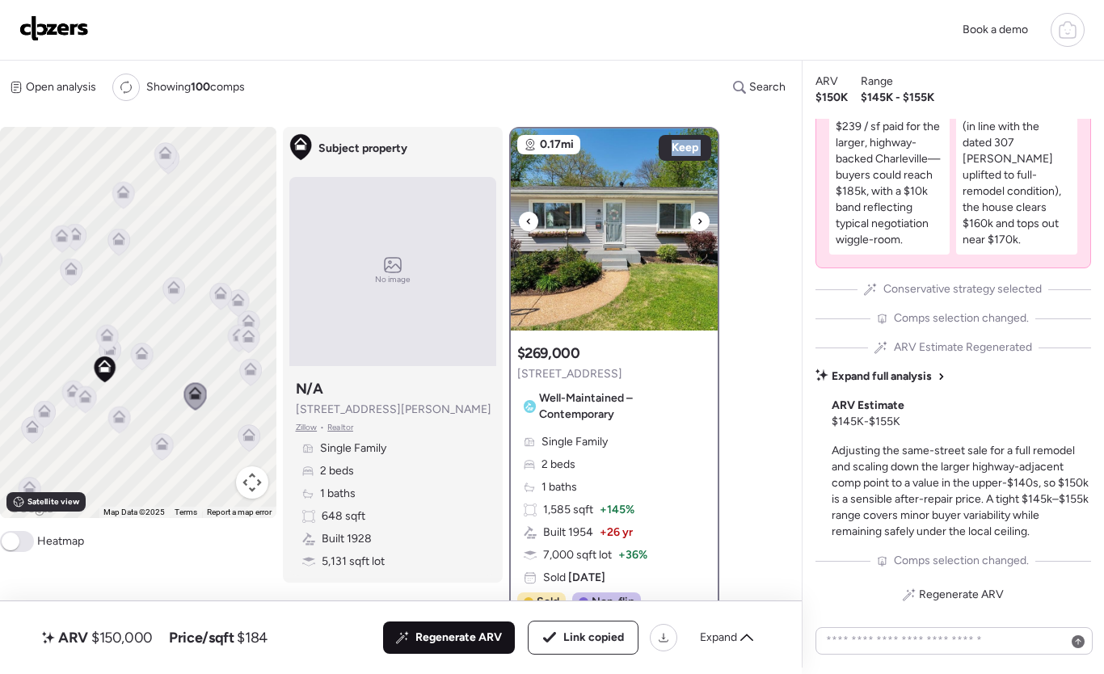
click at [529, 221] on icon at bounding box center [528, 221] width 6 height 19
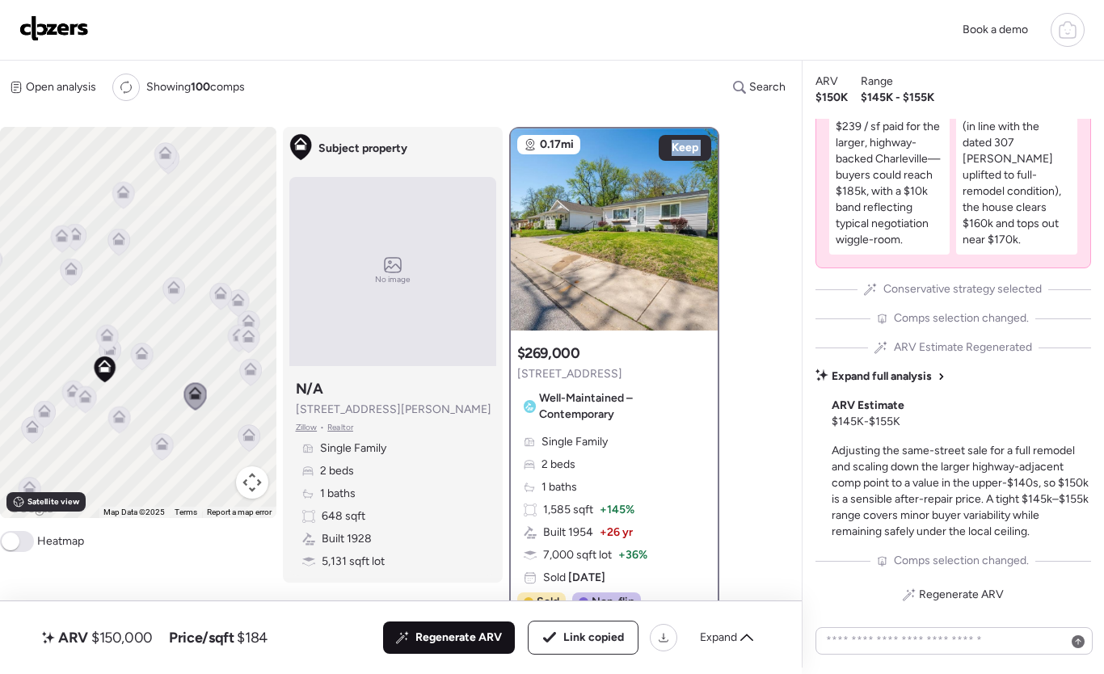
click at [243, 440] on icon at bounding box center [248, 438] width 11 height 5
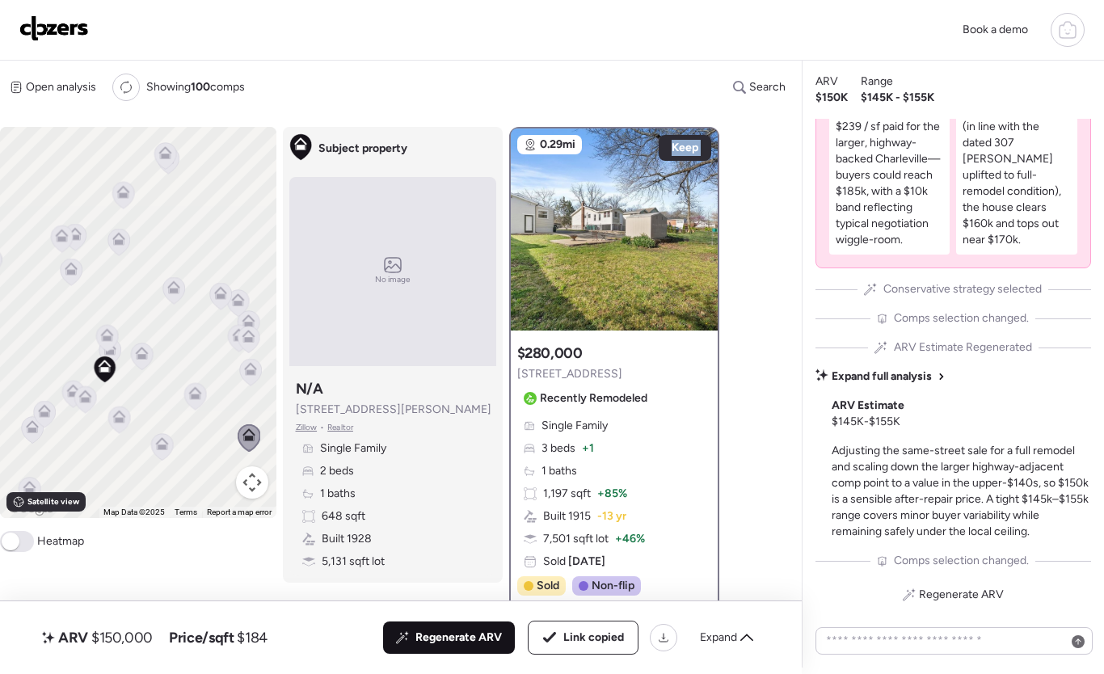
click at [255, 369] on icon at bounding box center [250, 366] width 12 height 7
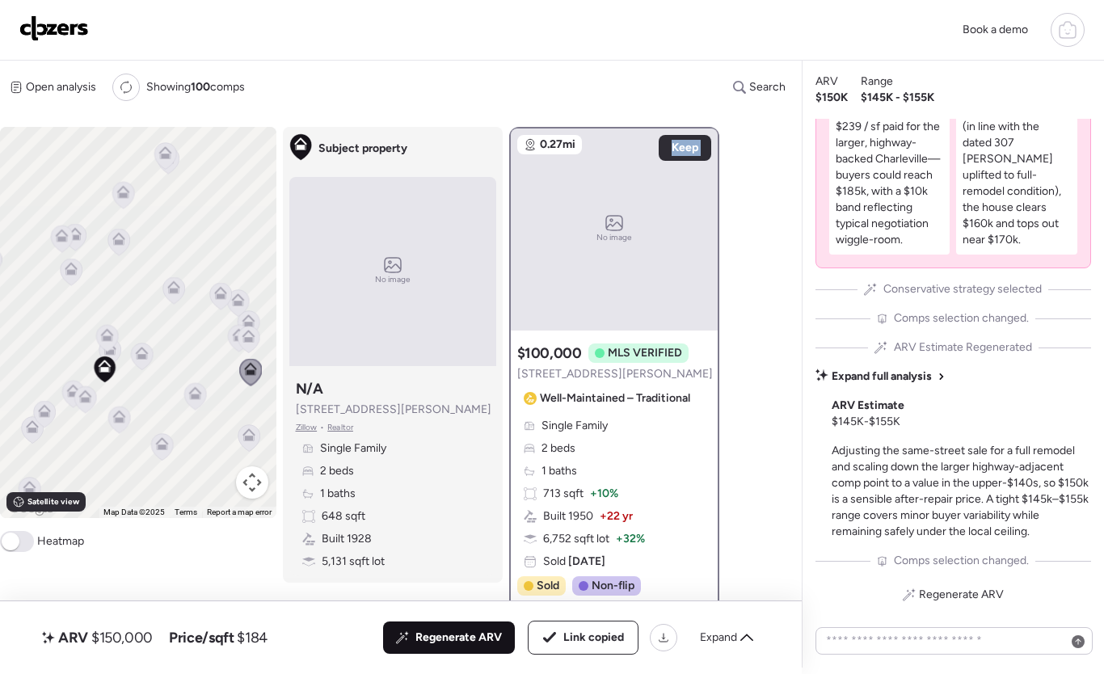
click at [246, 347] on icon at bounding box center [249, 339] width 22 height 27
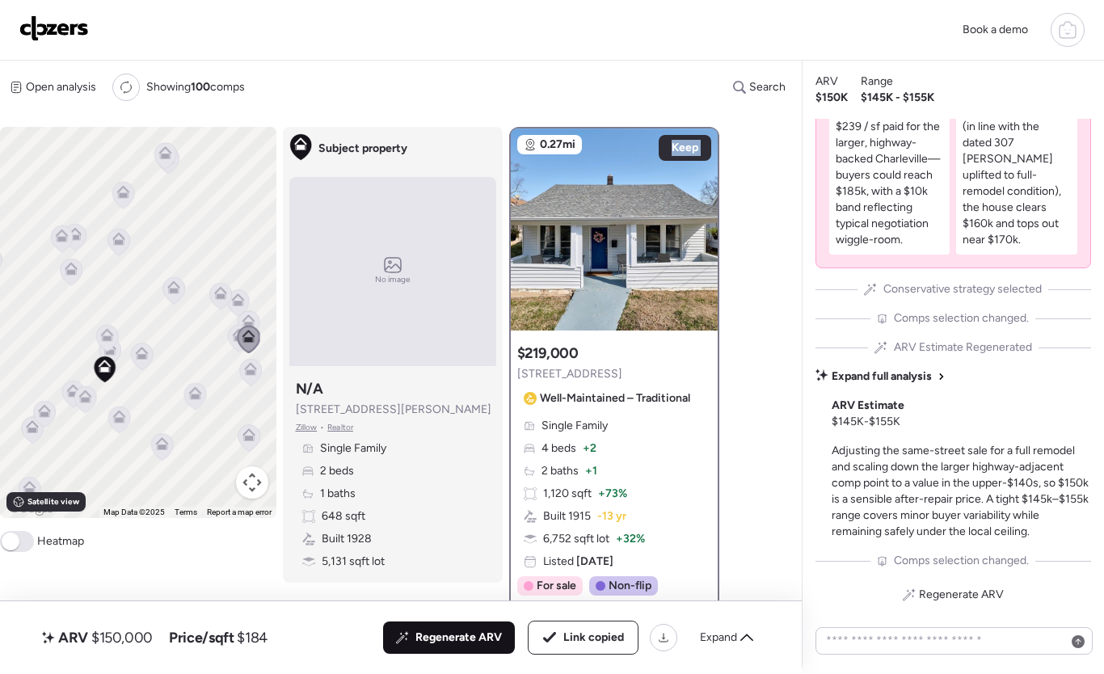
click at [234, 341] on icon at bounding box center [238, 335] width 13 height 13
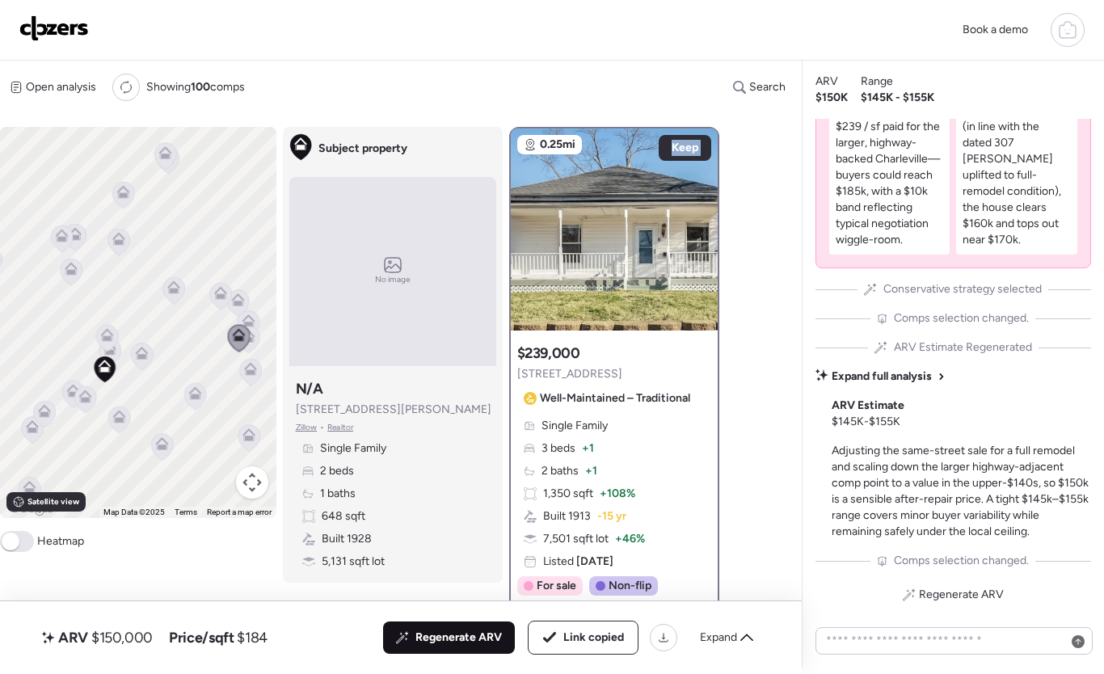
click at [253, 318] on icon at bounding box center [248, 320] width 13 height 13
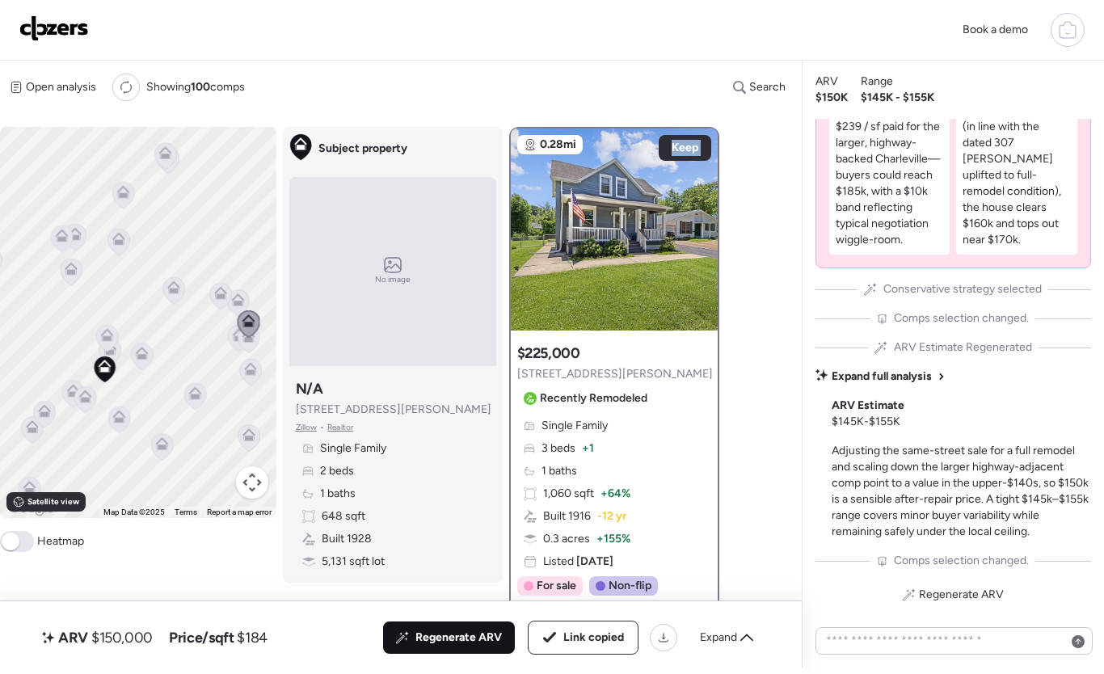
click at [242, 297] on icon at bounding box center [237, 299] width 13 height 13
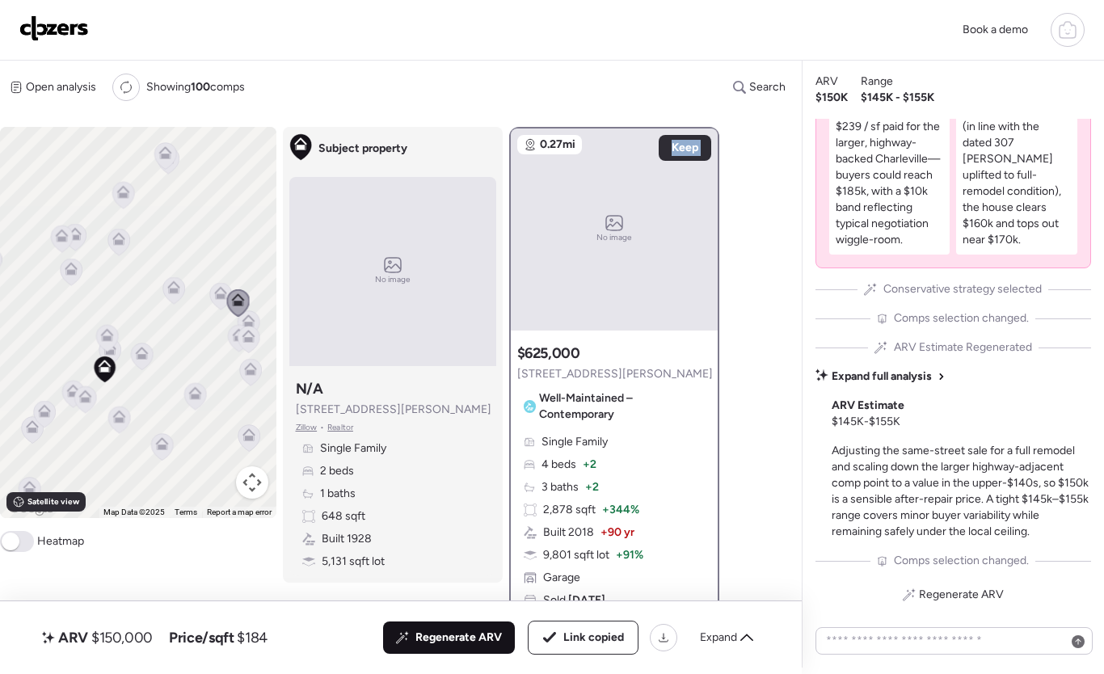
click at [219, 289] on icon at bounding box center [220, 290] width 12 height 7
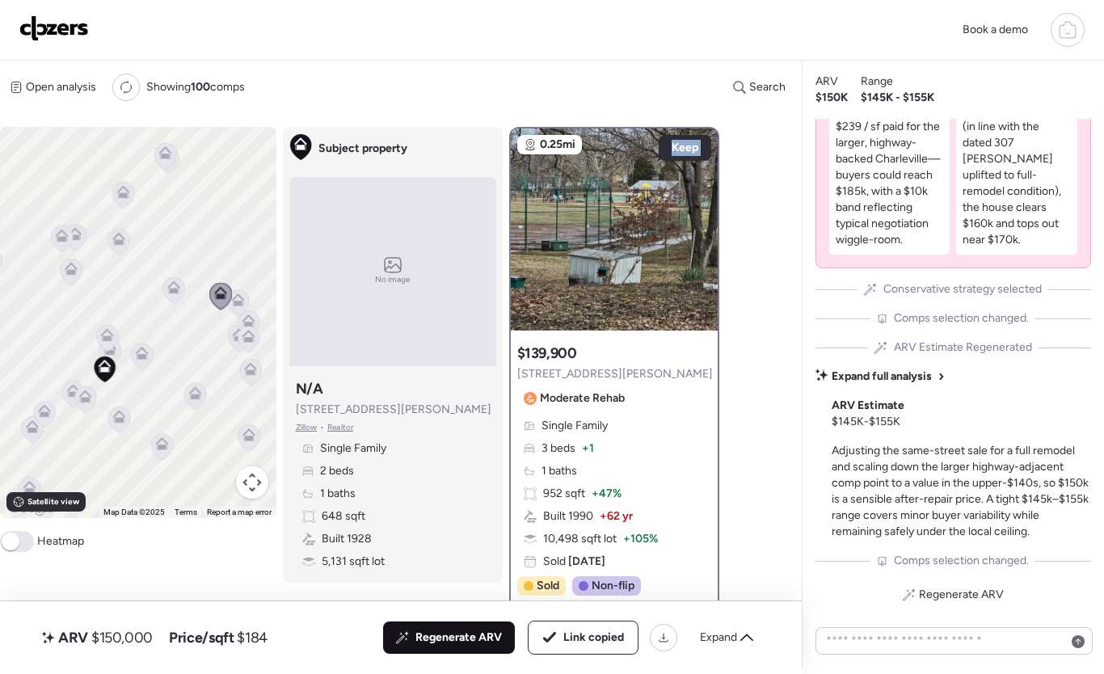
click at [181, 293] on icon at bounding box center [174, 290] width 22 height 27
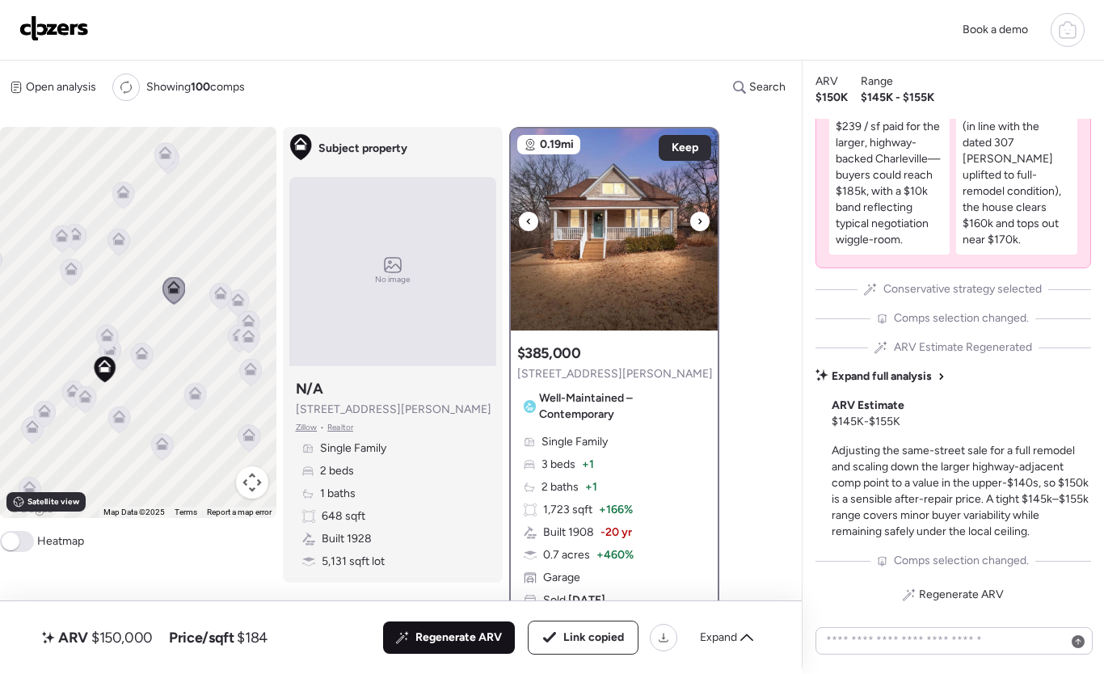
click at [694, 225] on div at bounding box center [699, 221] width 19 height 19
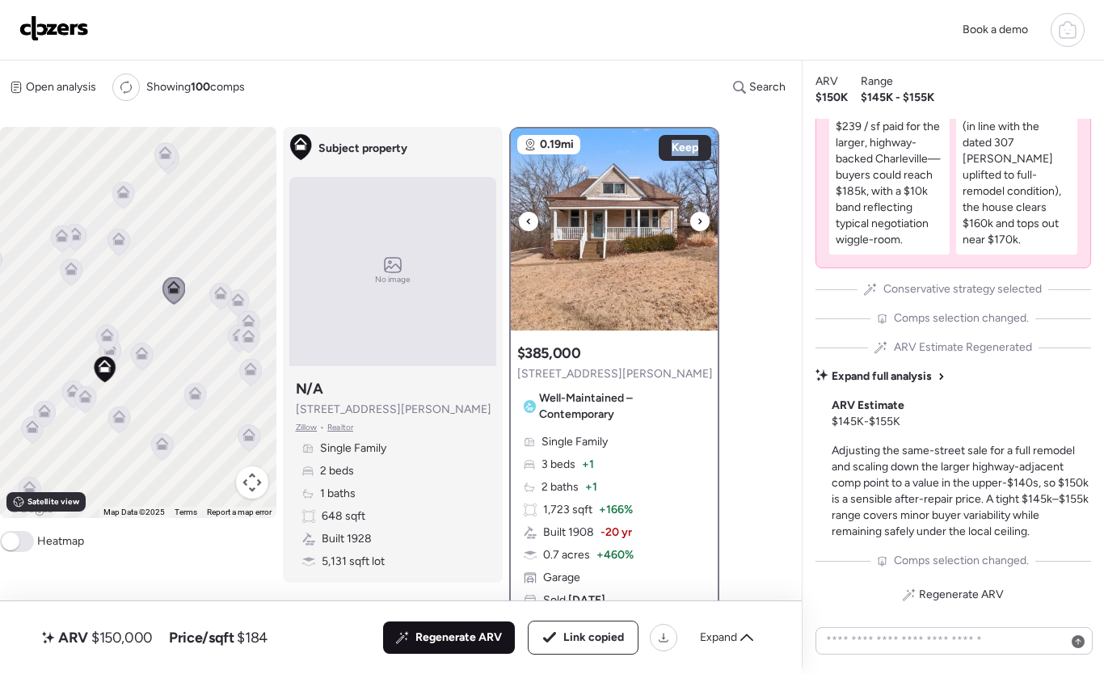
click at [694, 225] on div at bounding box center [699, 221] width 19 height 19
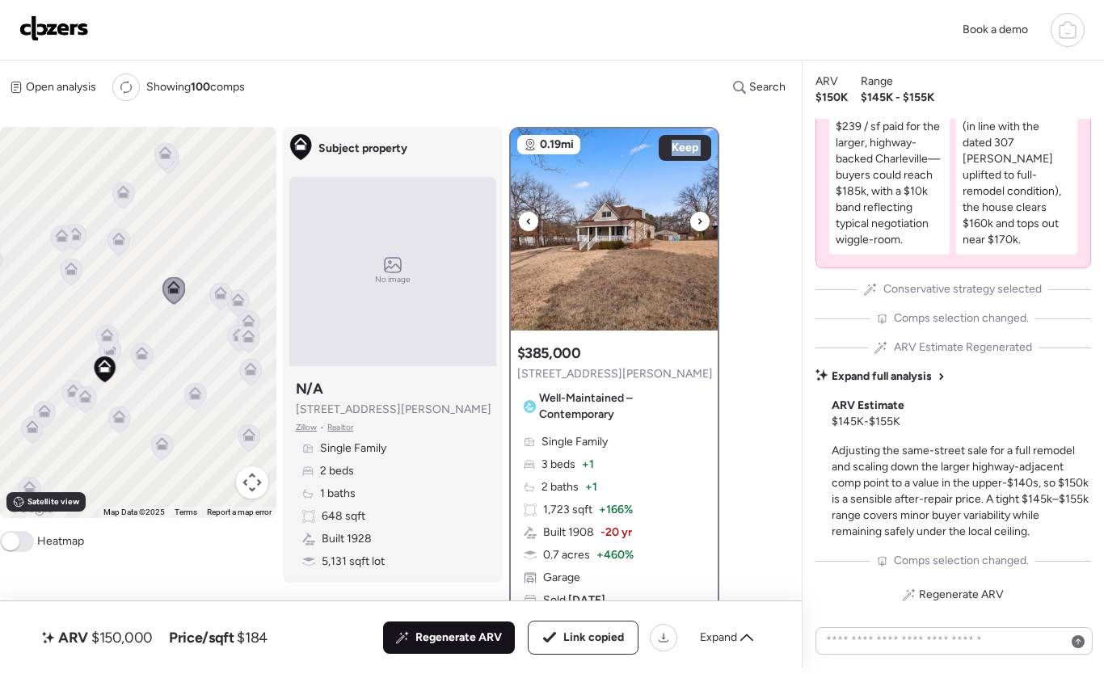
click at [694, 225] on div at bounding box center [699, 221] width 19 height 19
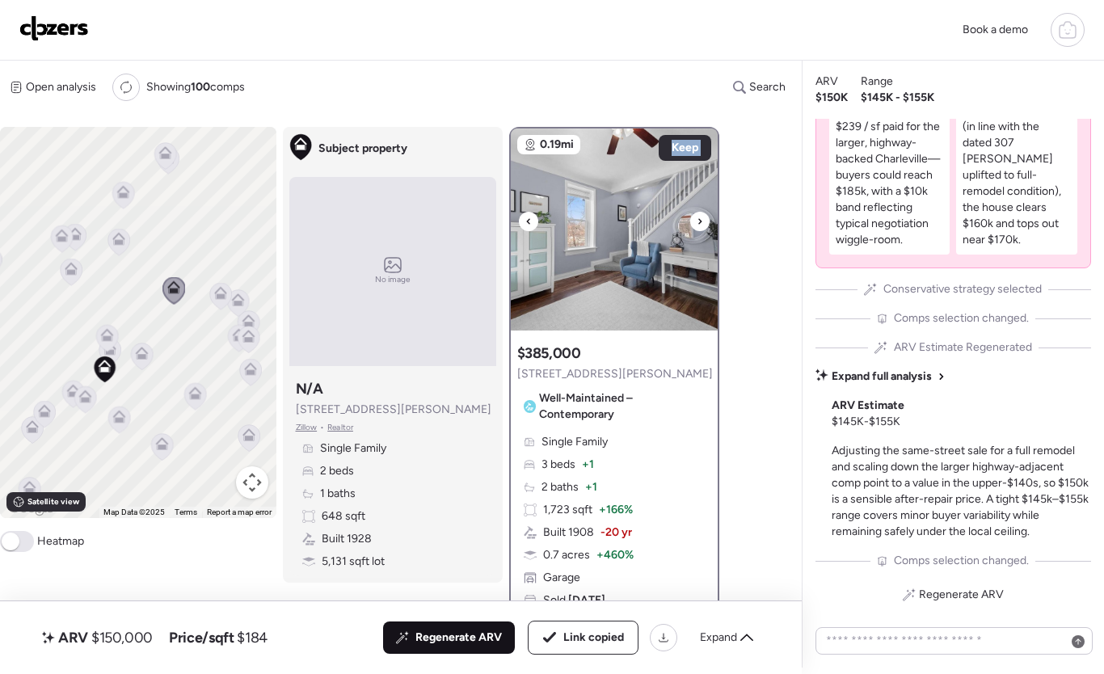
click at [694, 226] on div at bounding box center [699, 221] width 19 height 19
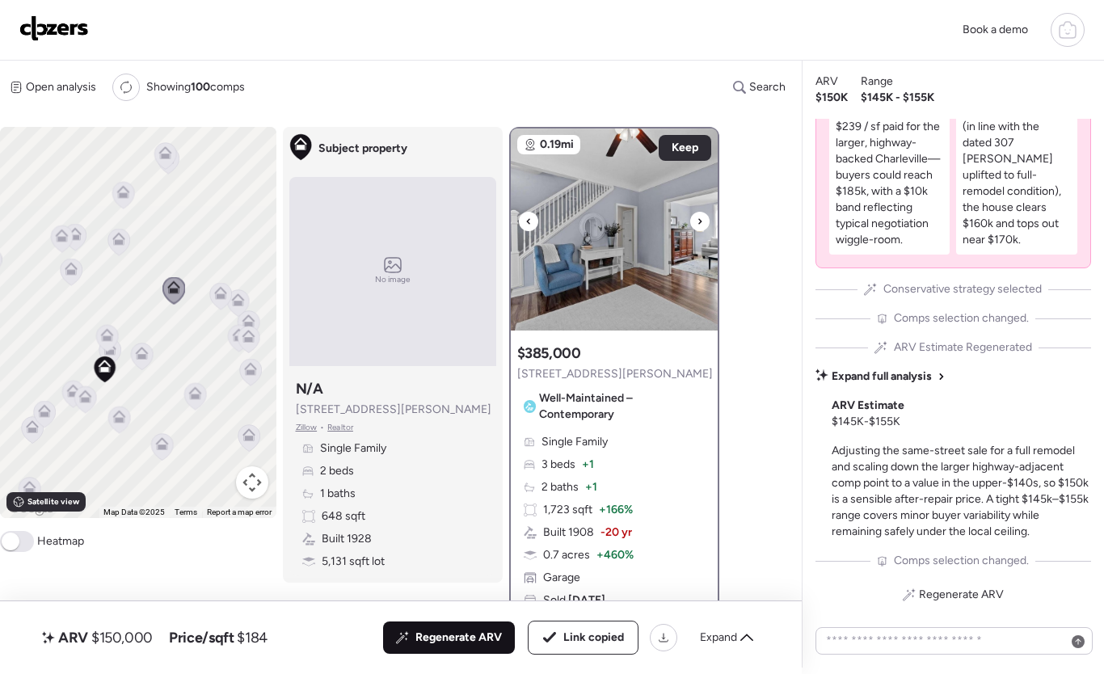
click at [530, 221] on icon at bounding box center [528, 221] width 6 height 19
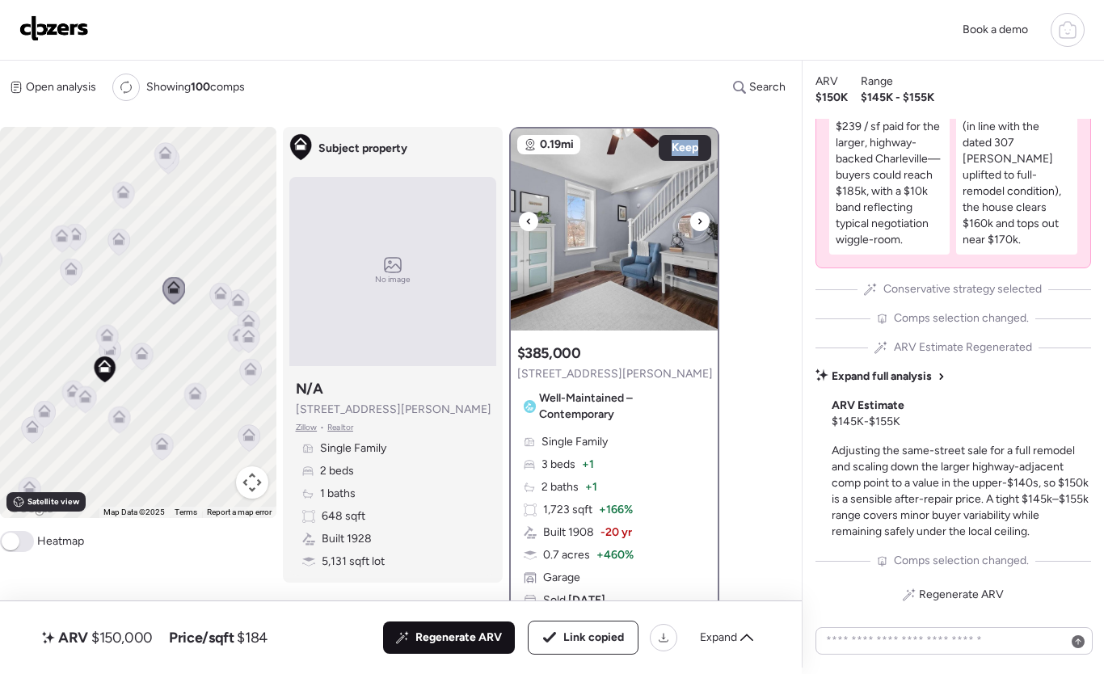
click at [530, 221] on icon at bounding box center [528, 221] width 6 height 19
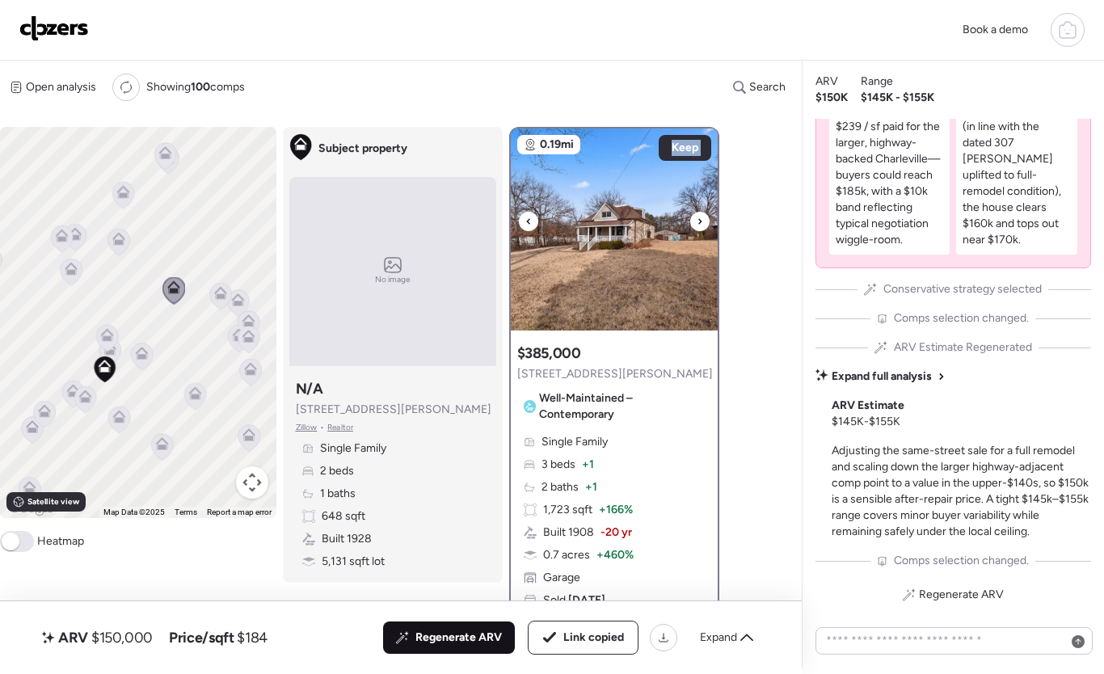
click at [530, 221] on icon at bounding box center [528, 221] width 6 height 19
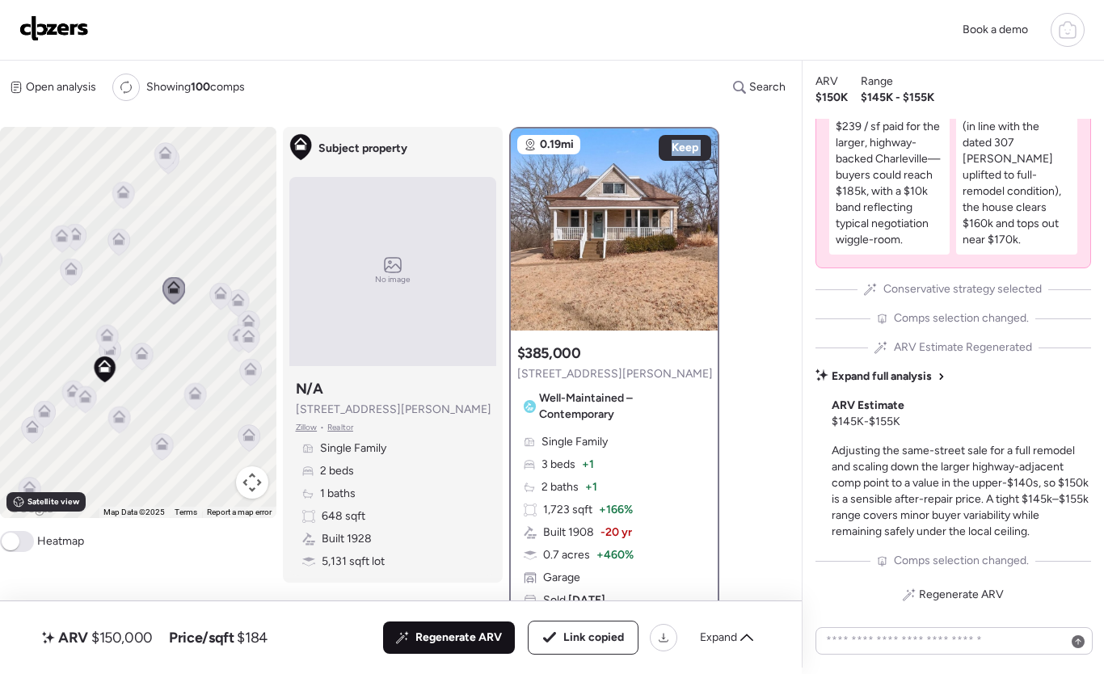
drag, startPoint x: 105, startPoint y: 238, endPoint x: 115, endPoint y: 236, distance: 10.0
click at [107, 237] on div "To activate drag with keyboard, press Alt + Enter. Once in keyboard drag state,…" at bounding box center [138, 322] width 276 height 391
click at [115, 236] on icon at bounding box center [119, 238] width 13 height 13
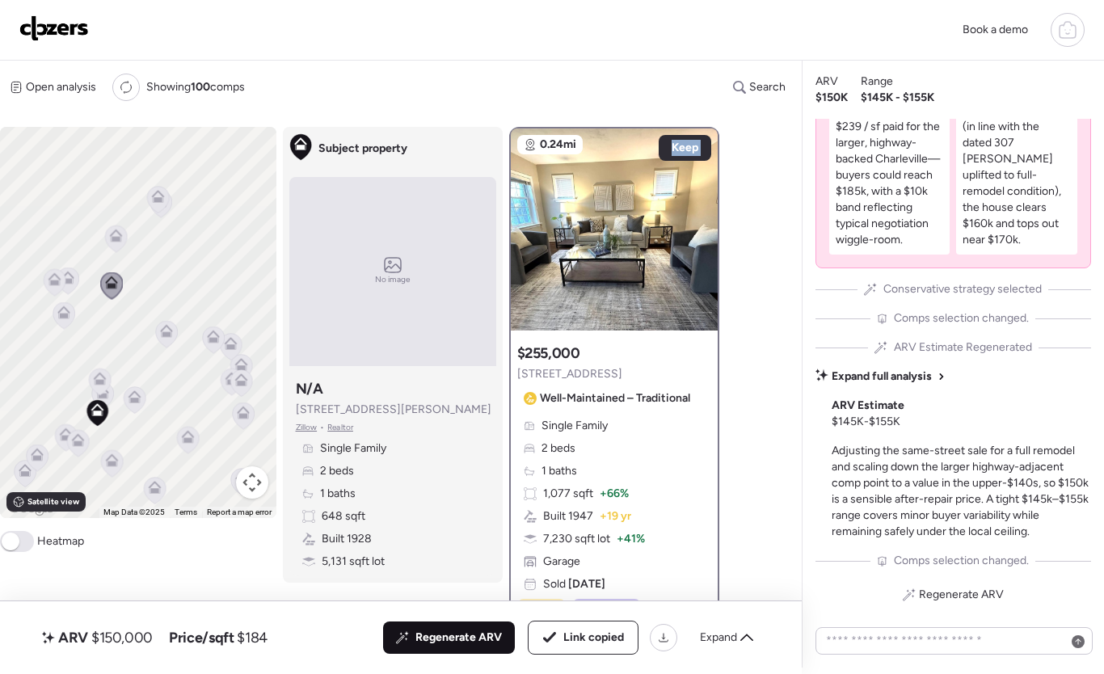
drag, startPoint x: 141, startPoint y: 268, endPoint x: 134, endPoint y: 282, distance: 15.2
click at [134, 282] on div "To activate drag with keyboard, press Alt + Enter. Once in keyboard drag state,…" at bounding box center [138, 322] width 276 height 391
click at [528, 226] on icon at bounding box center [528, 221] width 6 height 19
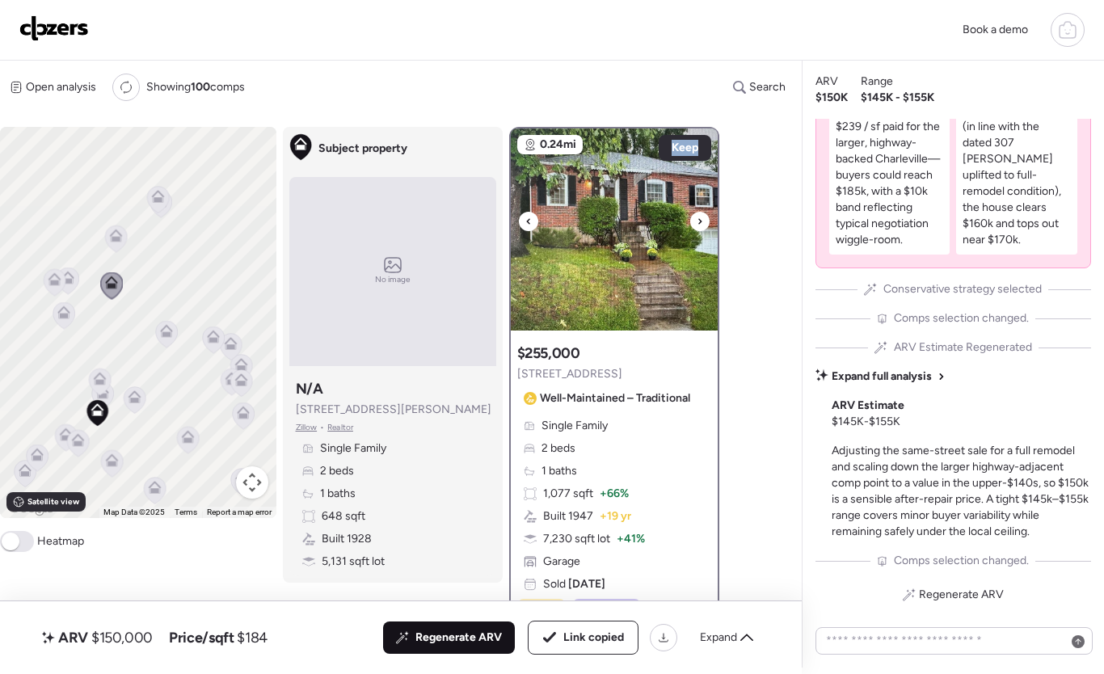
click at [528, 226] on icon at bounding box center [528, 221] width 6 height 19
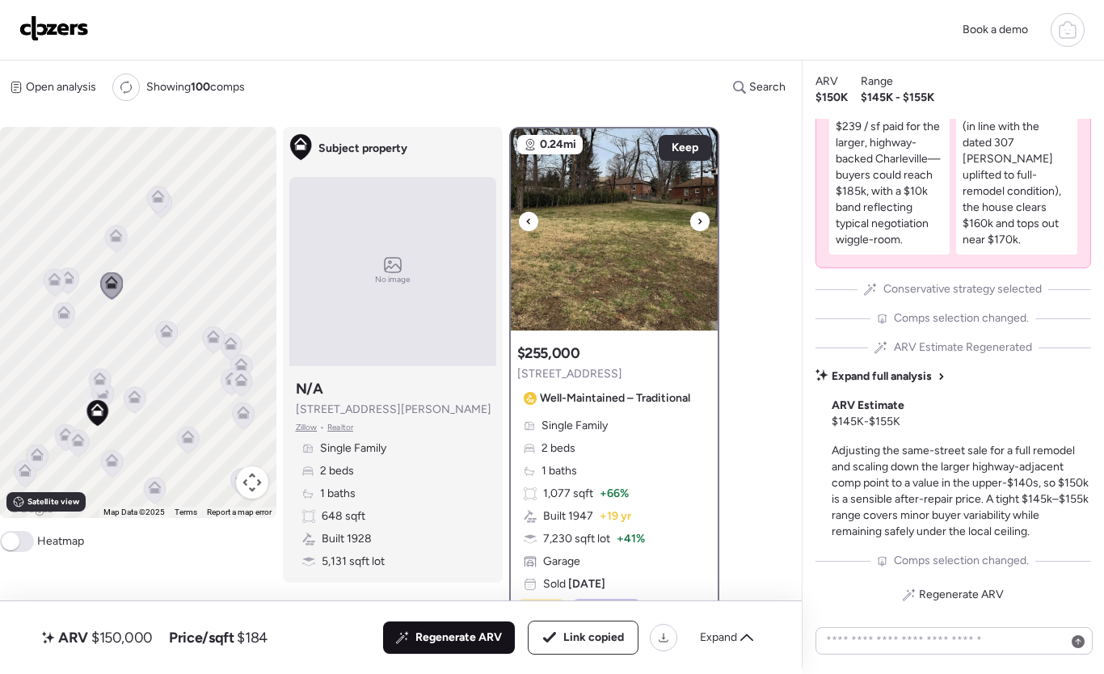
click at [701, 219] on icon at bounding box center [700, 221] width 6 height 19
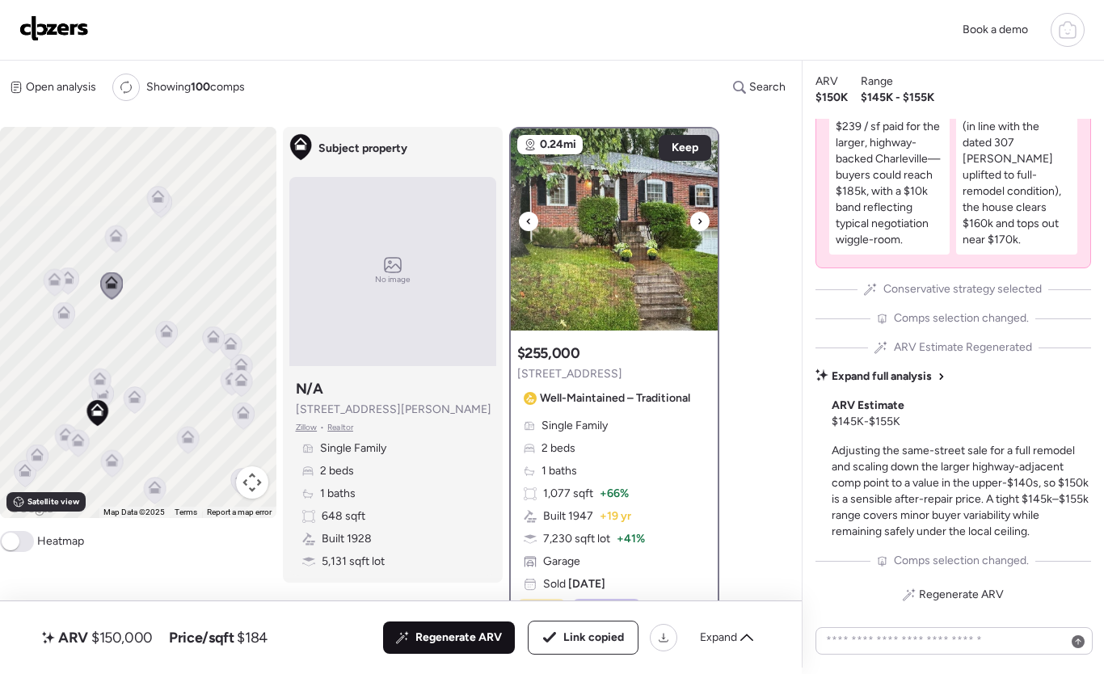
click at [693, 221] on div at bounding box center [699, 221] width 19 height 19
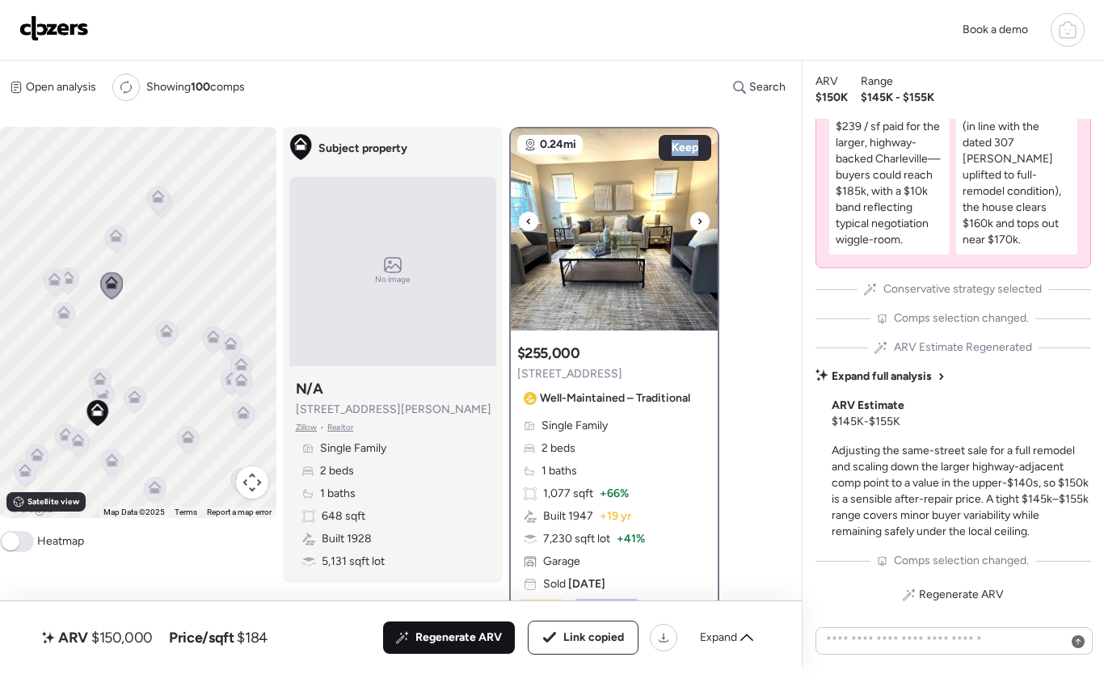
click at [693, 221] on div at bounding box center [699, 221] width 19 height 19
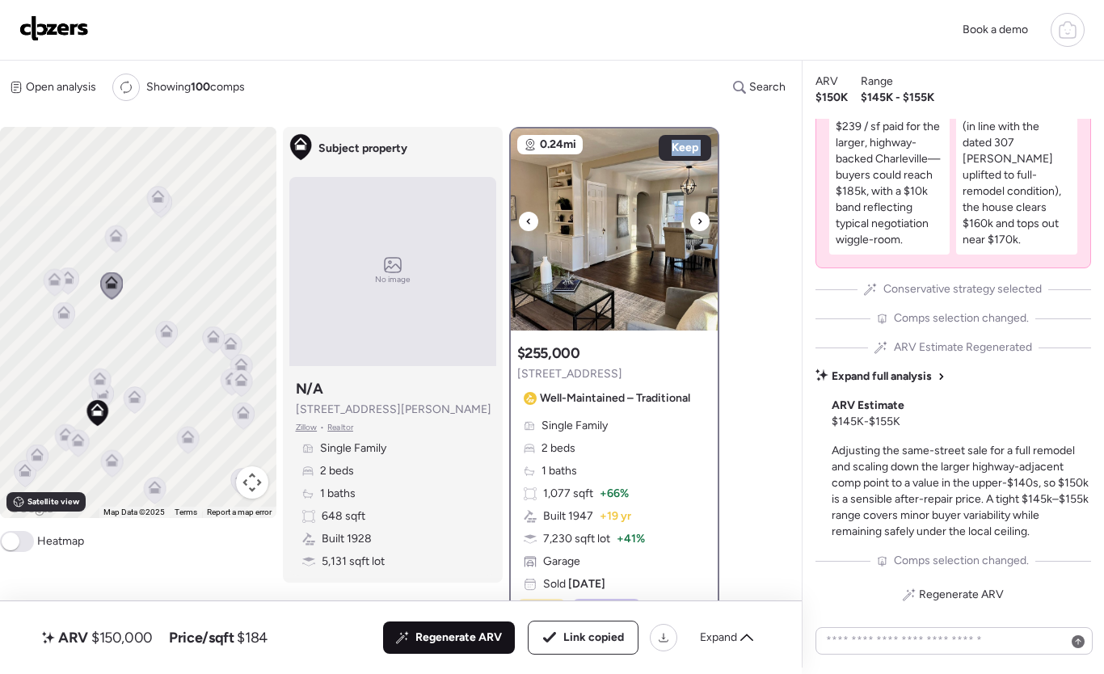
click at [693, 221] on div at bounding box center [699, 221] width 19 height 19
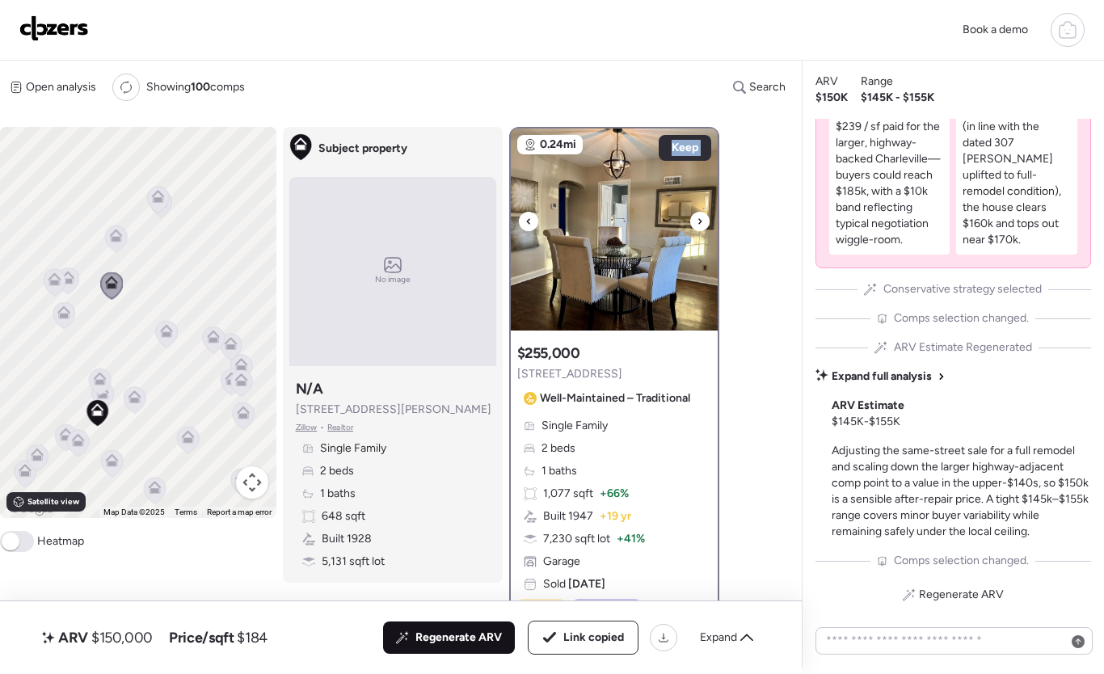
click at [693, 221] on div at bounding box center [699, 221] width 19 height 19
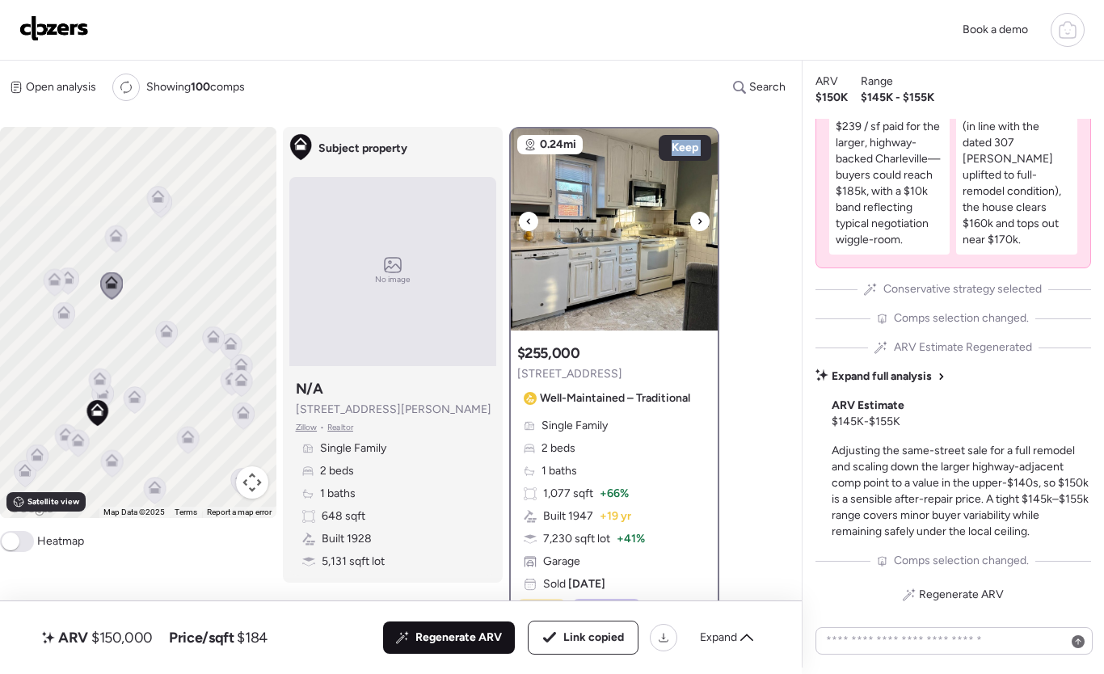
click at [693, 221] on div at bounding box center [699, 221] width 19 height 19
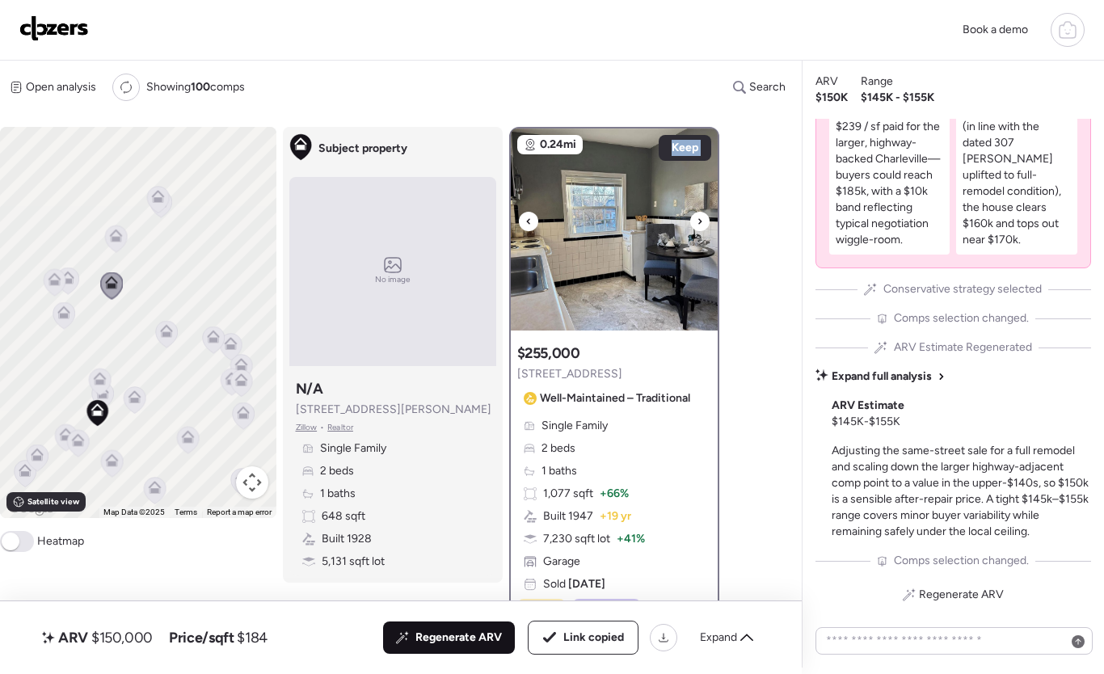
click at [693, 221] on div at bounding box center [699, 221] width 19 height 19
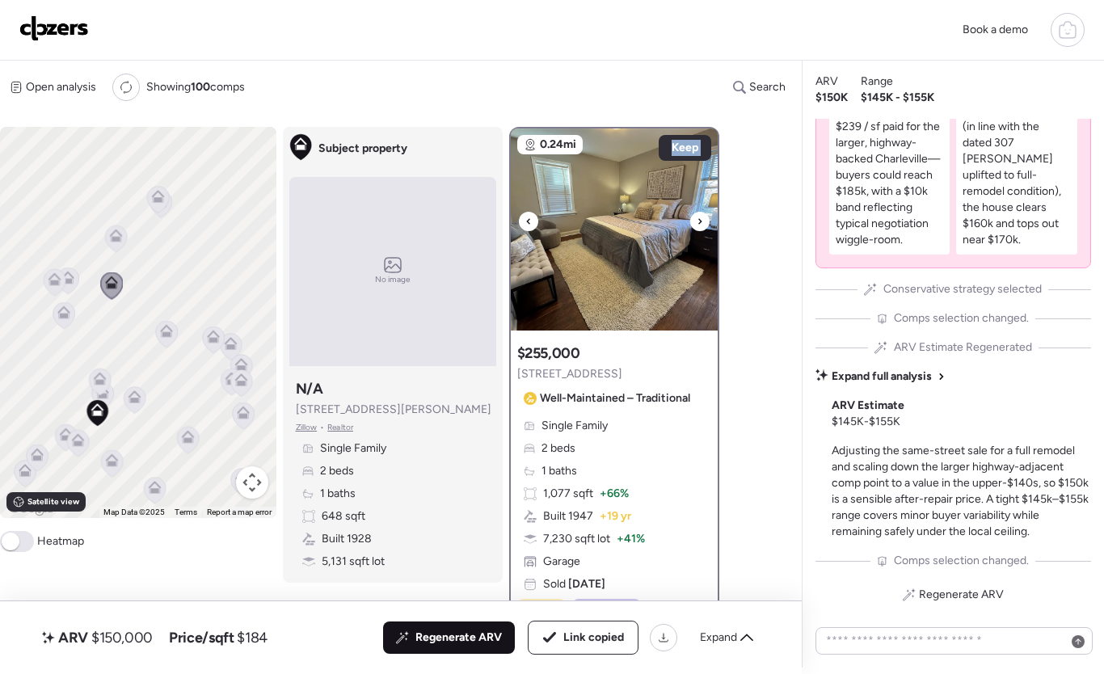
click at [693, 221] on div at bounding box center [699, 221] width 19 height 19
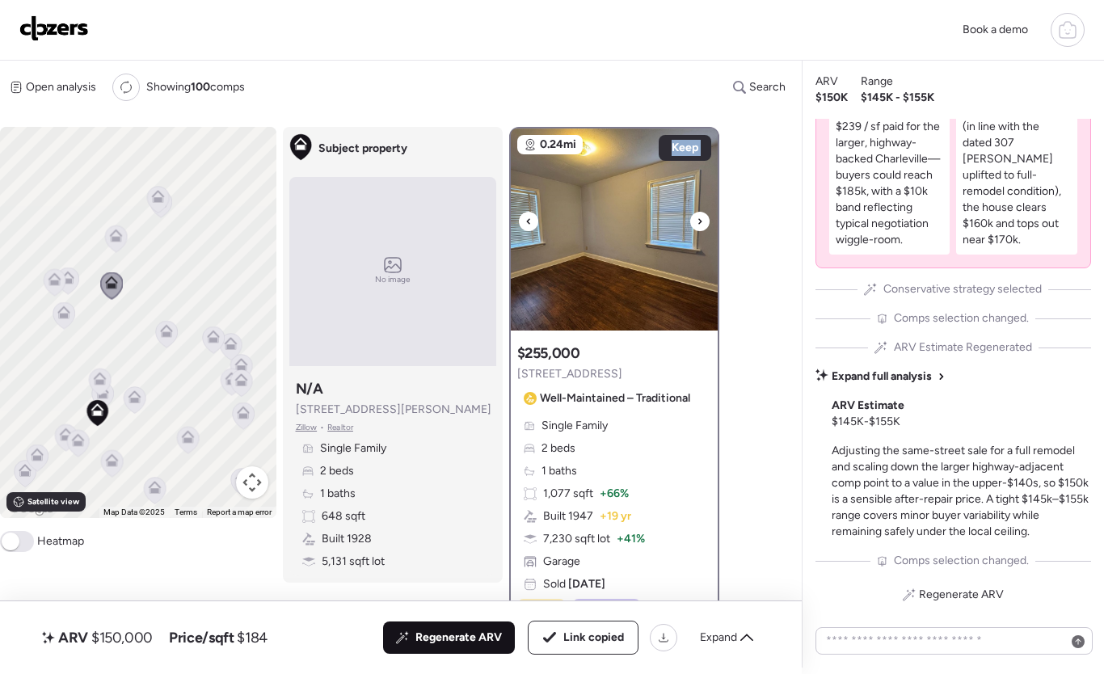
click at [693, 221] on div at bounding box center [699, 221] width 19 height 19
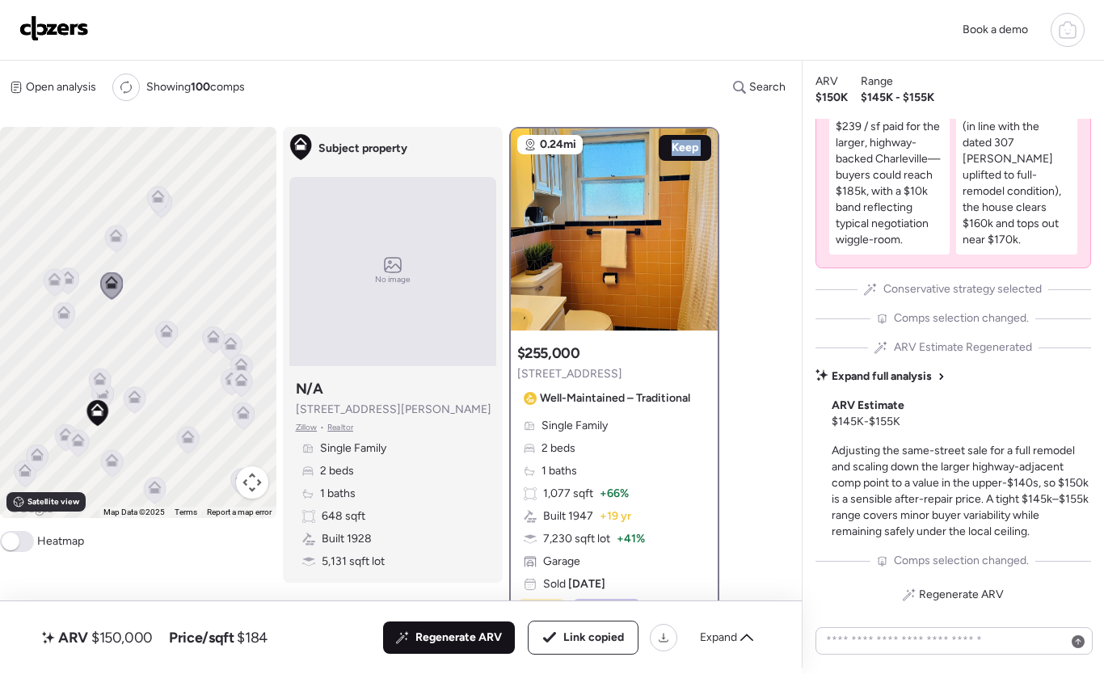
click at [697, 154] on div "Keep" at bounding box center [685, 148] width 53 height 26
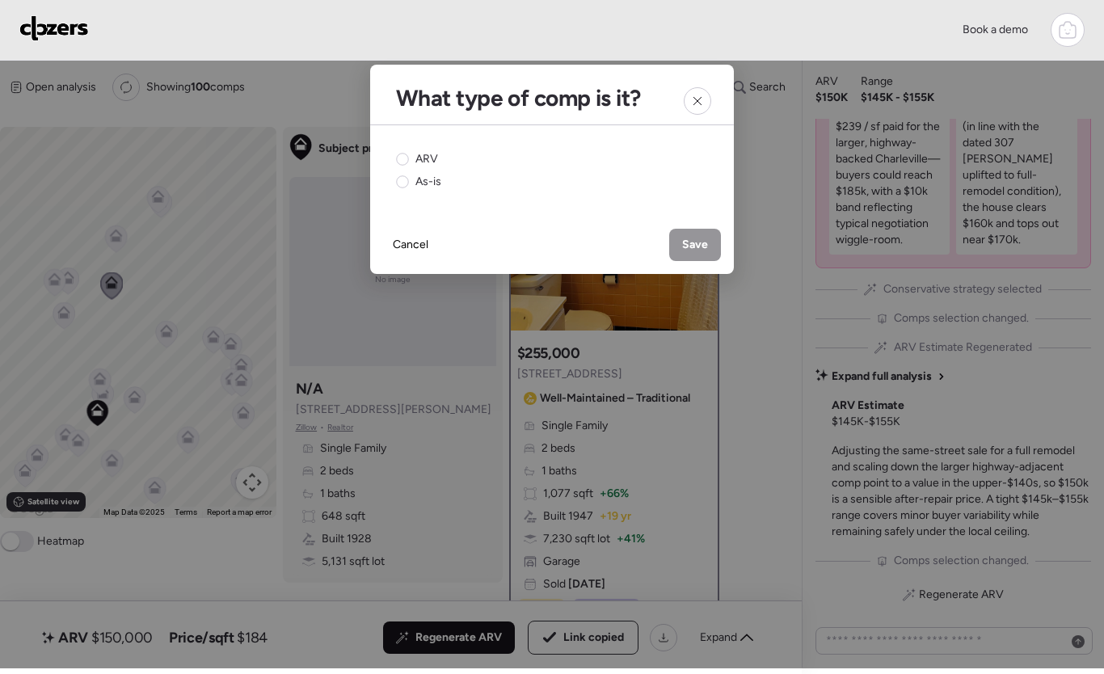
click at [373, 154] on div "ARV As-is" at bounding box center [552, 170] width 364 height 91
click at [419, 157] on span "ARV" at bounding box center [426, 159] width 23 height 16
drag, startPoint x: 718, startPoint y: 246, endPoint x: 704, endPoint y: 248, distance: 13.8
click at [717, 246] on div "Save" at bounding box center [695, 245] width 52 height 32
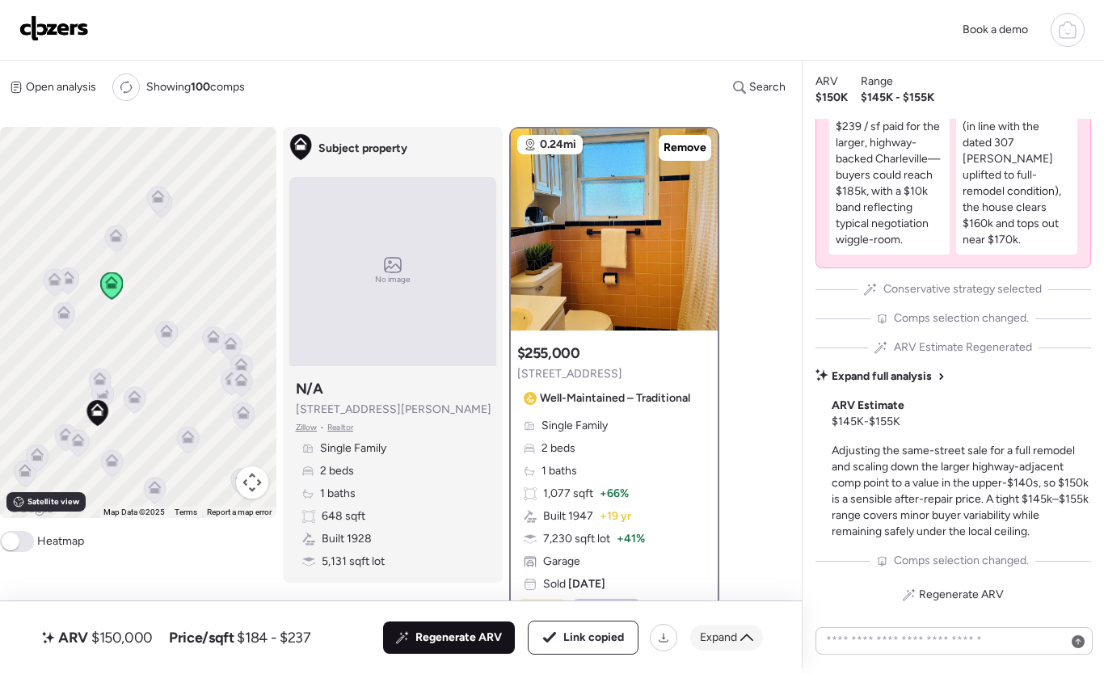
click at [728, 644] on span "Expand" at bounding box center [718, 637] width 37 height 16
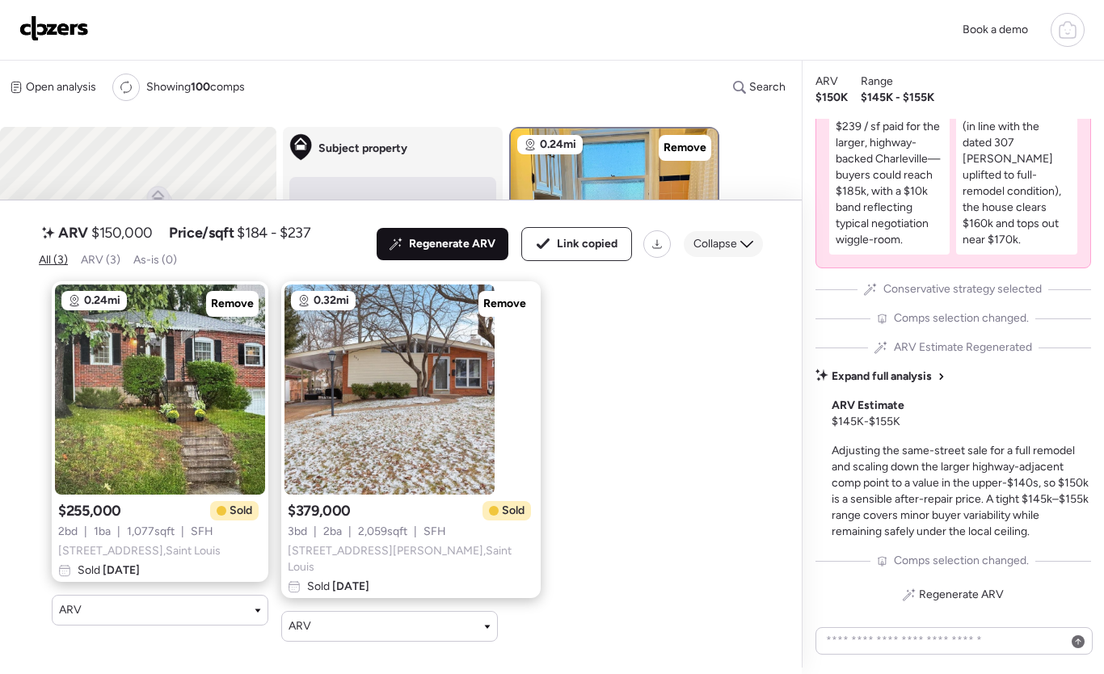
click at [731, 252] on span "Collapse" at bounding box center [715, 244] width 44 height 16
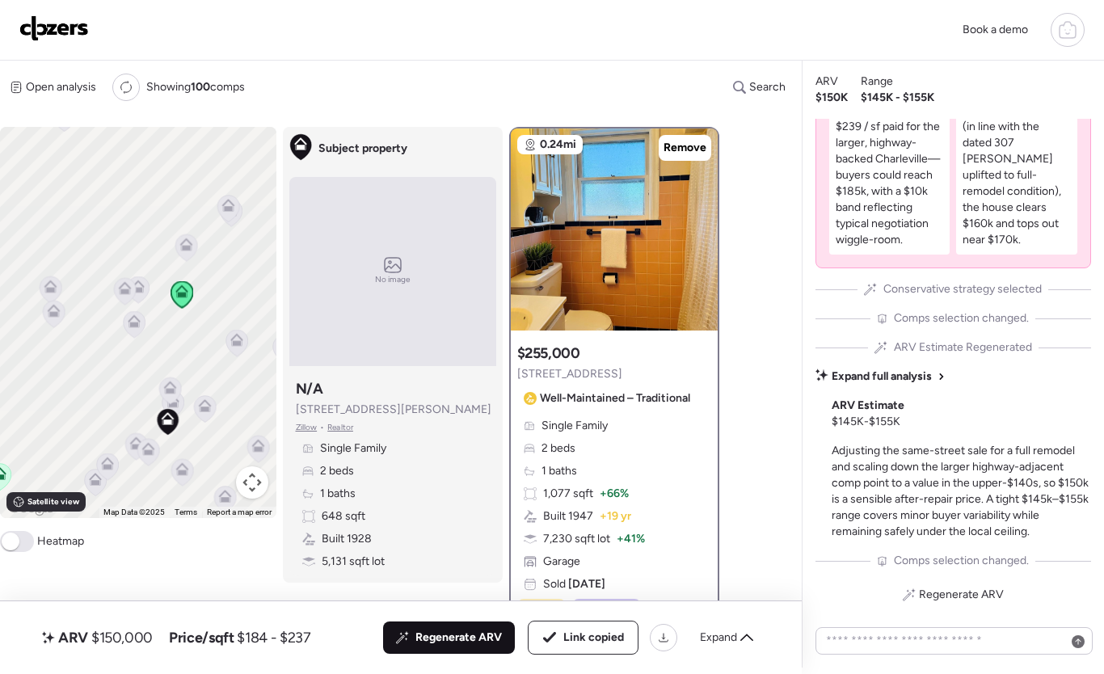
drag, startPoint x: 179, startPoint y: 279, endPoint x: 251, endPoint y: 285, distance: 72.2
click at [251, 285] on div "To activate drag with keyboard, press Alt + Enter. Once in keyboard drag state,…" at bounding box center [138, 322] width 276 height 391
click at [146, 286] on icon at bounding box center [141, 280] width 13 height 13
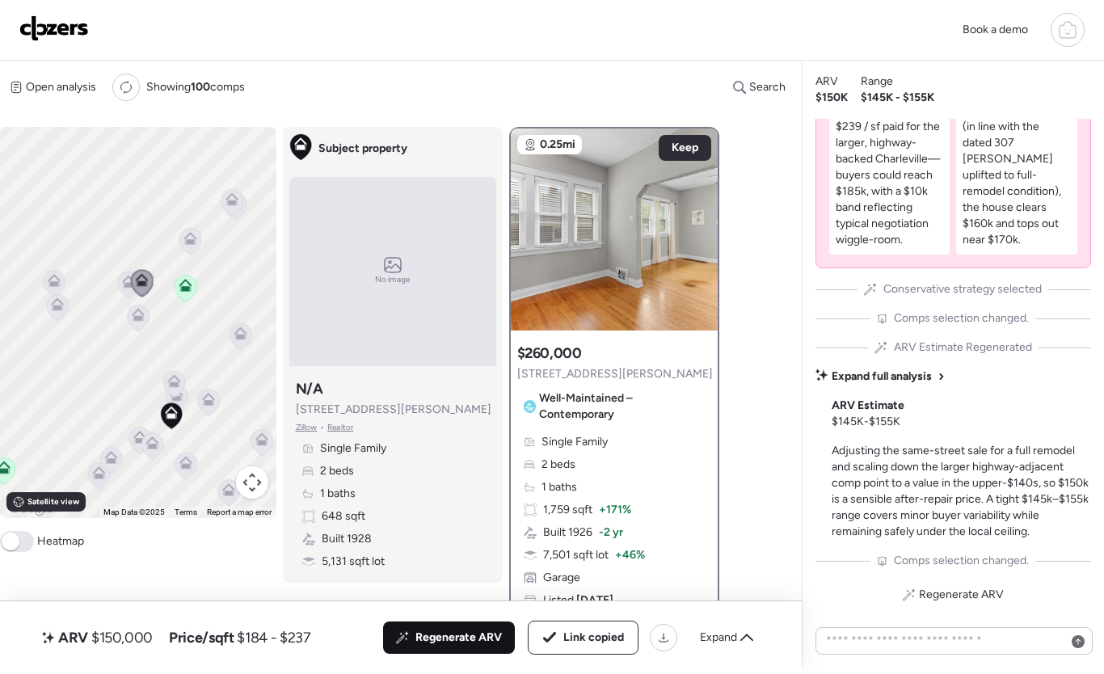
click at [123, 284] on icon at bounding box center [128, 282] width 13 height 13
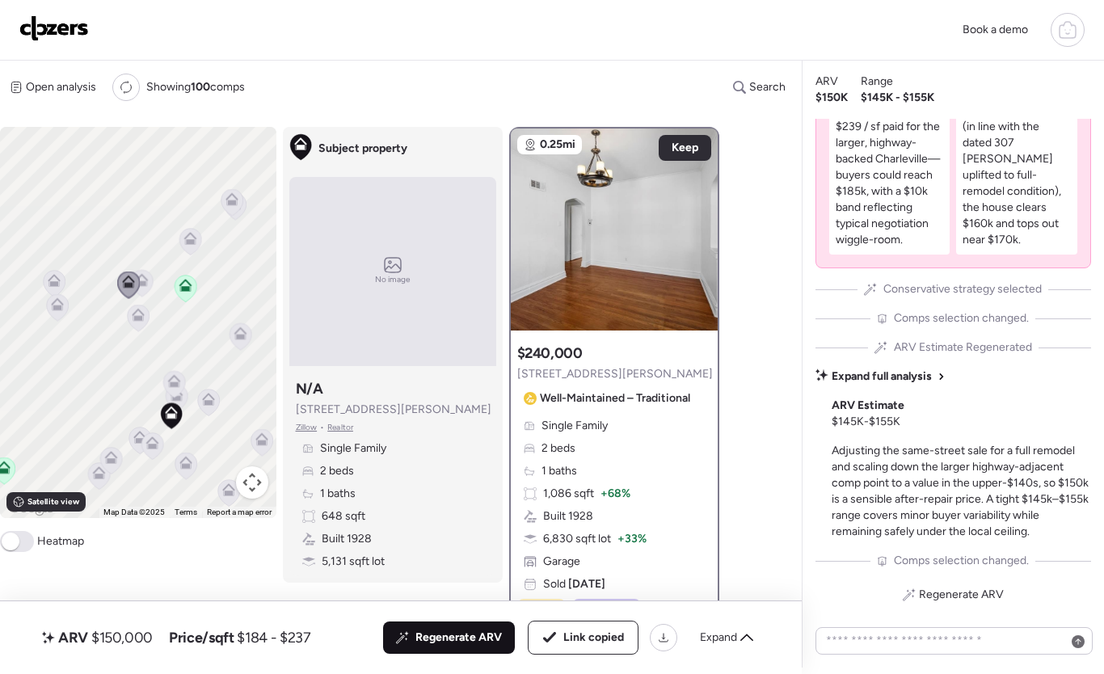
click at [54, 281] on icon at bounding box center [54, 280] width 13 height 13
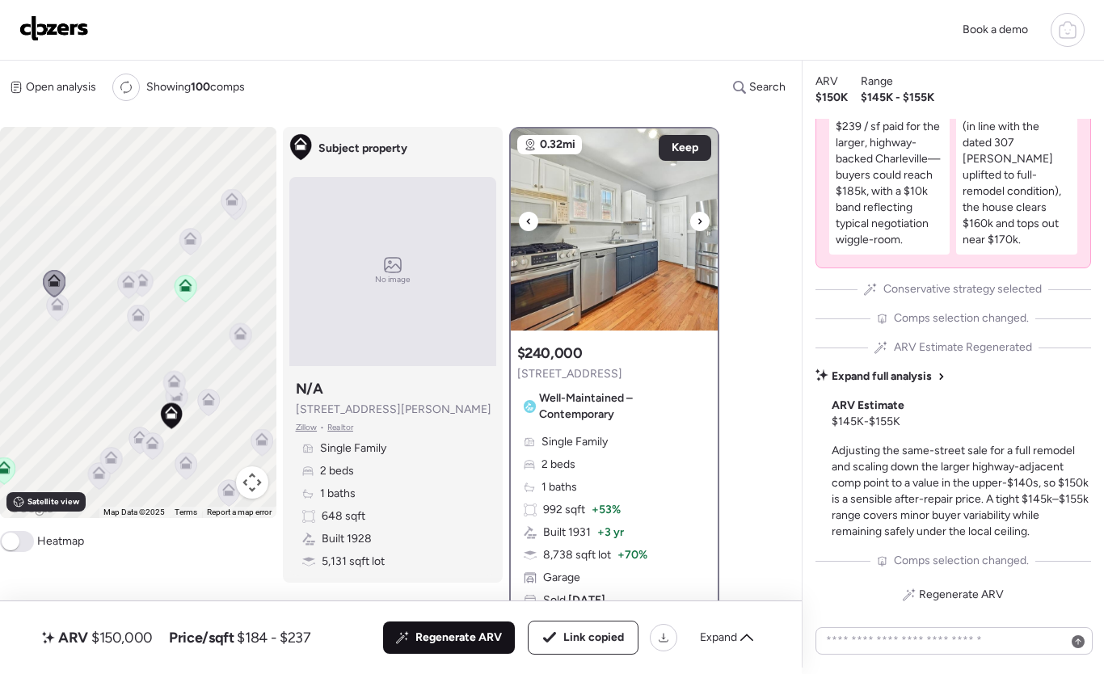
click at [530, 222] on icon at bounding box center [528, 221] width 6 height 19
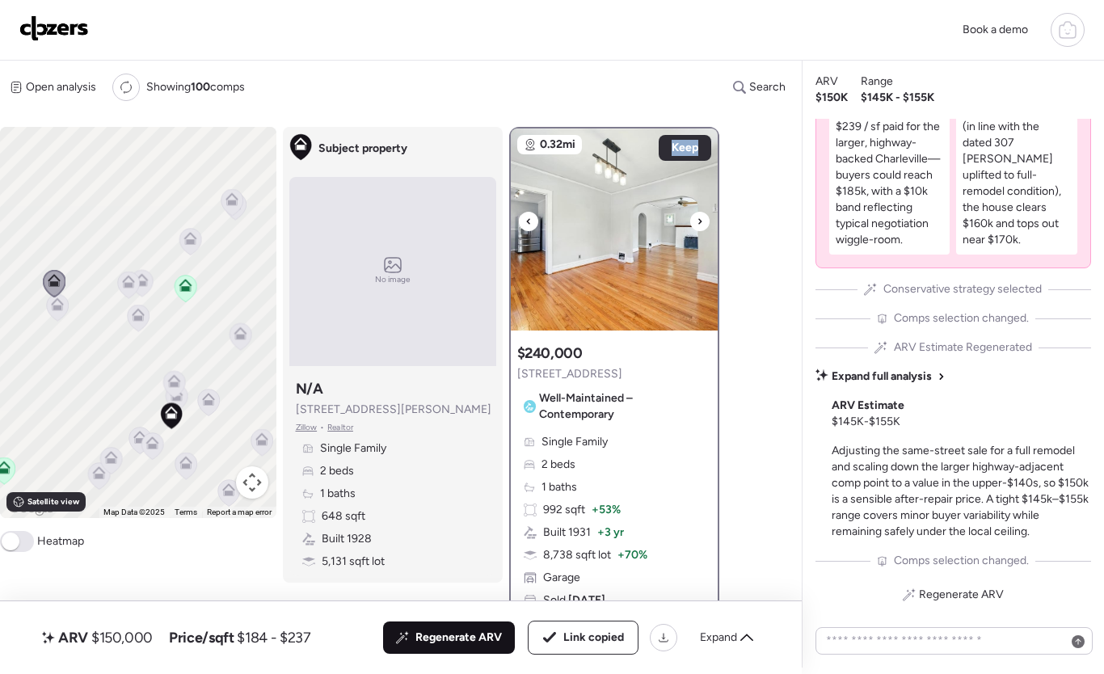
click at [530, 222] on icon at bounding box center [528, 221] width 6 height 19
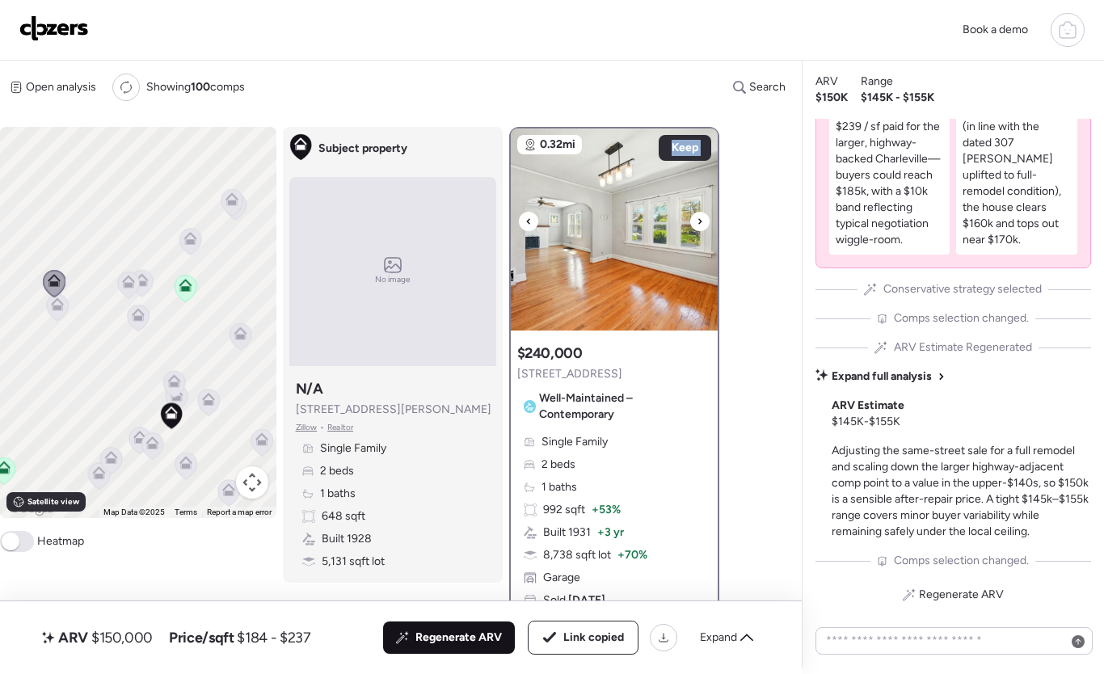
click at [530, 222] on icon at bounding box center [528, 221] width 6 height 19
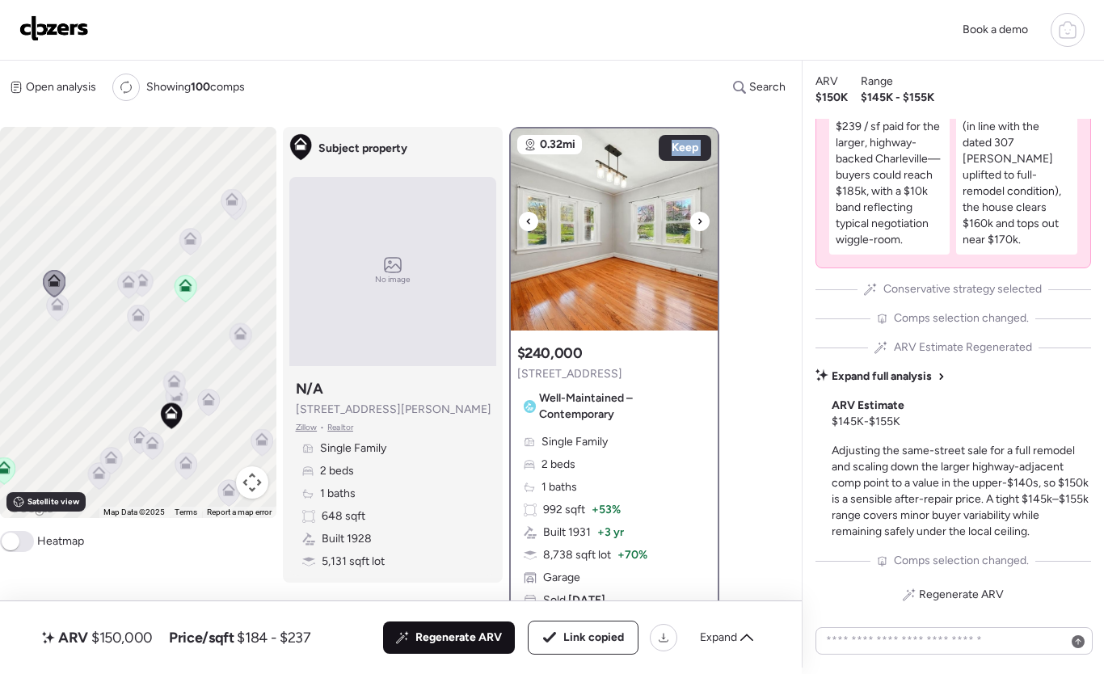
click at [530, 222] on icon at bounding box center [528, 221] width 6 height 19
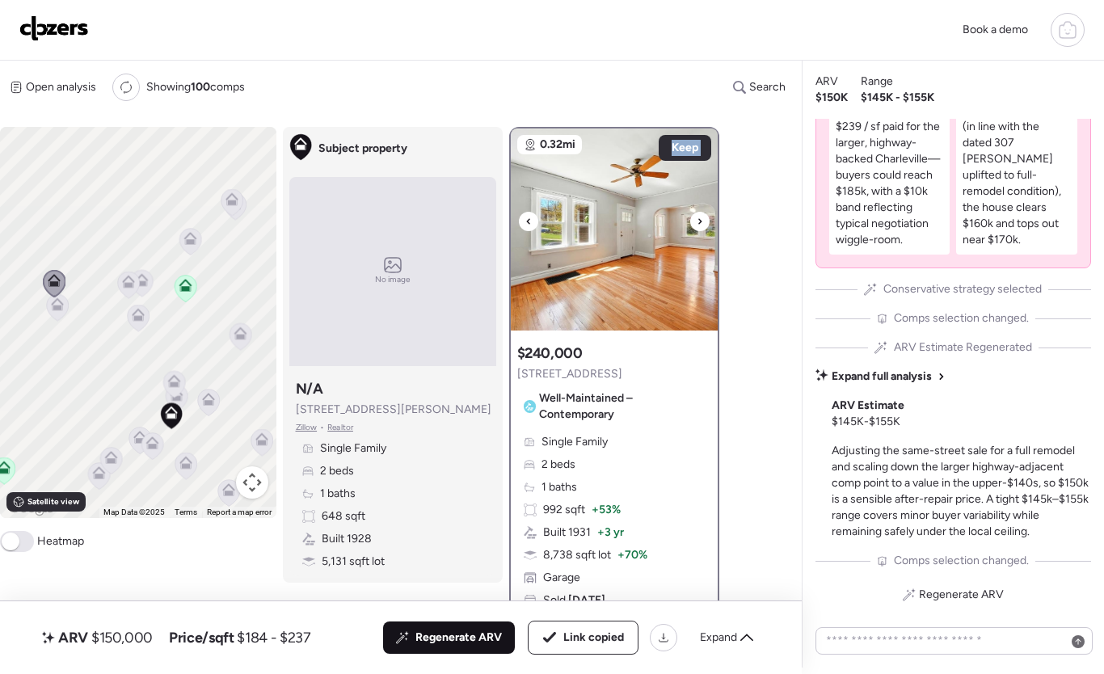
click at [530, 222] on icon at bounding box center [528, 221] width 6 height 19
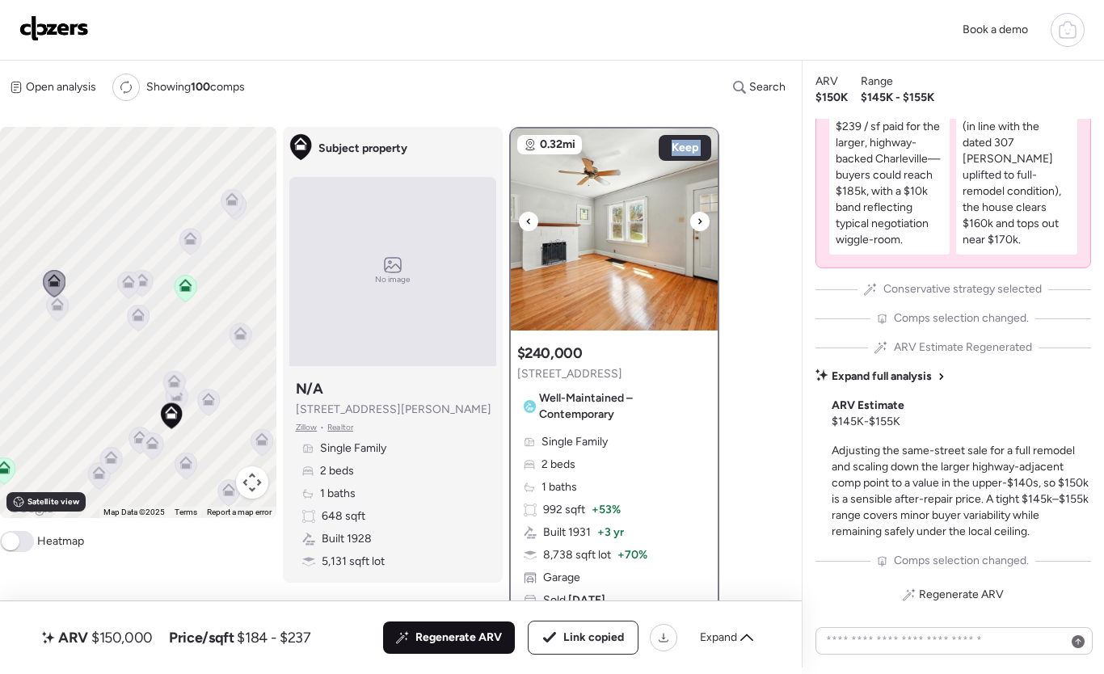
click at [530, 222] on icon at bounding box center [528, 221] width 6 height 19
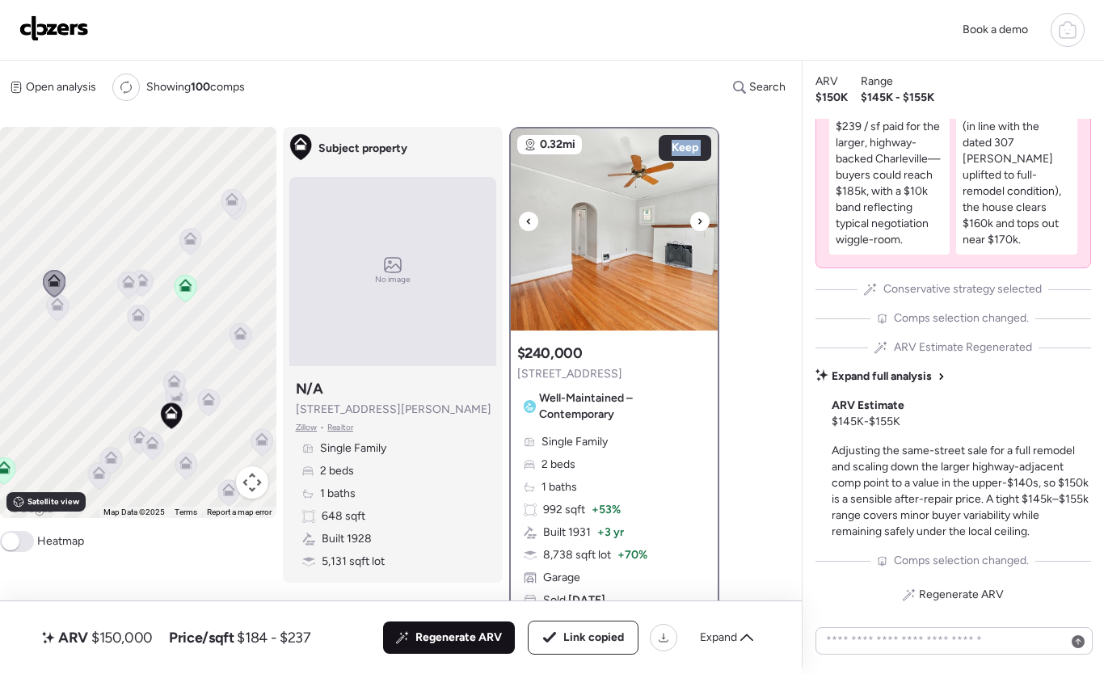
click at [530, 222] on icon at bounding box center [528, 221] width 6 height 19
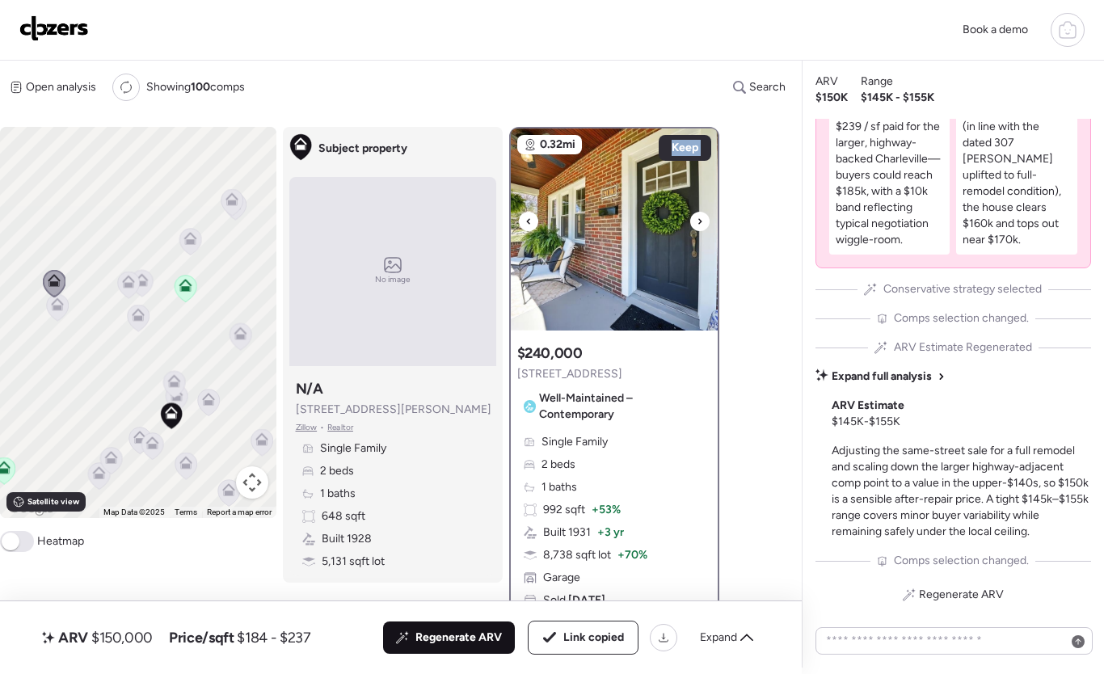
click at [530, 222] on icon at bounding box center [528, 221] width 6 height 19
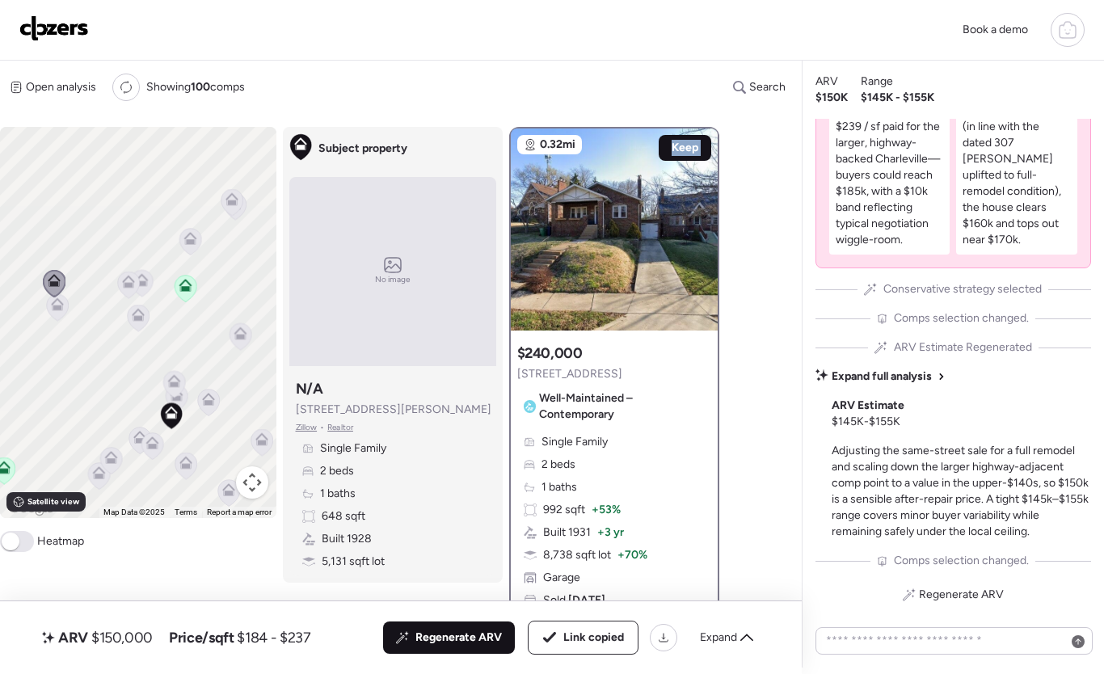
click at [689, 149] on span "Keep" at bounding box center [685, 148] width 27 height 16
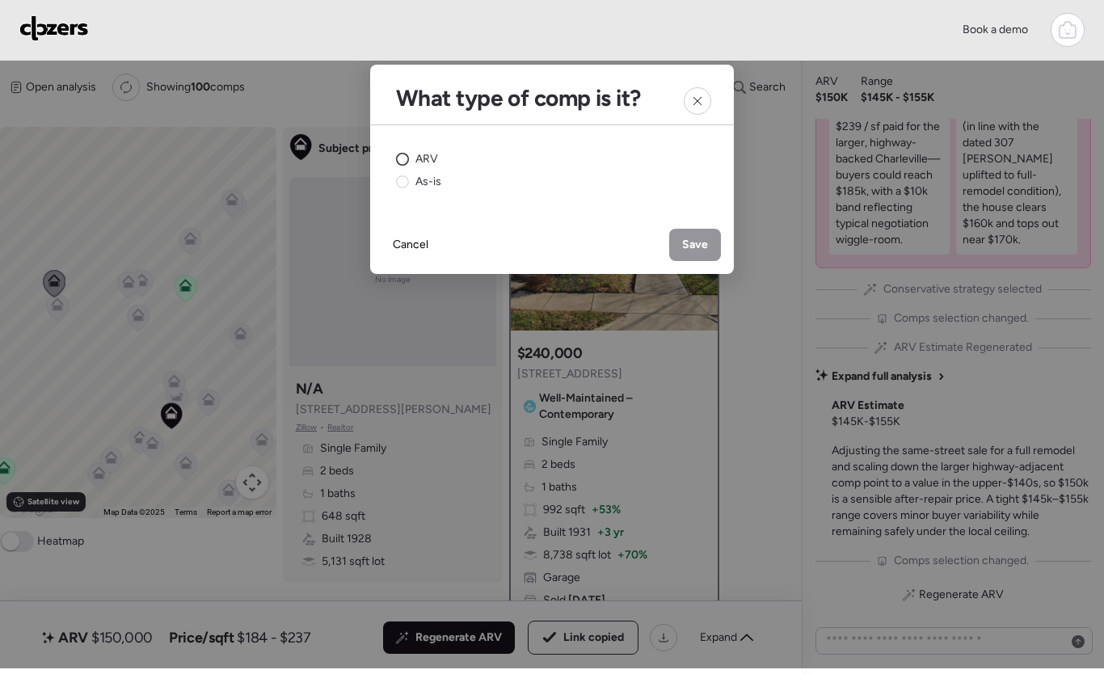
click at [421, 162] on span "ARV" at bounding box center [426, 159] width 23 height 16
click at [680, 242] on div "Save" at bounding box center [695, 245] width 52 height 32
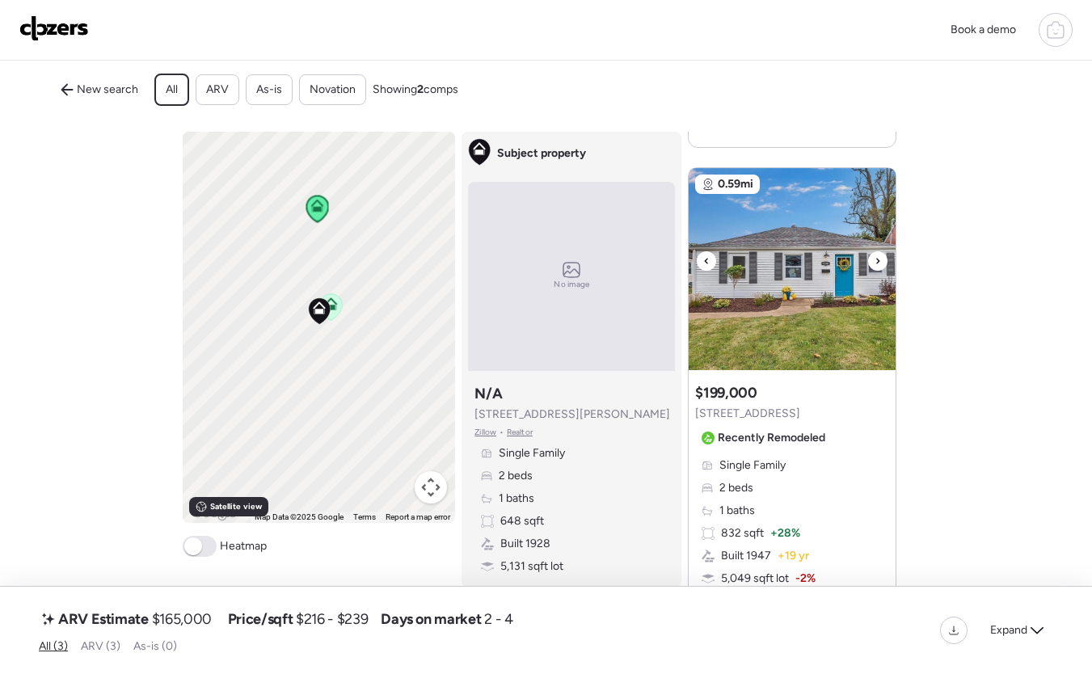
scroll to position [711, 0]
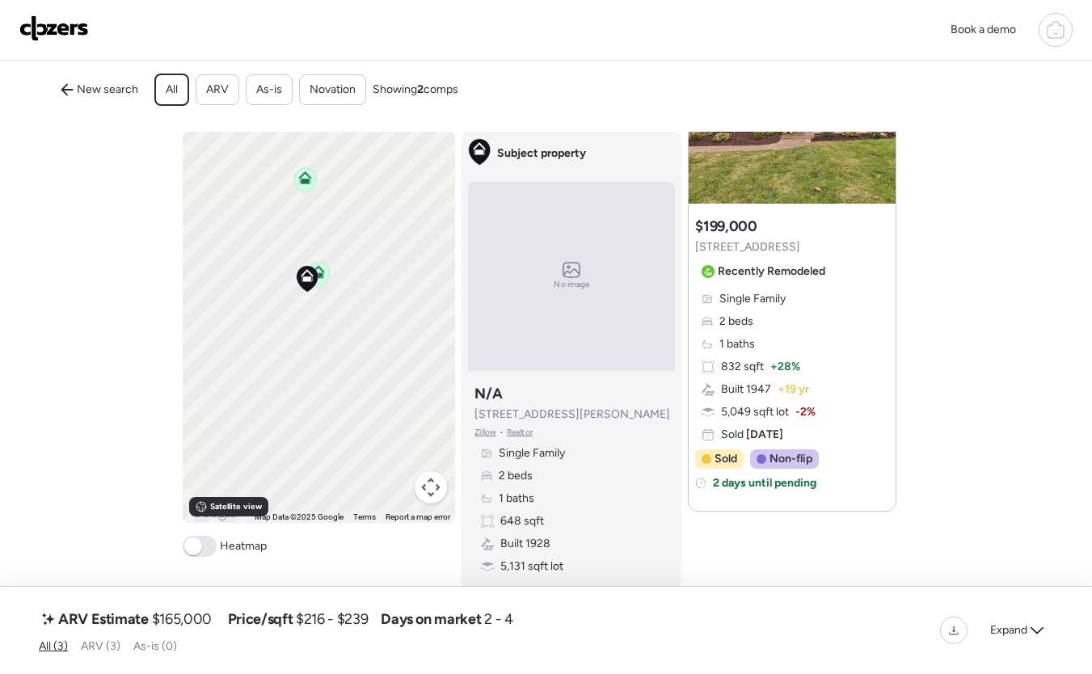
drag, startPoint x: 380, startPoint y: 328, endPoint x: 401, endPoint y: 307, distance: 29.7
click at [401, 307] on div "To activate drag with keyboard, press Alt + Enter. Once in keyboard drag state,…" at bounding box center [319, 327] width 273 height 391
click at [113, 646] on span "ARV (3)" at bounding box center [101, 646] width 40 height 14
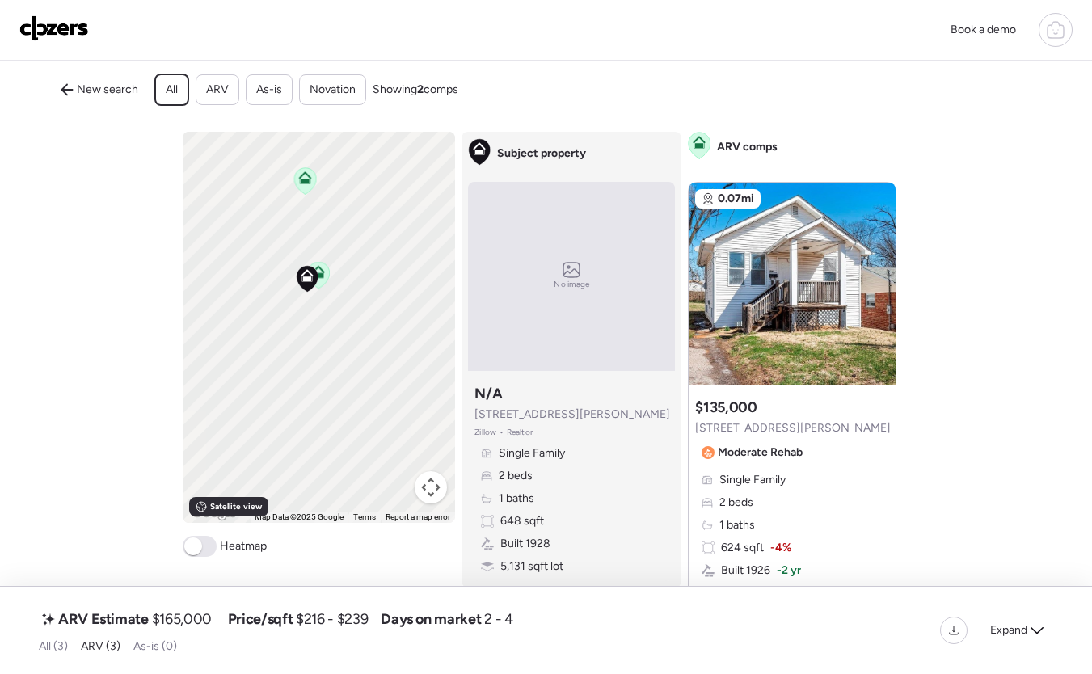
scroll to position [9, 0]
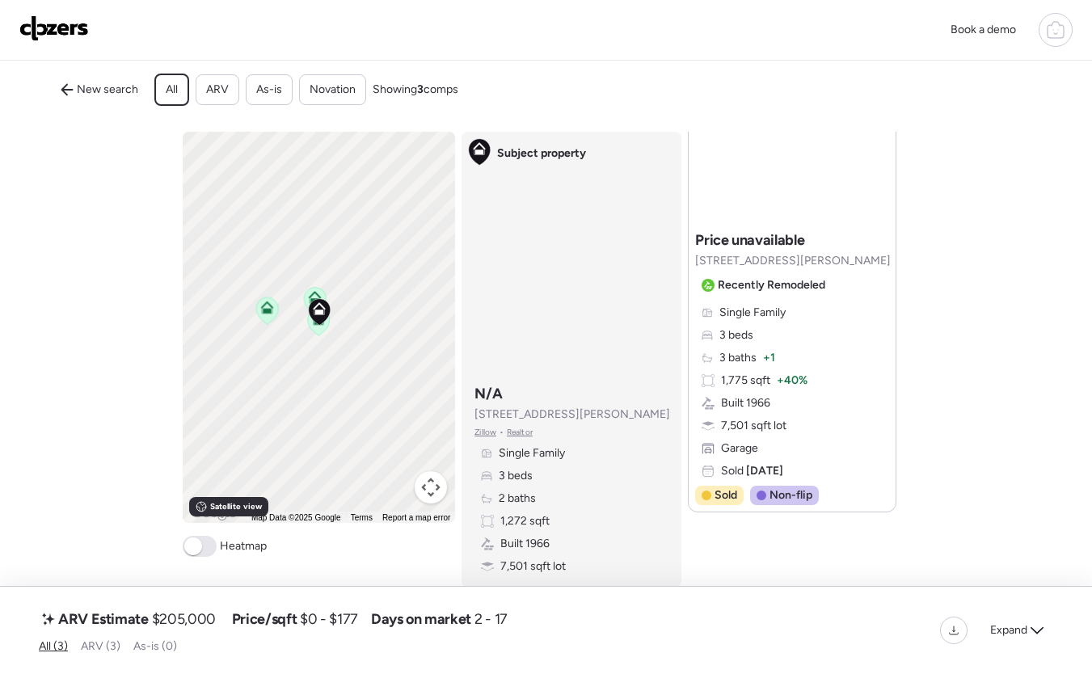
scroll to position [1274, 0]
